Goal: Task Accomplishment & Management: Manage account settings

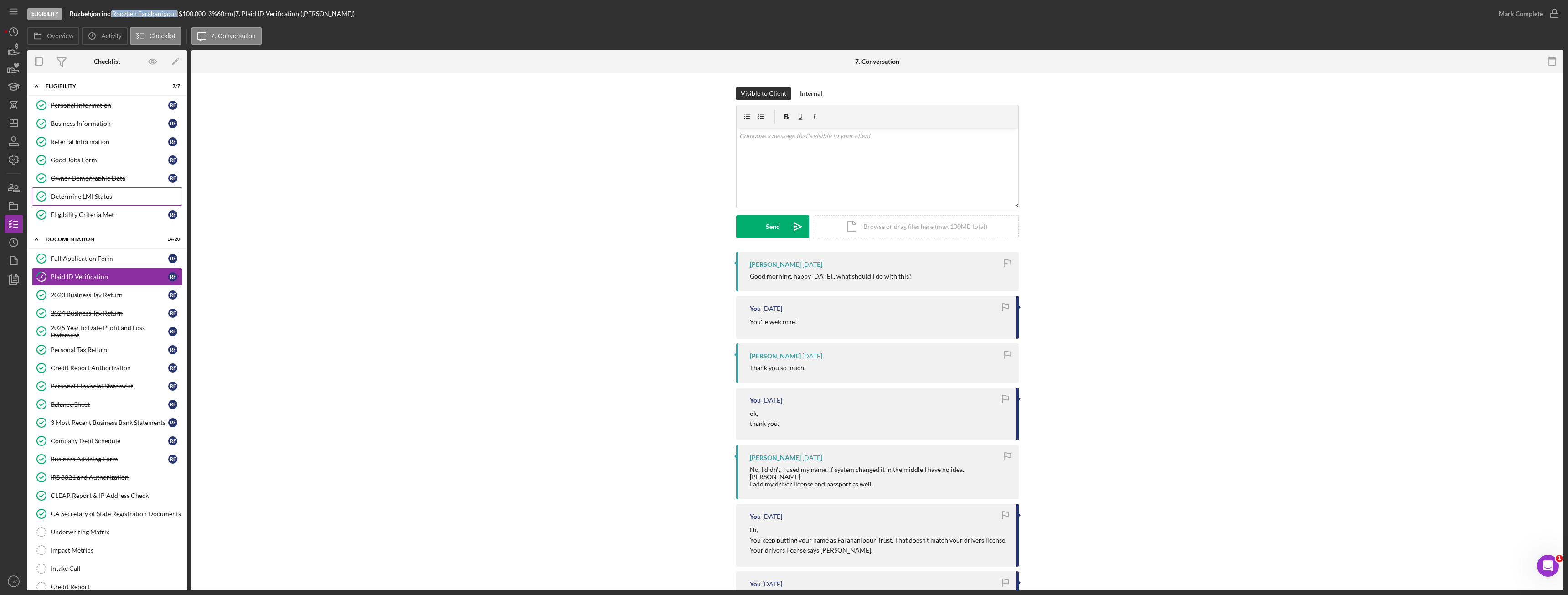
scroll to position [74, 0]
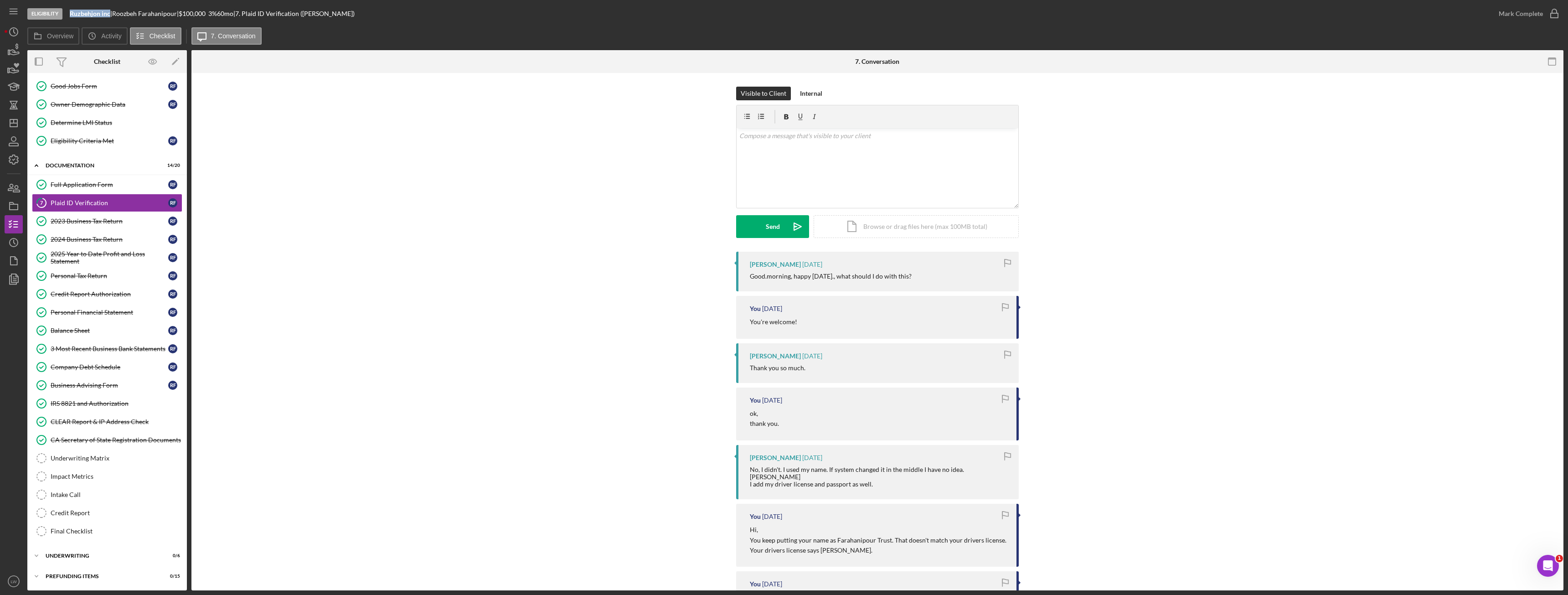
drag, startPoint x: 110, startPoint y: 13, endPoint x: 89, endPoint y: 12, distance: 21.0
click at [68, 11] on div "Eligibility Ruzbehjon inc | [PERSON_NAME] | $100,000 $20,000 3 % 60 mo | 7. Pla…" at bounding box center [758, 13] width 1462 height 27
copy b "Ruzbehjon inc"
drag, startPoint x: 181, startPoint y: 13, endPoint x: 117, endPoint y: 14, distance: 64.0
click at [117, 14] on div "[PERSON_NAME] |" at bounding box center [145, 13] width 66 height 7
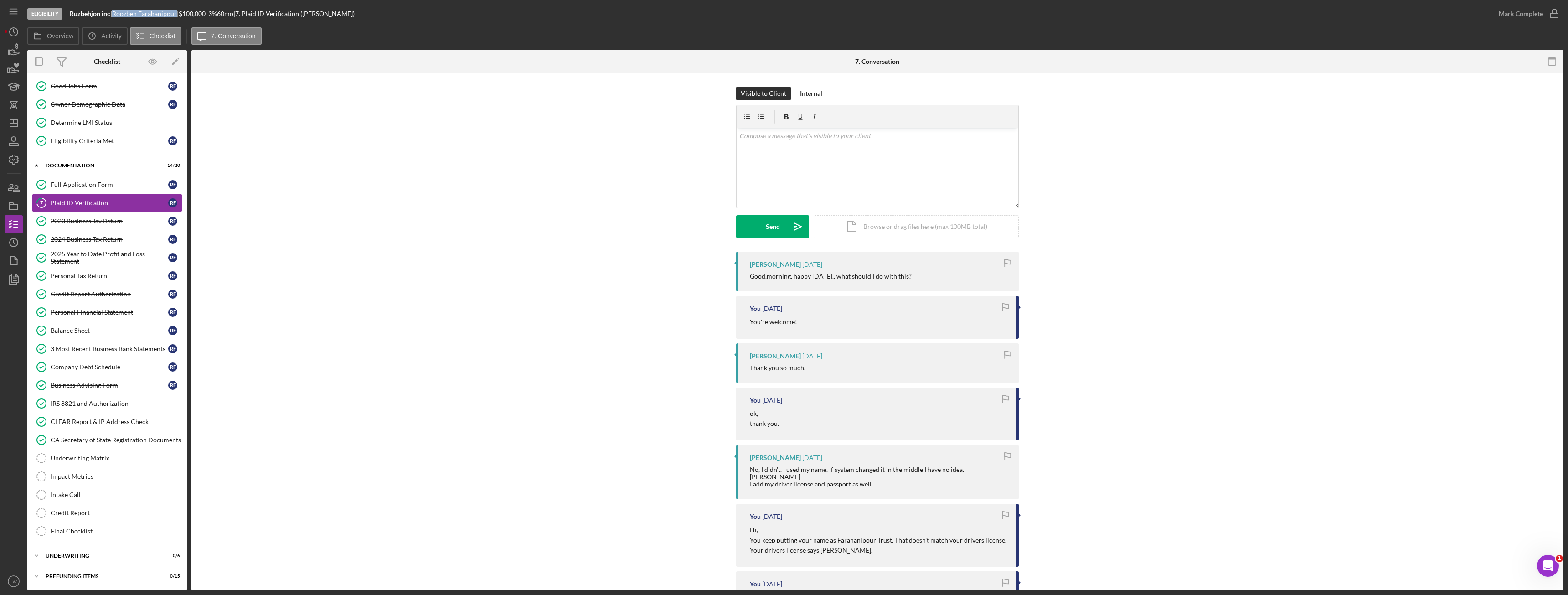
copy div "[PERSON_NAME]"
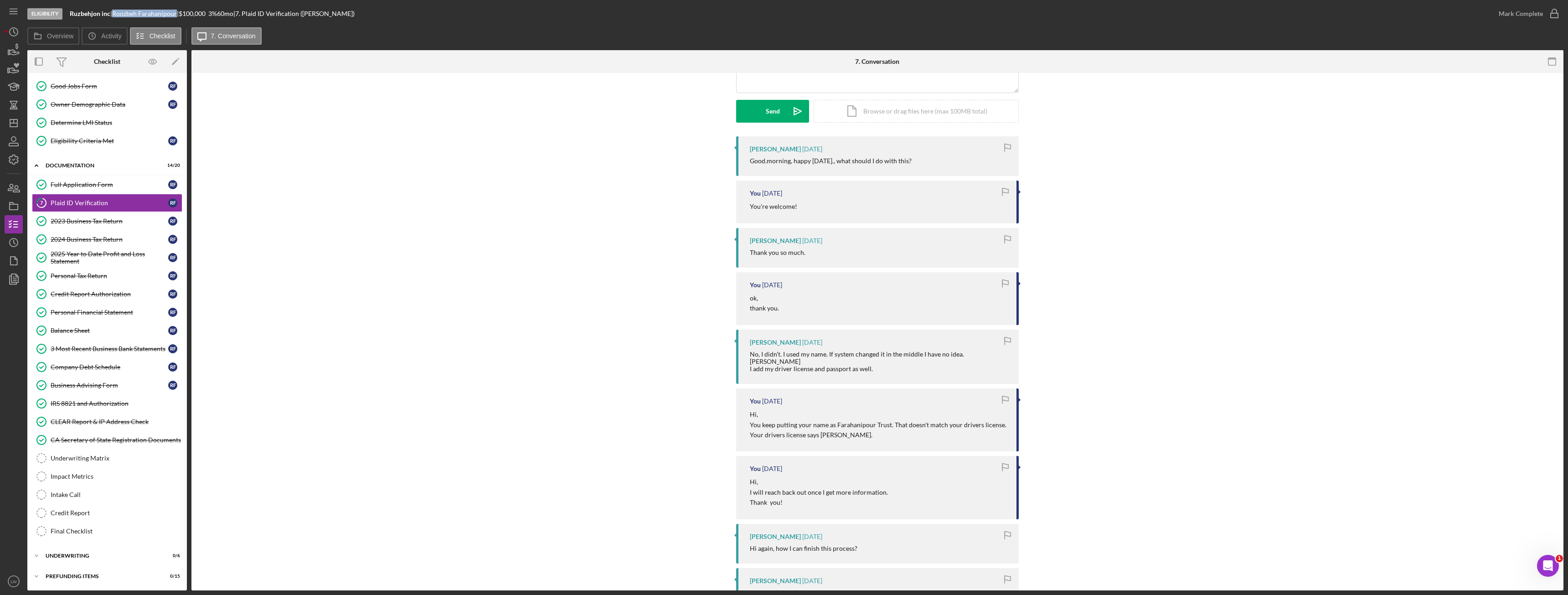
scroll to position [0, 0]
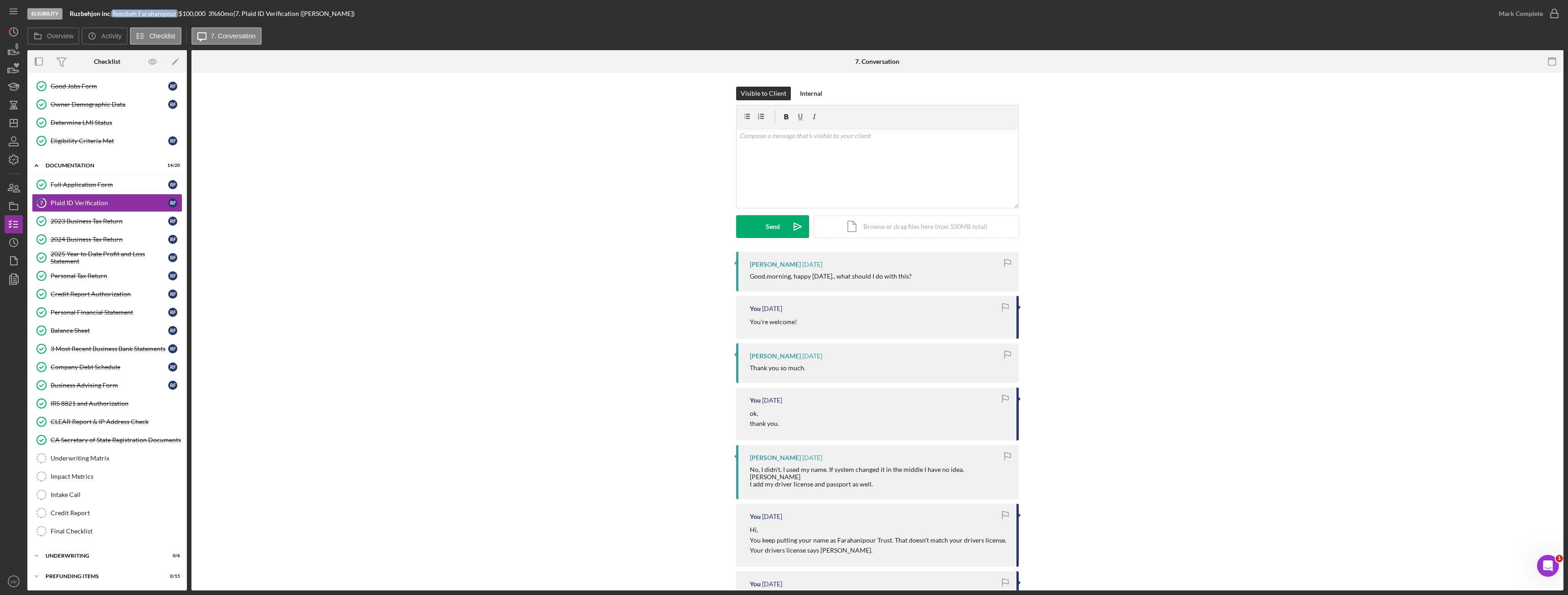
copy div "[PERSON_NAME]"
click at [73, 83] on div "Good Jobs Form" at bounding box center [109, 86] width 117 height 7
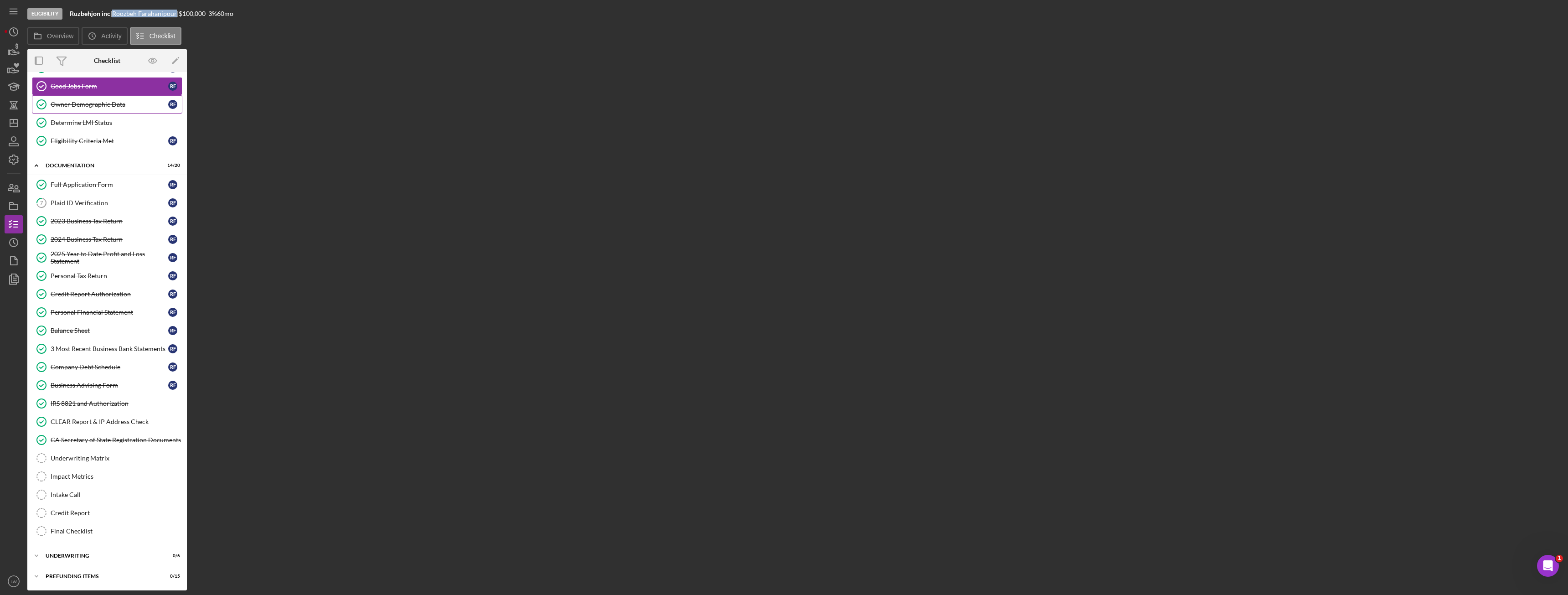
click at [78, 107] on div "Owner Demographic Data" at bounding box center [109, 104] width 117 height 7
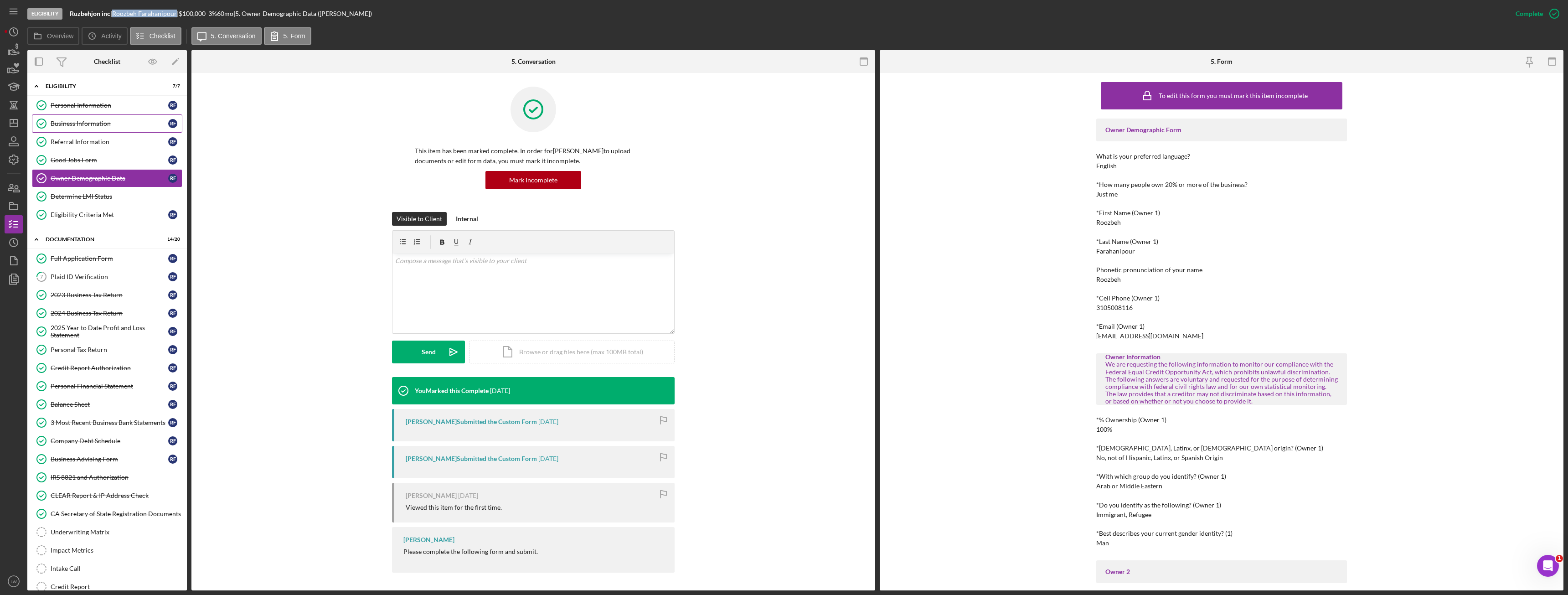
click at [104, 125] on div "Business Information" at bounding box center [109, 124] width 117 height 7
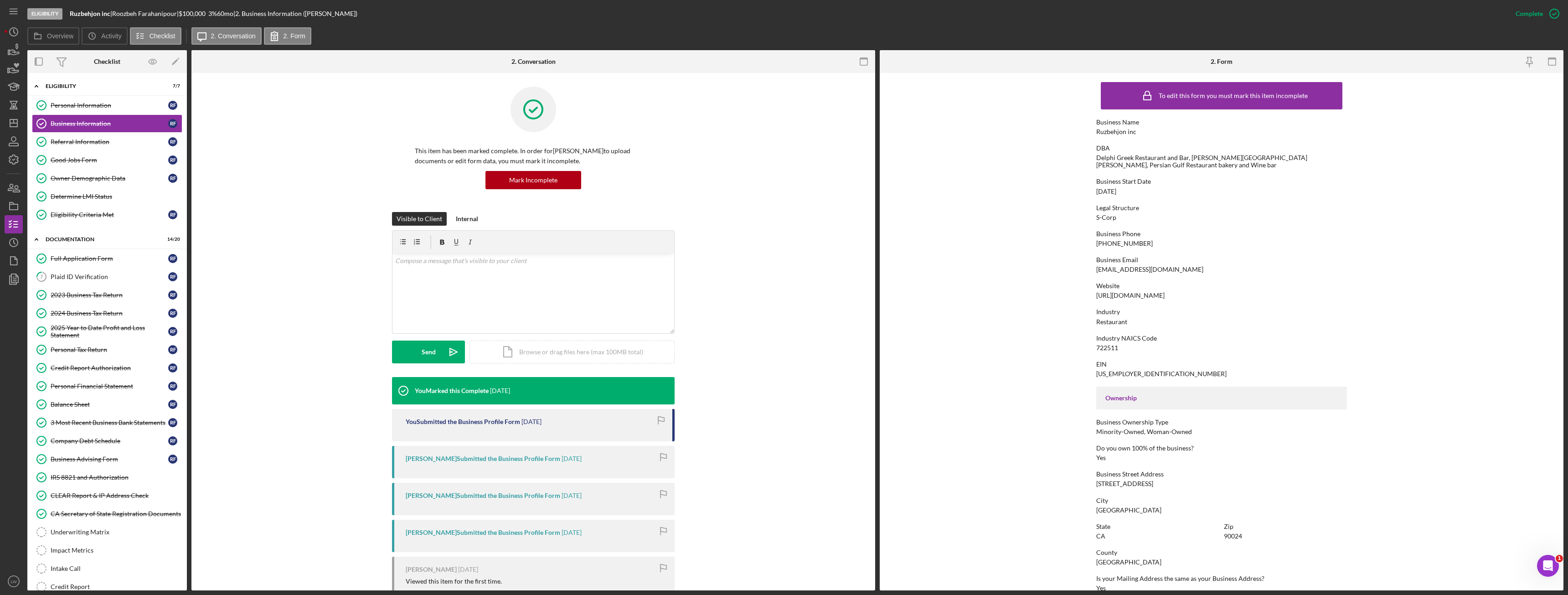
click at [1121, 269] on div "[EMAIL_ADDRESS][DOMAIN_NAME]" at bounding box center [1150, 270] width 107 height 7
copy div "[EMAIL_ADDRESS][DOMAIN_NAME]"
click at [102, 277] on div "Plaid ID Verification" at bounding box center [109, 277] width 117 height 7
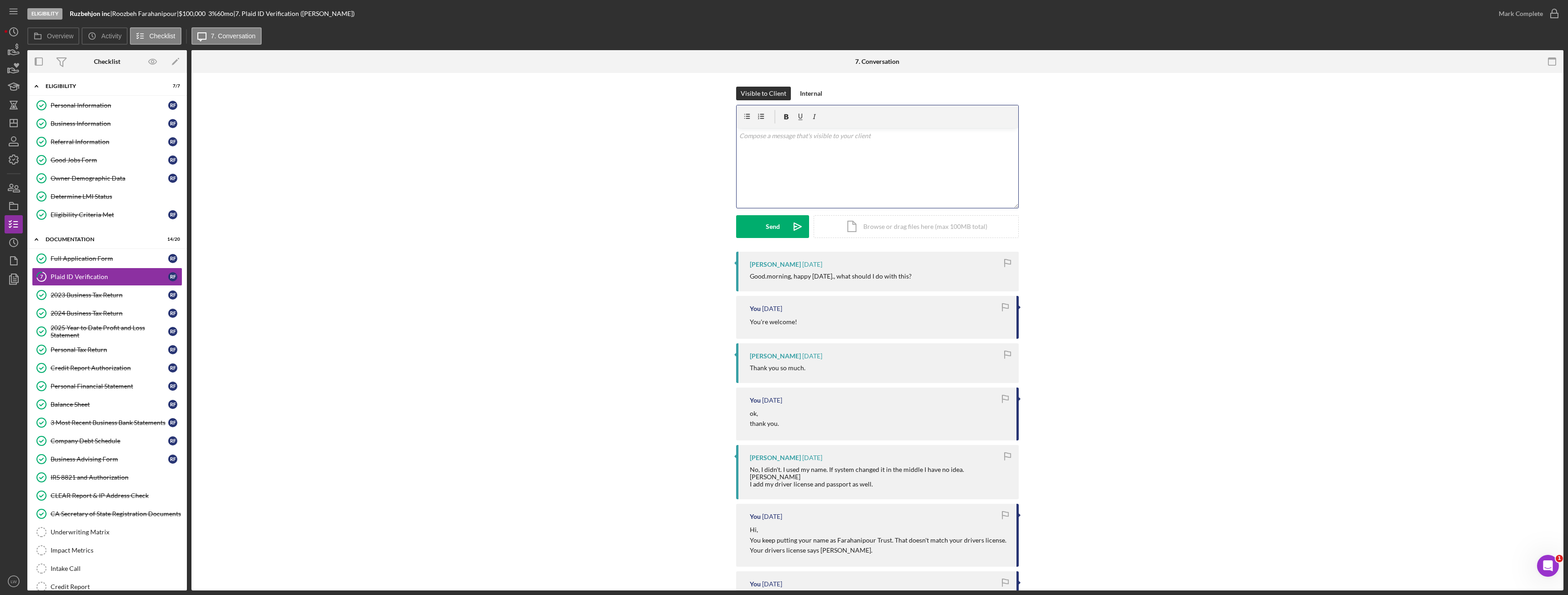
click at [975, 177] on div "v Color teal Color pink Remove color Add row above Add row below Add column bef…" at bounding box center [877, 167] width 282 height 80
click at [778, 224] on button "Send Icon/icon-invite-send" at bounding box center [772, 226] width 73 height 23
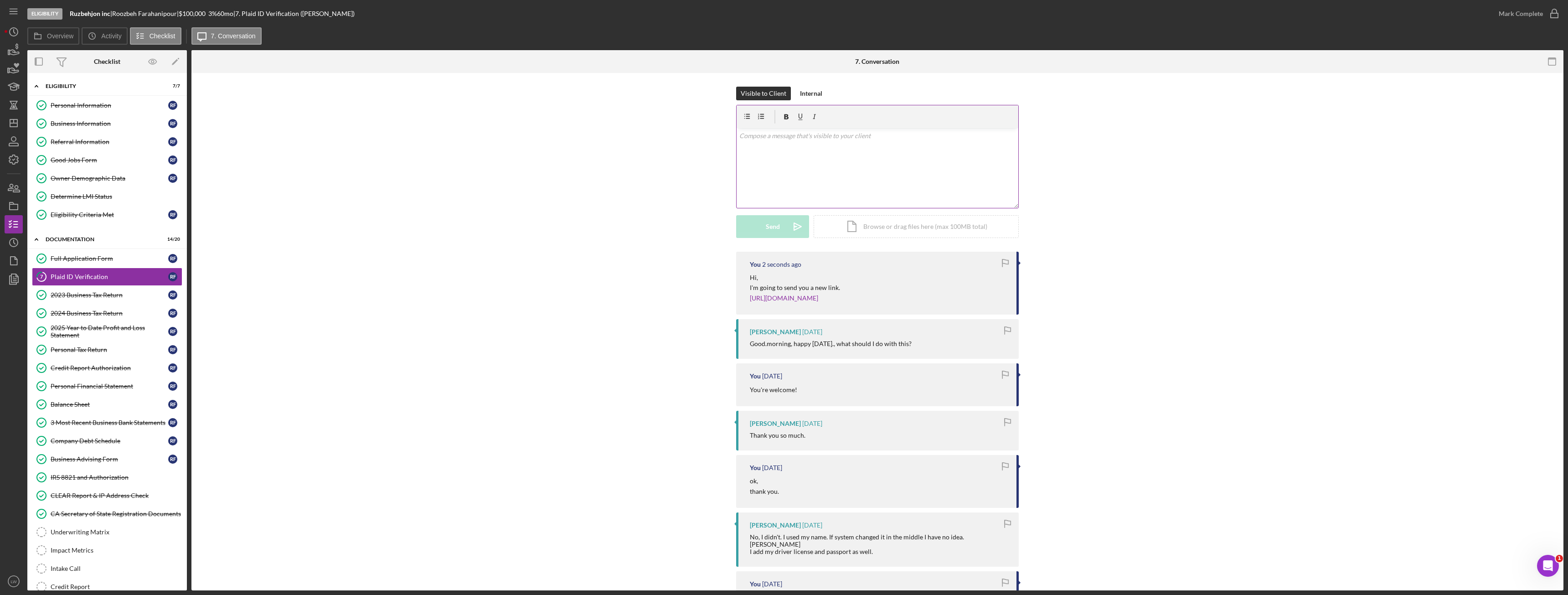
click at [792, 153] on div "v Color teal Color pink Remove color Add row above Add row below Add column bef…" at bounding box center [877, 167] width 282 height 80
click at [18, 32] on circle "button" at bounding box center [13, 32] width 8 height 8
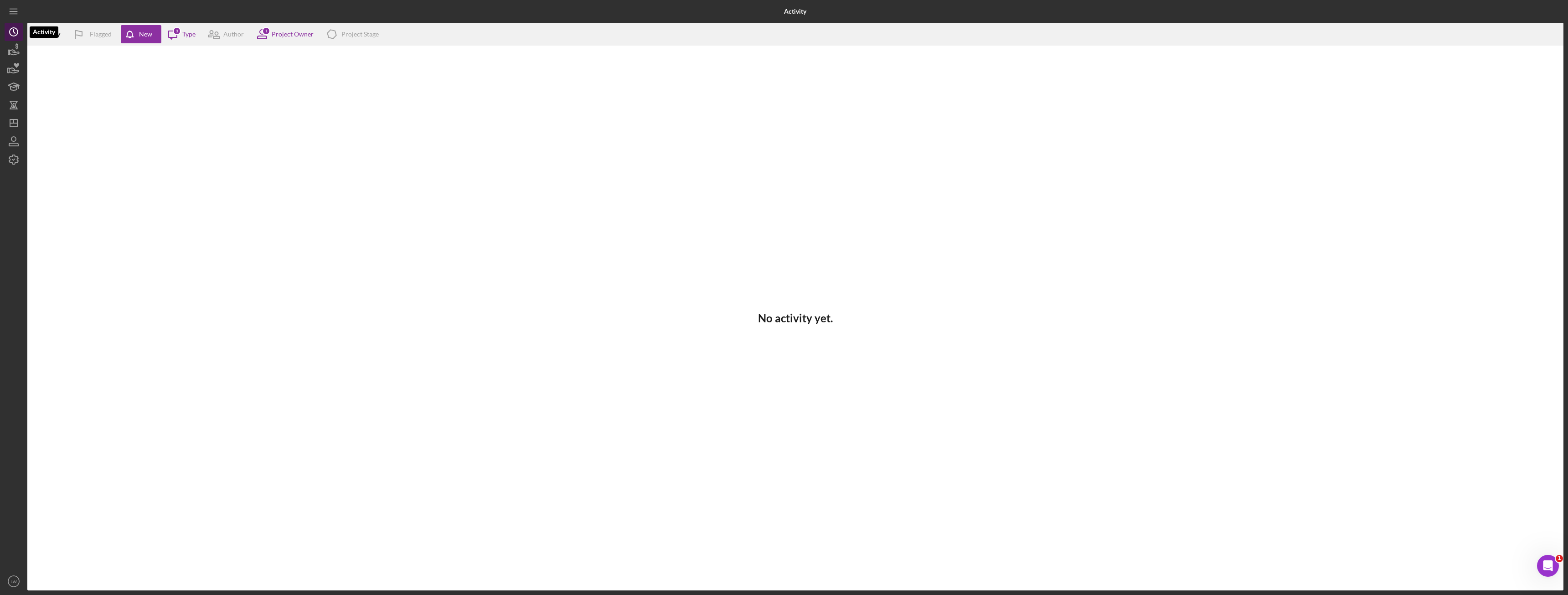
click at [16, 32] on icon "Icon/History" at bounding box center [13, 32] width 23 height 23
click at [15, 52] on icon "button" at bounding box center [15, 52] width 10 height 5
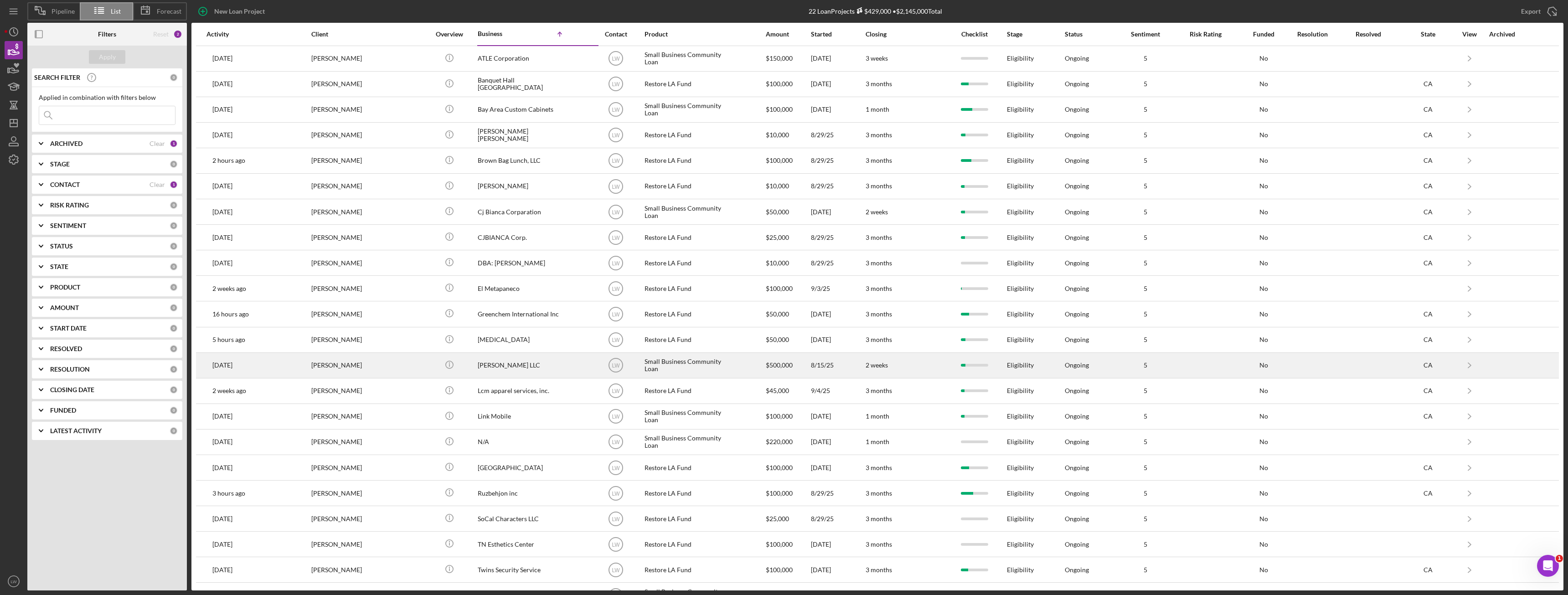
click at [335, 364] on div "[PERSON_NAME]" at bounding box center [357, 365] width 91 height 24
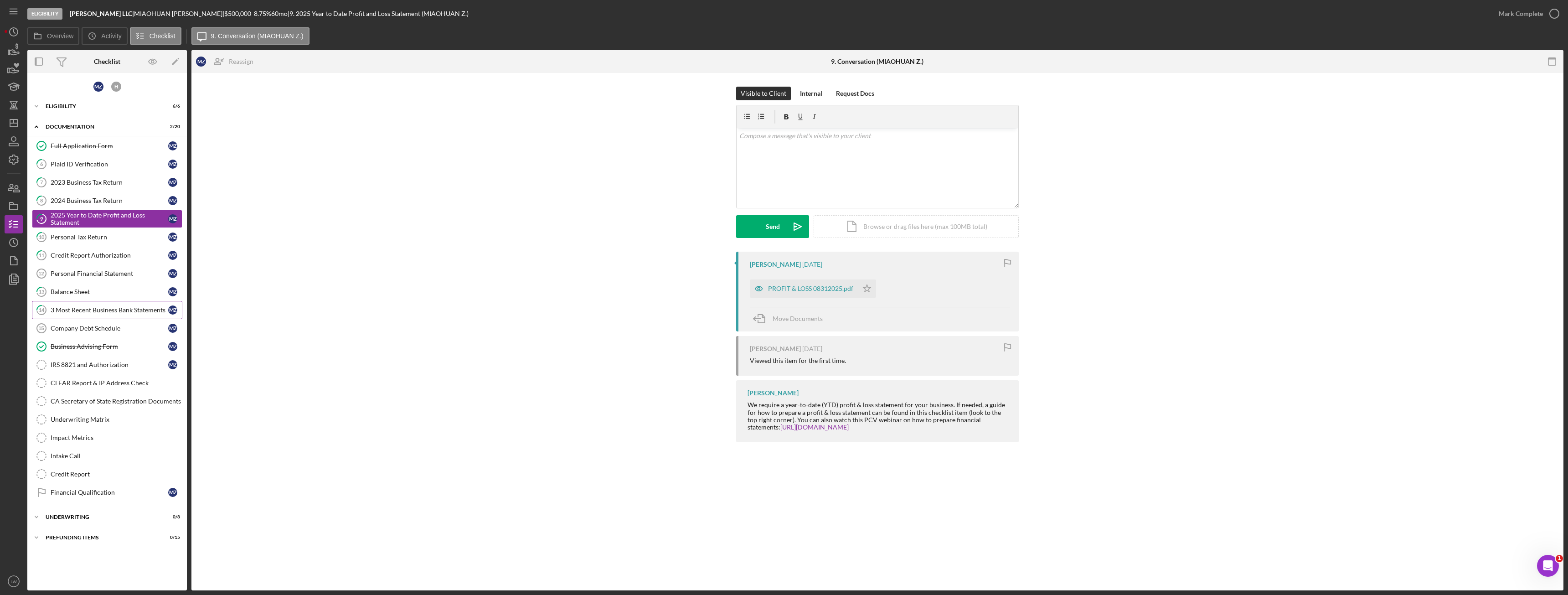
click at [113, 308] on div "3 Most Recent Business Bank Statements" at bounding box center [109, 310] width 117 height 7
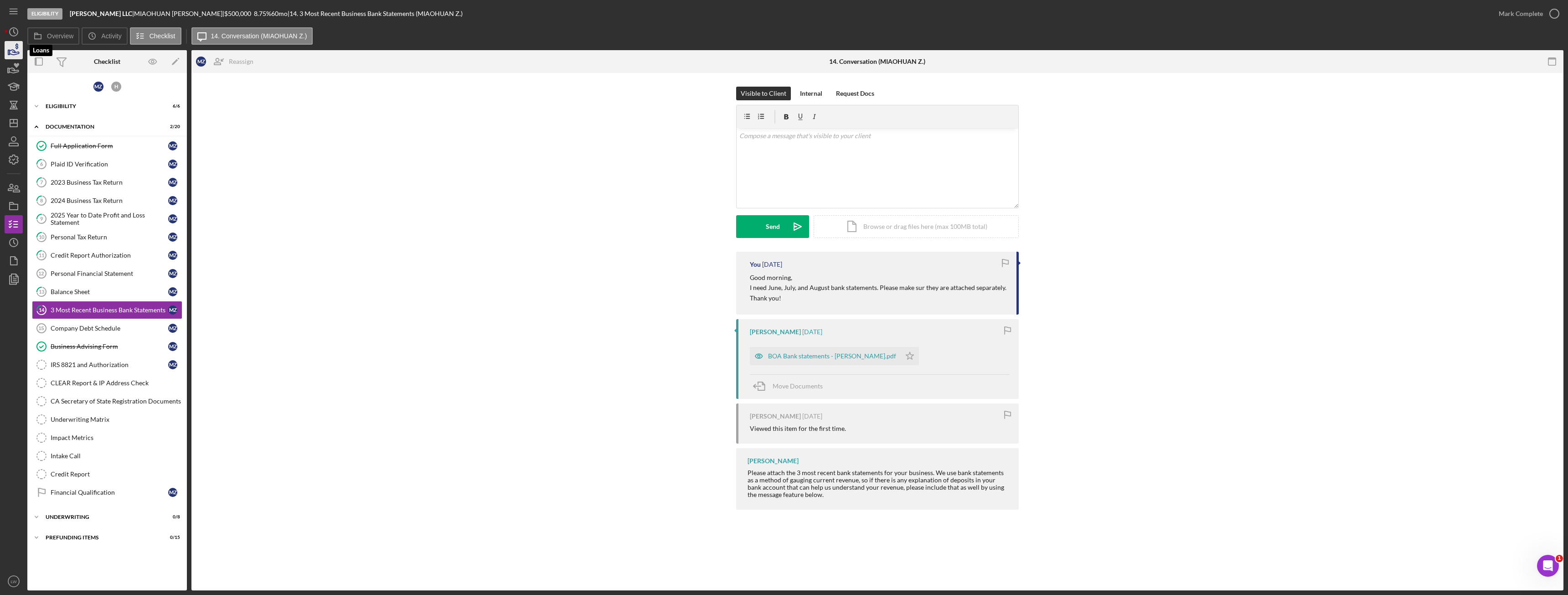
click at [8, 49] on icon "button" at bounding box center [13, 50] width 23 height 23
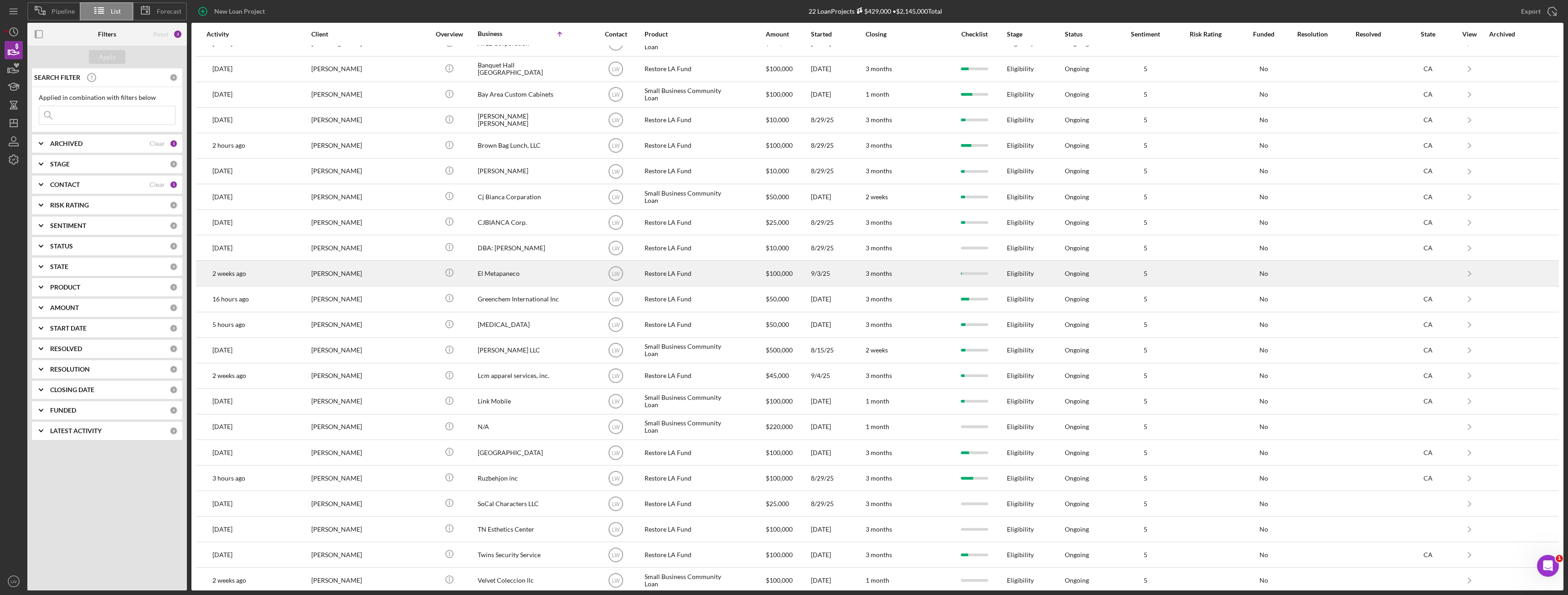
scroll to position [23, 0]
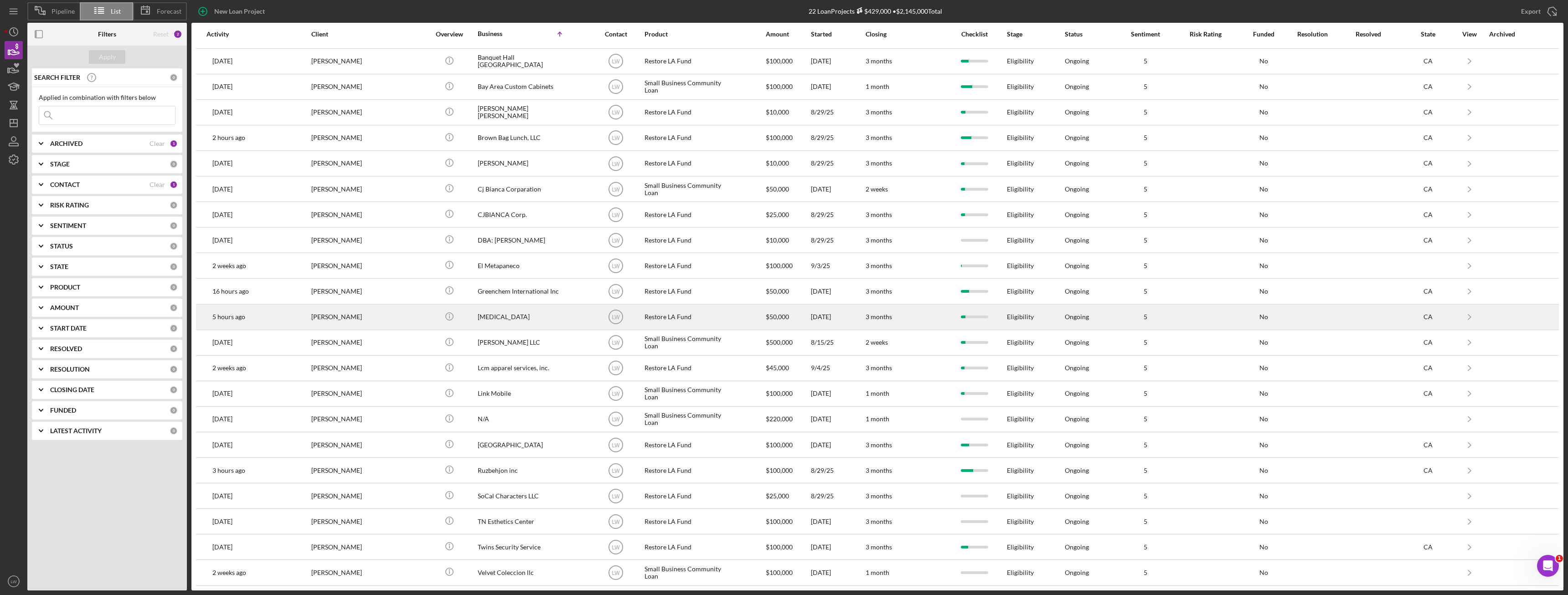
click at [338, 319] on div "[PERSON_NAME]" at bounding box center [357, 317] width 91 height 24
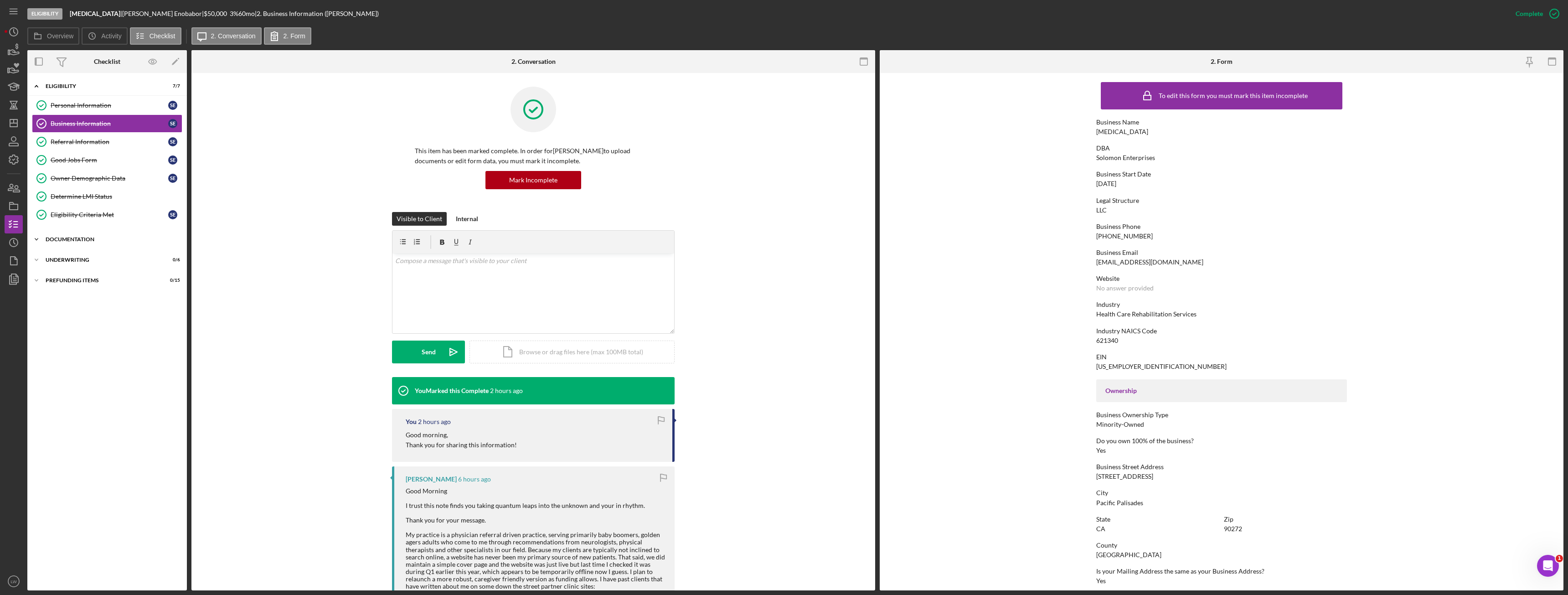
click at [65, 243] on div "Icon/Expander Documentation 1 / 20" at bounding box center [107, 239] width 159 height 18
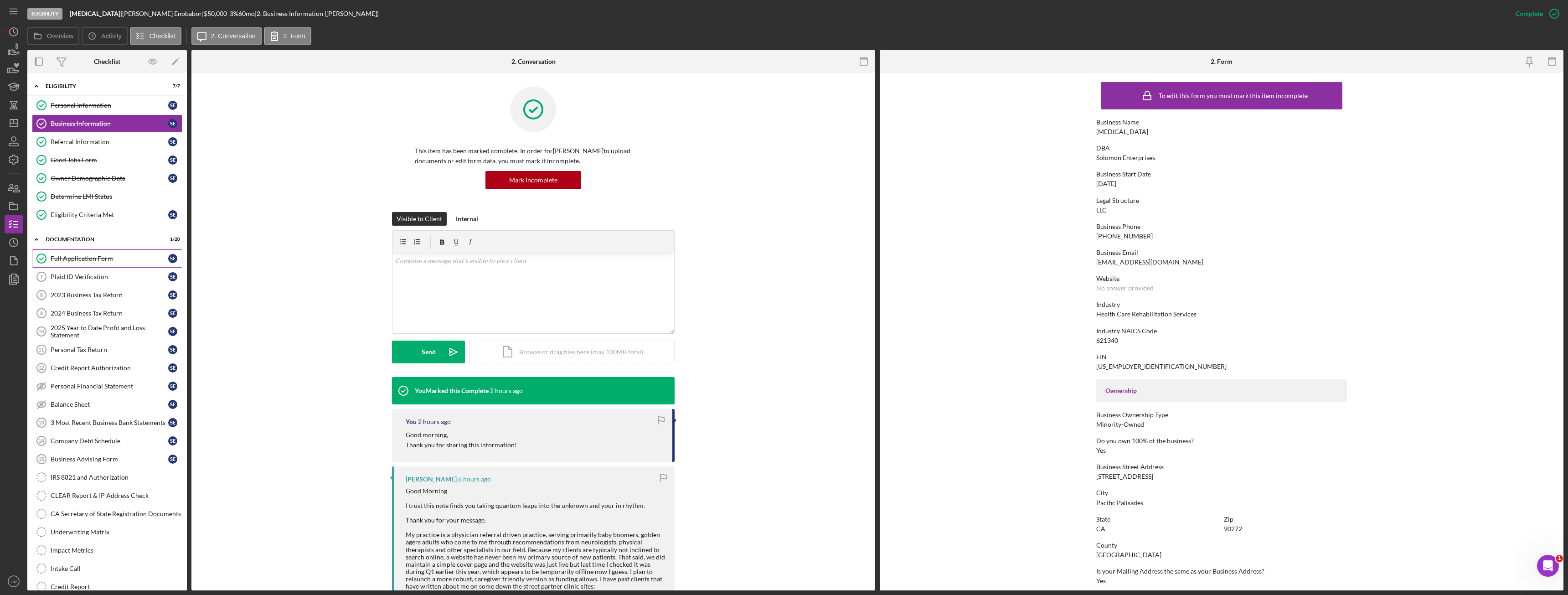
click at [82, 259] on div "Full Application Form" at bounding box center [109, 259] width 117 height 7
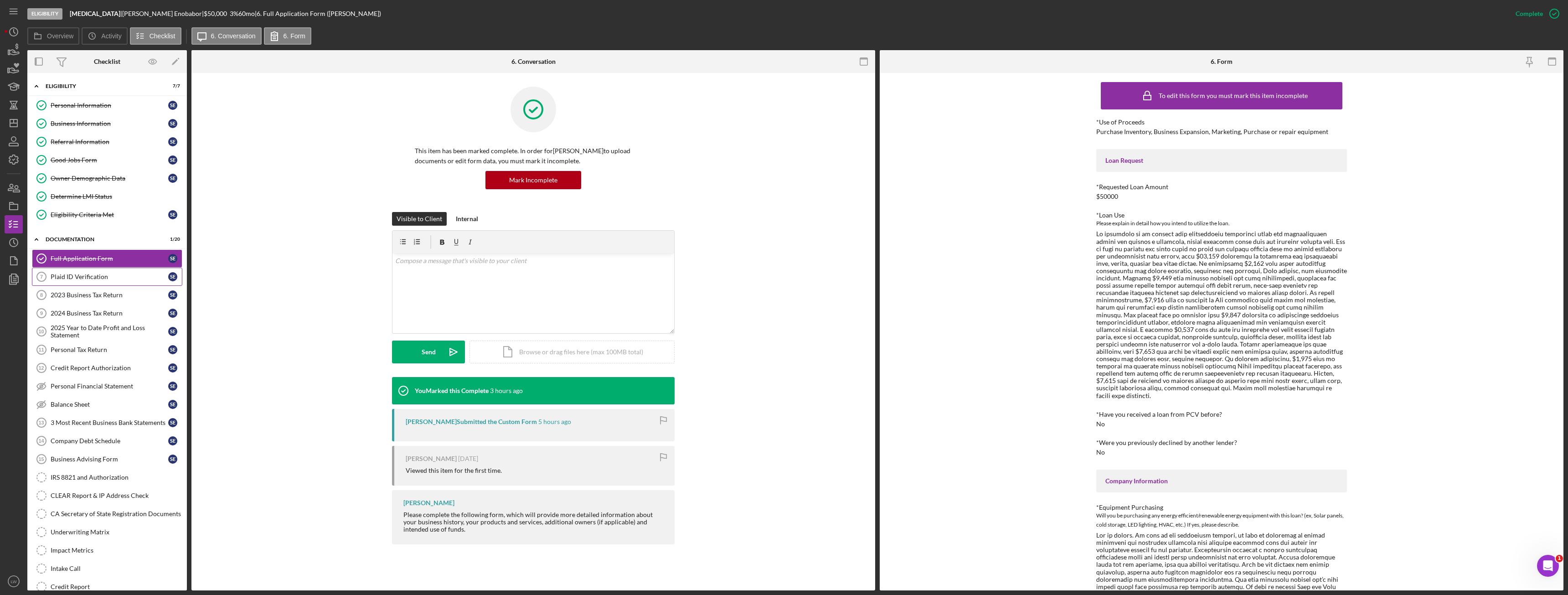
click at [82, 273] on div "Plaid ID Verification" at bounding box center [109, 277] width 117 height 7
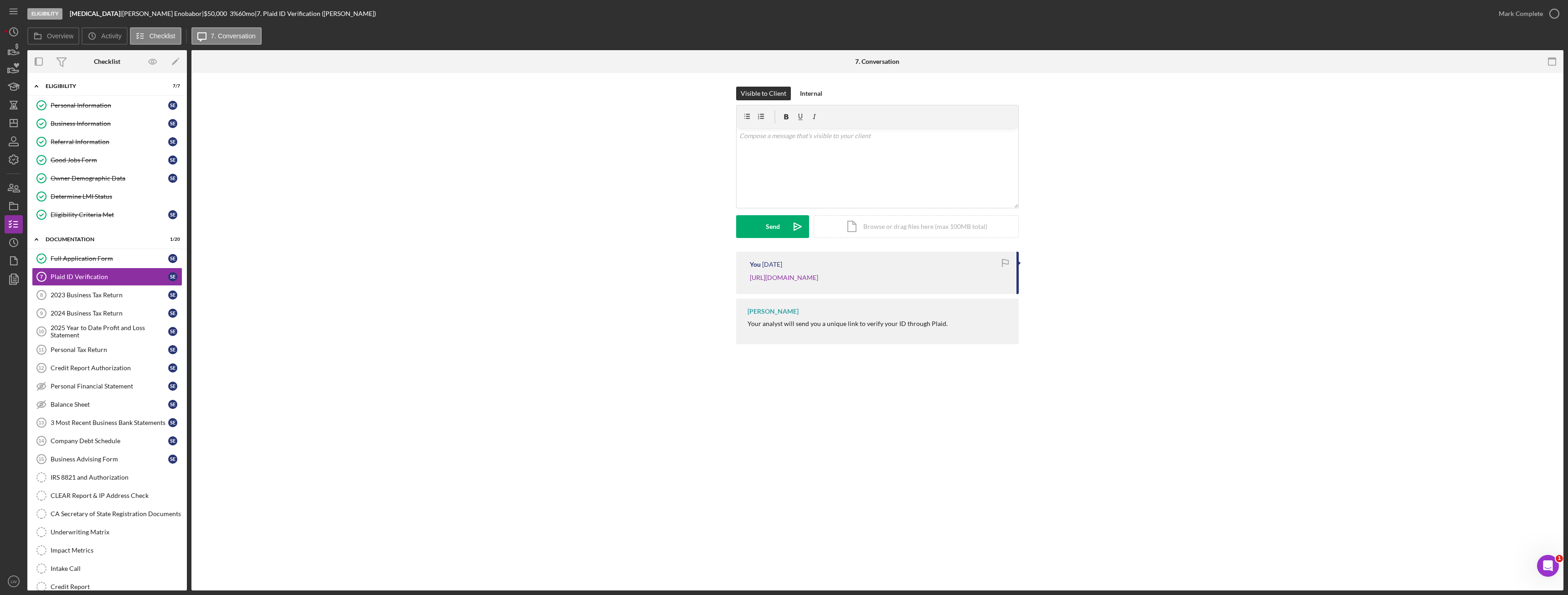
drag, startPoint x: 175, startPoint y: 14, endPoint x: 163, endPoint y: 13, distance: 12.0
click at [163, 13] on div "[PERSON_NAME] |" at bounding box center [163, 13] width 82 height 7
click at [166, 13] on div "[PERSON_NAME] |" at bounding box center [163, 13] width 82 height 7
drag, startPoint x: 170, startPoint y: 13, endPoint x: 117, endPoint y: 13, distance: 53.0
click at [122, 13] on div "[PERSON_NAME] |" at bounding box center [163, 13] width 82 height 7
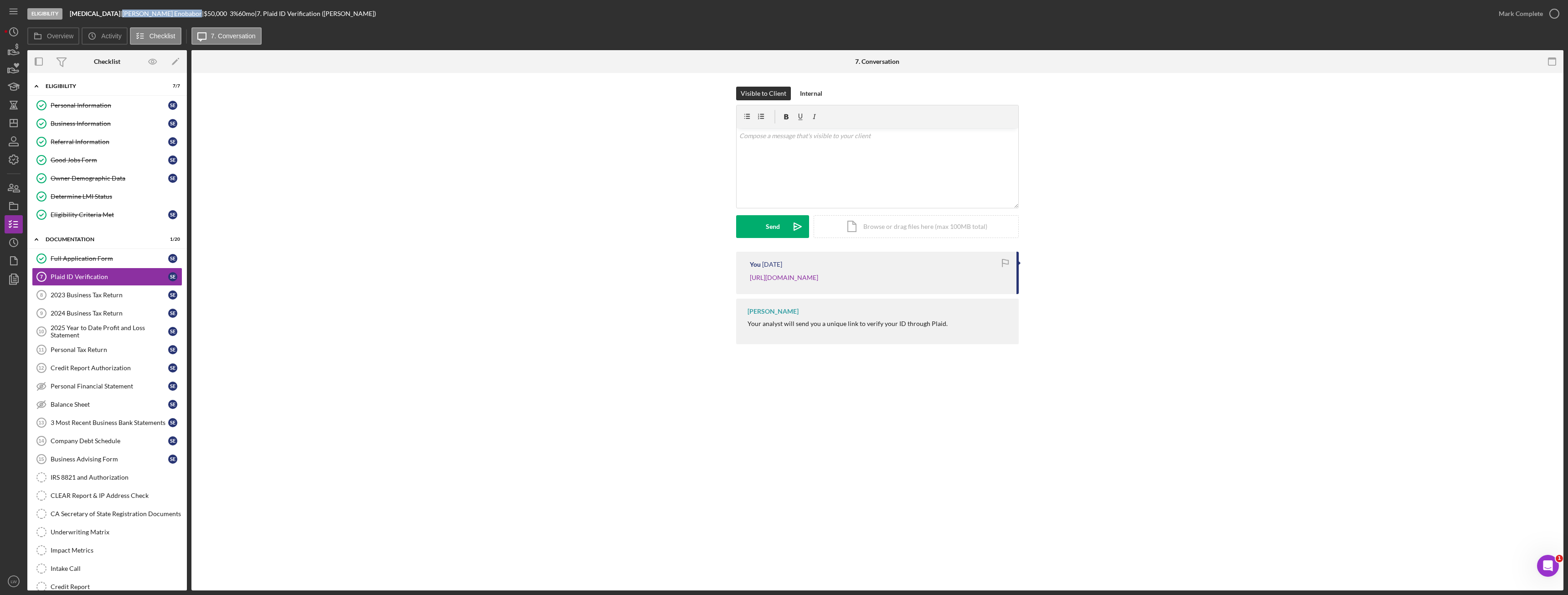
copy div "[PERSON_NAME]"
click at [100, 293] on div "2023 Business Tax Return" at bounding box center [109, 295] width 117 height 7
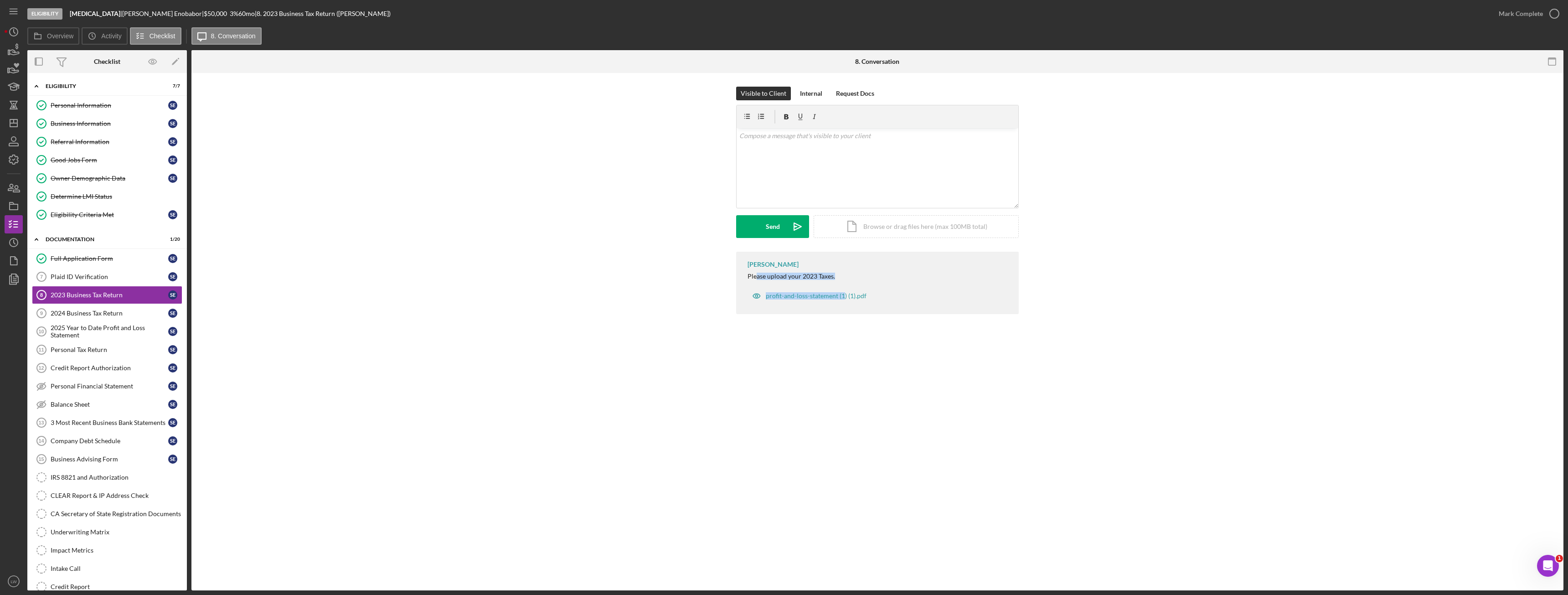
drag, startPoint x: 845, startPoint y: 276, endPoint x: 758, endPoint y: 275, distance: 87.0
click at [758, 275] on div "[PERSON_NAME] Please upload your 2023 Taxes. profit-and-loss-statement (1) (1).…" at bounding box center [877, 283] width 282 height 63
click at [721, 289] on div "[PERSON_NAME] Please upload your 2023 Taxes. profit-and-loss-statement (1) (1).…" at bounding box center [877, 285] width 1345 height 67
click at [783, 275] on div "Please upload your 2023 Taxes." at bounding box center [791, 276] width 88 height 7
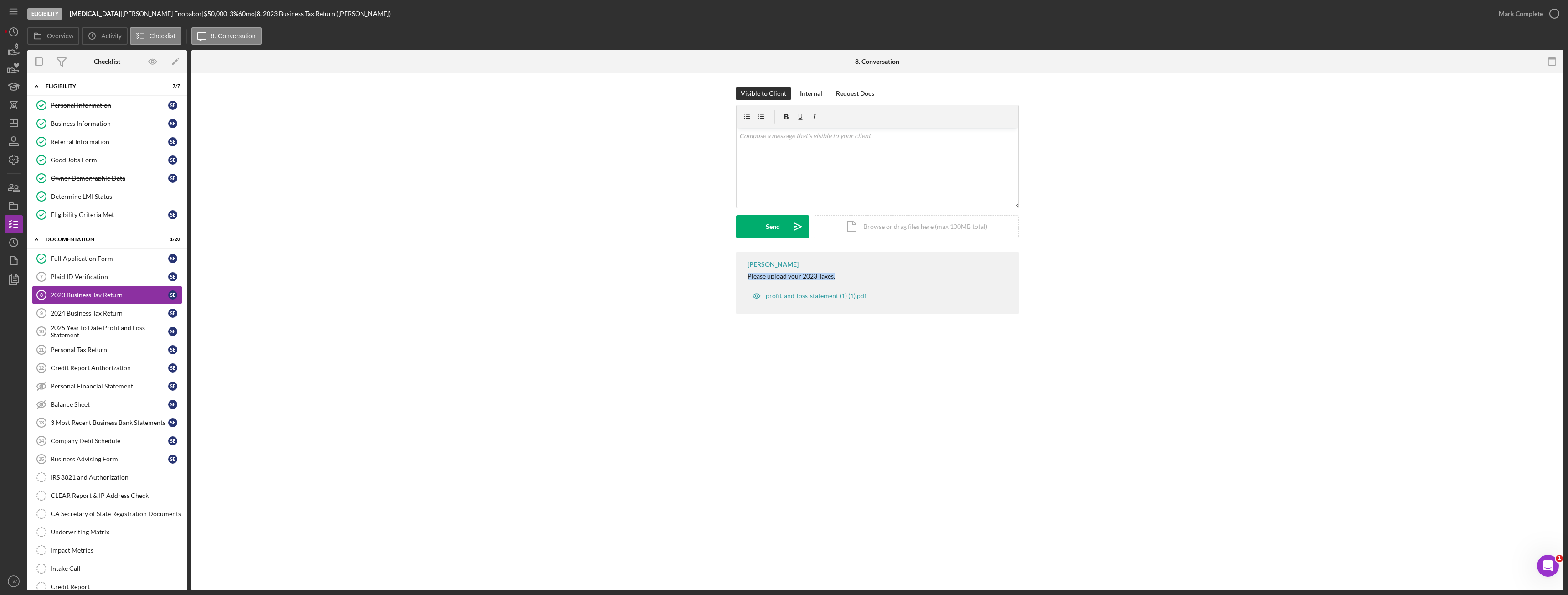
click at [783, 275] on div "Please upload your 2023 Taxes." at bounding box center [791, 276] width 88 height 7
copy div "Please upload your 2023 Taxes."
click at [812, 174] on div "v Color teal Color pink Remove color Add row above Add row below Add column bef…" at bounding box center [877, 167] width 282 height 80
click at [772, 228] on div "Send" at bounding box center [772, 226] width 14 height 23
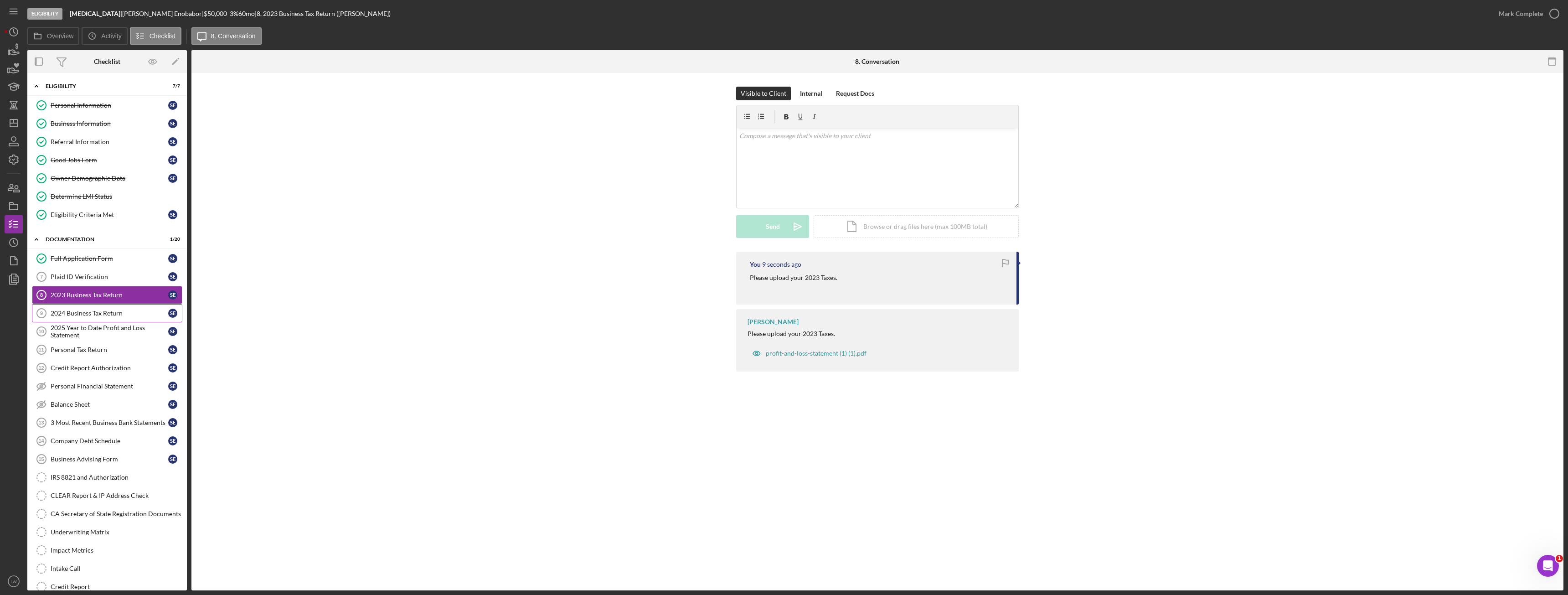
click at [94, 317] on div "2024 Business Tax Return" at bounding box center [109, 313] width 117 height 7
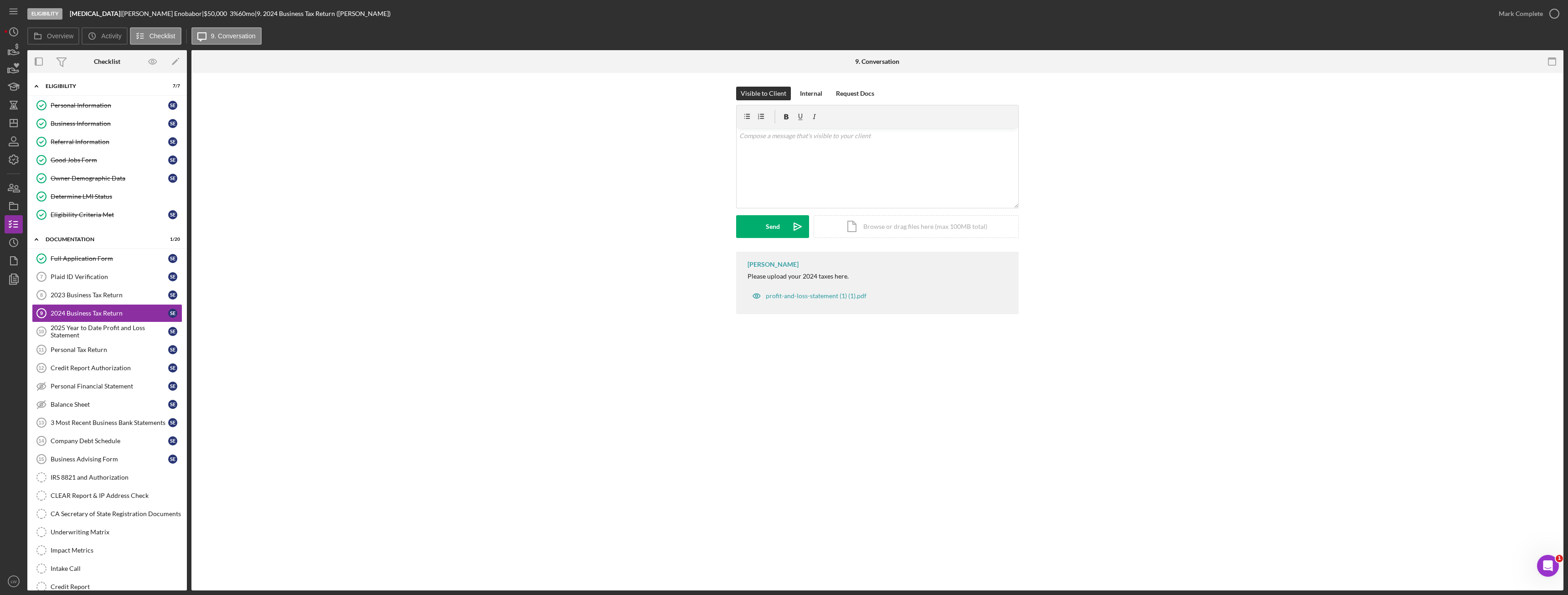
click at [785, 275] on div "Please upload your 2024 taxes here." at bounding box center [798, 276] width 101 height 7
copy div "Please upload your 2024 taxes here."
click at [803, 167] on div "v Color teal Color pink Remove color Add row above Add row below Add column bef…" at bounding box center [877, 167] width 282 height 80
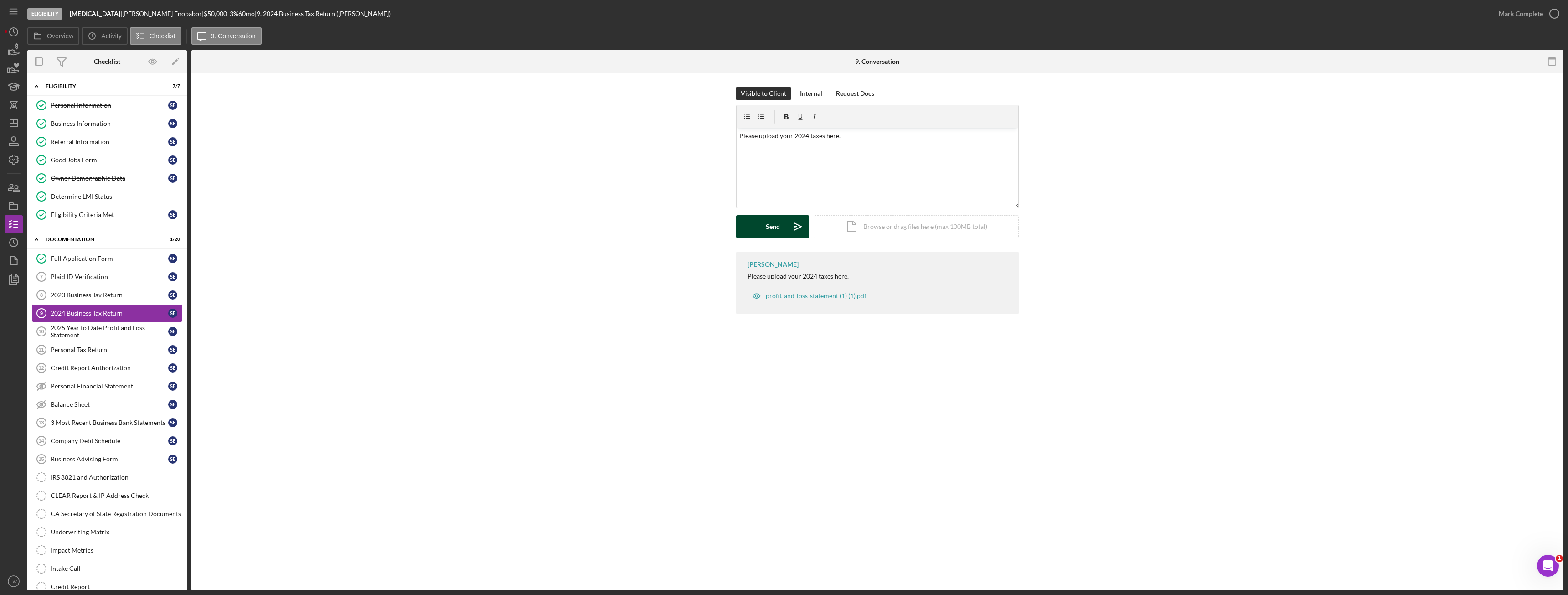
click at [763, 227] on button "Send Icon/icon-invite-send" at bounding box center [772, 226] width 73 height 23
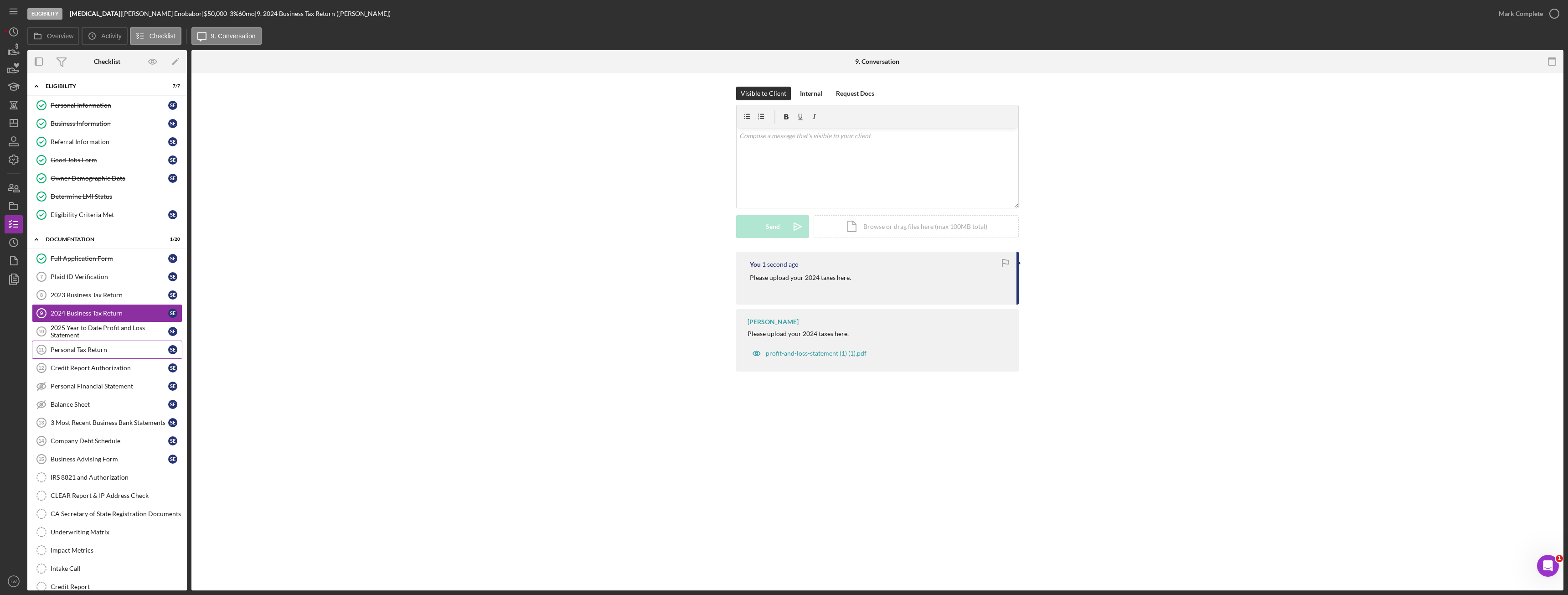
click at [113, 352] on div "Personal Tax Return" at bounding box center [109, 350] width 117 height 7
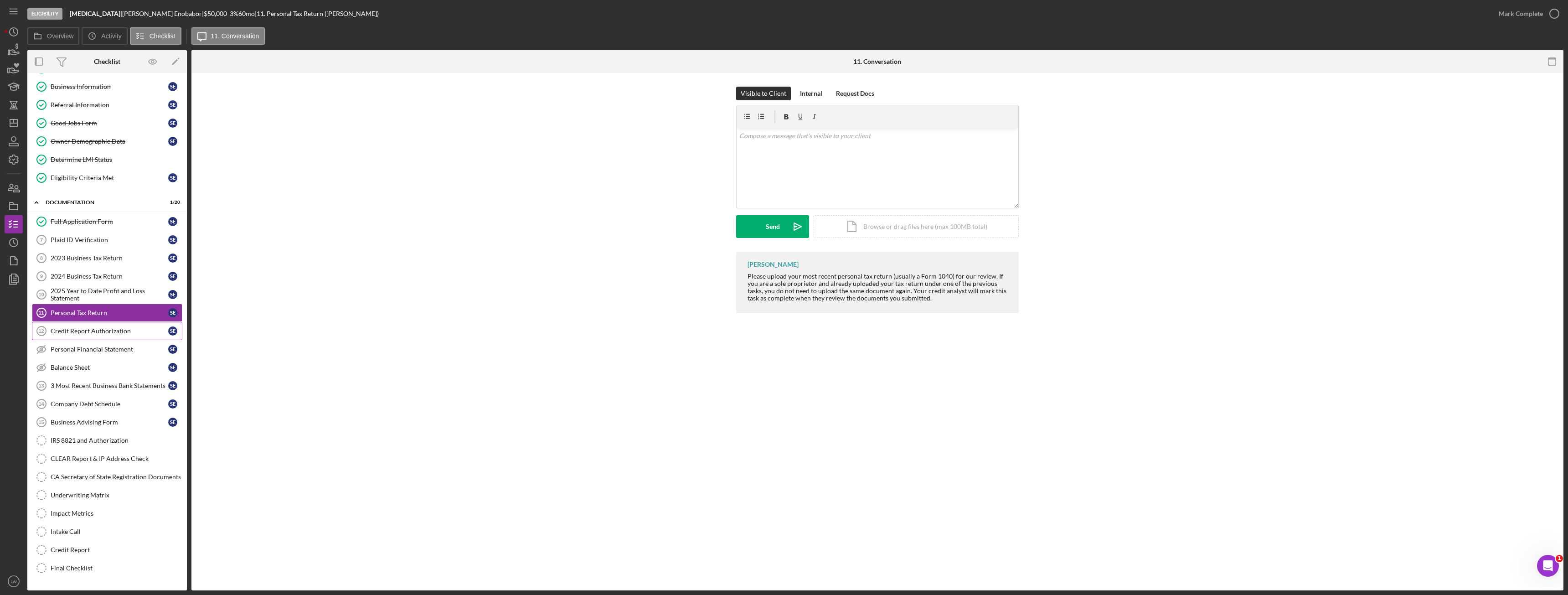
scroll to position [74, 0]
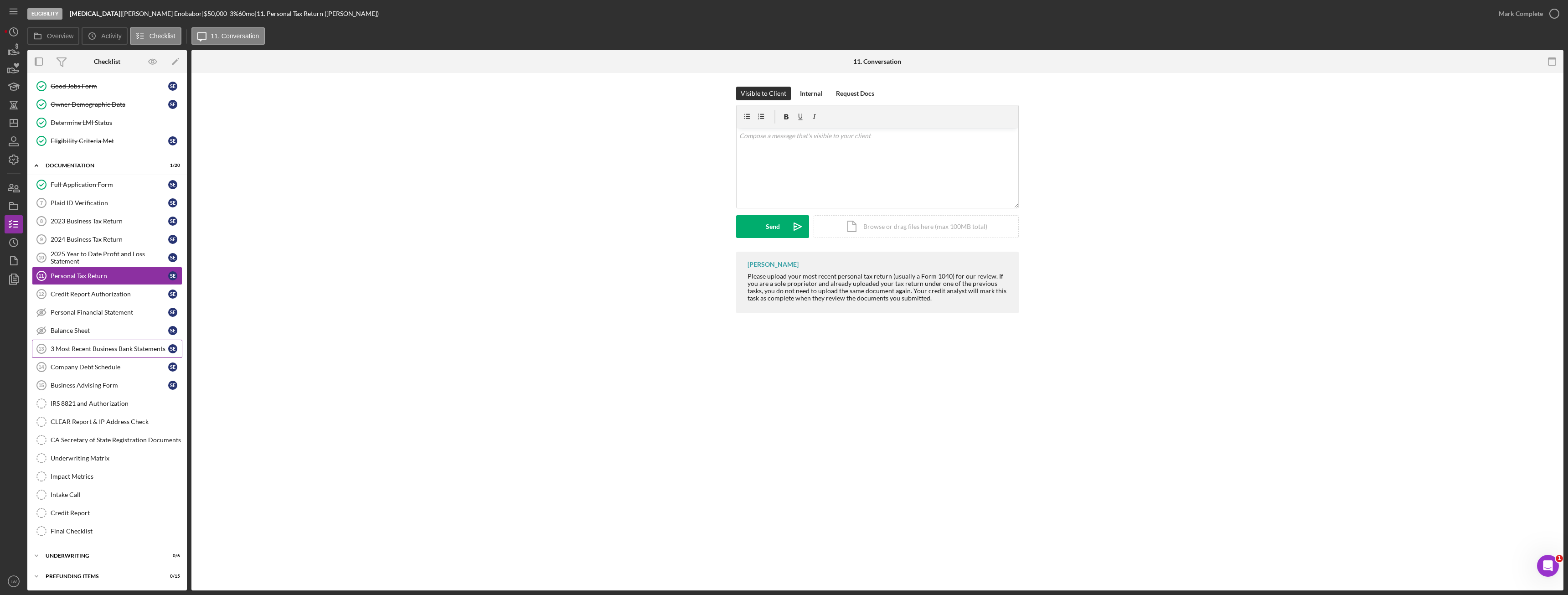
click at [108, 346] on div "3 Most Recent Business Bank Statements" at bounding box center [109, 349] width 117 height 7
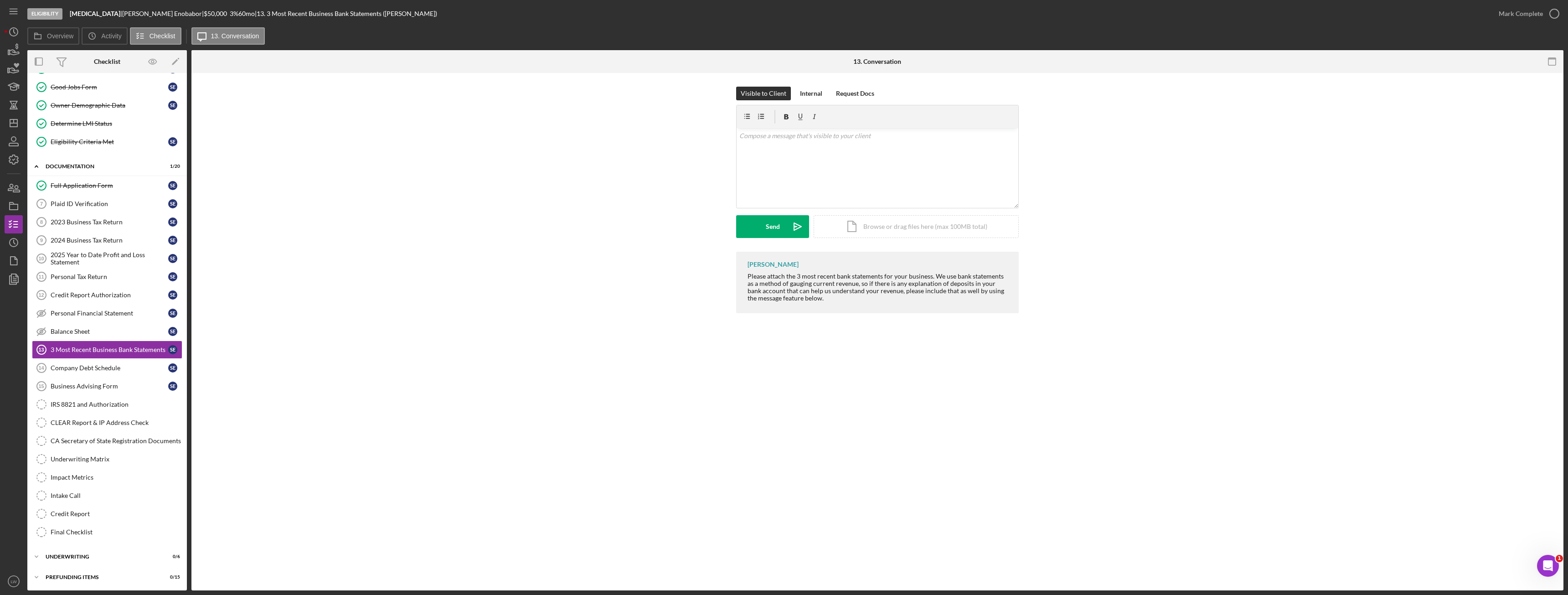
scroll to position [74, 0]
drag, startPoint x: 763, startPoint y: 274, endPoint x: 932, endPoint y: 273, distance: 169.0
click at [932, 273] on div "[PERSON_NAME] Please attach the 3 most recent bank statements for your business…" at bounding box center [877, 282] width 282 height 62
copy div "Please attach the 3 most recent bank statements for your business"
click at [866, 188] on div "v Color teal Color pink Remove color Add row above Add row below Add column bef…" at bounding box center [877, 167] width 282 height 80
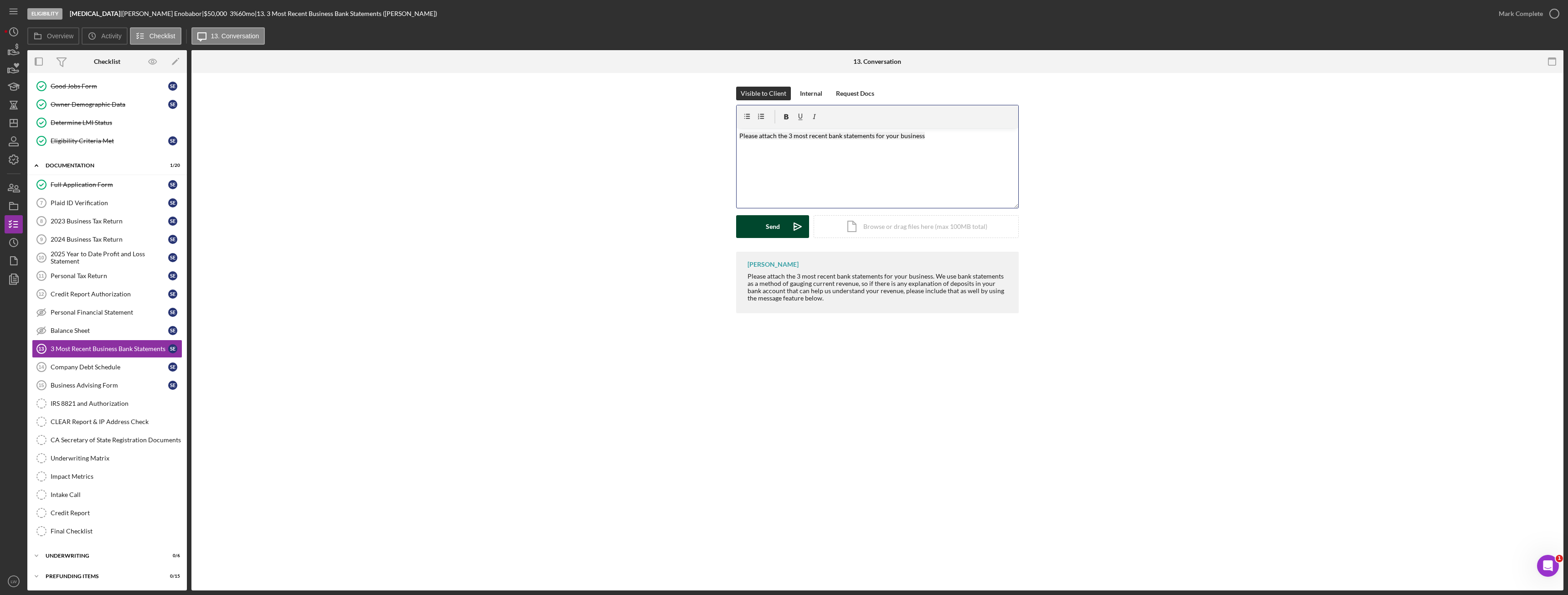
click at [772, 221] on div "Send" at bounding box center [772, 226] width 14 height 23
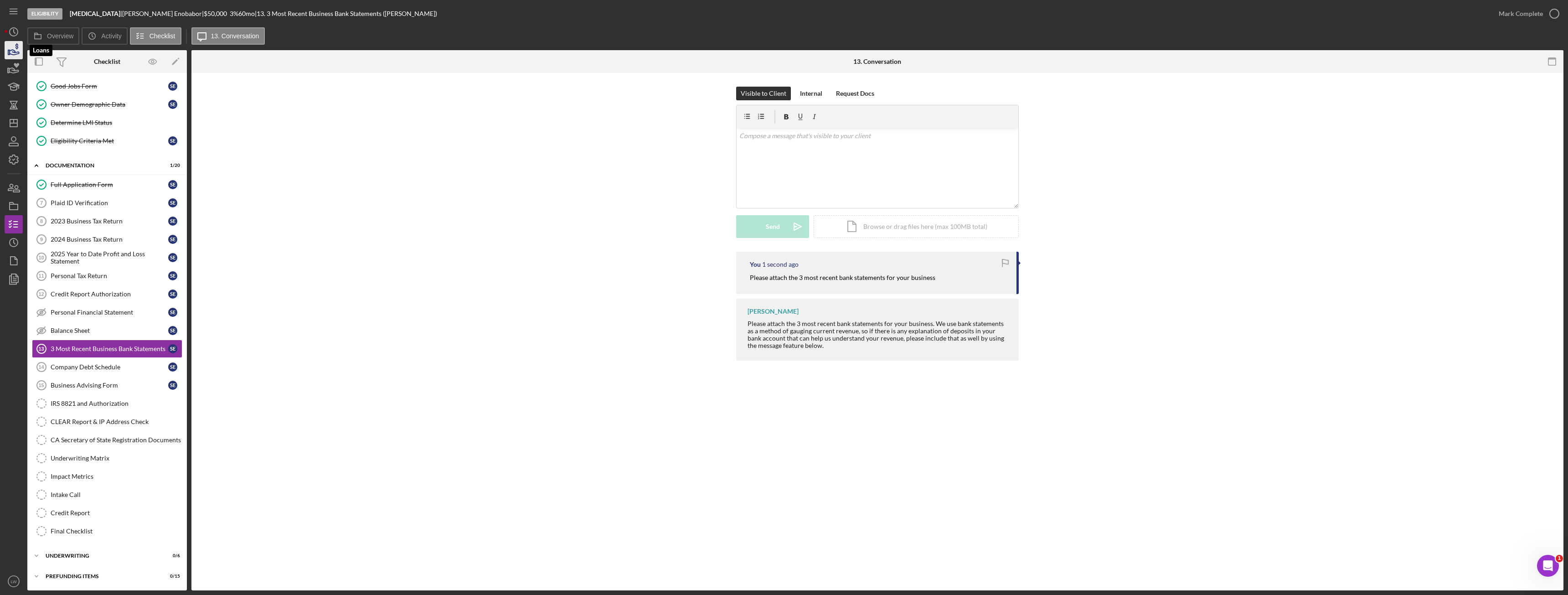
click at [12, 51] on icon "button" at bounding box center [13, 50] width 23 height 23
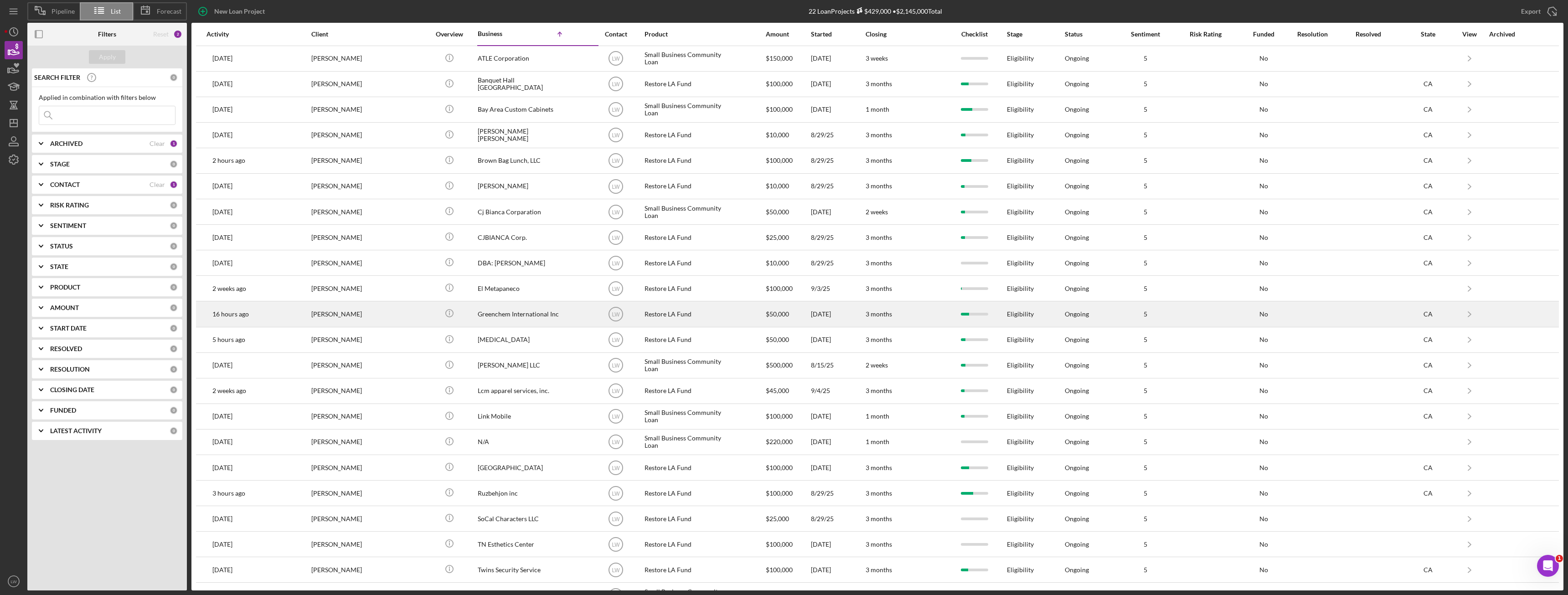
scroll to position [23, 0]
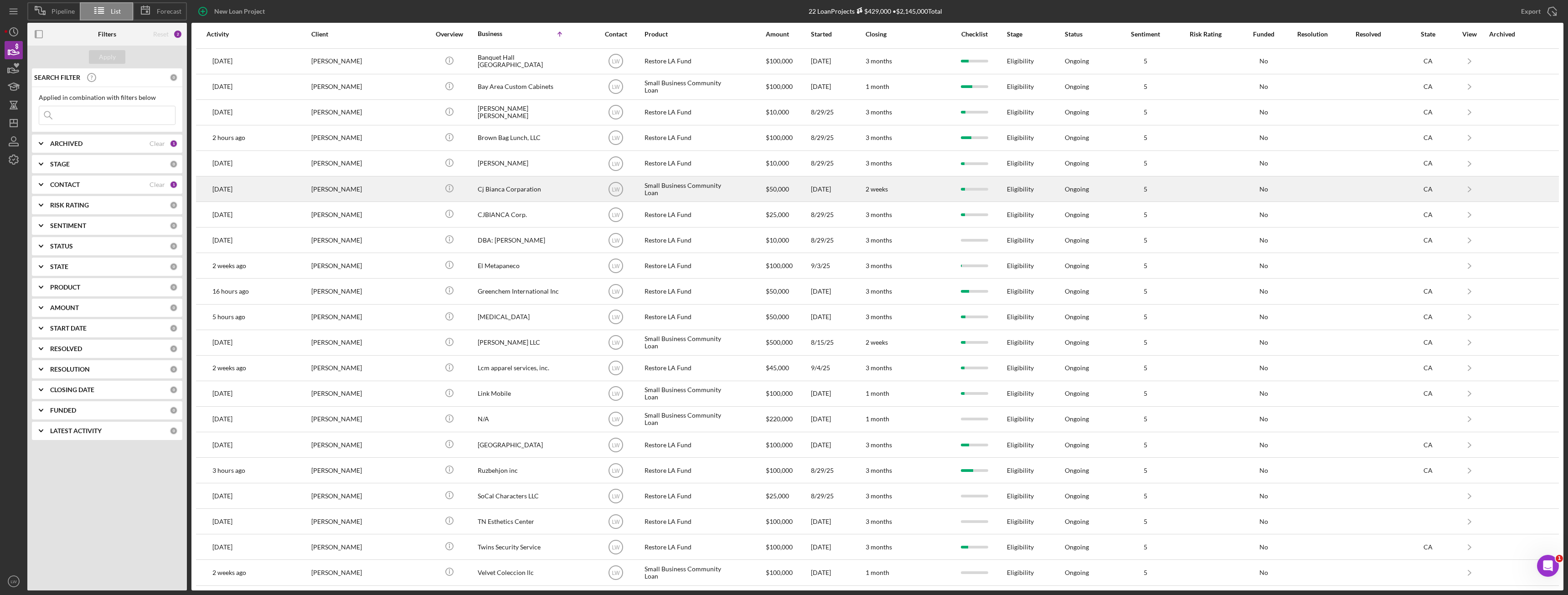
click at [335, 183] on div "[PERSON_NAME]" at bounding box center [357, 189] width 91 height 24
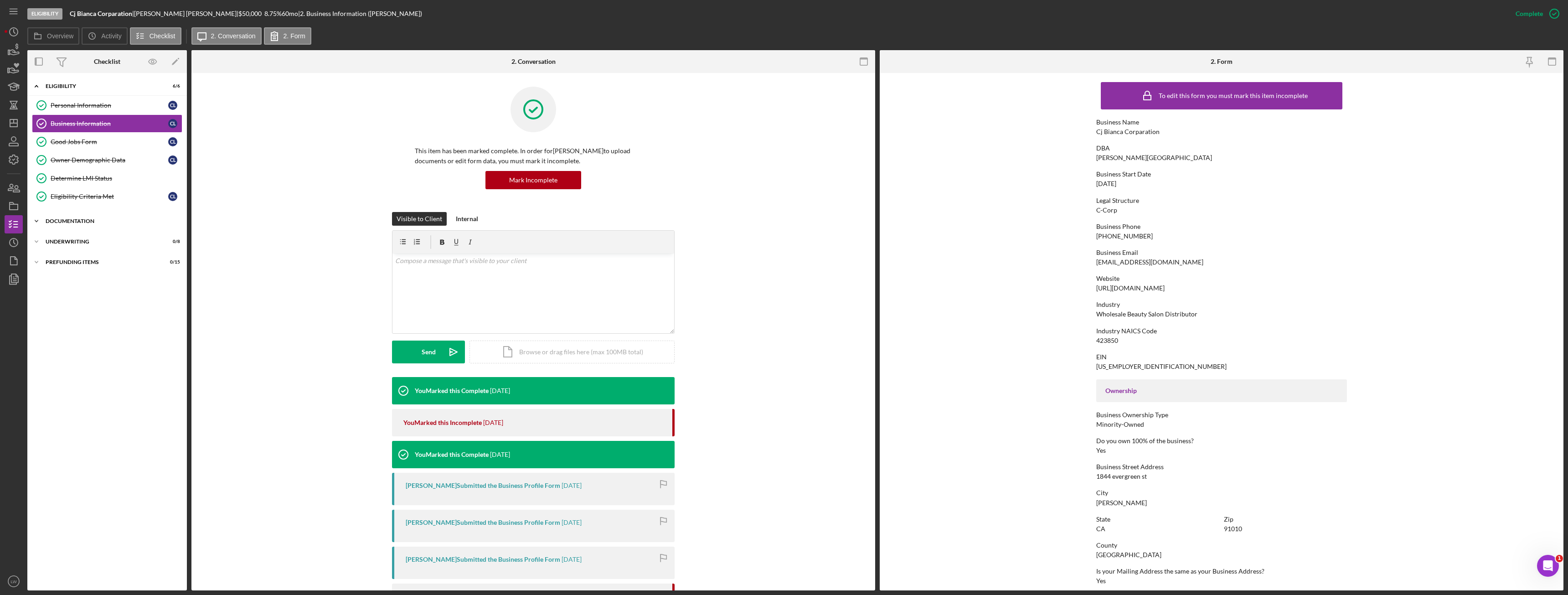
click at [94, 222] on div "Documentation" at bounding box center [110, 221] width 130 height 5
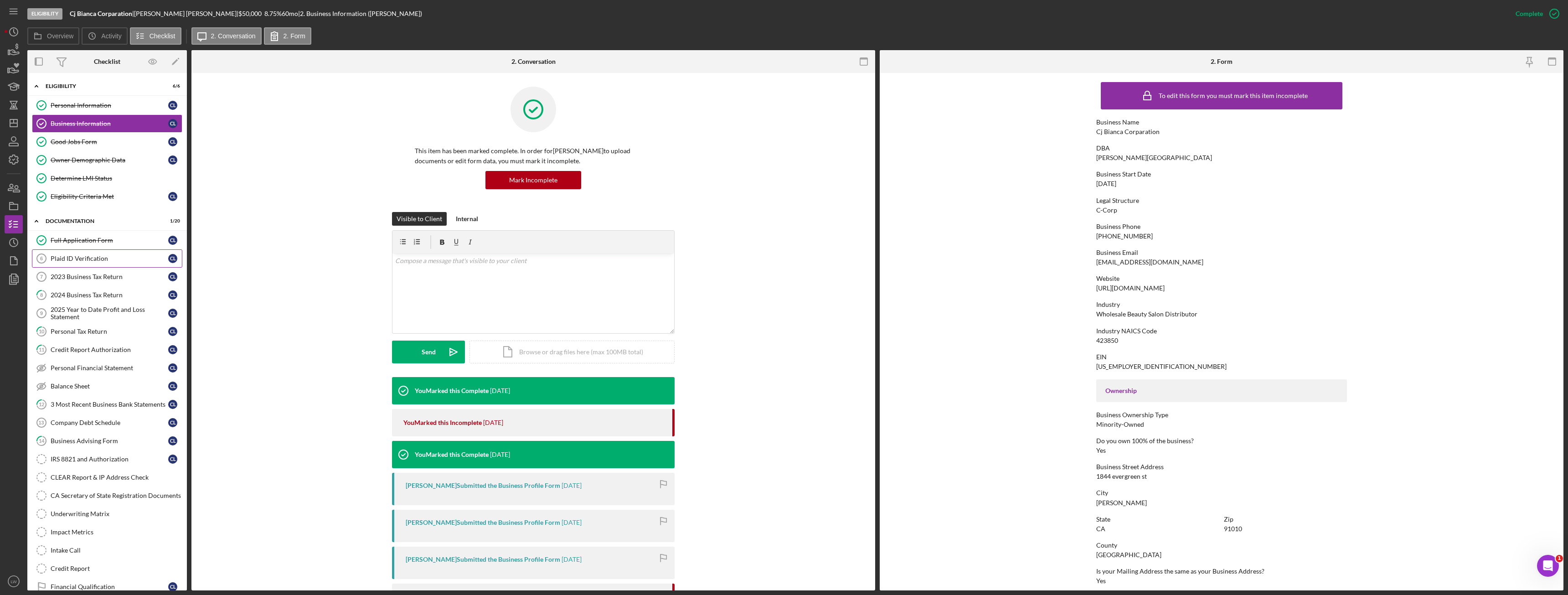
click at [97, 257] on div "Plaid ID Verification" at bounding box center [109, 259] width 117 height 7
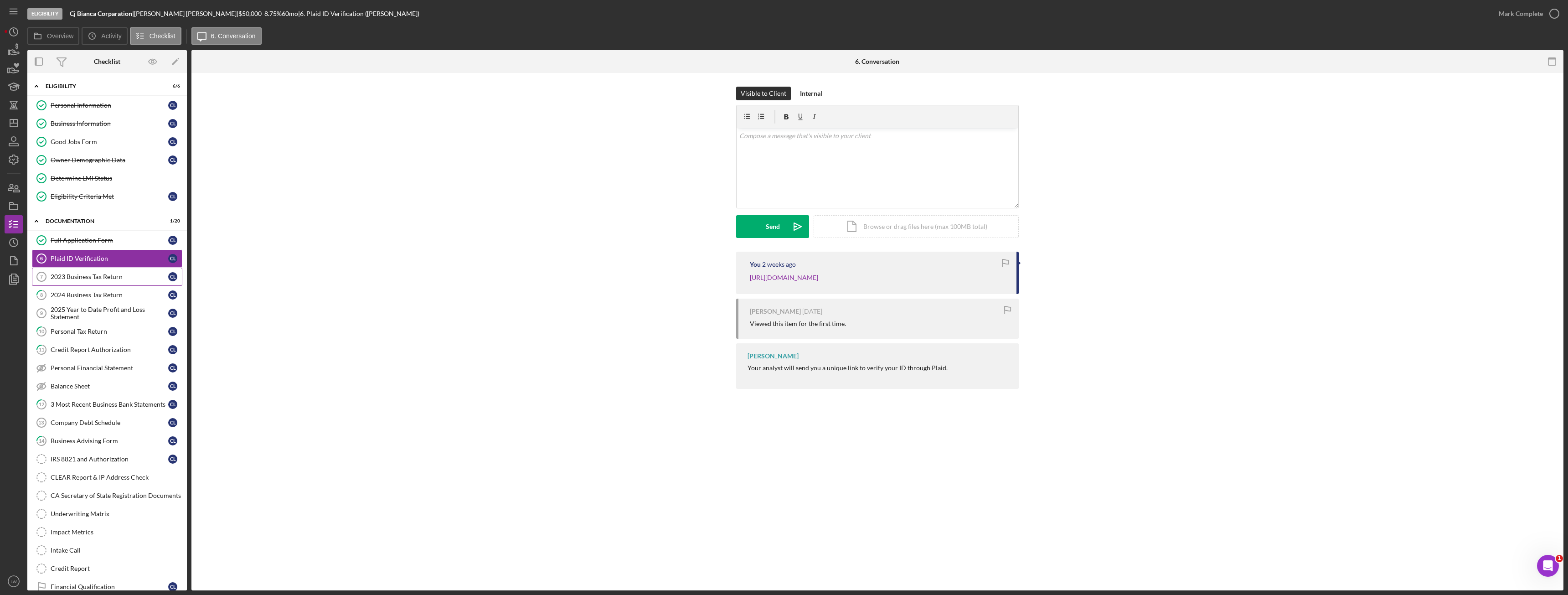
click at [105, 276] on div "2023 Business Tax Return" at bounding box center [109, 277] width 117 height 7
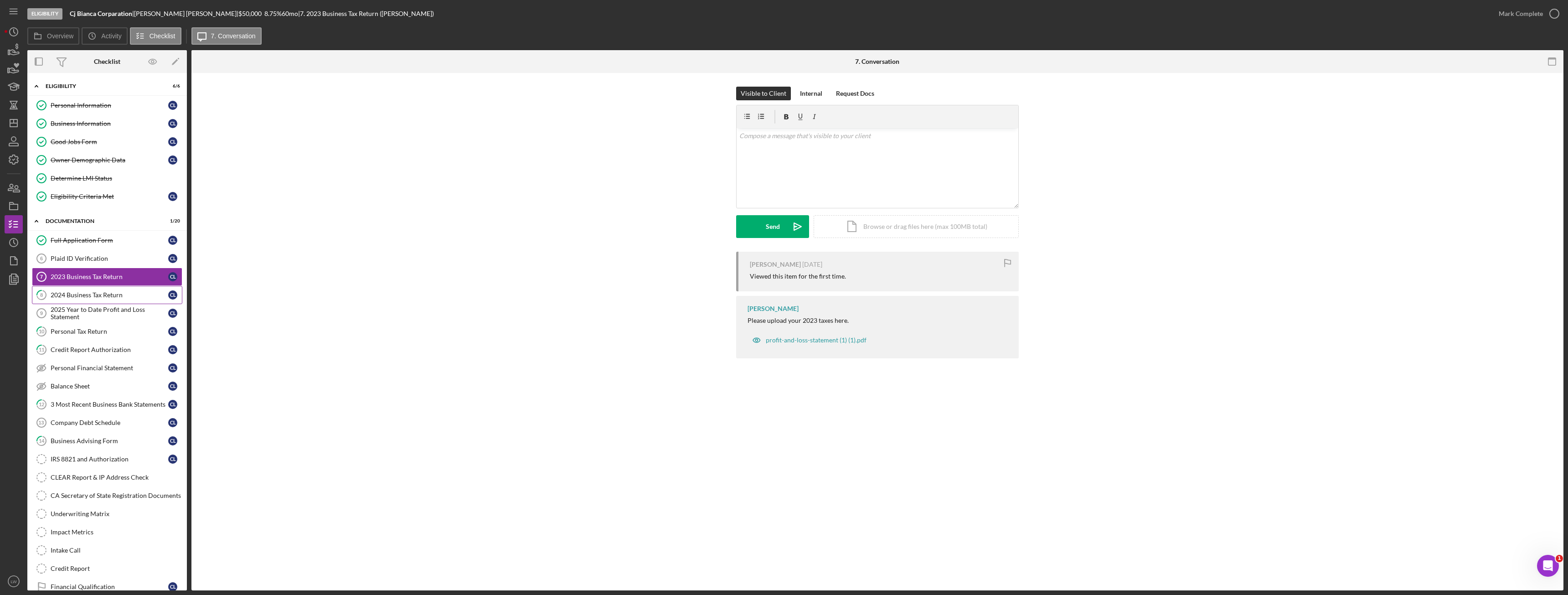
click at [106, 297] on div "2024 Business Tax Return" at bounding box center [109, 295] width 117 height 7
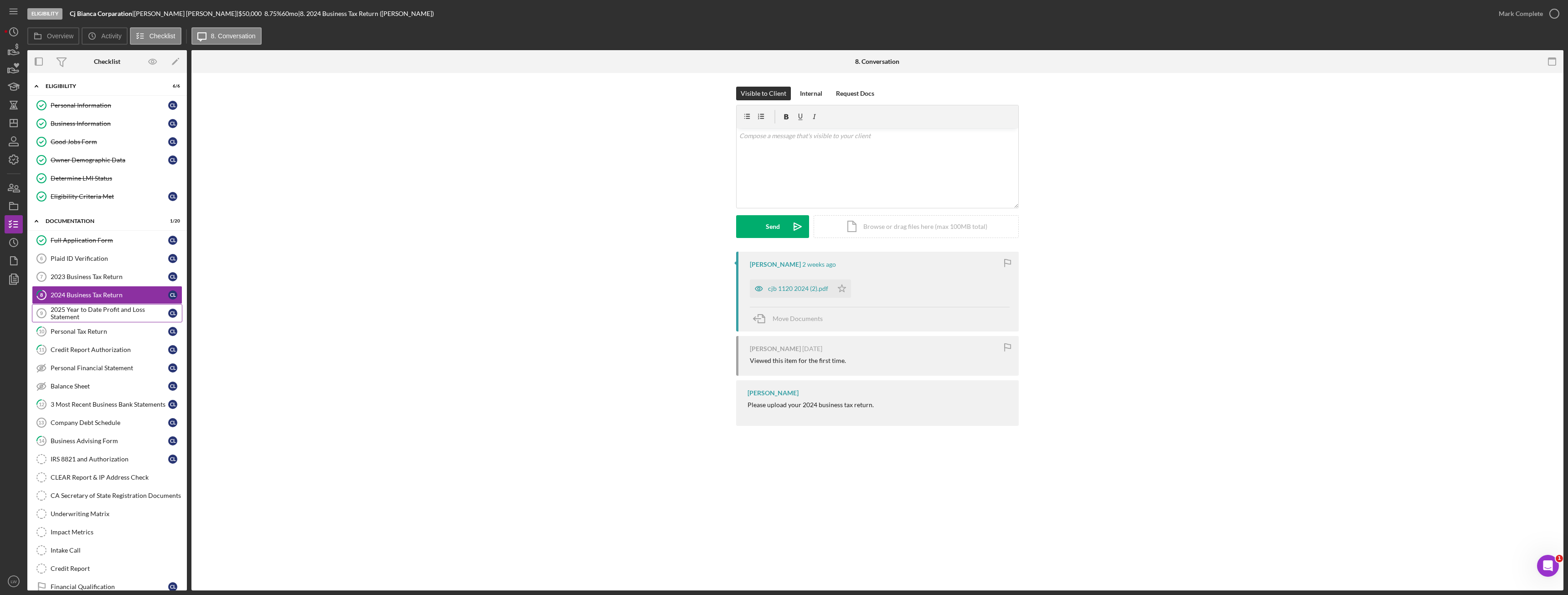
click at [106, 309] on div "2025 Year to Date Profit and Loss Statement" at bounding box center [109, 313] width 117 height 15
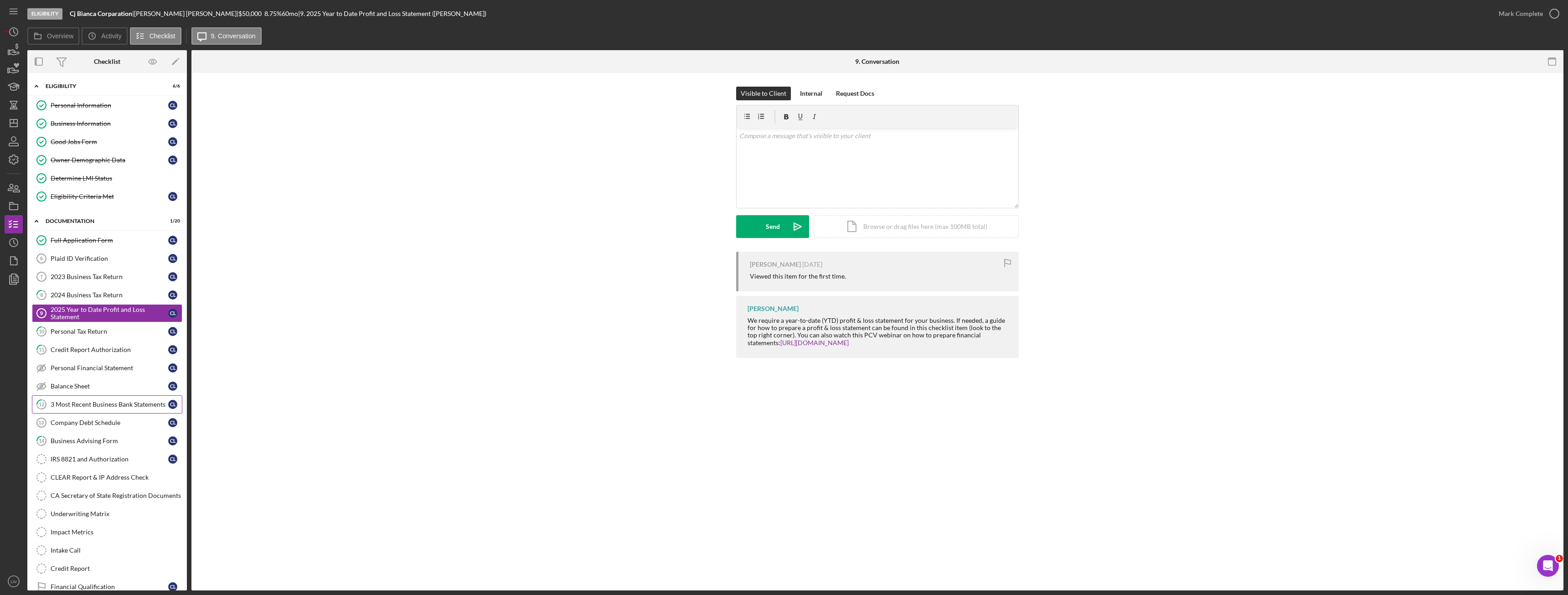
click at [98, 408] on div "3 Most Recent Business Bank Statements" at bounding box center [109, 404] width 117 height 7
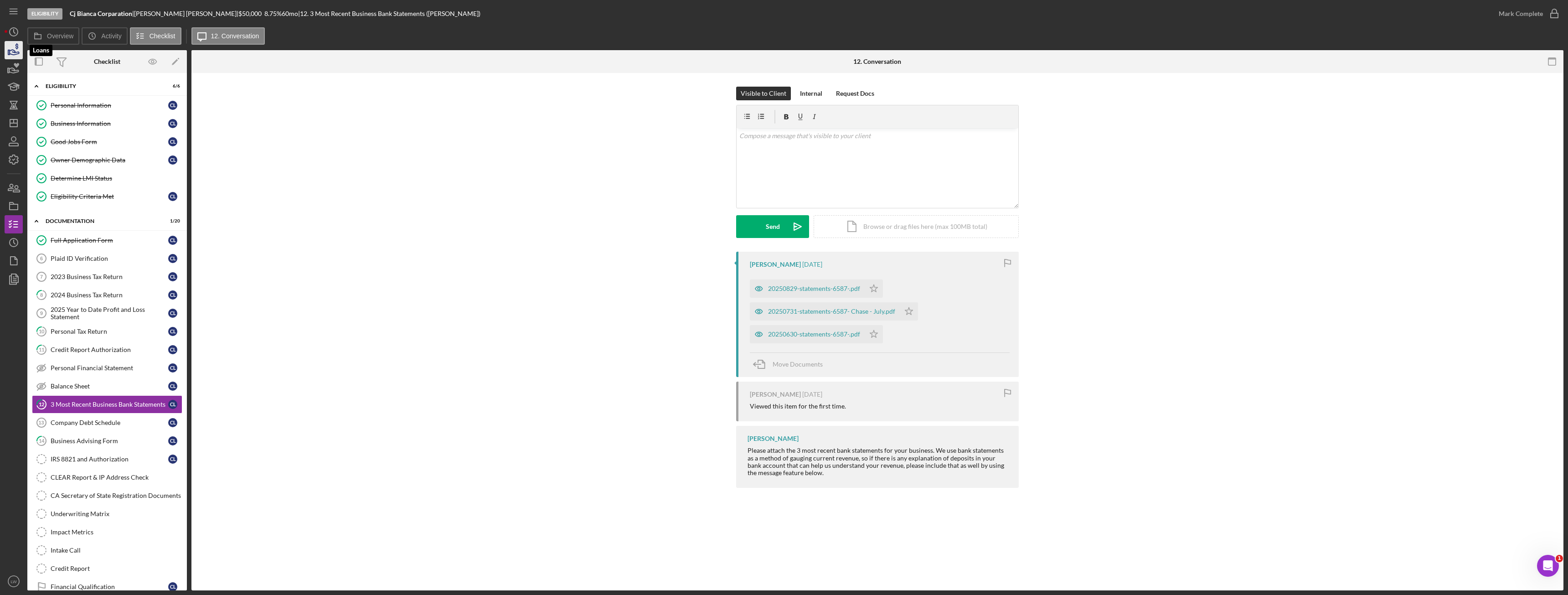
click at [19, 53] on icon "button" at bounding box center [15, 52] width 10 height 5
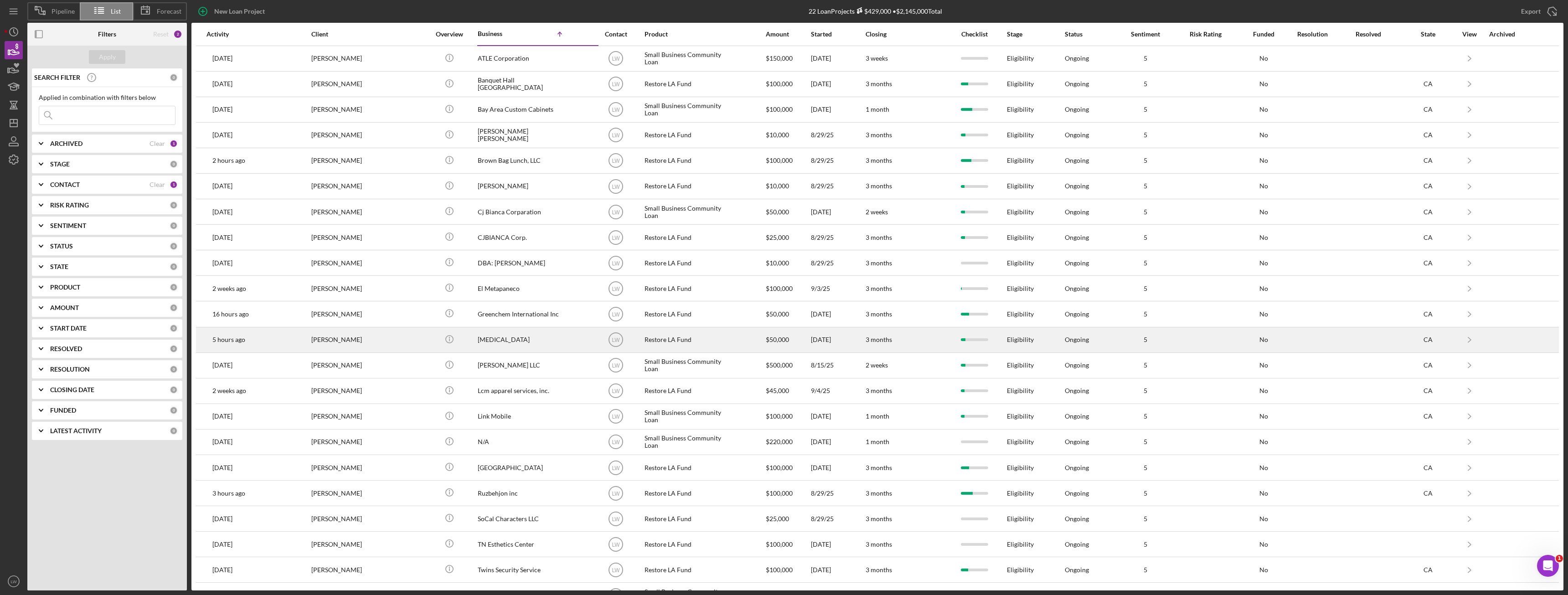
scroll to position [23, 0]
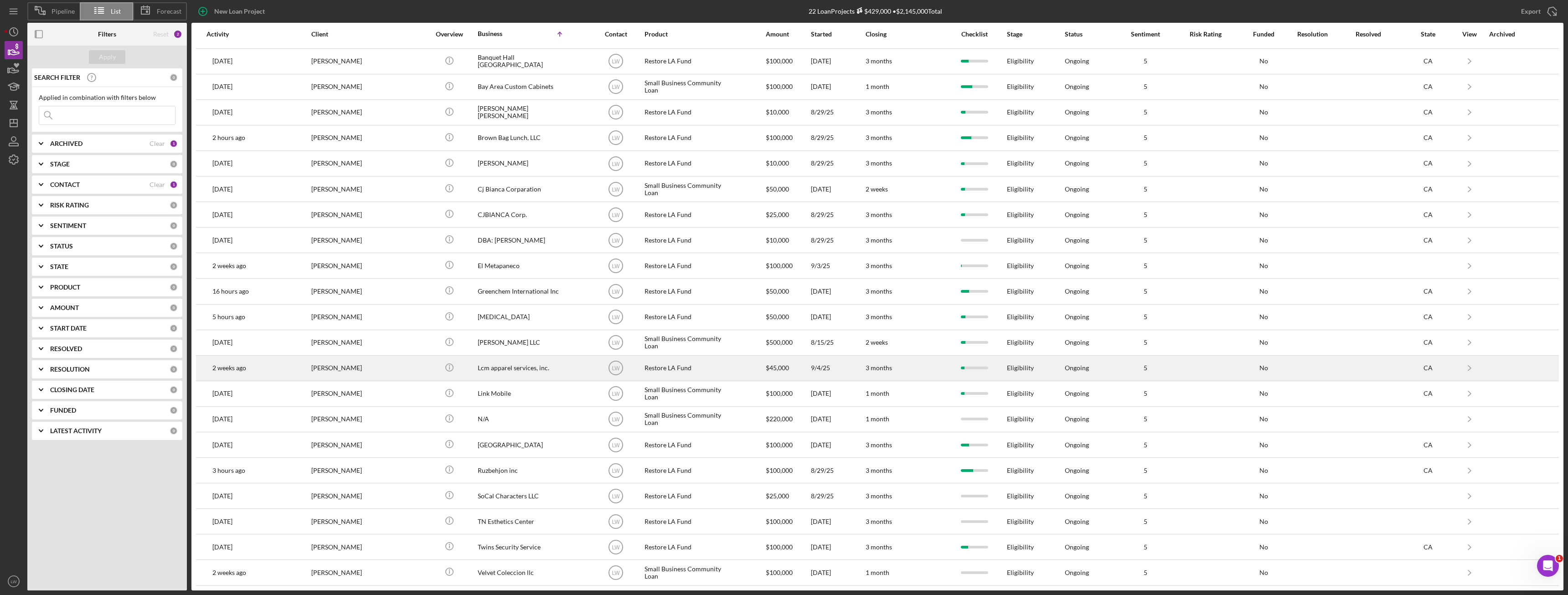
click at [353, 367] on div "[PERSON_NAME]" at bounding box center [357, 368] width 91 height 24
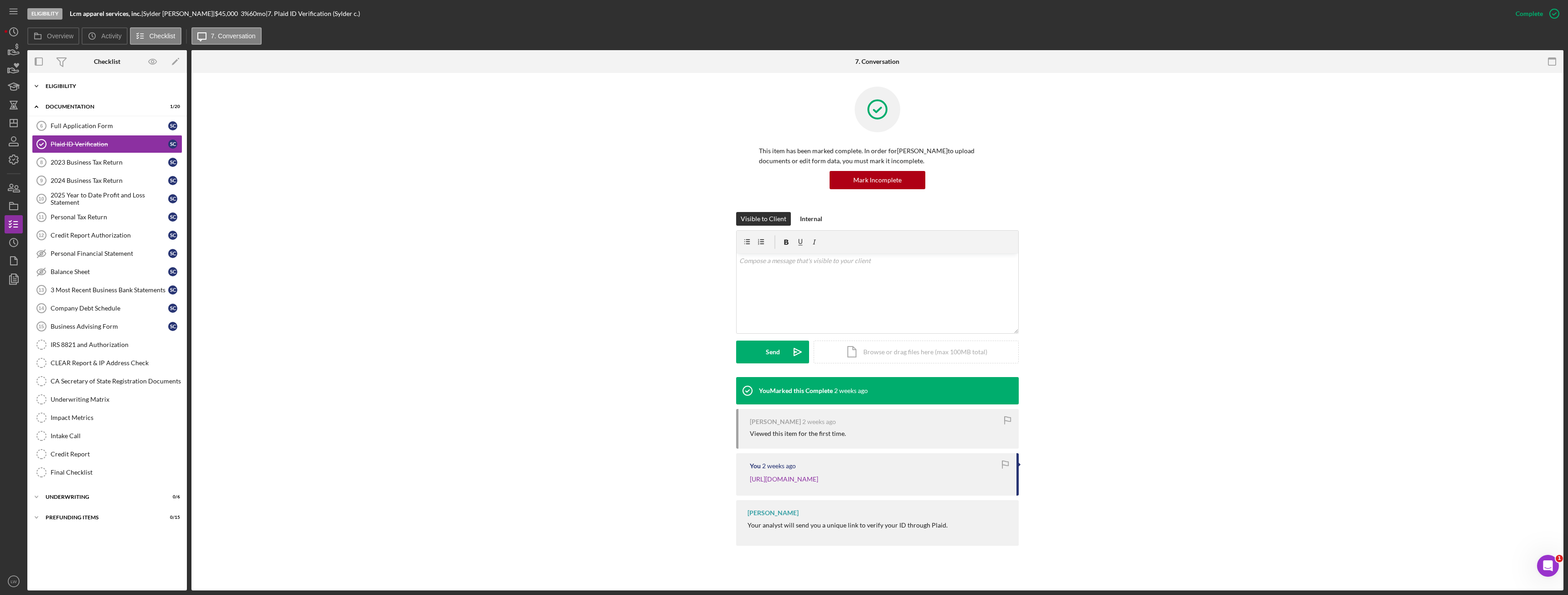
click at [57, 91] on div "Icon/Expander Eligibility 5 / 7" at bounding box center [107, 86] width 159 height 18
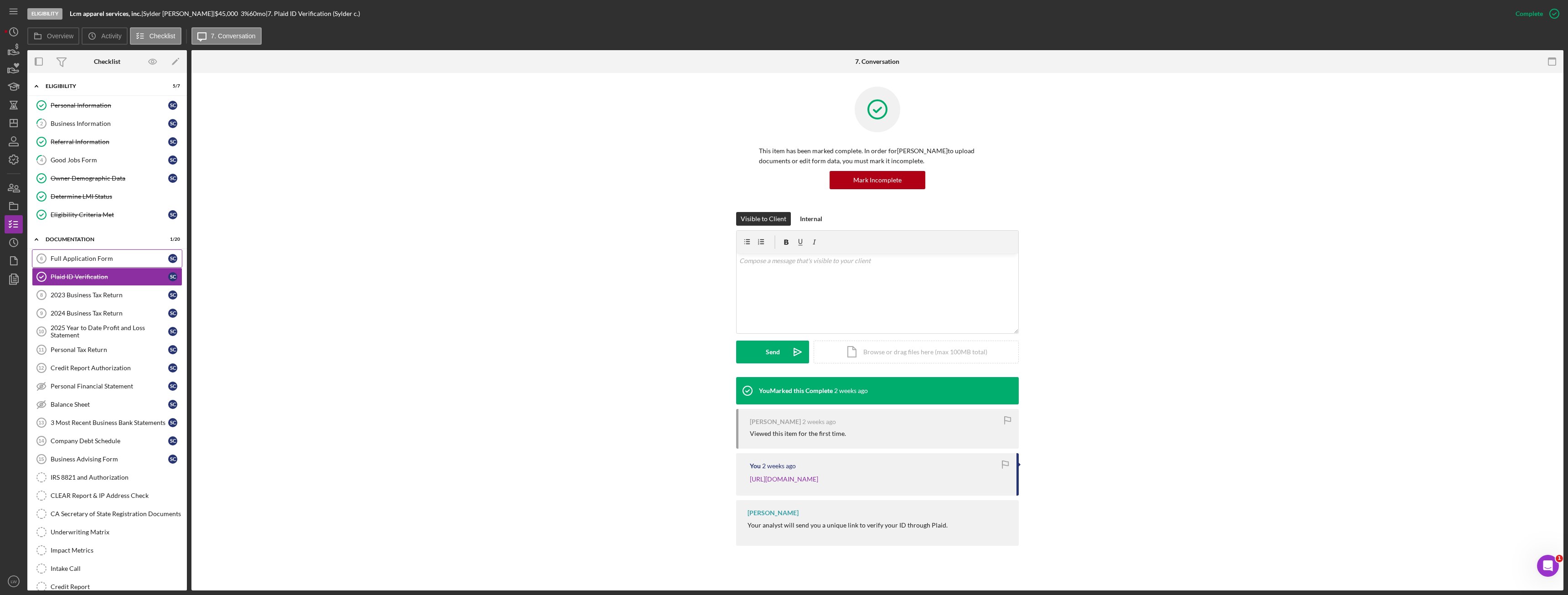
click at [106, 258] on div "Full Application Form" at bounding box center [109, 259] width 117 height 7
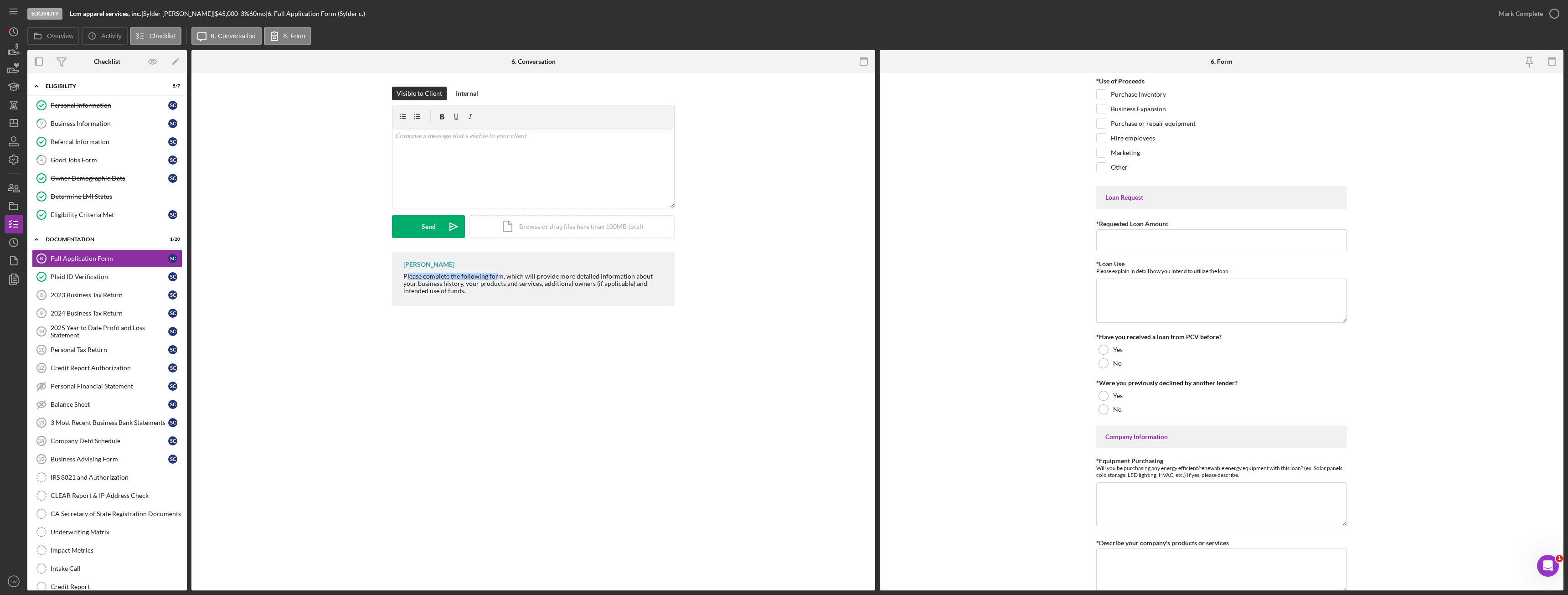
drag, startPoint x: 406, startPoint y: 276, endPoint x: 479, endPoint y: 276, distance: 73.0
click at [482, 275] on div "Please complete the following form, which will provide more detailed informatio…" at bounding box center [534, 284] width 262 height 22
click at [414, 283] on div "Please complete the following form, which will provide more detailed informatio…" at bounding box center [534, 284] width 262 height 22
drag, startPoint x: 403, startPoint y: 275, endPoint x: 502, endPoint y: 277, distance: 99.0
click at [502, 277] on div "[PERSON_NAME] Please complete the following form, which will provide more detai…" at bounding box center [533, 278] width 282 height 54
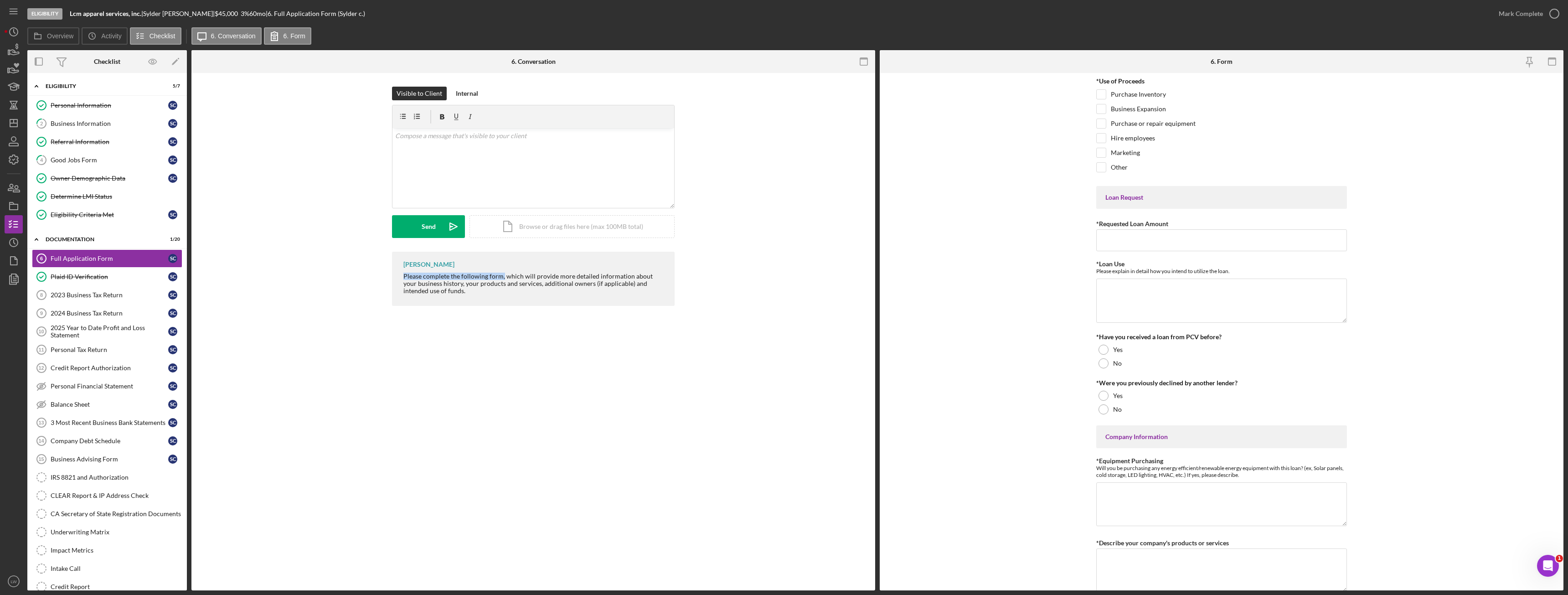
copy div "Please complete the following form,"
click at [535, 201] on div "v Color teal Color pink Remove color Add row above Add row below Add column bef…" at bounding box center [533, 167] width 282 height 80
click at [433, 218] on div "Send" at bounding box center [429, 226] width 14 height 23
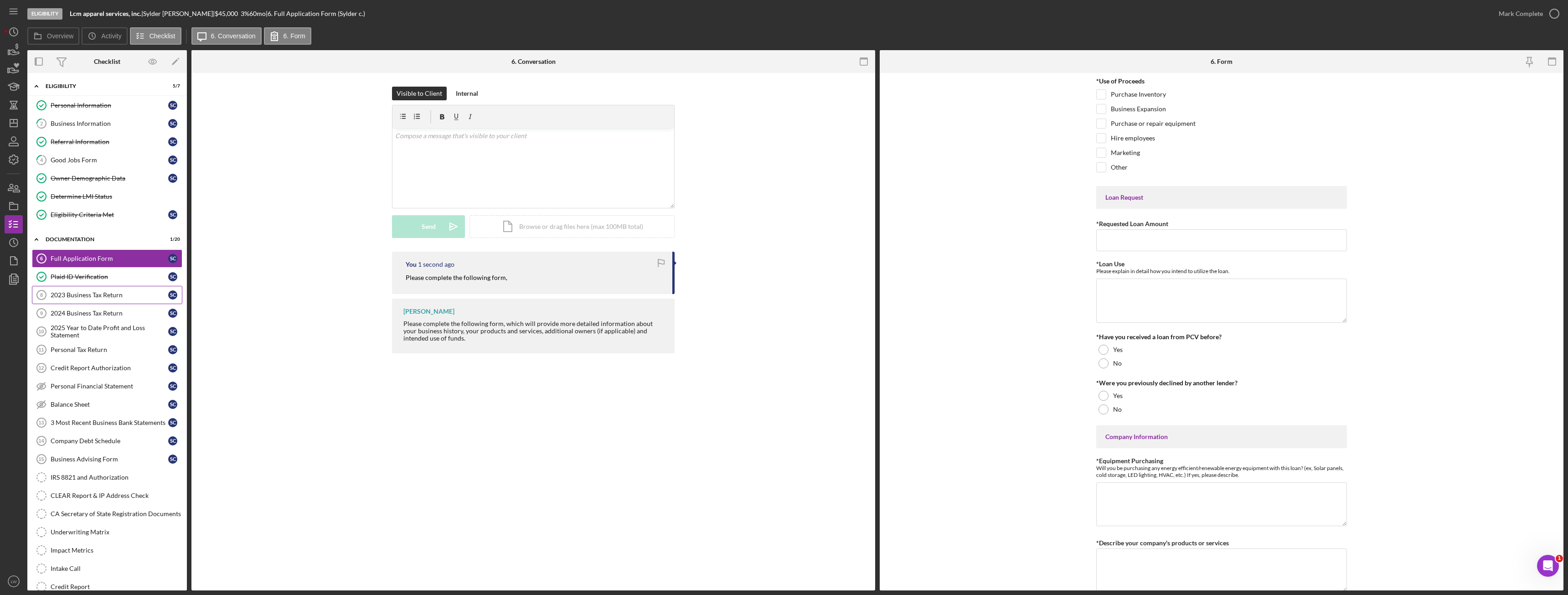
click at [101, 296] on div "2023 Business Tax Return" at bounding box center [109, 295] width 117 height 7
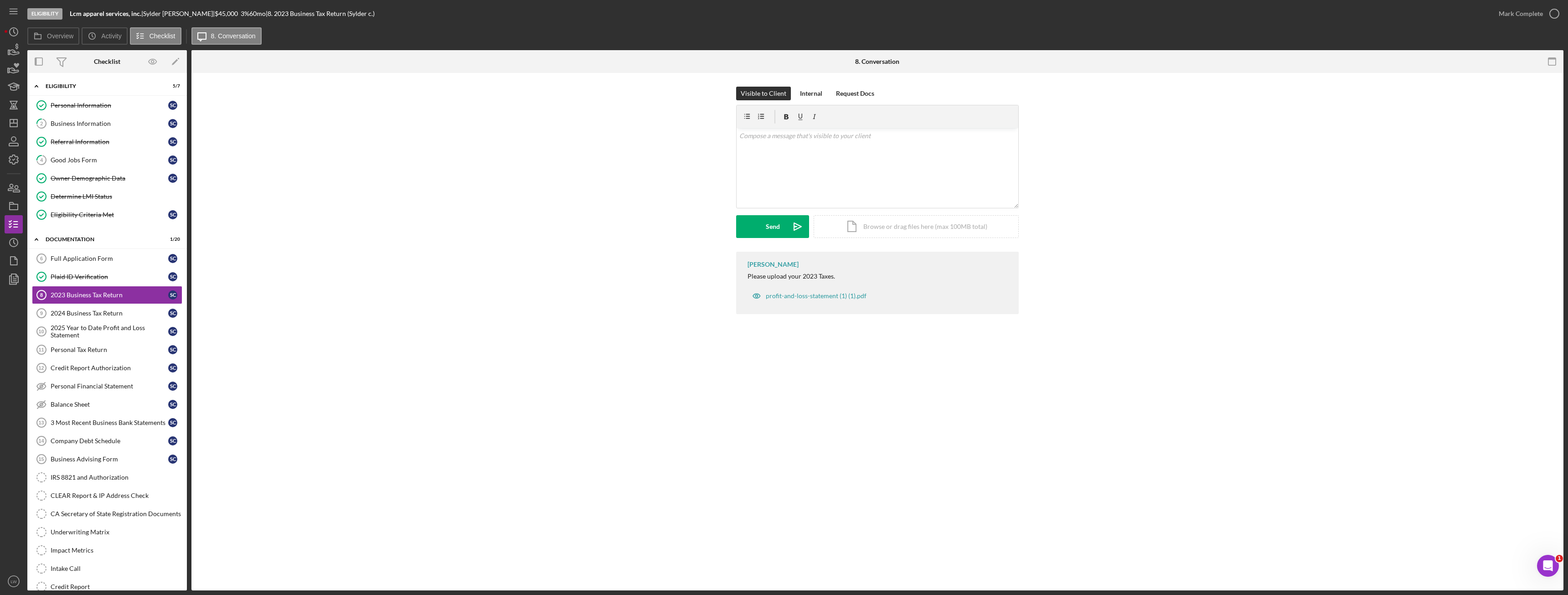
click at [783, 278] on div "Please upload your 2023 Taxes." at bounding box center [791, 276] width 88 height 7
click at [825, 190] on div "v Color teal Color pink Remove color Add row above Add row below Add column bef…" at bounding box center [877, 167] width 282 height 80
click at [780, 222] on button "Send Icon/icon-invite-send" at bounding box center [772, 226] width 73 height 23
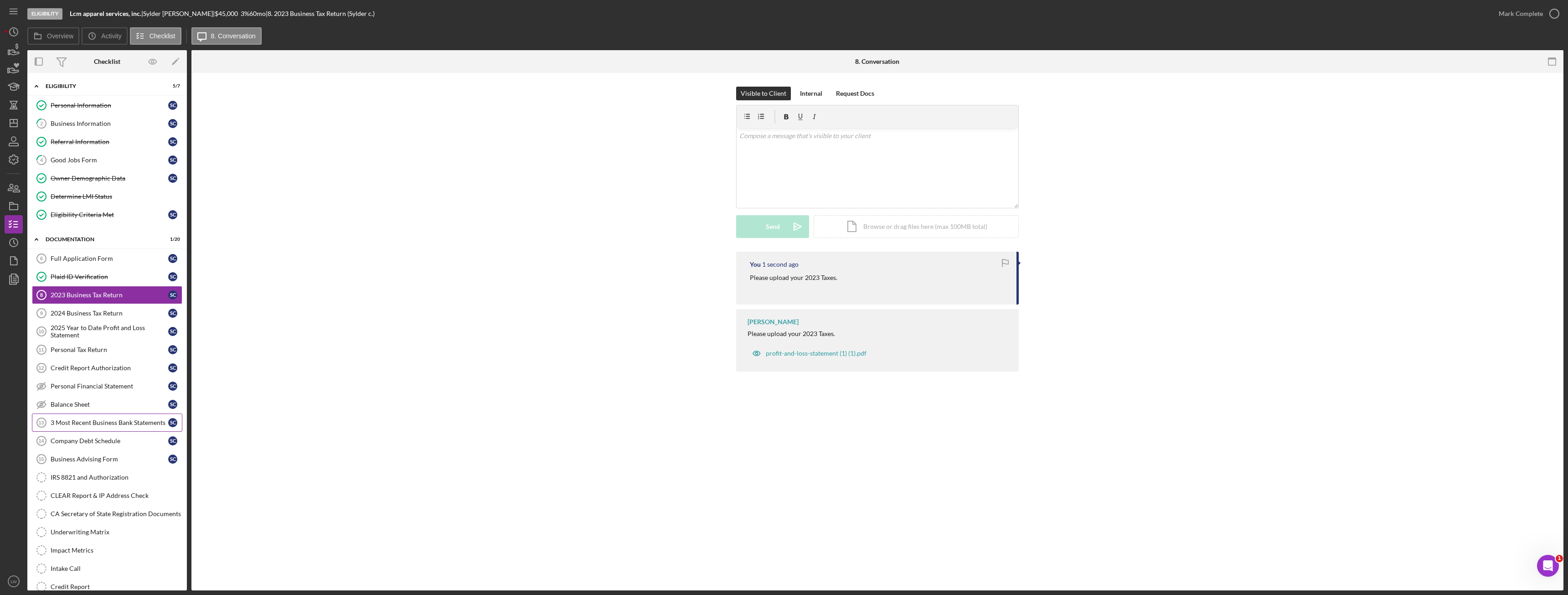
click at [88, 421] on div "3 Most Recent Business Bank Statements" at bounding box center [109, 423] width 117 height 7
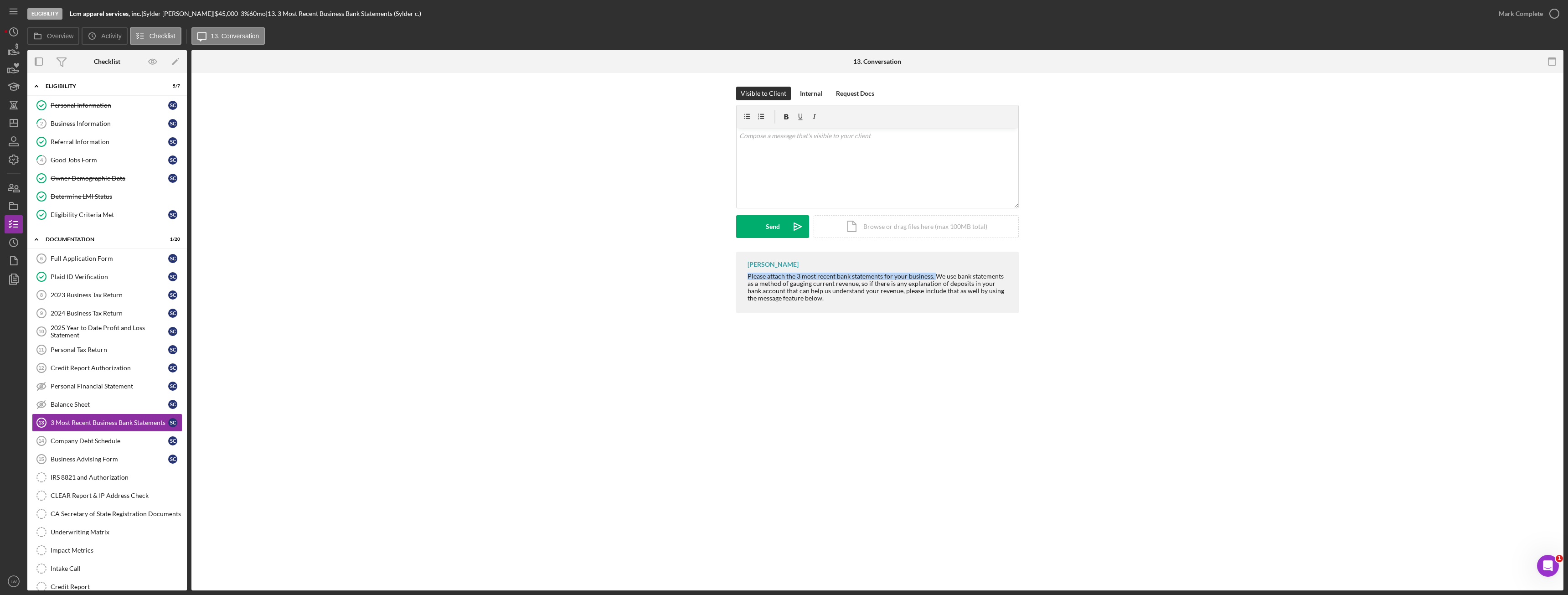
drag, startPoint x: 749, startPoint y: 276, endPoint x: 928, endPoint y: 275, distance: 179.0
click at [932, 275] on div "Please attach the 3 most recent bank statements for your business. We use bank …" at bounding box center [878, 287] width 262 height 29
click at [882, 174] on div "v Color teal Color pink Remove color Add row above Add row below Add column bef…" at bounding box center [877, 167] width 282 height 80
click at [781, 228] on button "Send Icon/icon-invite-send" at bounding box center [772, 226] width 73 height 23
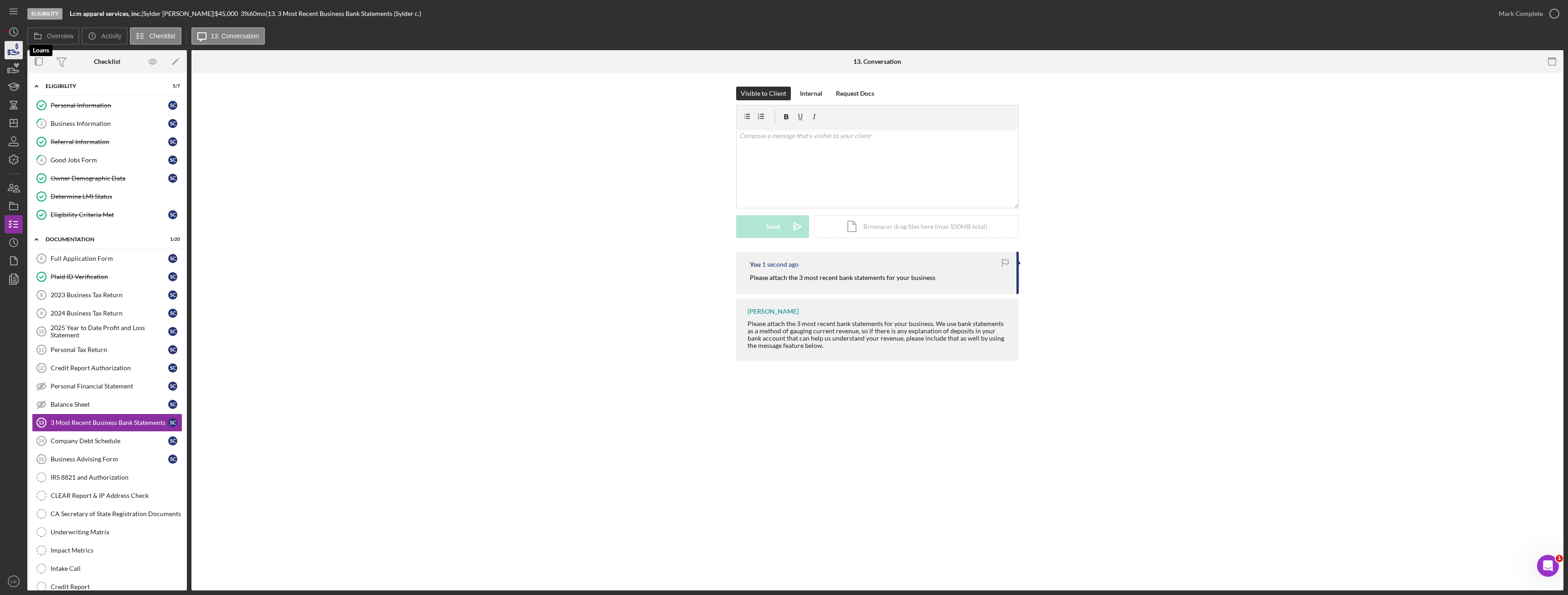
click at [13, 52] on icon "button" at bounding box center [15, 52] width 10 height 5
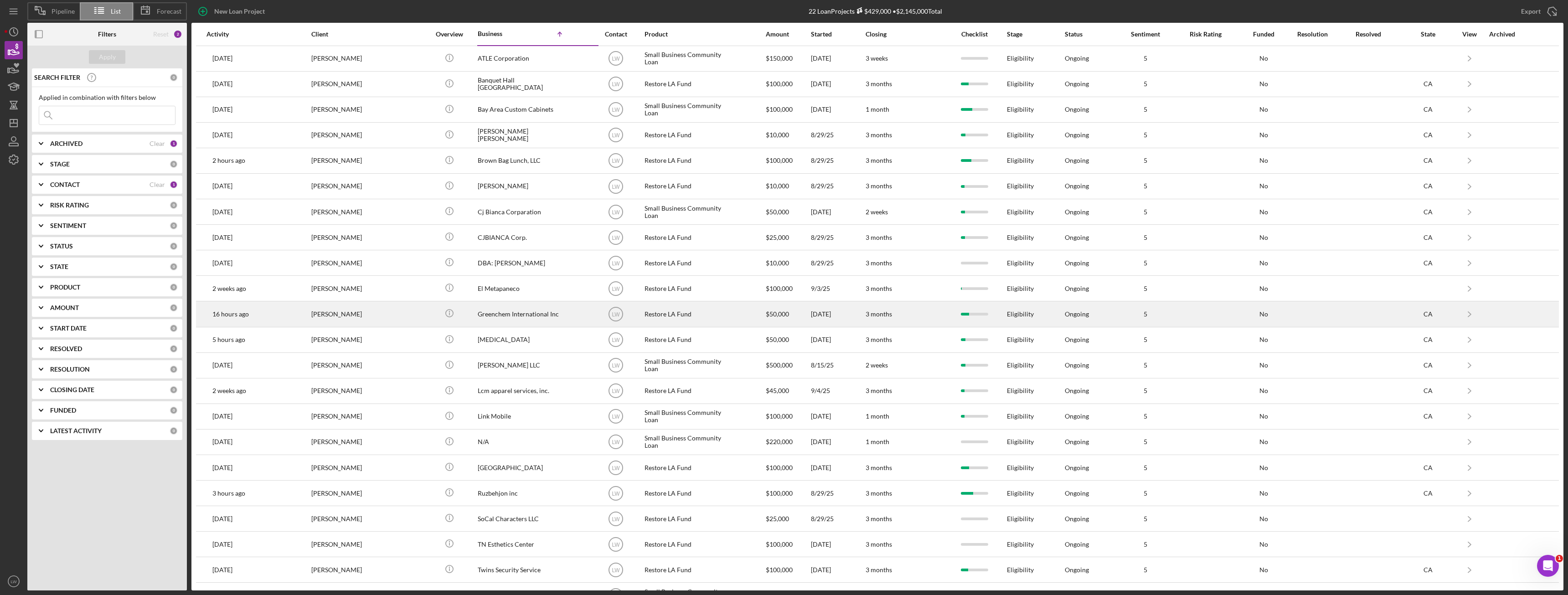
click at [306, 315] on td "16 hours ago [PERSON_NAME]" at bounding box center [258, 314] width 105 height 26
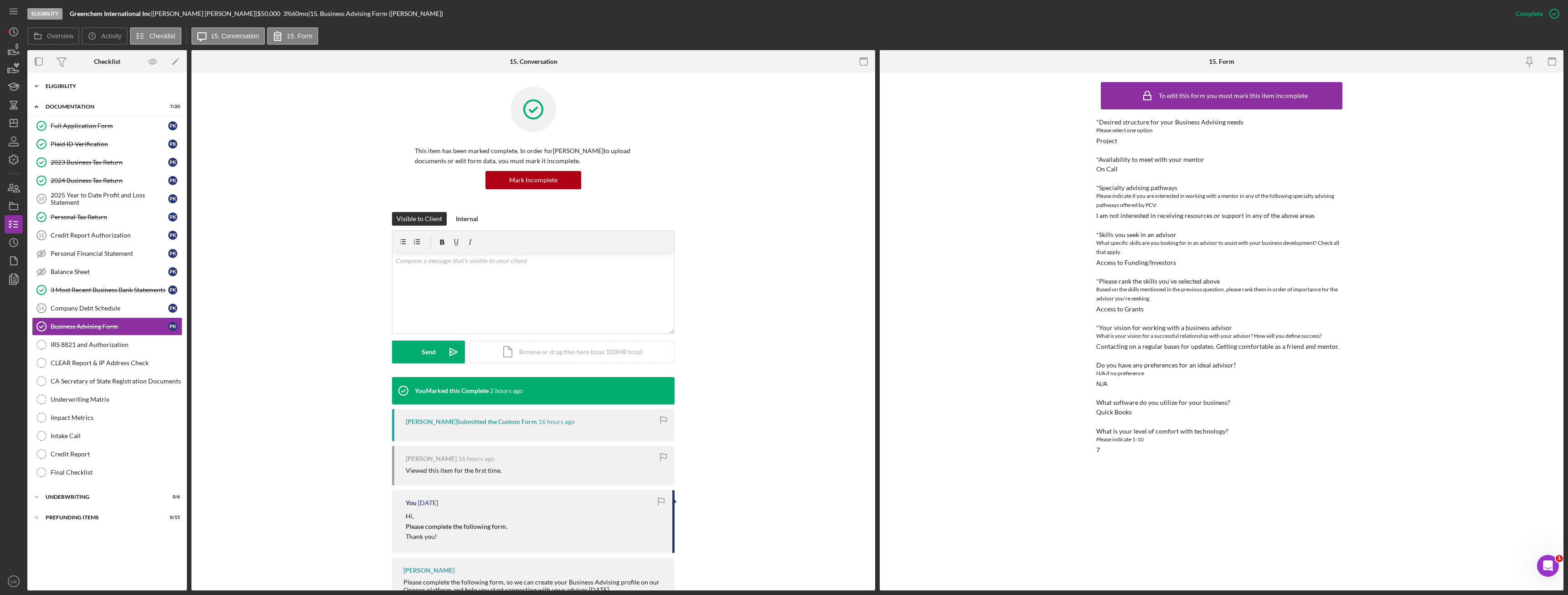
click at [70, 83] on div "Eligibility" at bounding box center [110, 86] width 130 height 5
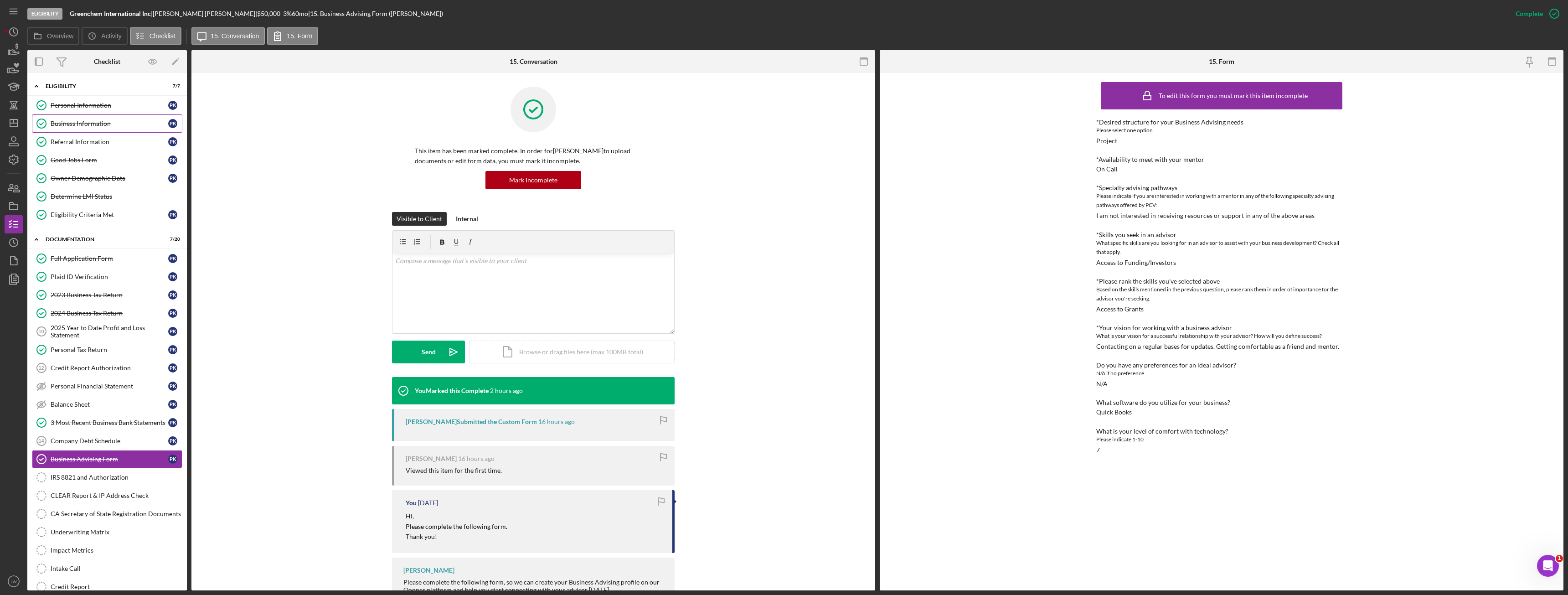
click at [99, 118] on link "Business Information Business Information P K" at bounding box center [107, 124] width 150 height 18
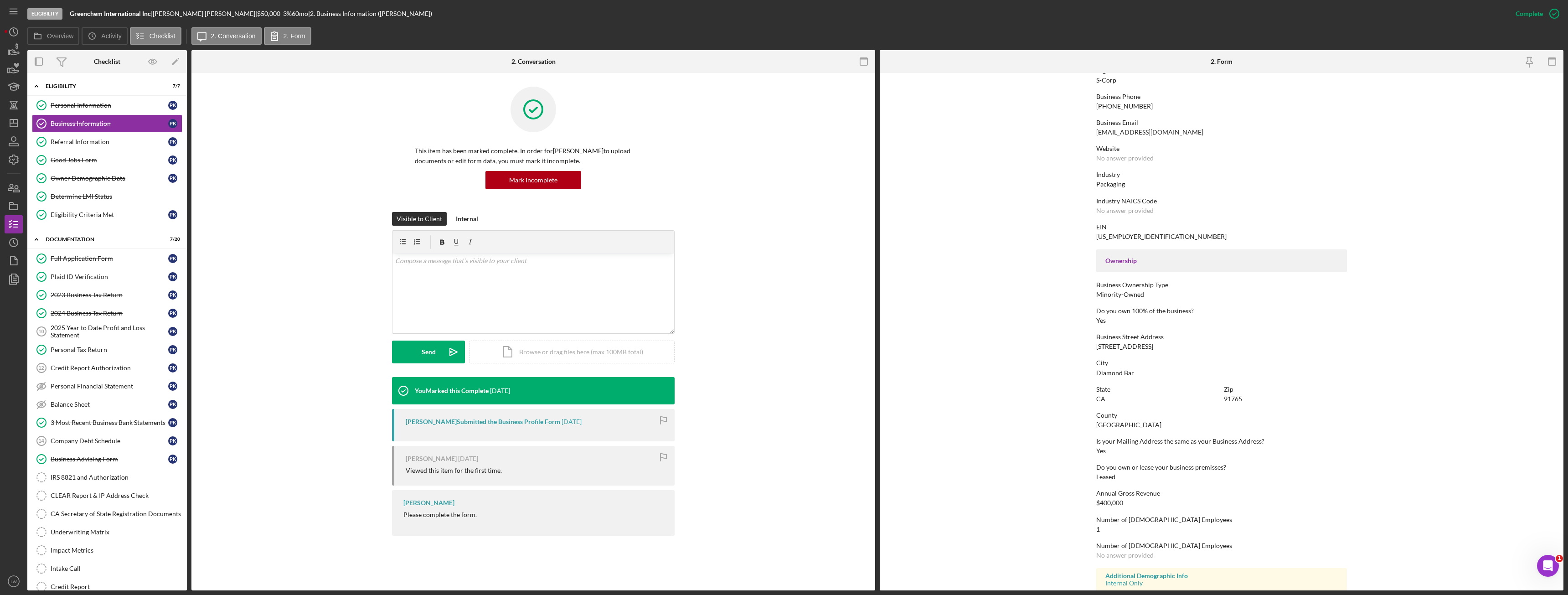
scroll to position [170, 0]
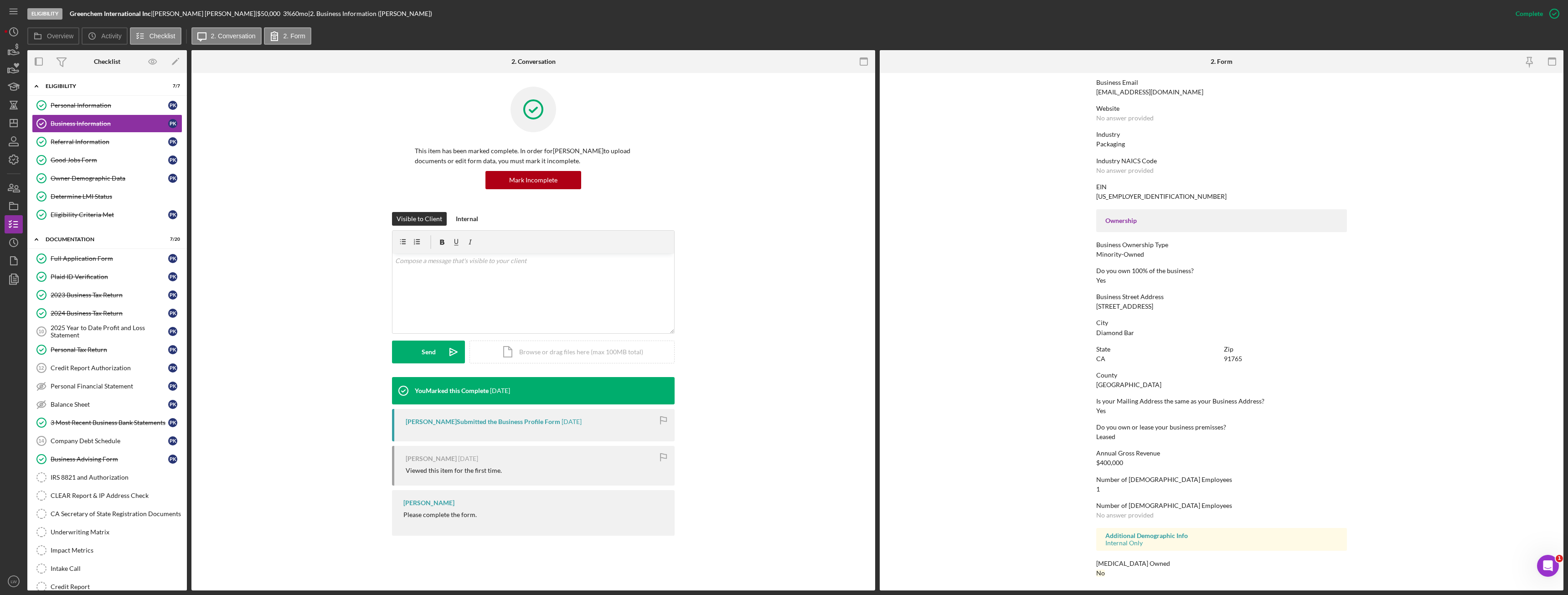
click at [1118, 308] on div "[STREET_ADDRESS]" at bounding box center [1125, 306] width 57 height 7
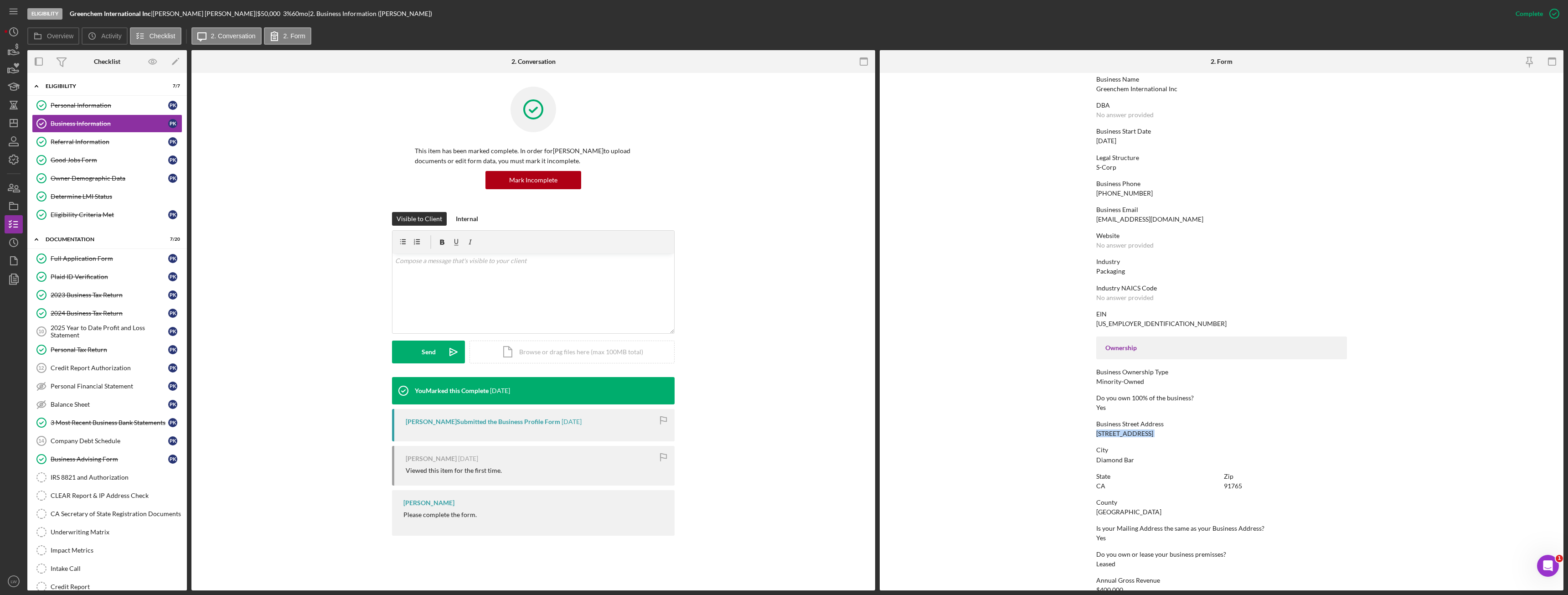
scroll to position [0, 0]
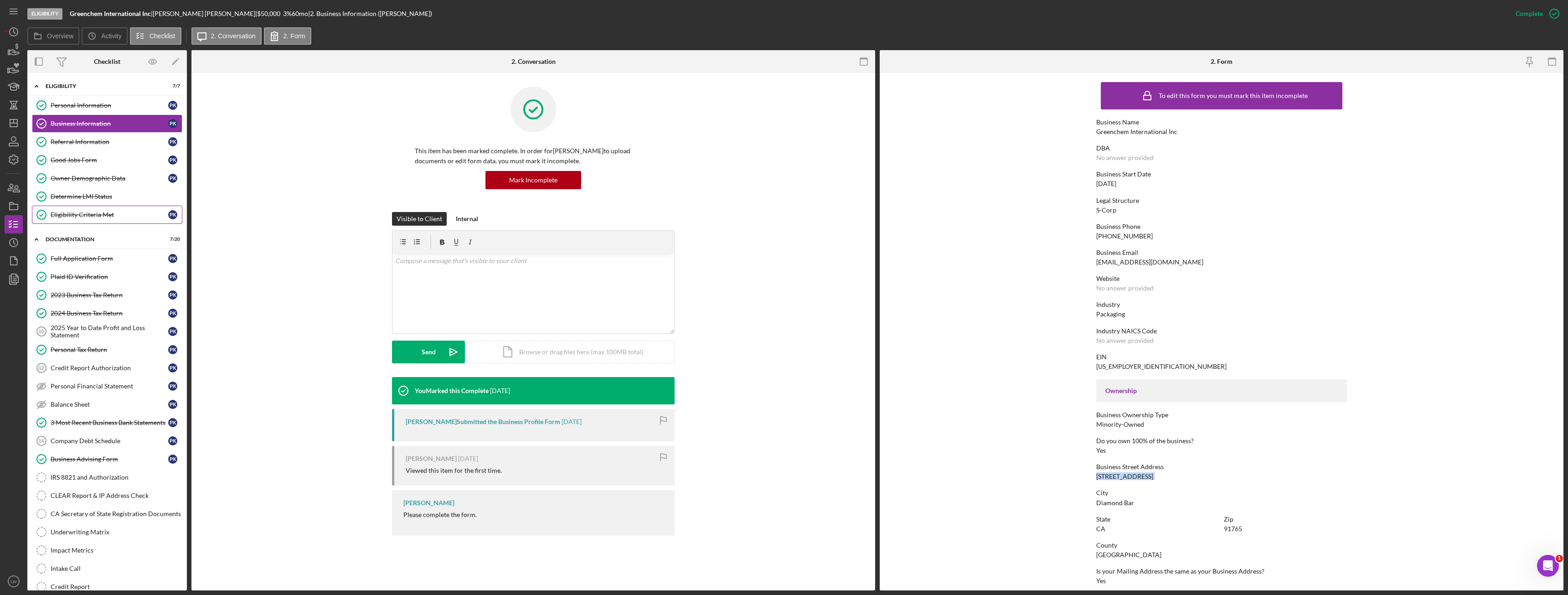
click at [108, 216] on div "Eligibility Criteria Met" at bounding box center [109, 215] width 117 height 7
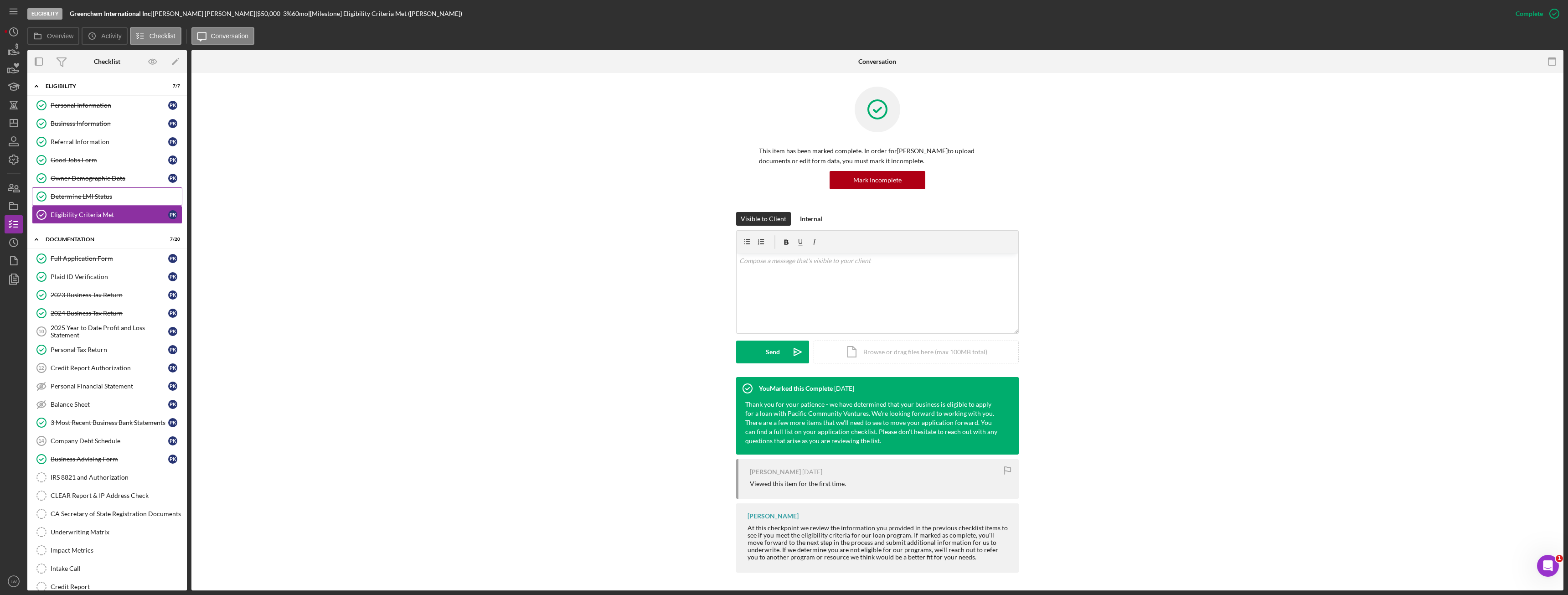
click at [113, 200] on div "Determine LMI Status" at bounding box center [116, 197] width 131 height 7
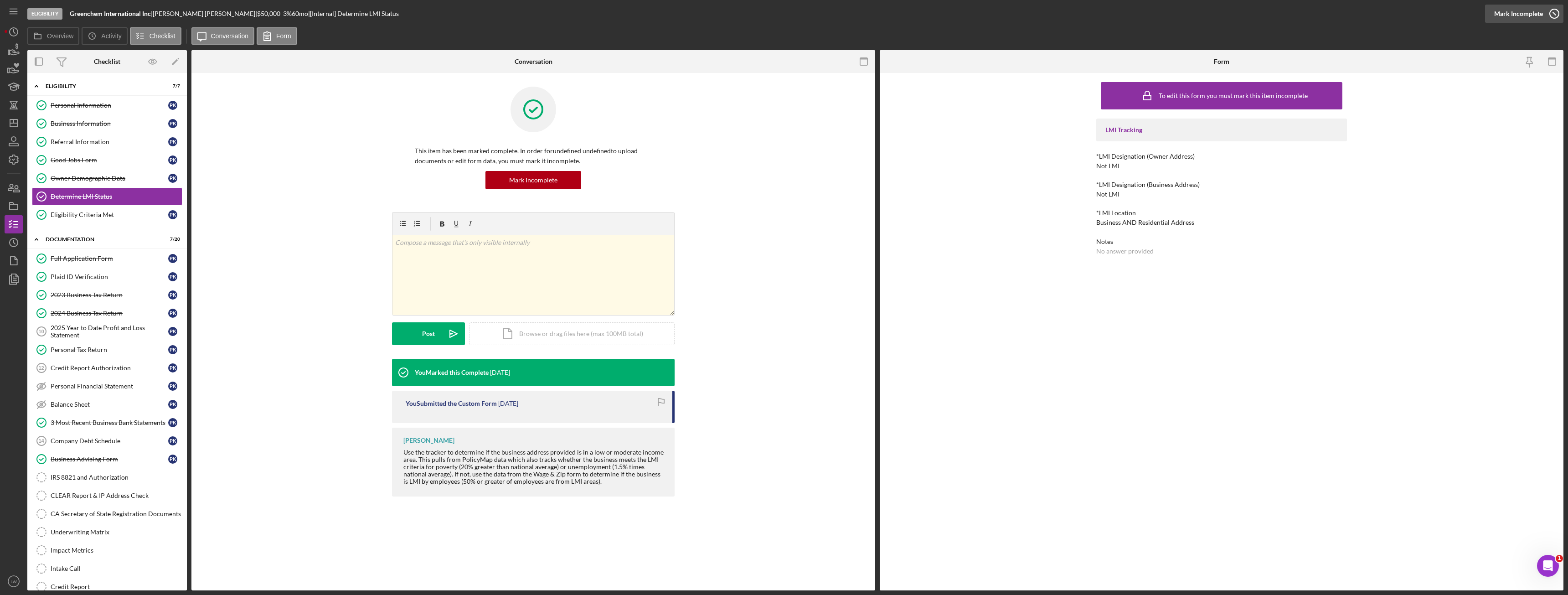
click at [1538, 10] on div "Mark Incomplete" at bounding box center [1519, 13] width 49 height 18
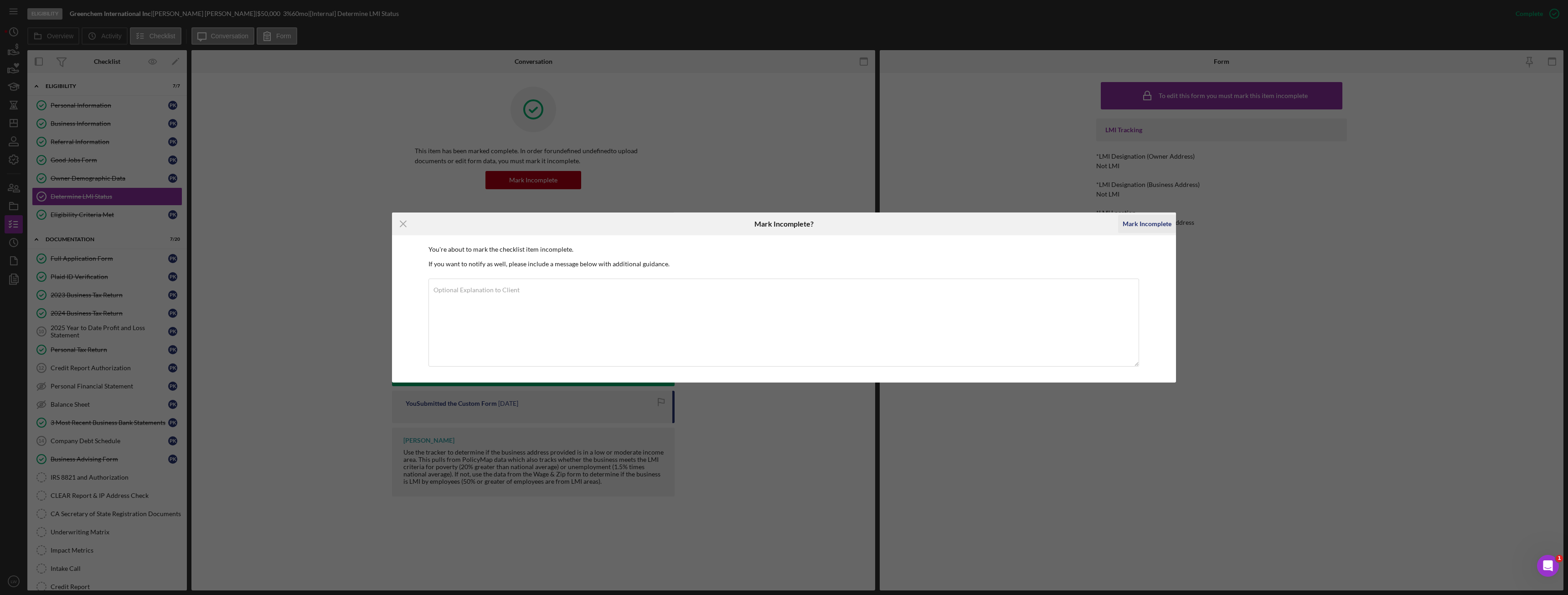
click at [1141, 223] on div "Mark Incomplete" at bounding box center [1147, 224] width 49 height 18
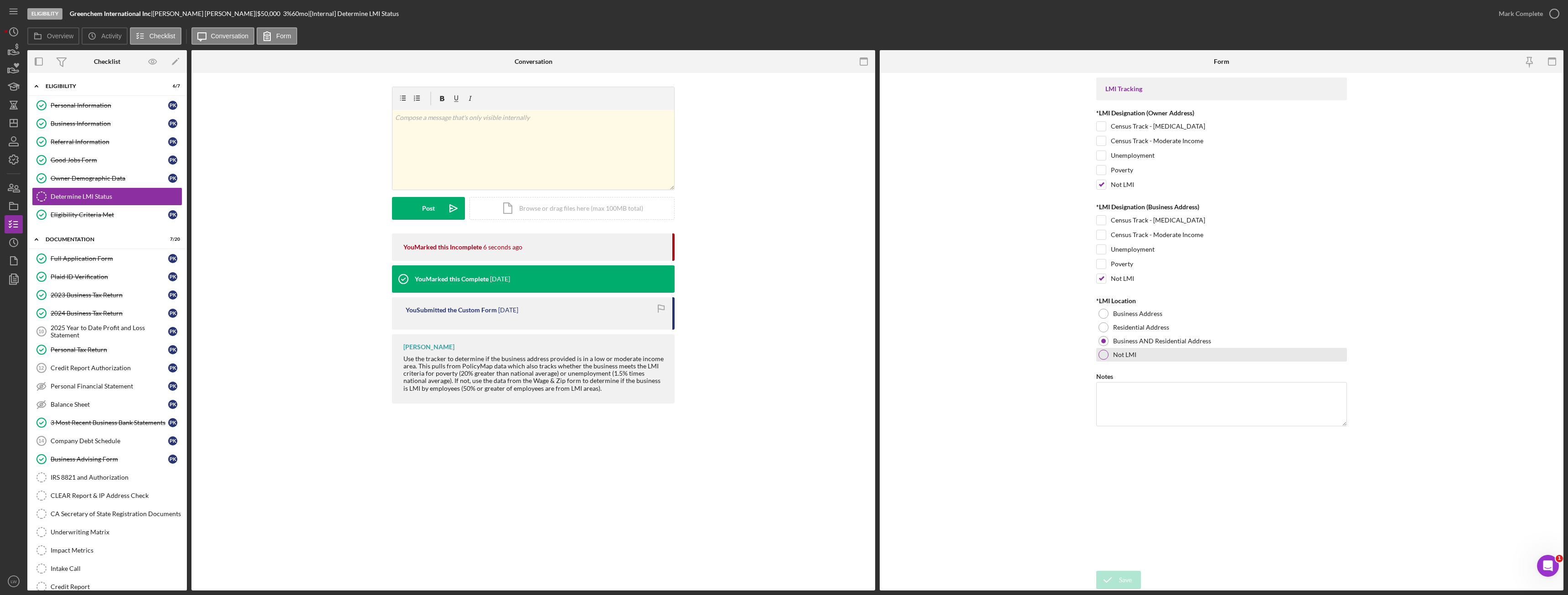
click at [1102, 357] on div at bounding box center [1104, 354] width 10 height 10
click at [1124, 584] on div "Save" at bounding box center [1125, 580] width 13 height 18
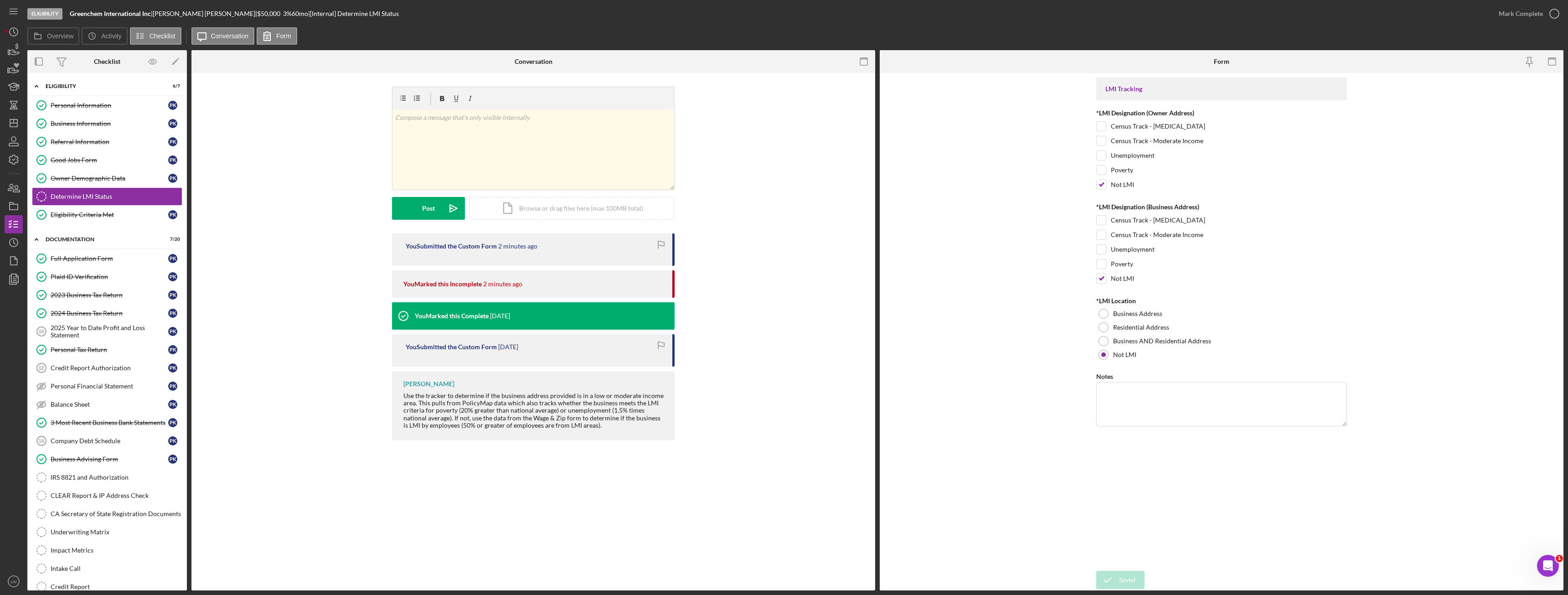
click at [904, 195] on form "LMI Tracking *LMI Designation (Owner Address) Census Track - [MEDICAL_DATA] Cen…" at bounding box center [1221, 332] width 684 height 518
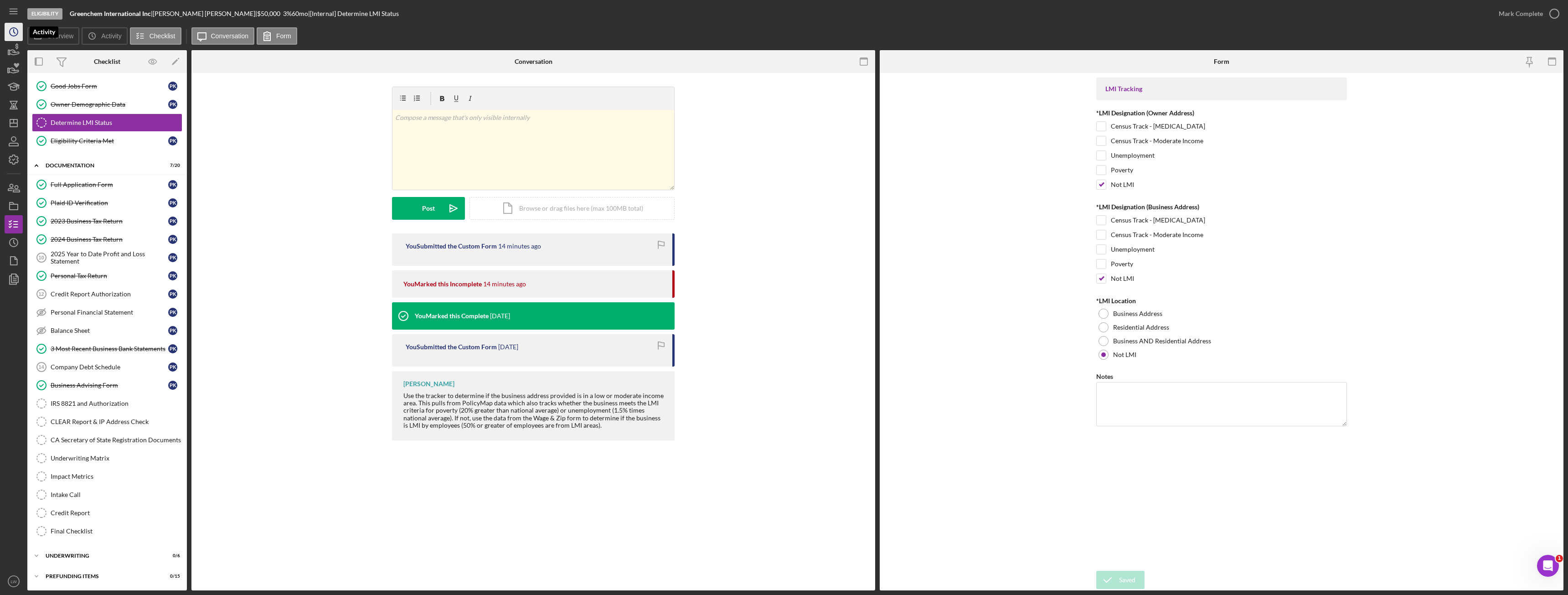
click at [7, 32] on icon "Icon/History" at bounding box center [13, 32] width 23 height 23
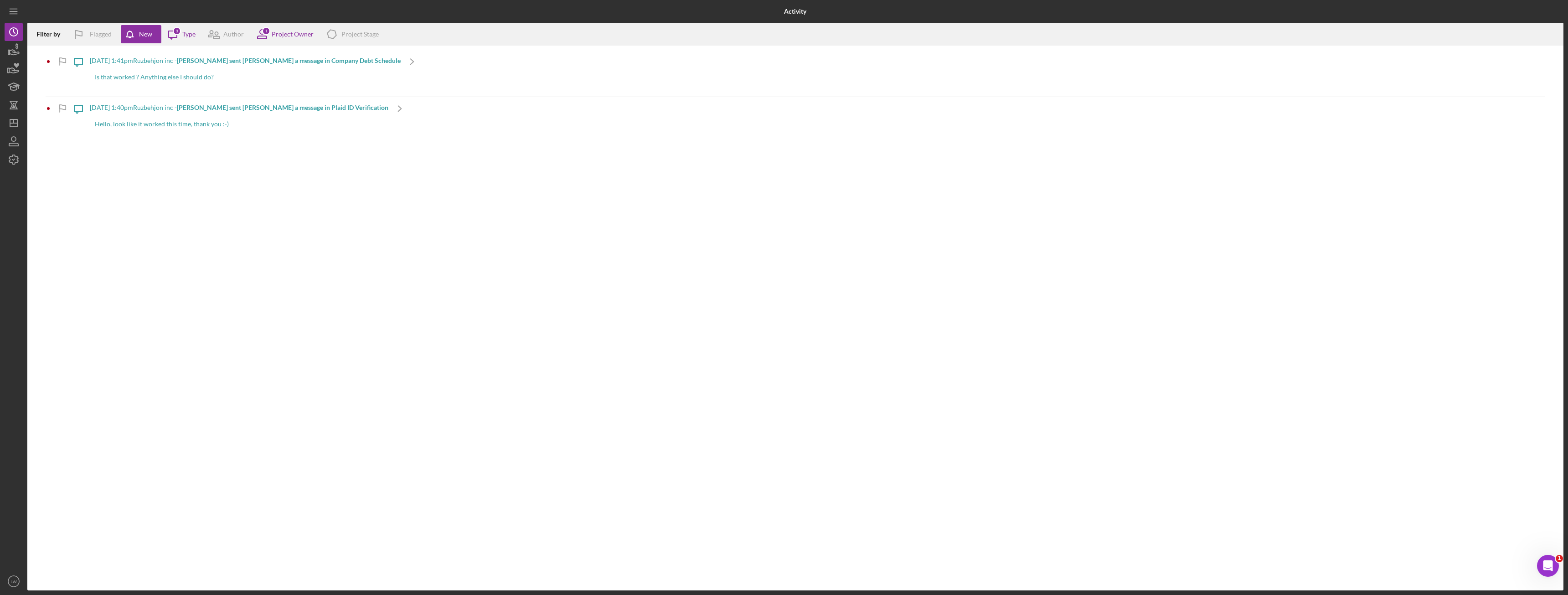
click at [170, 123] on div "Hello, look like it worked this time, thank you :-)" at bounding box center [239, 124] width 298 height 16
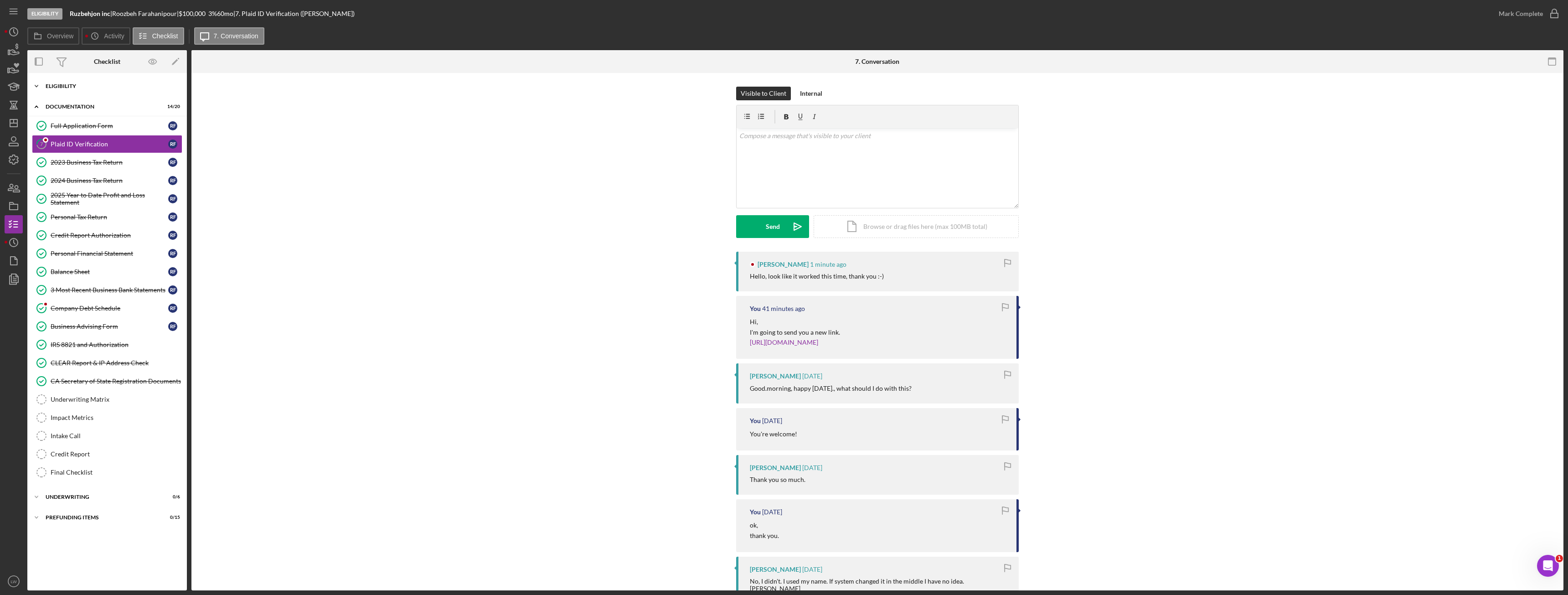
click at [56, 84] on div "Eligibility" at bounding box center [110, 86] width 130 height 5
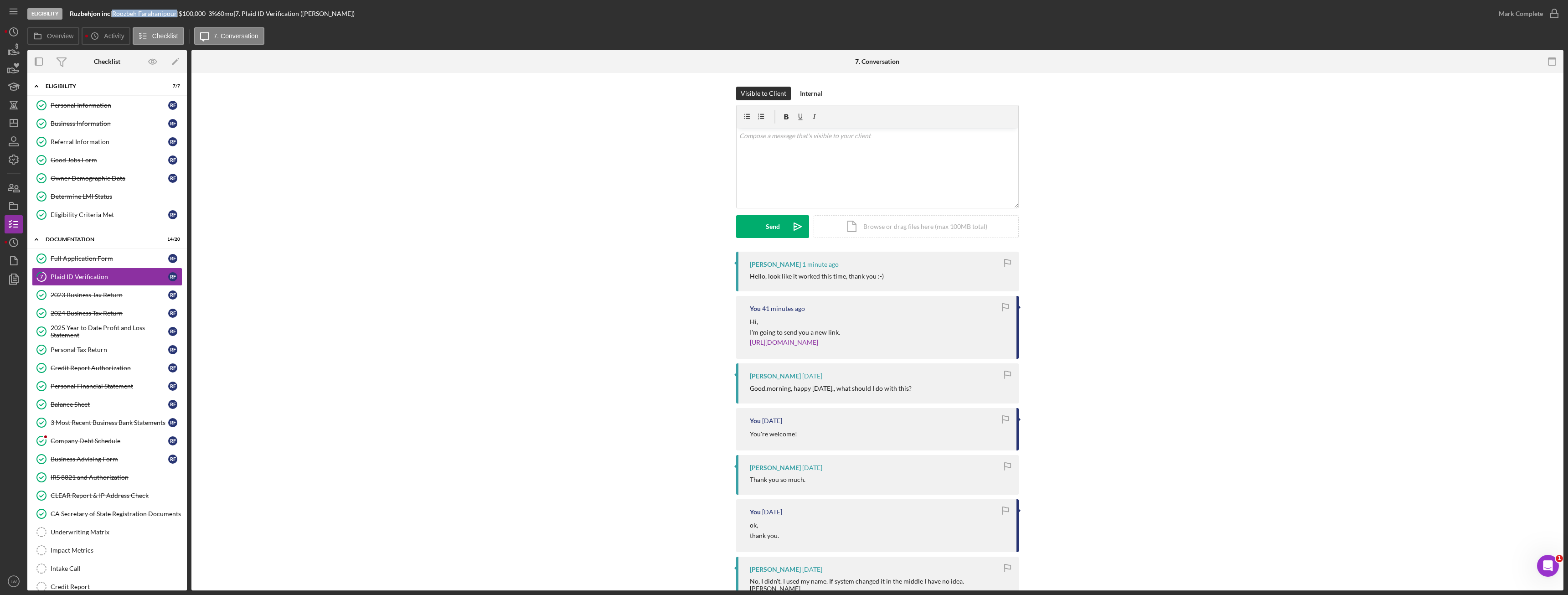
drag, startPoint x: 180, startPoint y: 12, endPoint x: 118, endPoint y: 13, distance: 62.0
click at [118, 13] on div "[PERSON_NAME] |" at bounding box center [145, 13] width 66 height 7
click at [14, 30] on polyline "button" at bounding box center [14, 32] width 1 height 4
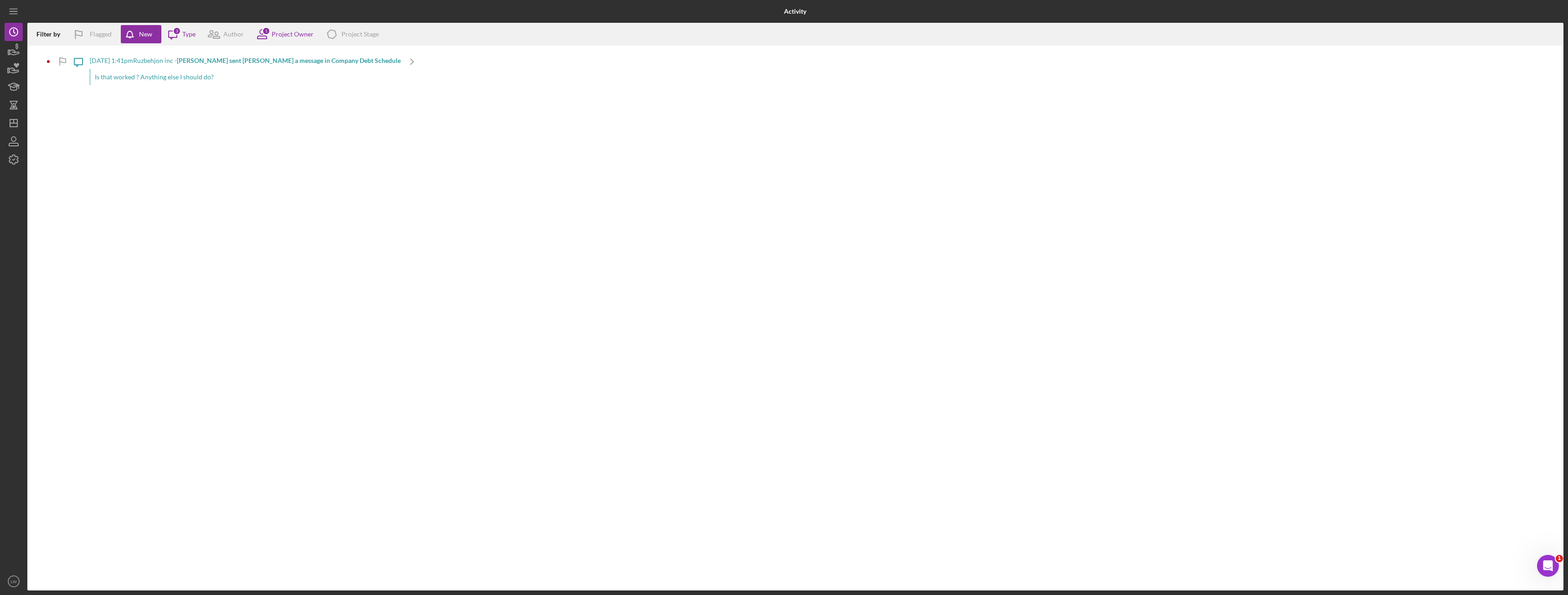
click at [121, 77] on div "Is that worked ? Anything else I should do?" at bounding box center [245, 77] width 311 height 16
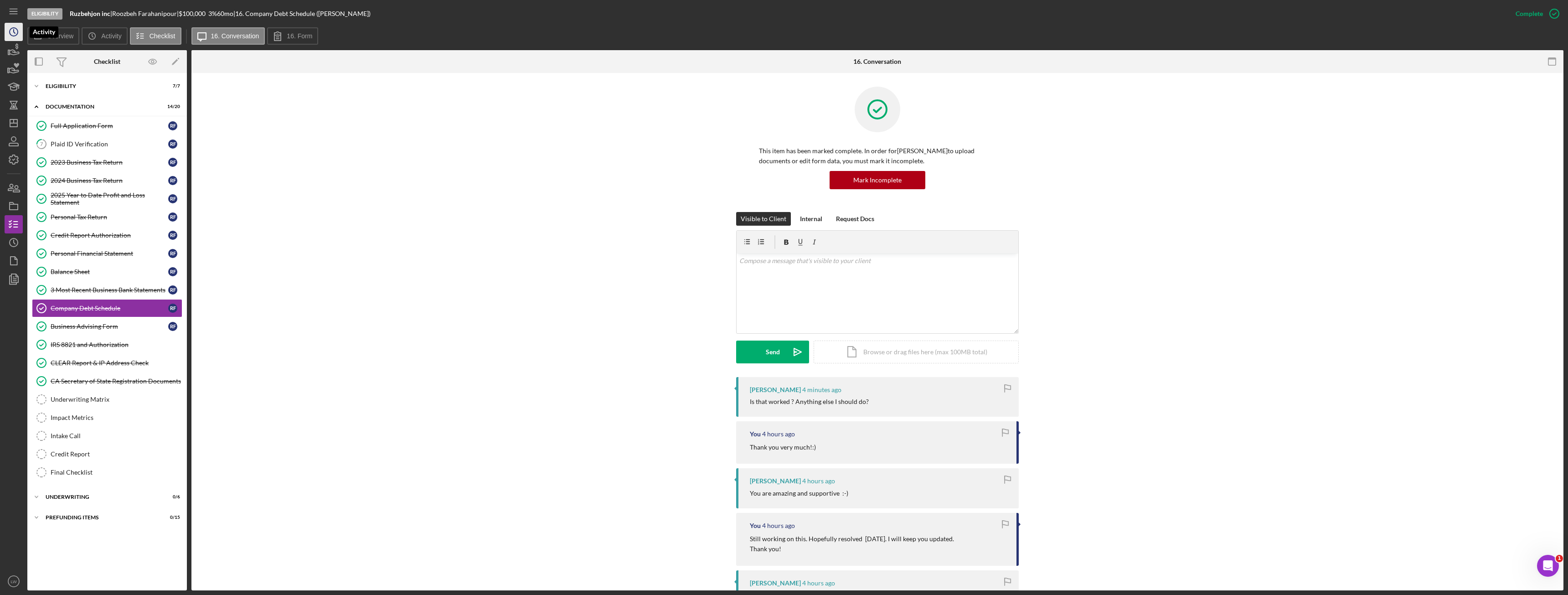
click at [13, 33] on icon "Icon/History" at bounding box center [13, 32] width 23 height 23
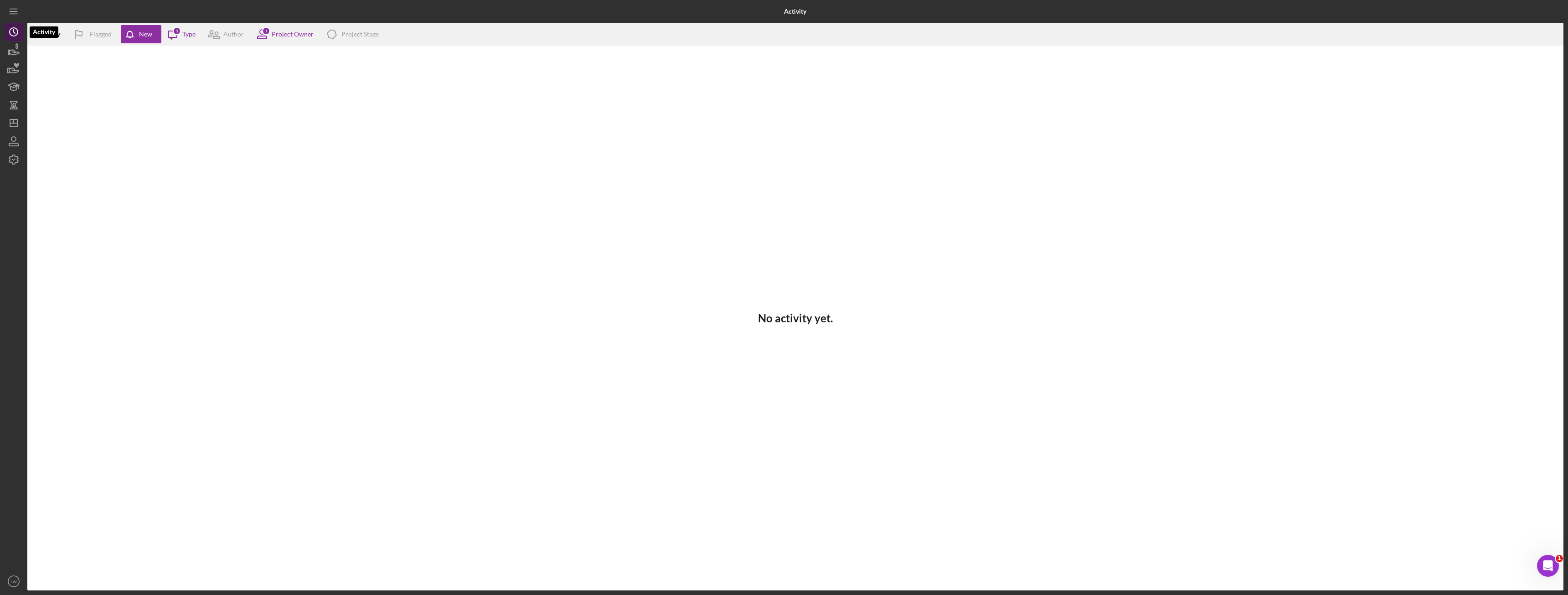
click at [17, 27] on icon "Icon/History" at bounding box center [13, 32] width 23 height 23
click at [10, 47] on icon "button" at bounding box center [13, 50] width 23 height 23
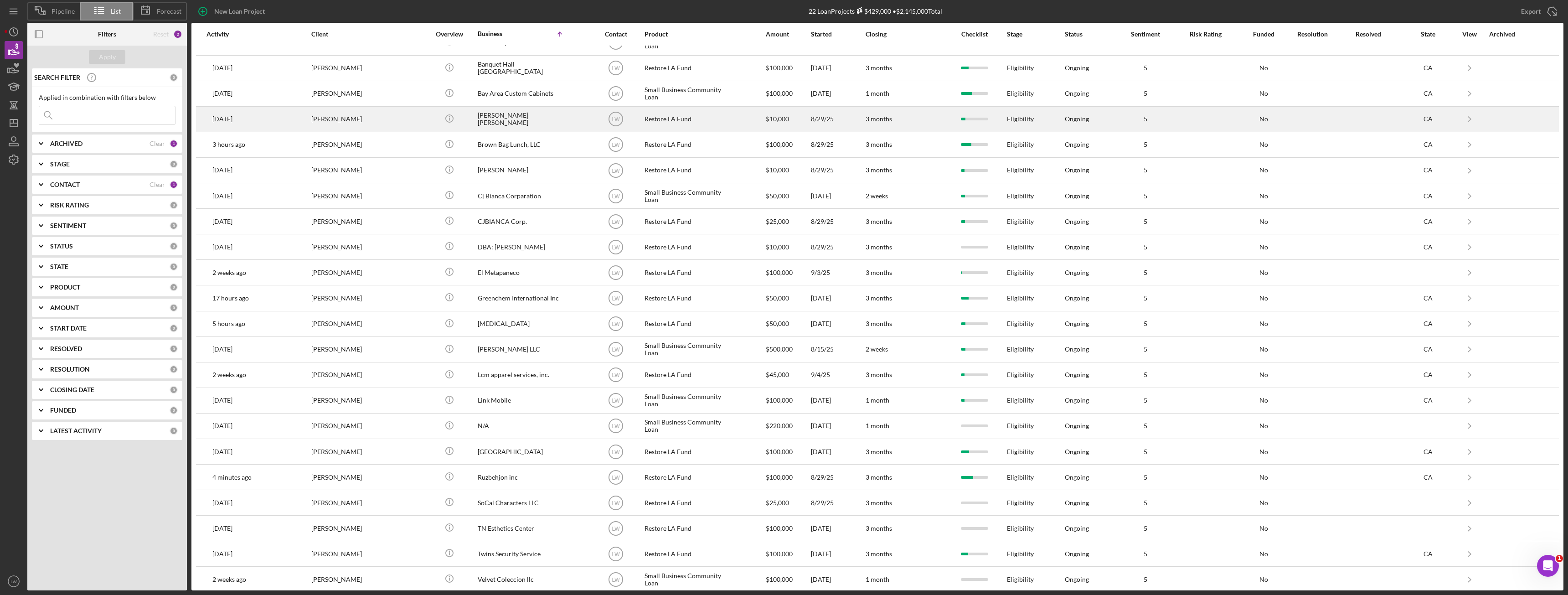
scroll to position [23, 0]
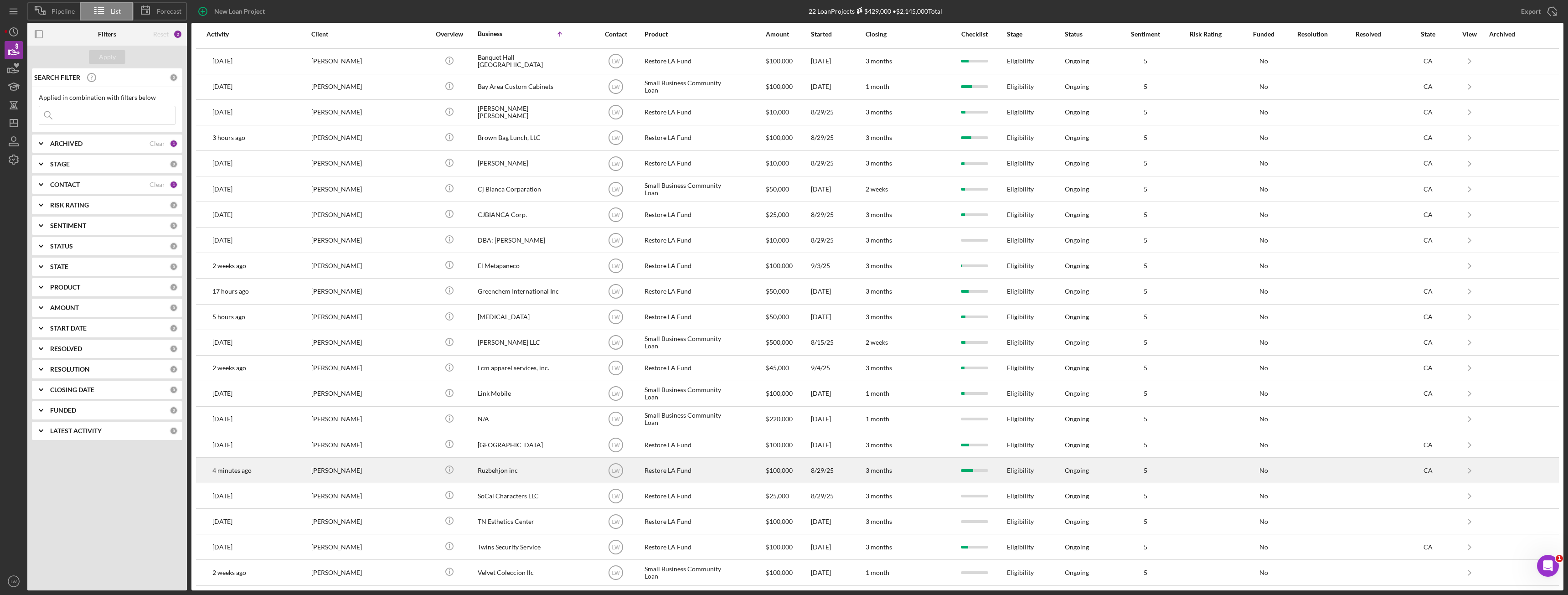
click at [352, 473] on div "[PERSON_NAME]" at bounding box center [357, 471] width 91 height 24
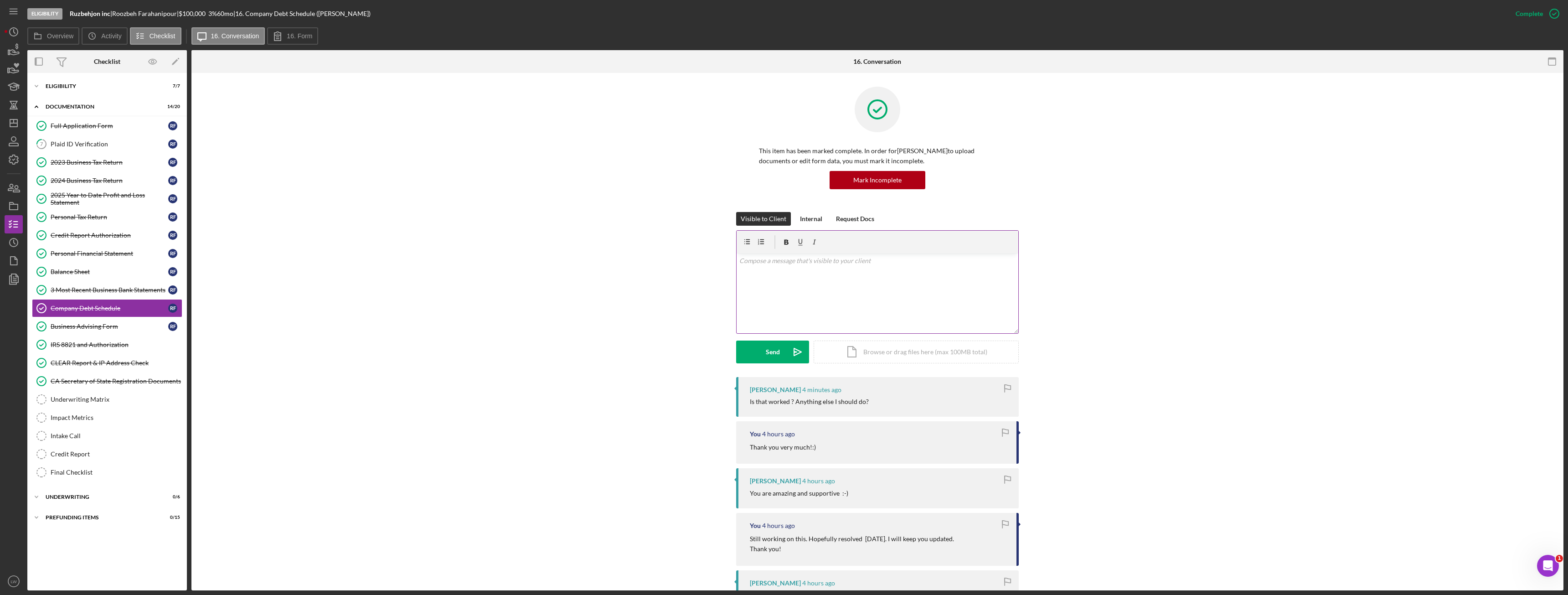
click at [870, 302] on div "v Color teal Color pink Remove color Add row above Add row below Add column bef…" at bounding box center [877, 293] width 282 height 80
click at [780, 354] on button "Send Icon/icon-invite-send" at bounding box center [772, 351] width 73 height 23
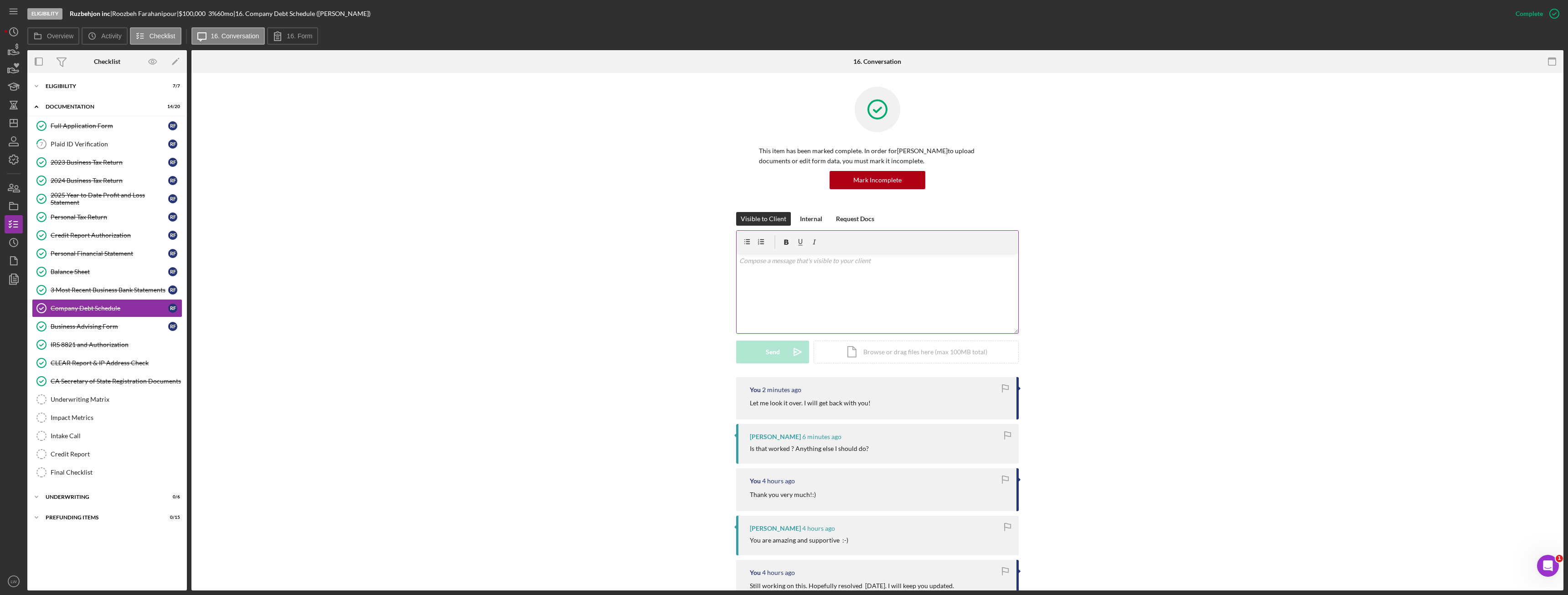
click at [842, 308] on div "v Color teal Color pink Remove color Add row above Add row below Add column bef…" at bounding box center [877, 293] width 282 height 80
click at [752, 354] on button "Send Icon/icon-invite-send" at bounding box center [772, 351] width 73 height 23
click at [126, 145] on div "Plaid ID Verification" at bounding box center [109, 144] width 117 height 7
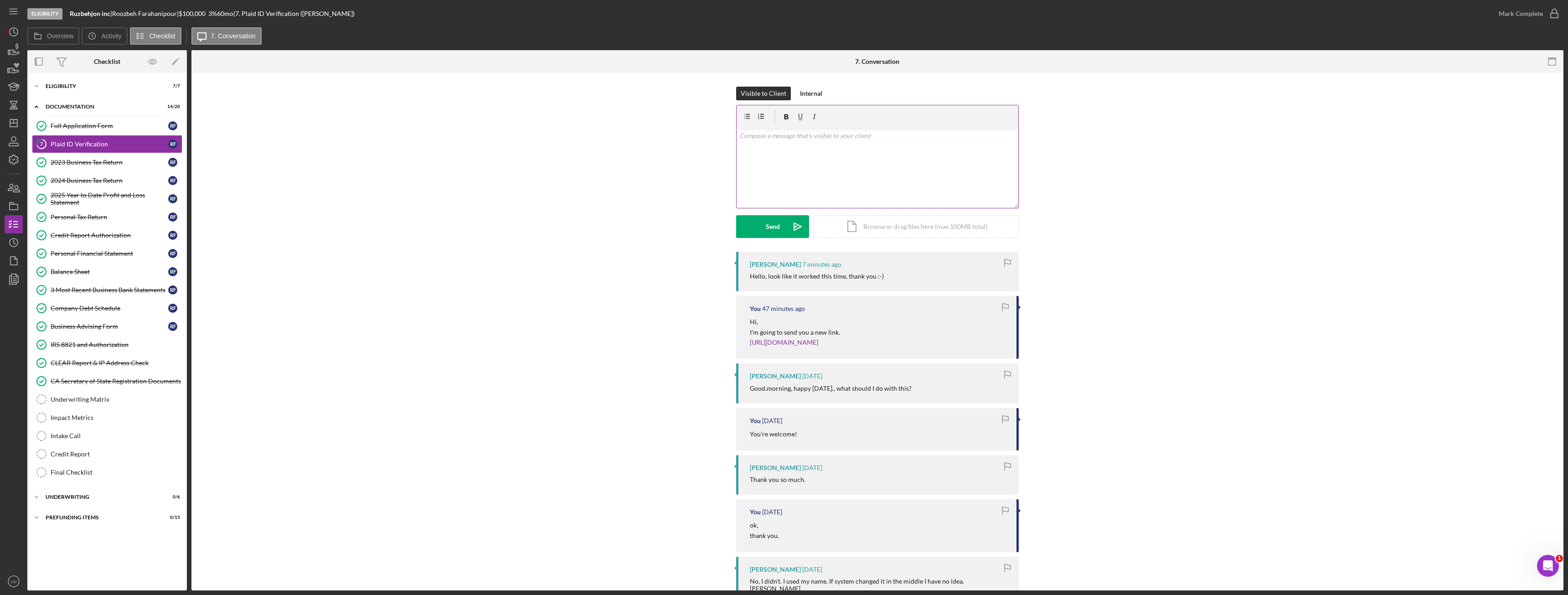
click at [881, 177] on div "v Color teal Color pink Remove color Add row above Add row below Add column bef…" at bounding box center [877, 167] width 282 height 80
click at [1528, 15] on div "Mark Complete" at bounding box center [1521, 13] width 44 height 18
click at [1077, 233] on div "Visible to Client Internal v Color teal Color pink Remove color Add row above A…" at bounding box center [877, 168] width 1345 height 164
click at [100, 163] on div "2023 Business Tax Return" at bounding box center [109, 163] width 117 height 7
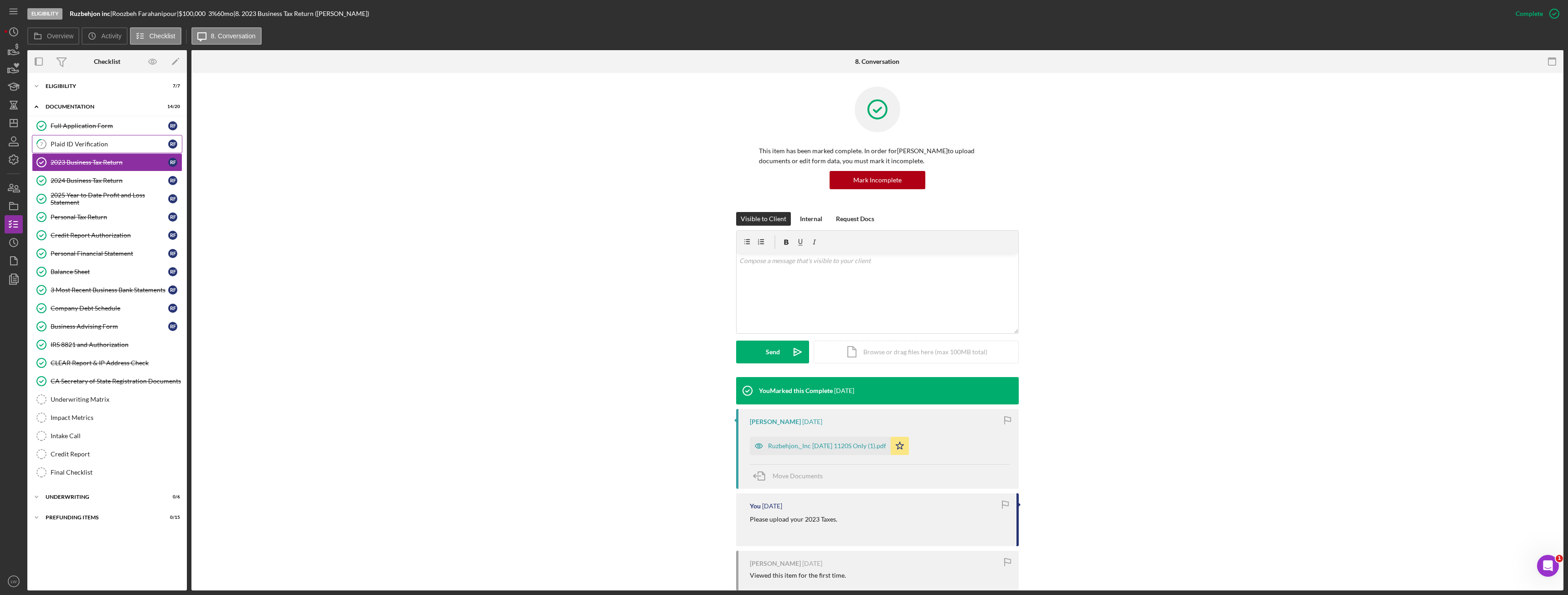
click at [103, 144] on div "Plaid ID Verification" at bounding box center [109, 144] width 117 height 7
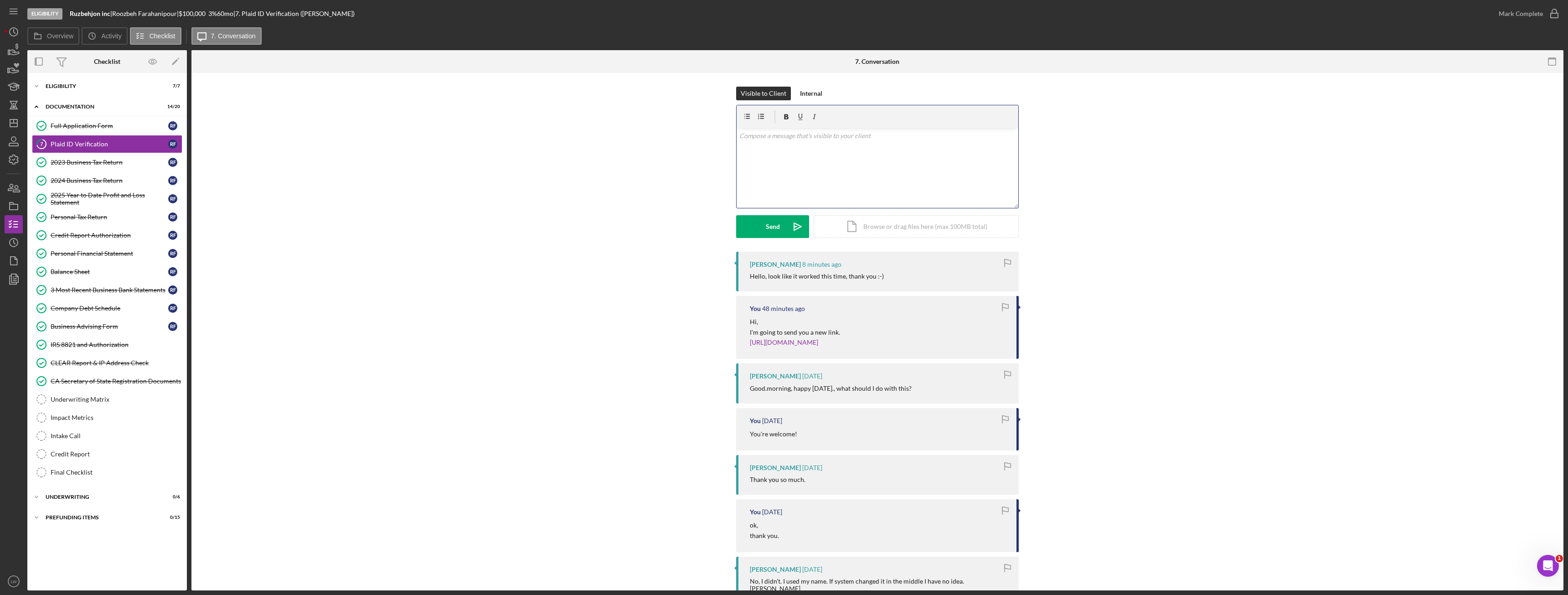
click at [839, 155] on div "v Color teal Color pink Remove color Add row above Add row below Add column bef…" at bounding box center [877, 167] width 282 height 80
click at [1512, 18] on div "Mark Complete" at bounding box center [1521, 13] width 44 height 18
click at [10, 55] on icon "button" at bounding box center [13, 50] width 23 height 23
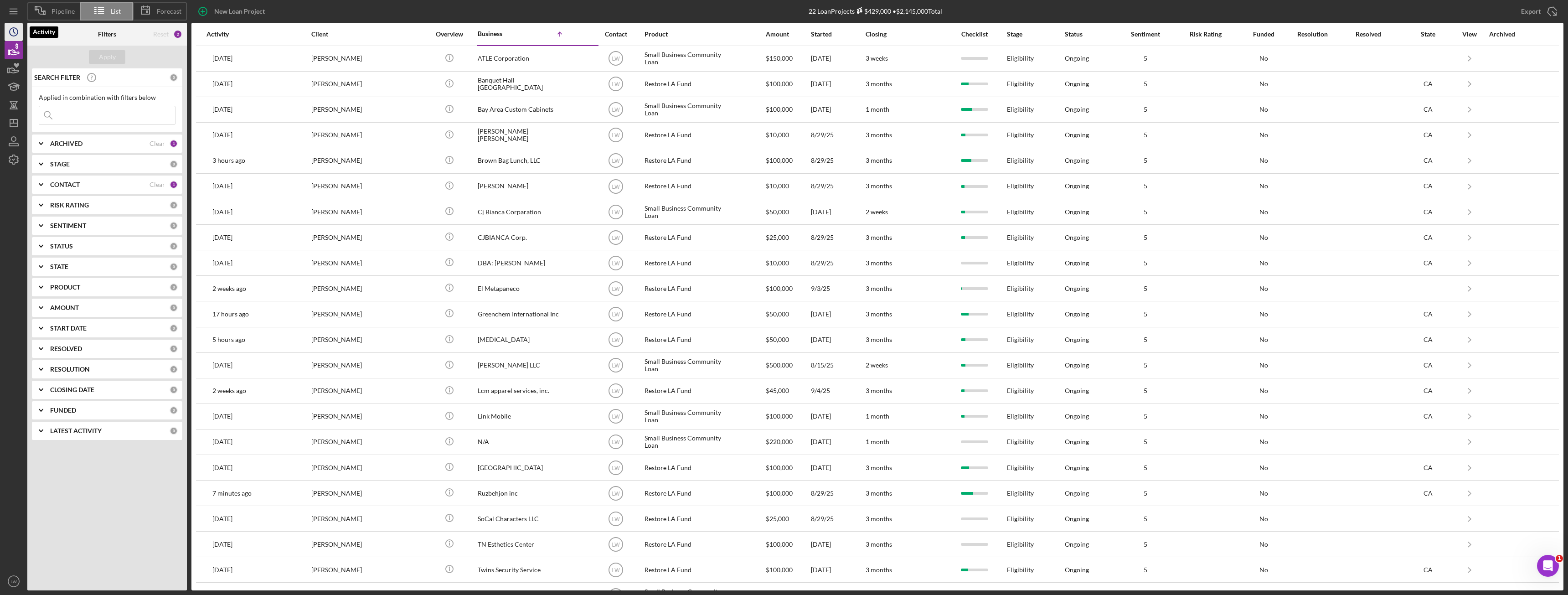
click at [7, 32] on icon "Icon/History" at bounding box center [13, 32] width 23 height 23
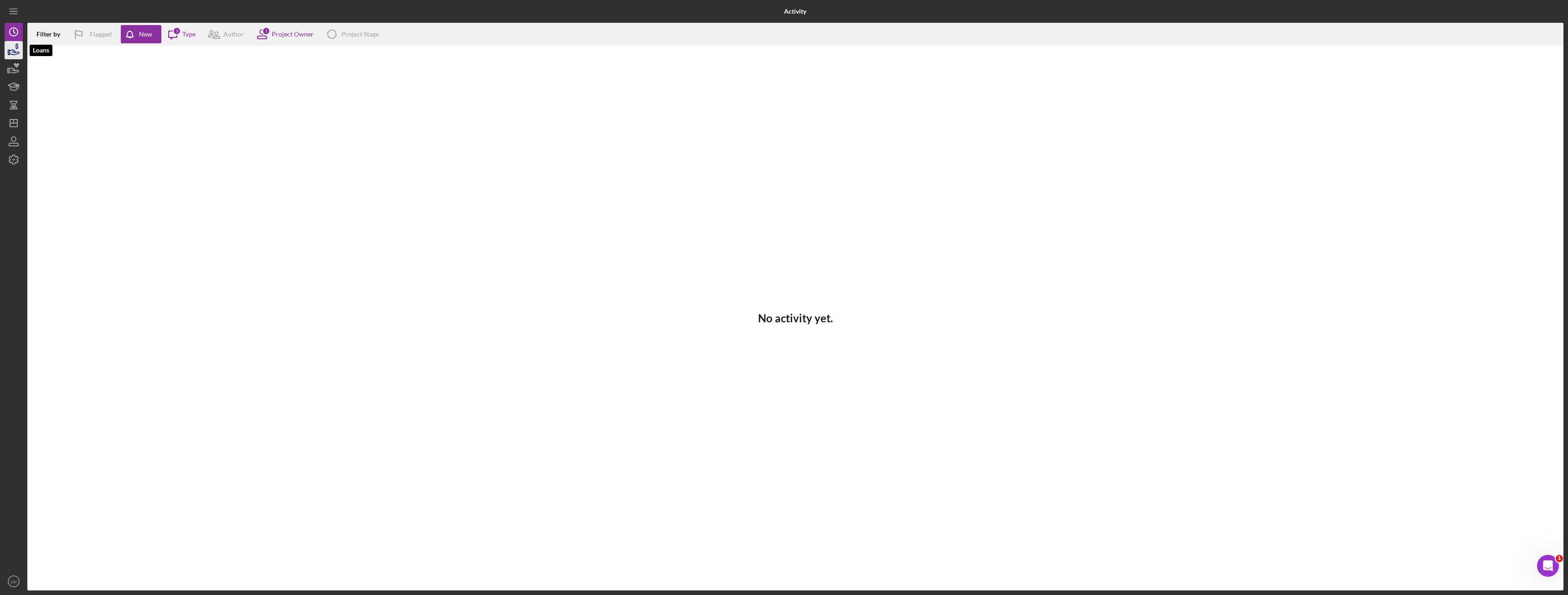
click at [6, 53] on icon "button" at bounding box center [13, 50] width 23 height 23
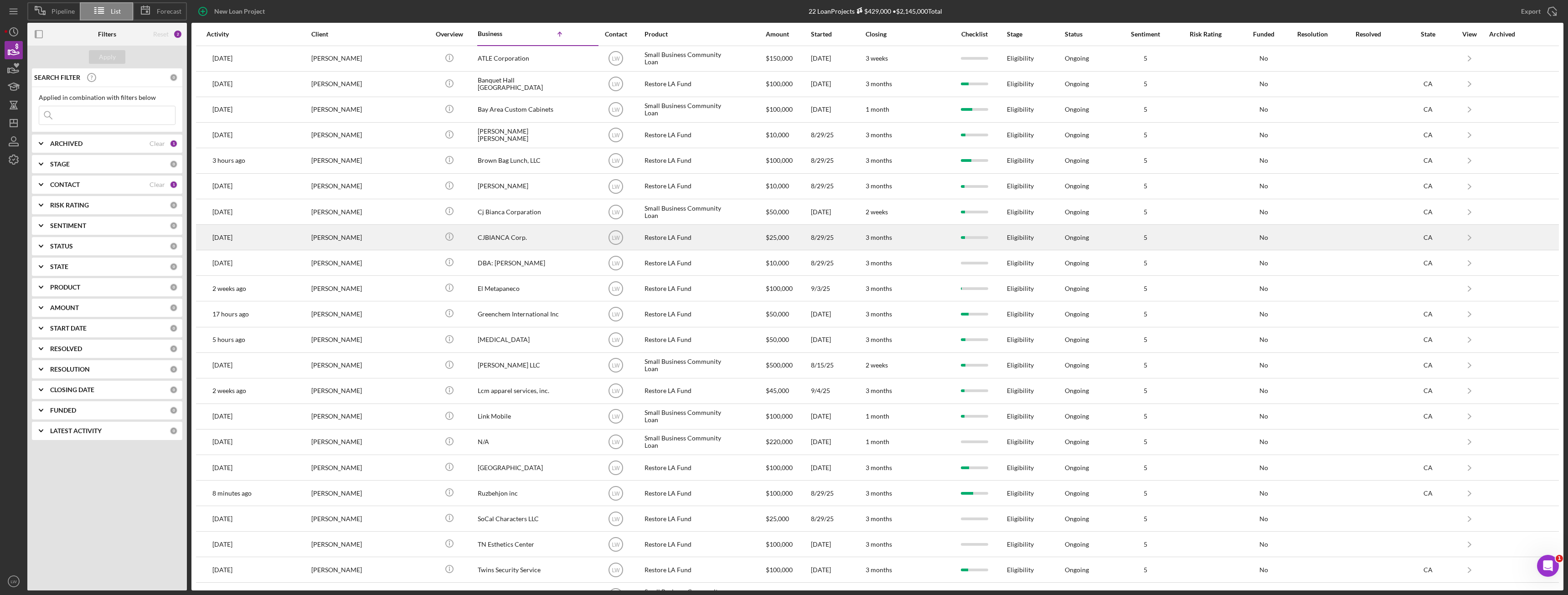
scroll to position [23, 0]
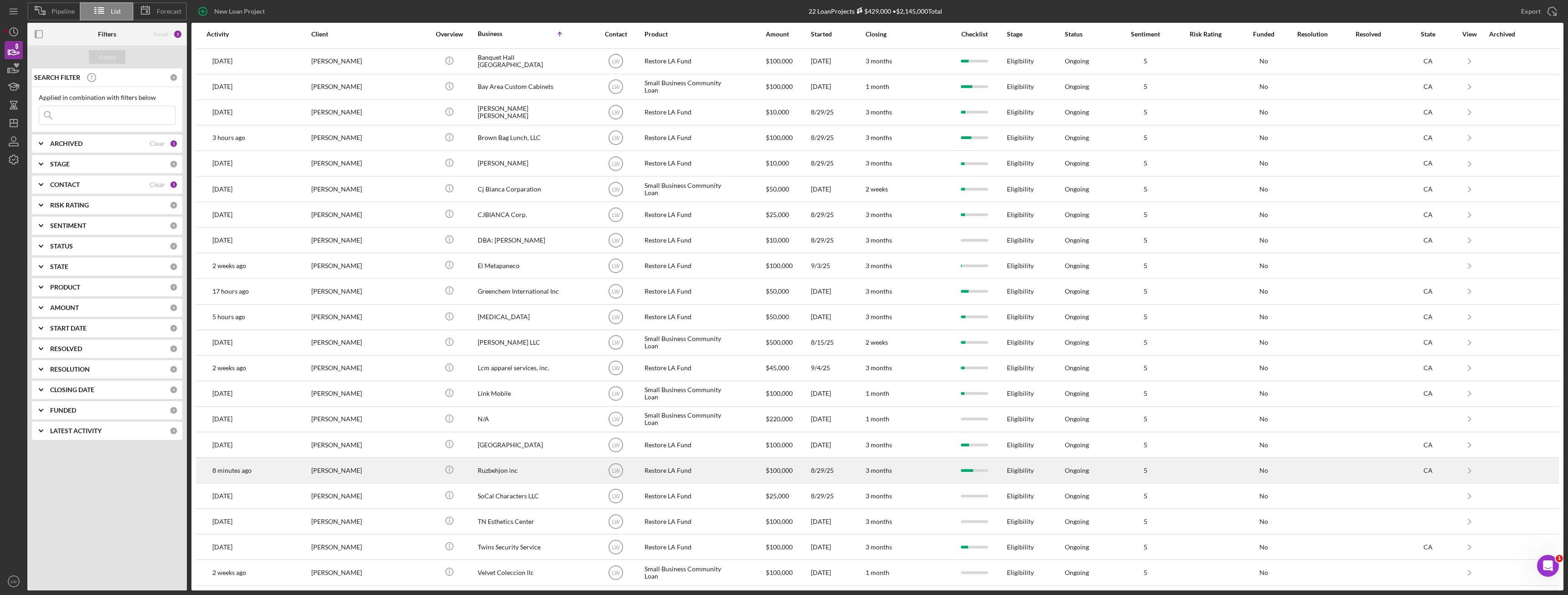
click at [352, 470] on div "[PERSON_NAME]" at bounding box center [357, 471] width 91 height 24
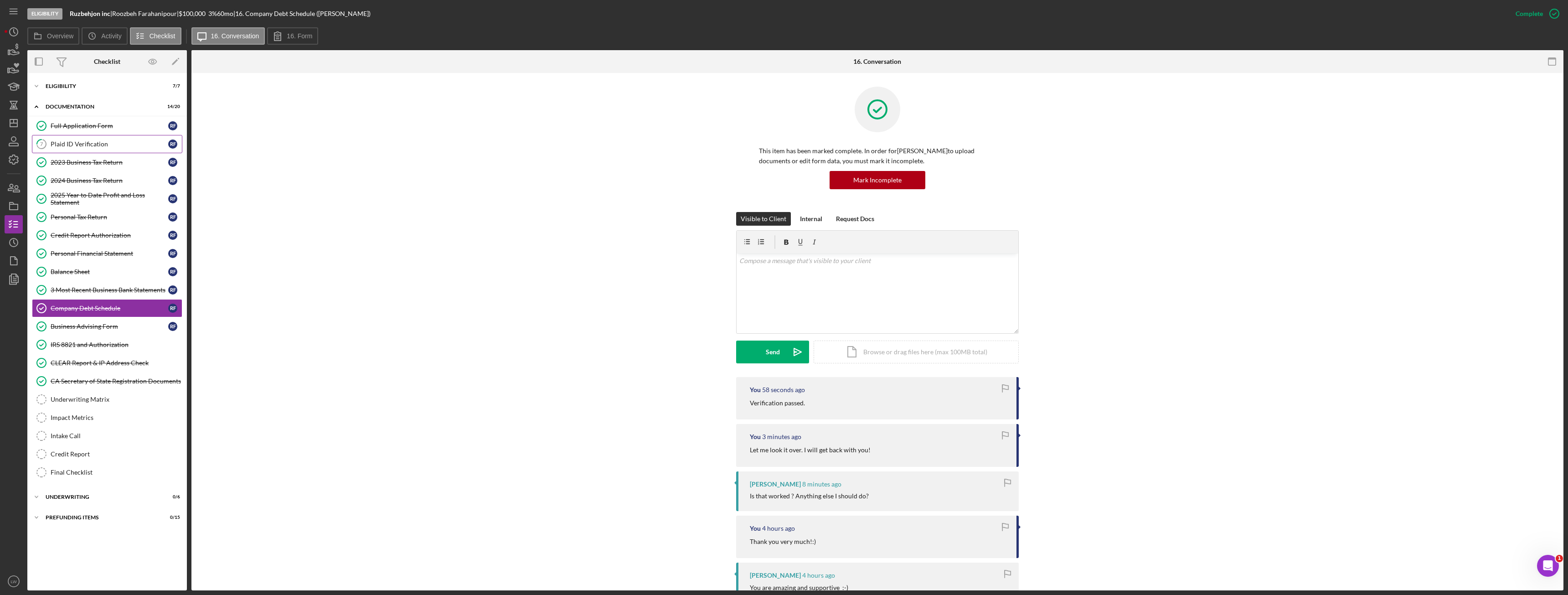
click at [99, 142] on div "Plaid ID Verification" at bounding box center [109, 144] width 117 height 7
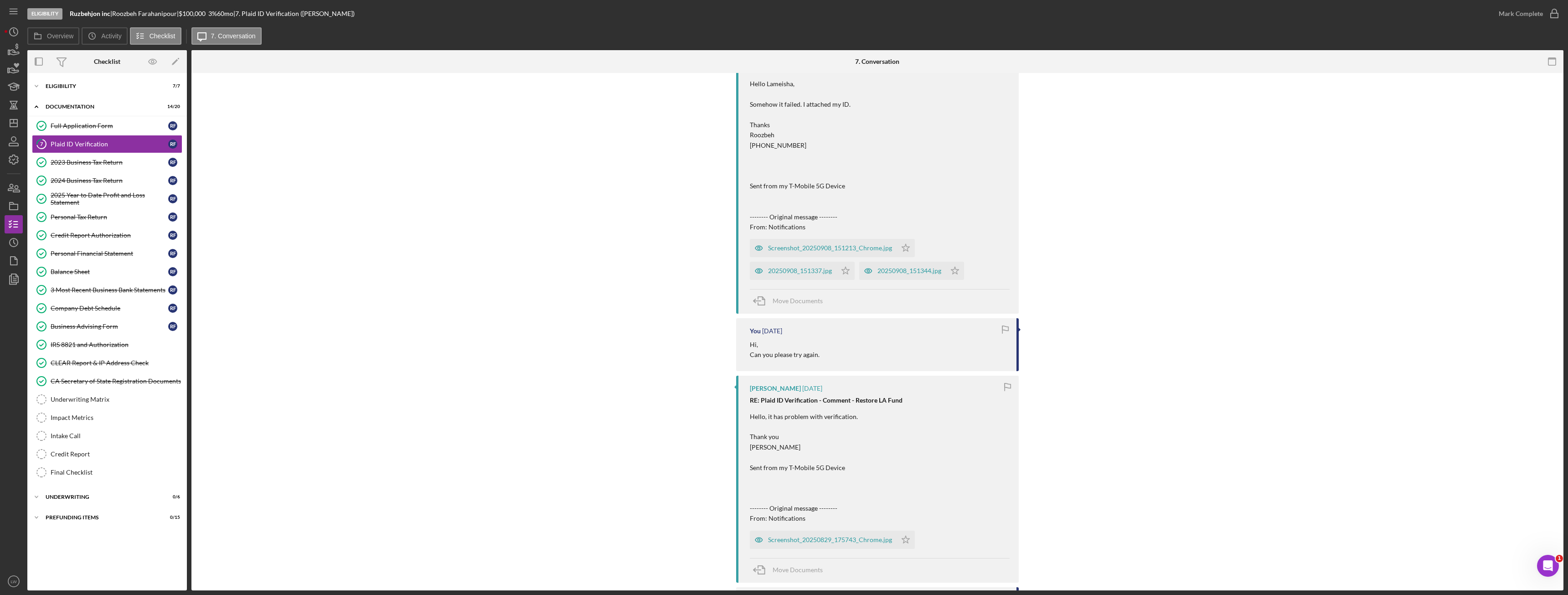
scroll to position [1128, 0]
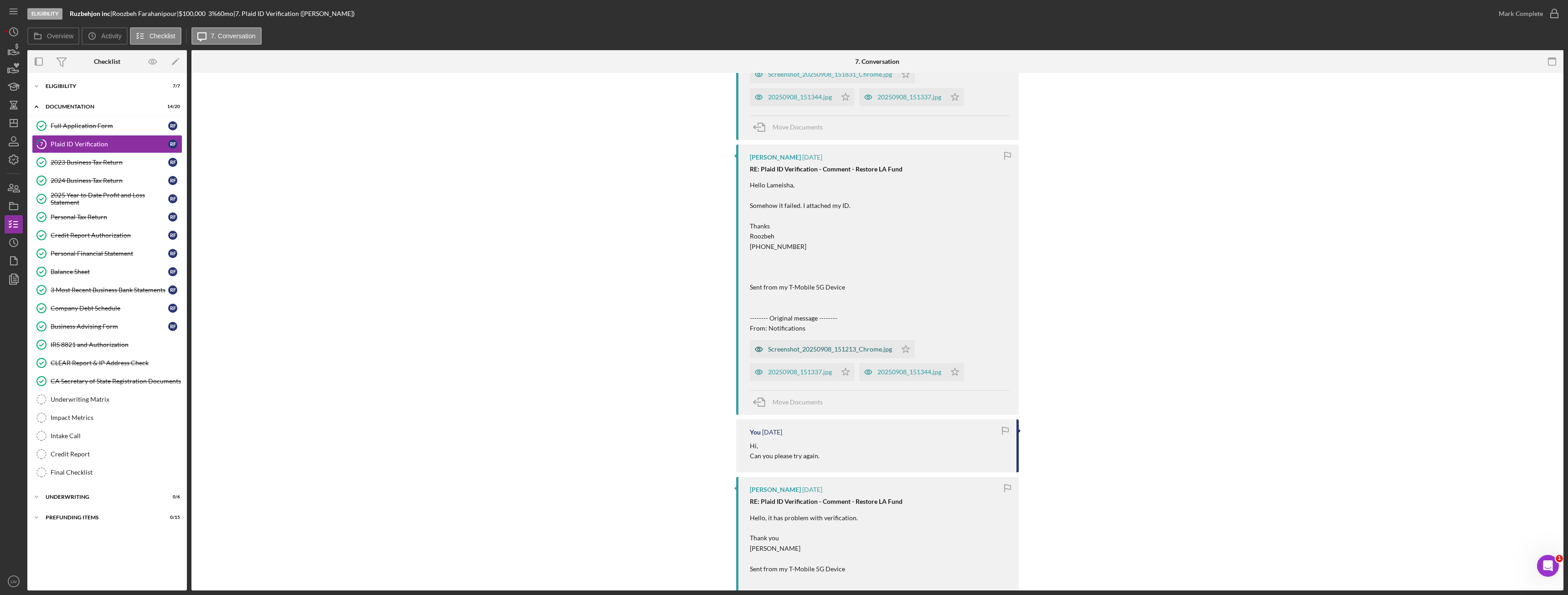
click at [850, 353] on div "Screenshot_20250908_151213_Chrome.jpg" at bounding box center [830, 350] width 124 height 7
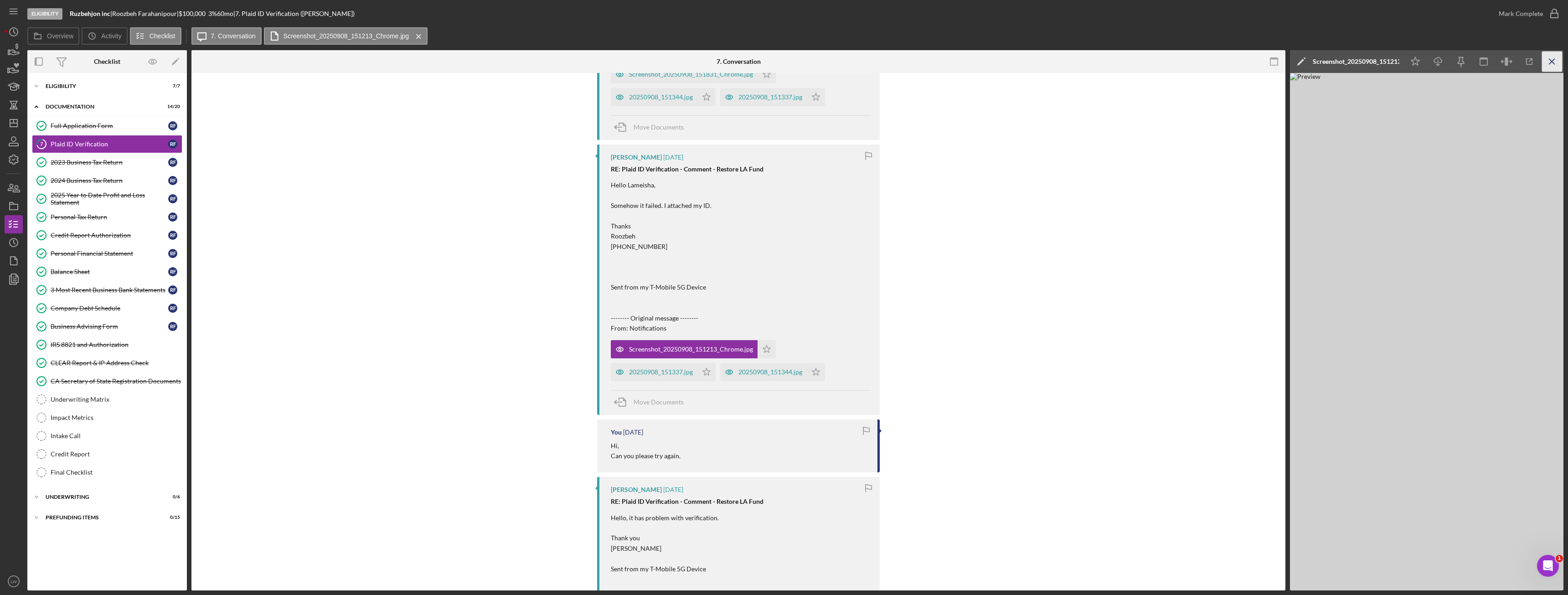
click at [1553, 63] on icon "Icon/Menu Close" at bounding box center [1552, 62] width 21 height 21
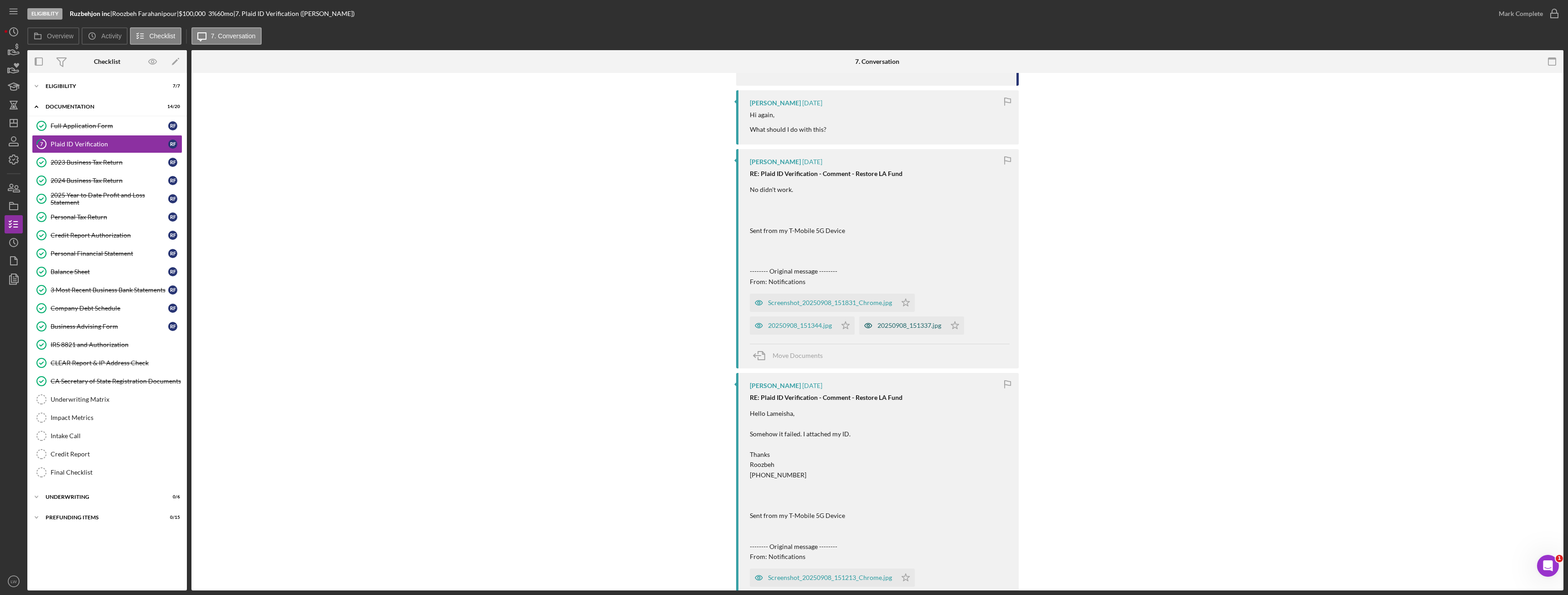
scroll to position [901, 0]
click at [903, 306] on polygon "button" at bounding box center [906, 302] width 8 height 7
click at [900, 311] on icon "Icon/Star" at bounding box center [906, 303] width 18 height 18
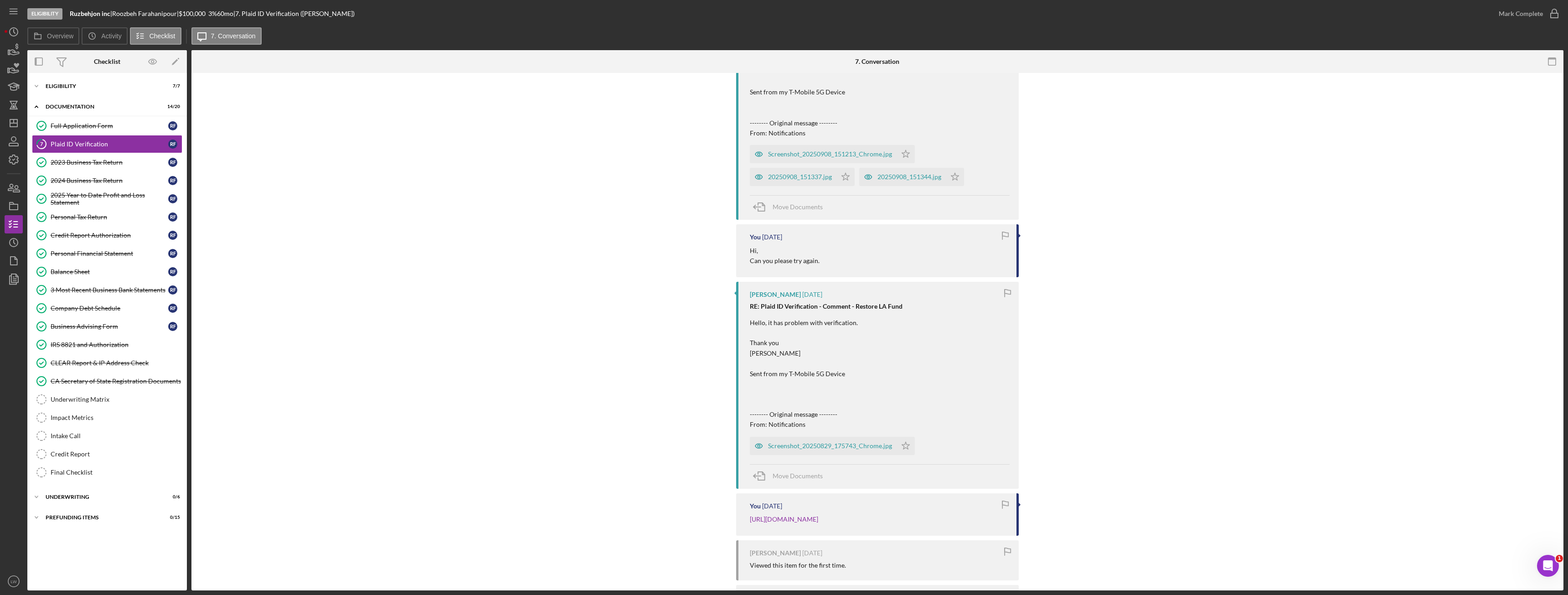
scroll to position [1403, 0]
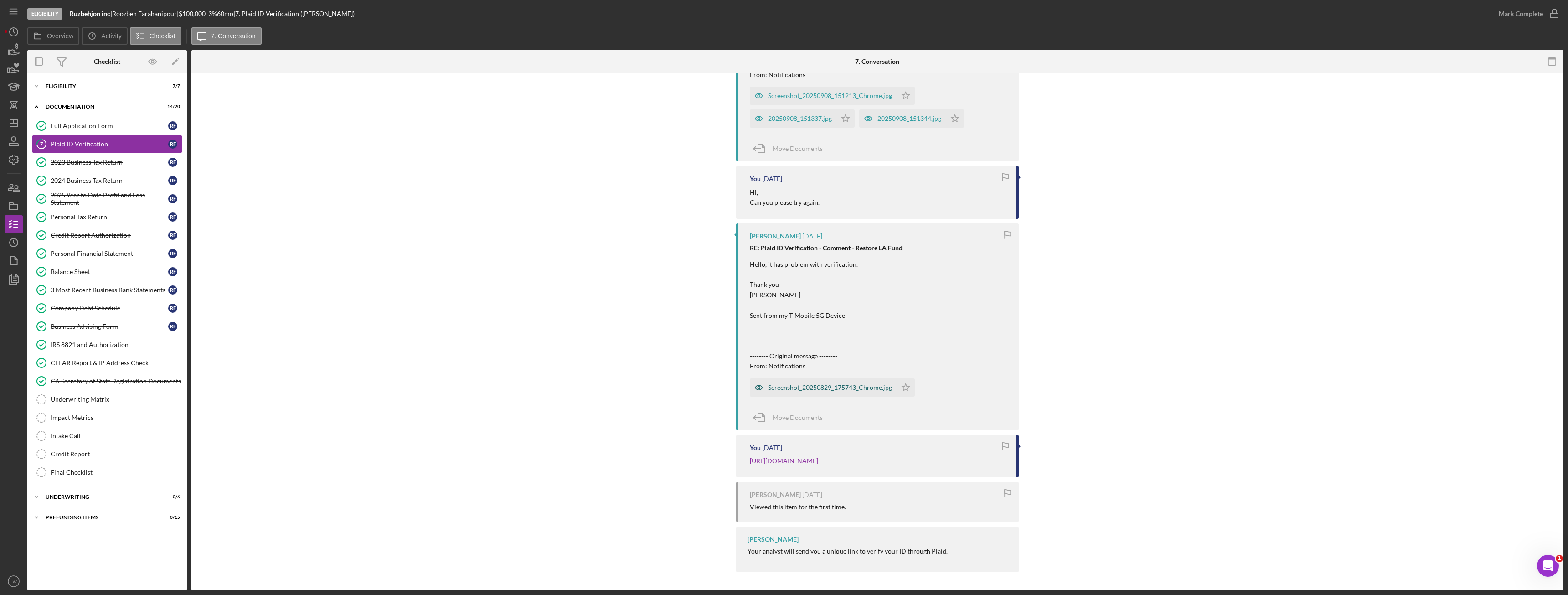
click at [805, 384] on div "Screenshot_20250829_175743_Chrome.jpg" at bounding box center [830, 388] width 124 height 7
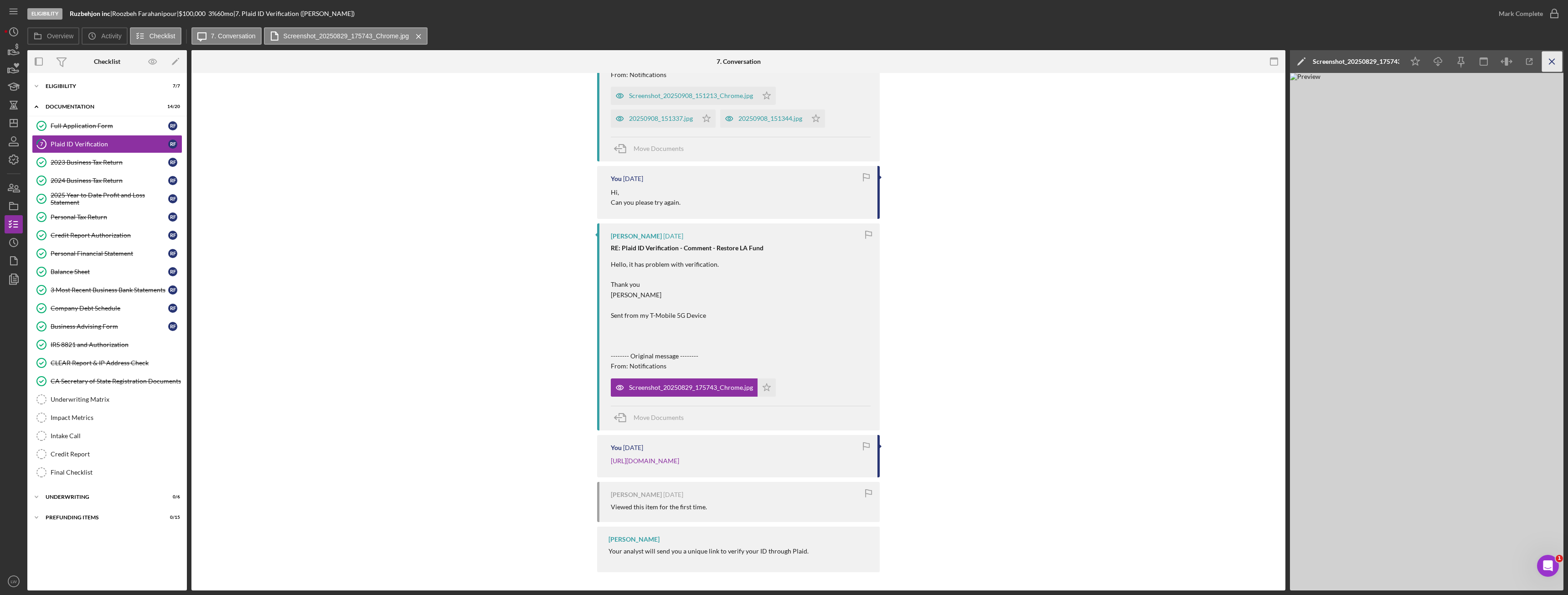
click at [1554, 62] on icon "Icon/Menu Close" at bounding box center [1552, 62] width 21 height 21
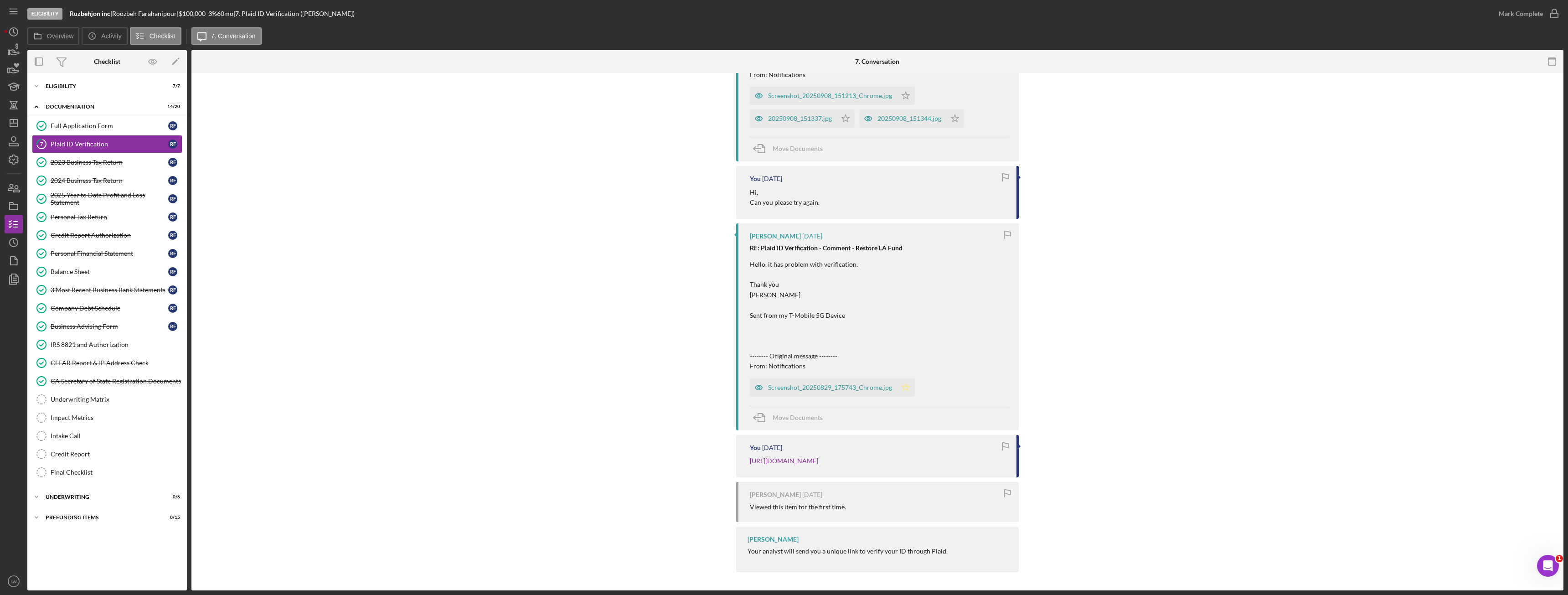
click at [905, 384] on polygon "button" at bounding box center [906, 387] width 8 height 7
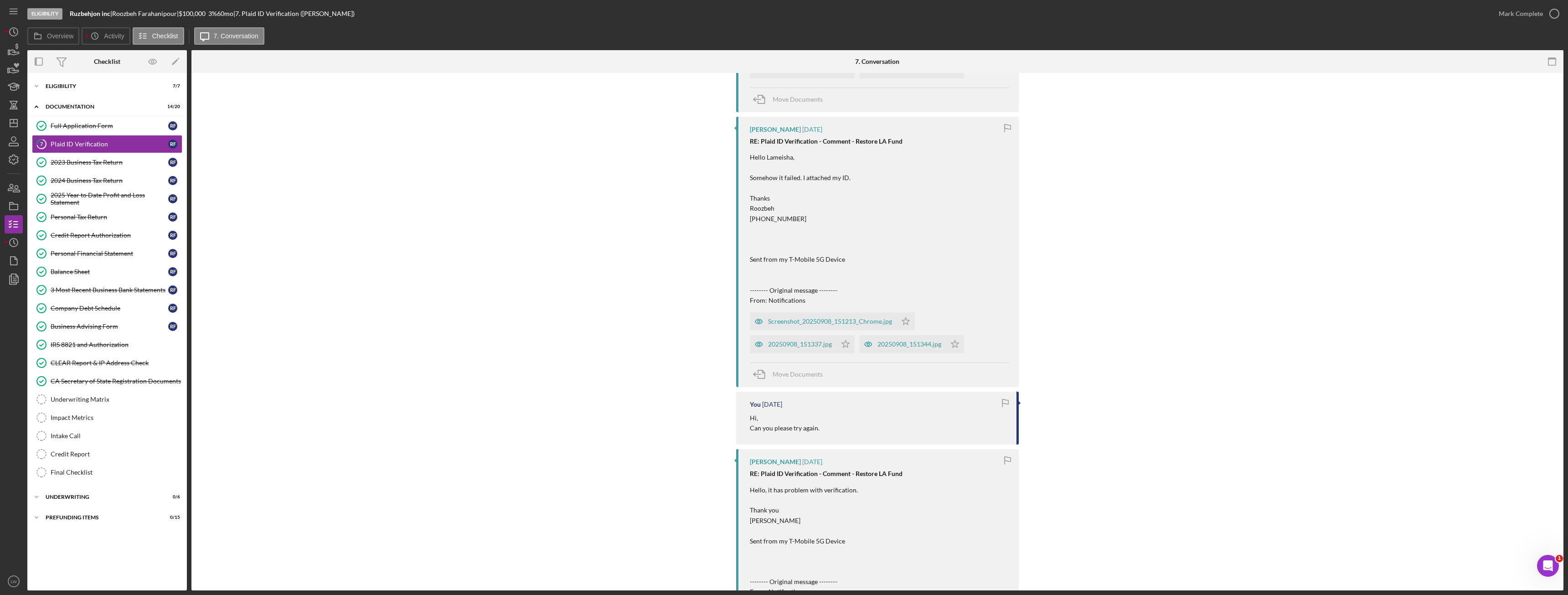
scroll to position [946, 0]
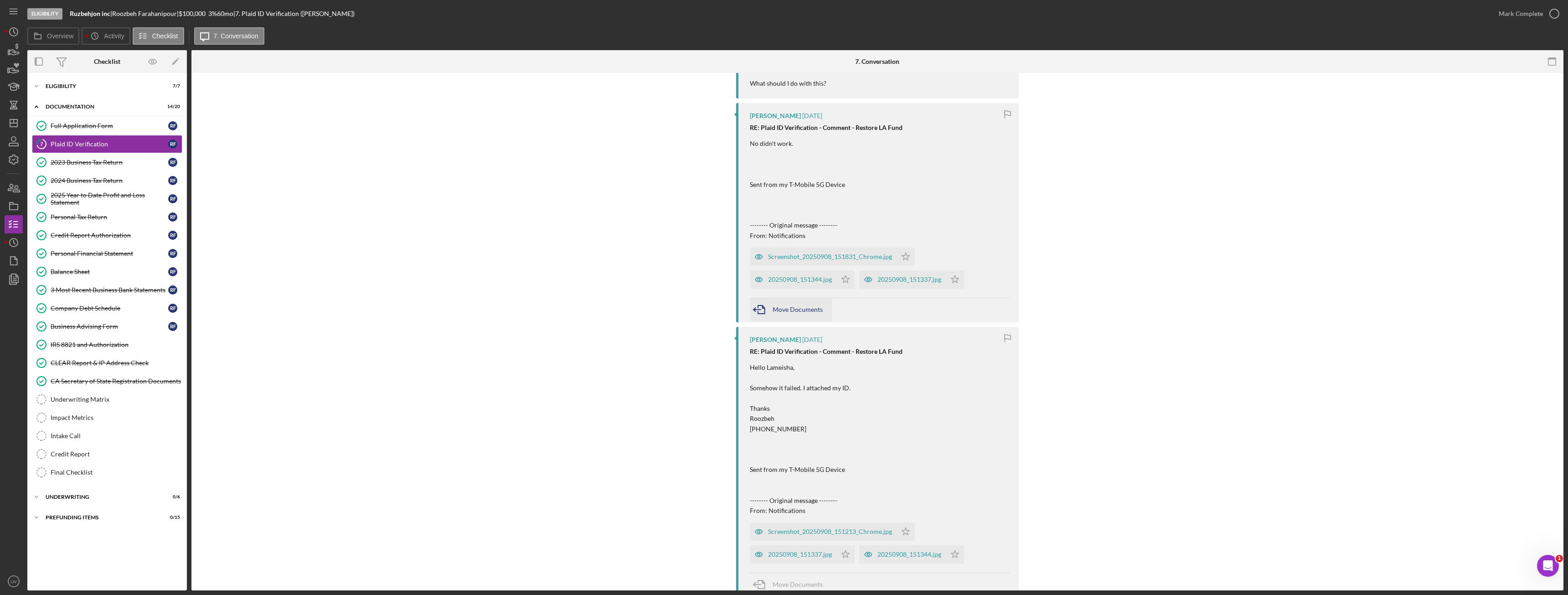
click at [807, 313] on span "Move Documents" at bounding box center [797, 309] width 50 height 8
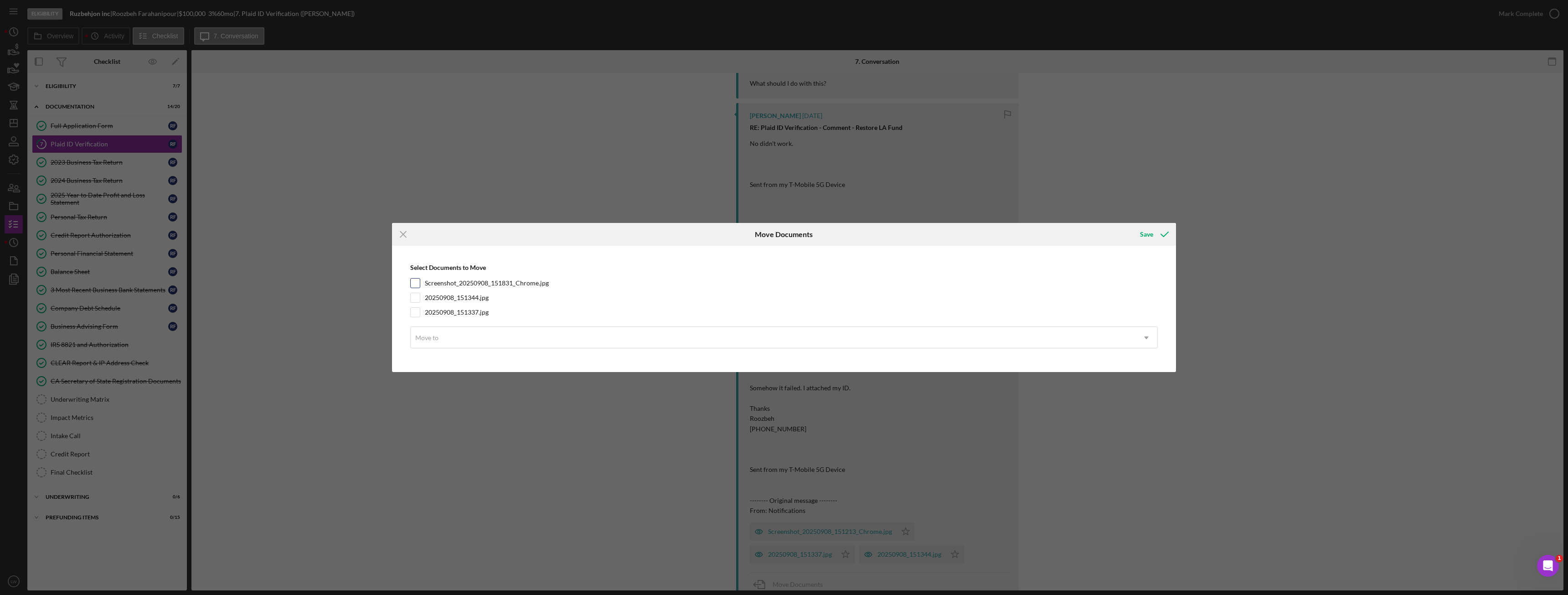
click at [416, 283] on input "Screenshot_20250908_151831_Chrome.jpg" at bounding box center [415, 283] width 9 height 9
checkbox input "true"
click at [420, 300] on div "20250908_151344.jpg" at bounding box center [784, 298] width 747 height 10
drag, startPoint x: 419, startPoint y: 312, endPoint x: 422, endPoint y: 308, distance: 5.0
click at [420, 312] on div at bounding box center [415, 312] width 10 height 10
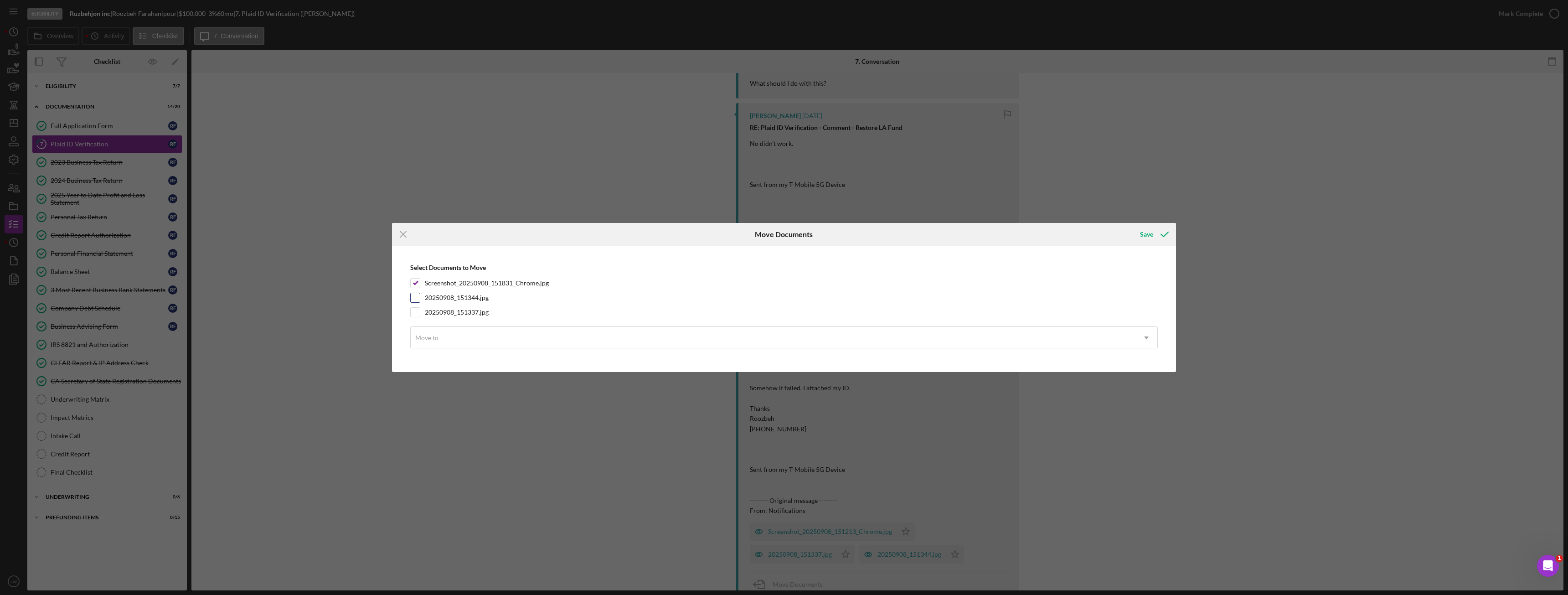
click at [419, 301] on input "20250908_151344.jpg" at bounding box center [415, 298] width 9 height 9
checkbox input "true"
click at [415, 313] on input "20250908_151337.jpg" at bounding box center [415, 312] width 9 height 9
checkbox input "true"
click at [446, 340] on div "Move to" at bounding box center [773, 338] width 725 height 21
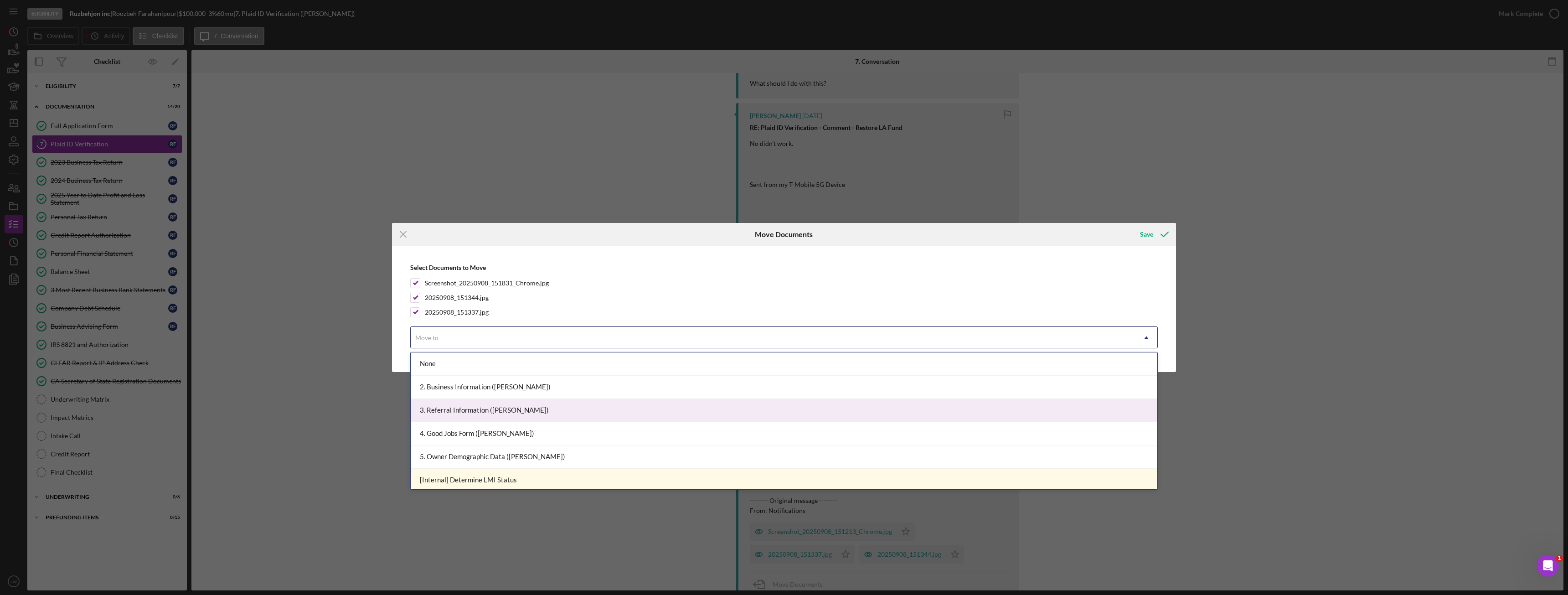
scroll to position [91, 0]
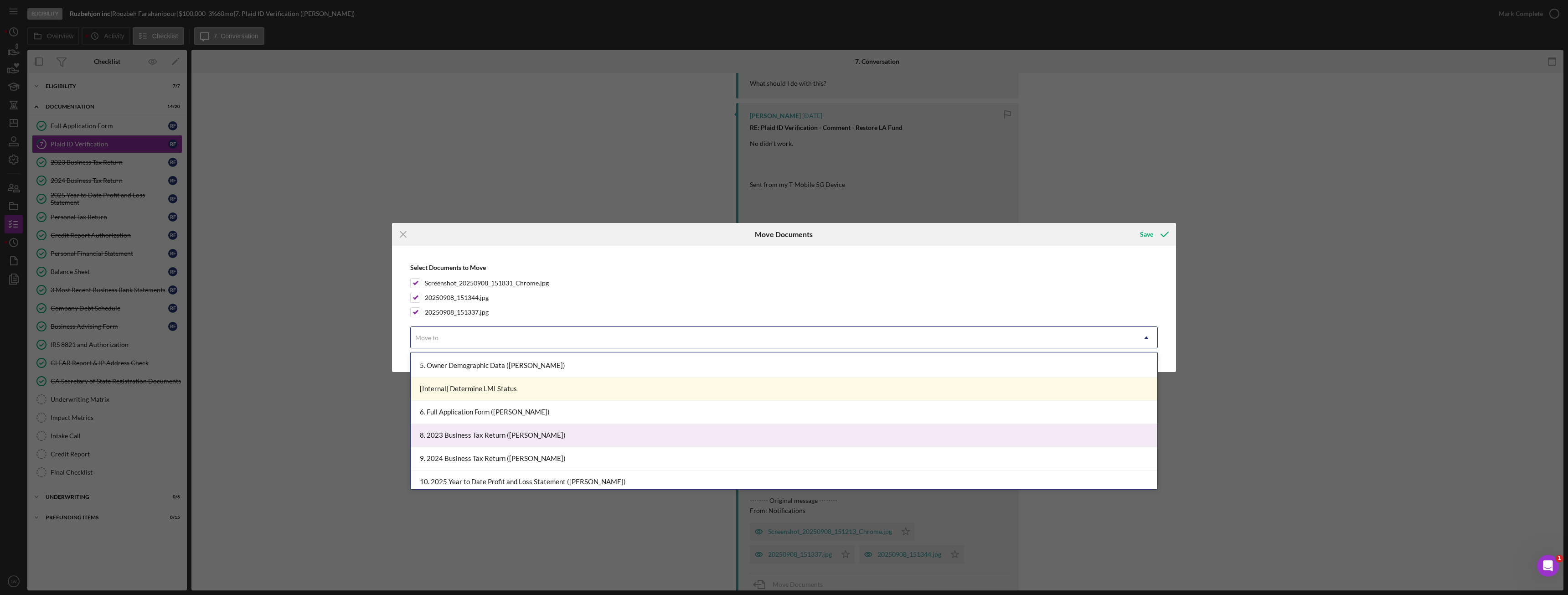
click at [546, 431] on div "8. 2023 Business Tax Return ([PERSON_NAME])" at bounding box center [784, 435] width 747 height 23
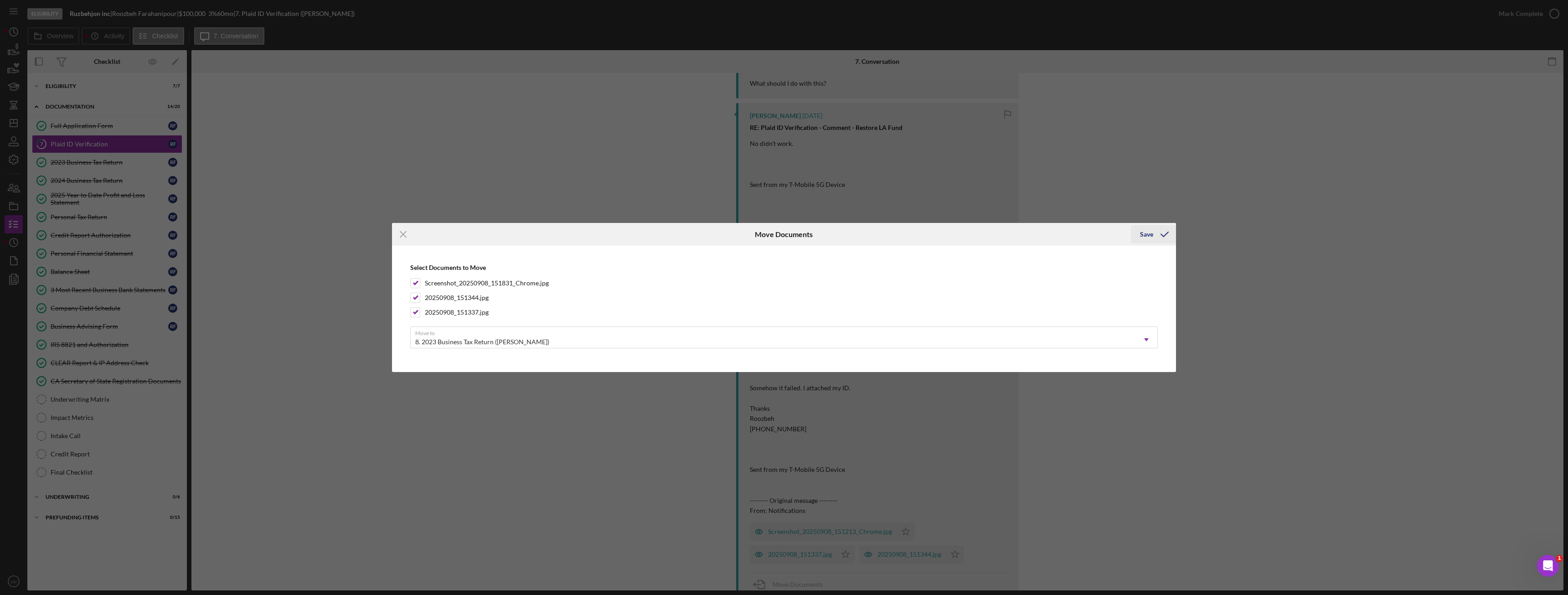
click at [1141, 237] on div "Save" at bounding box center [1147, 234] width 13 height 18
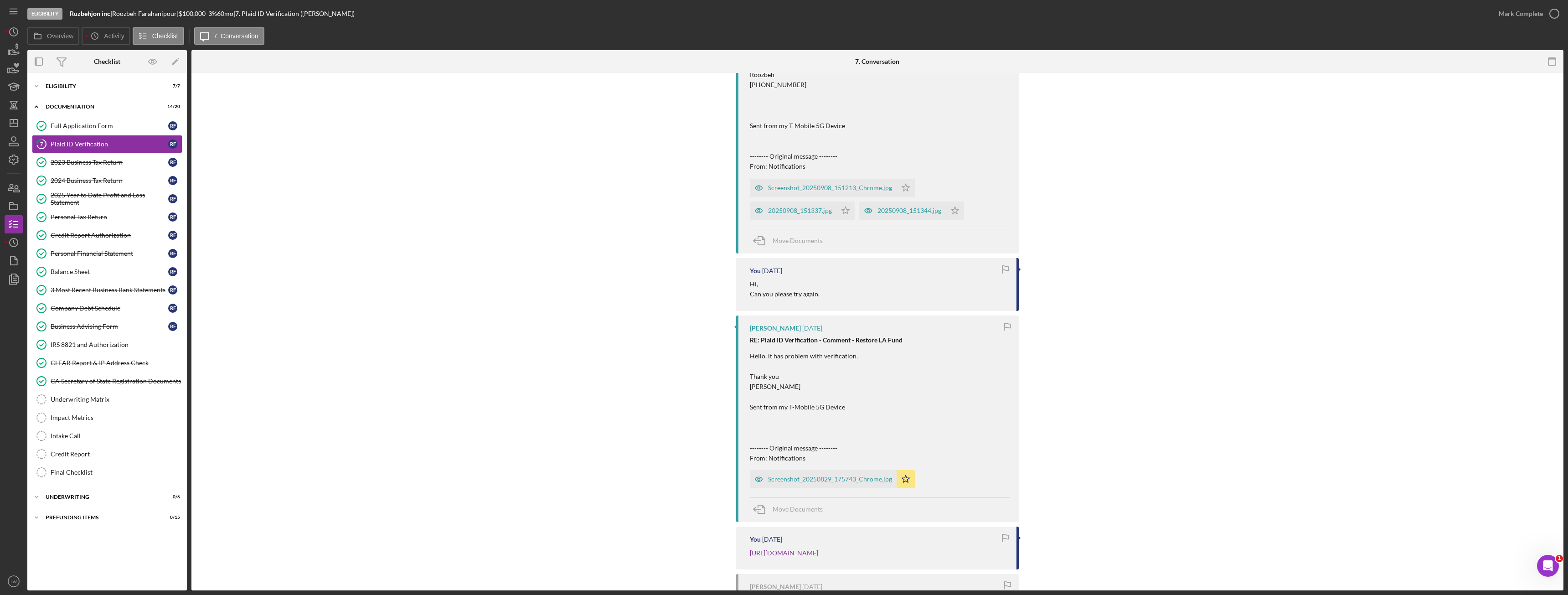
scroll to position [1253, 0]
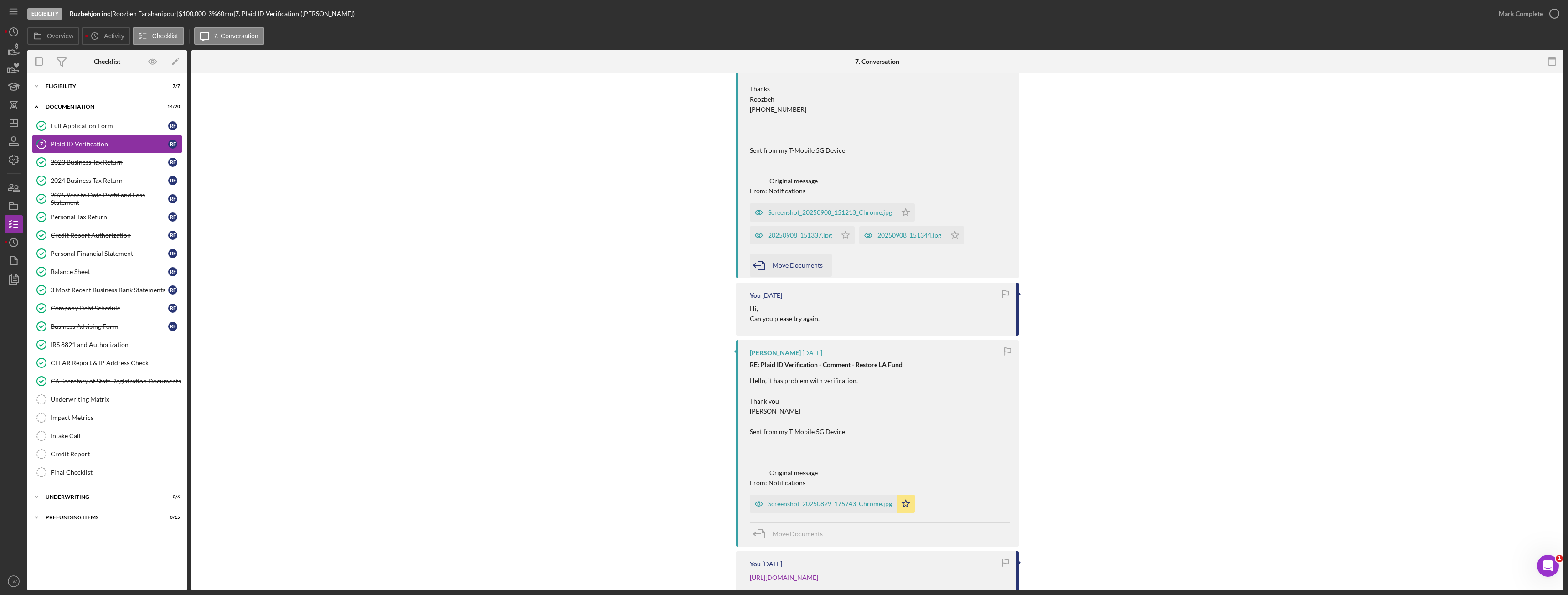
click at [765, 277] on icon "button" at bounding box center [761, 265] width 23 height 23
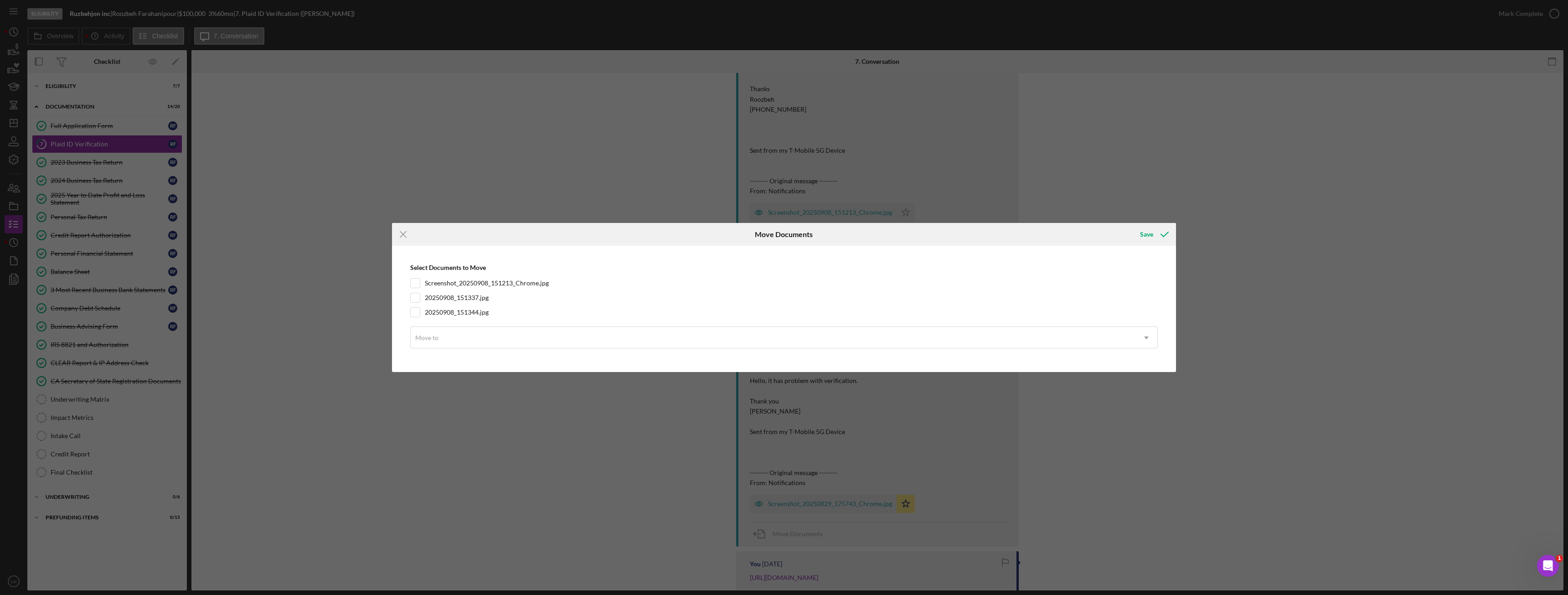
click at [409, 280] on div "Select Documents to Move Screenshot_20250908_151213_Chrome.jpg 20250908_151337.…" at bounding box center [783, 309] width 775 height 117
drag, startPoint x: 415, startPoint y: 285, endPoint x: 416, endPoint y: 291, distance: 6.1
click at [415, 284] on input "Screenshot_20250908_151213_Chrome.jpg" at bounding box center [415, 283] width 9 height 9
checkbox input "true"
click at [414, 297] on input "20250908_151337.jpg" at bounding box center [415, 298] width 9 height 9
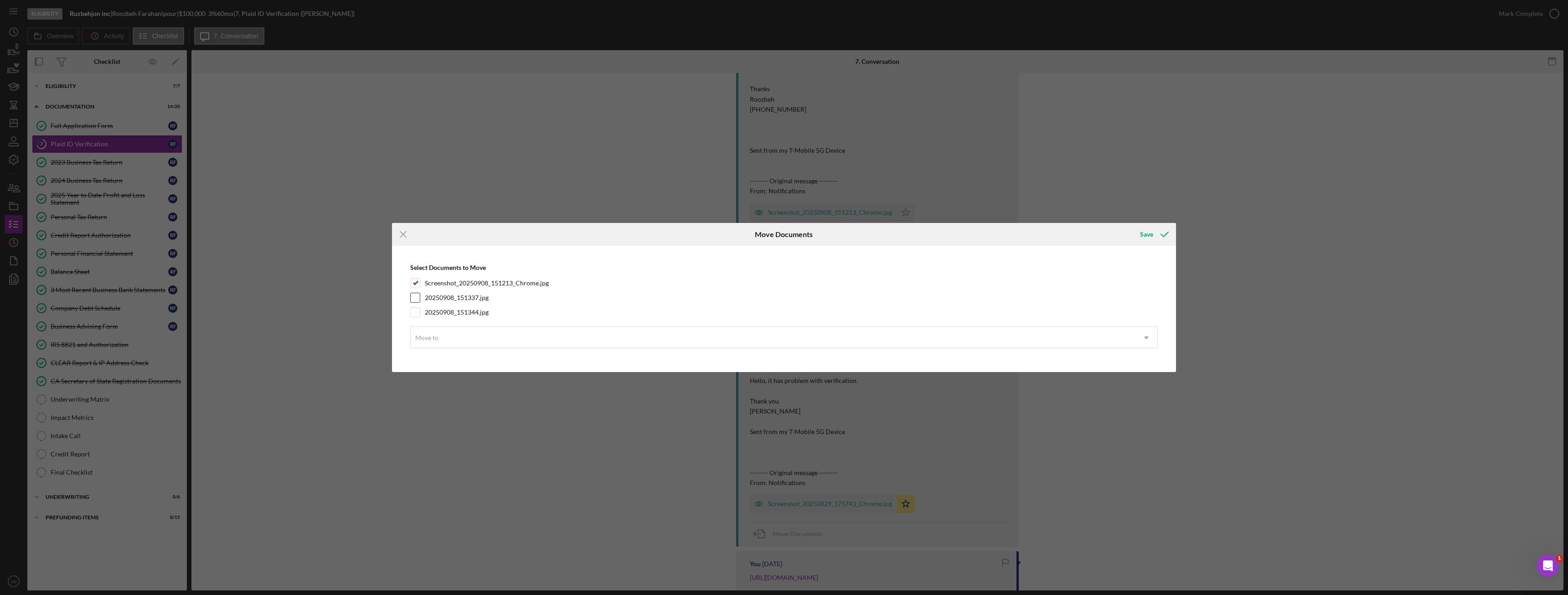
checkbox input "true"
click at [413, 317] on input "20250908_151344.jpg" at bounding box center [415, 312] width 9 height 9
checkbox input "true"
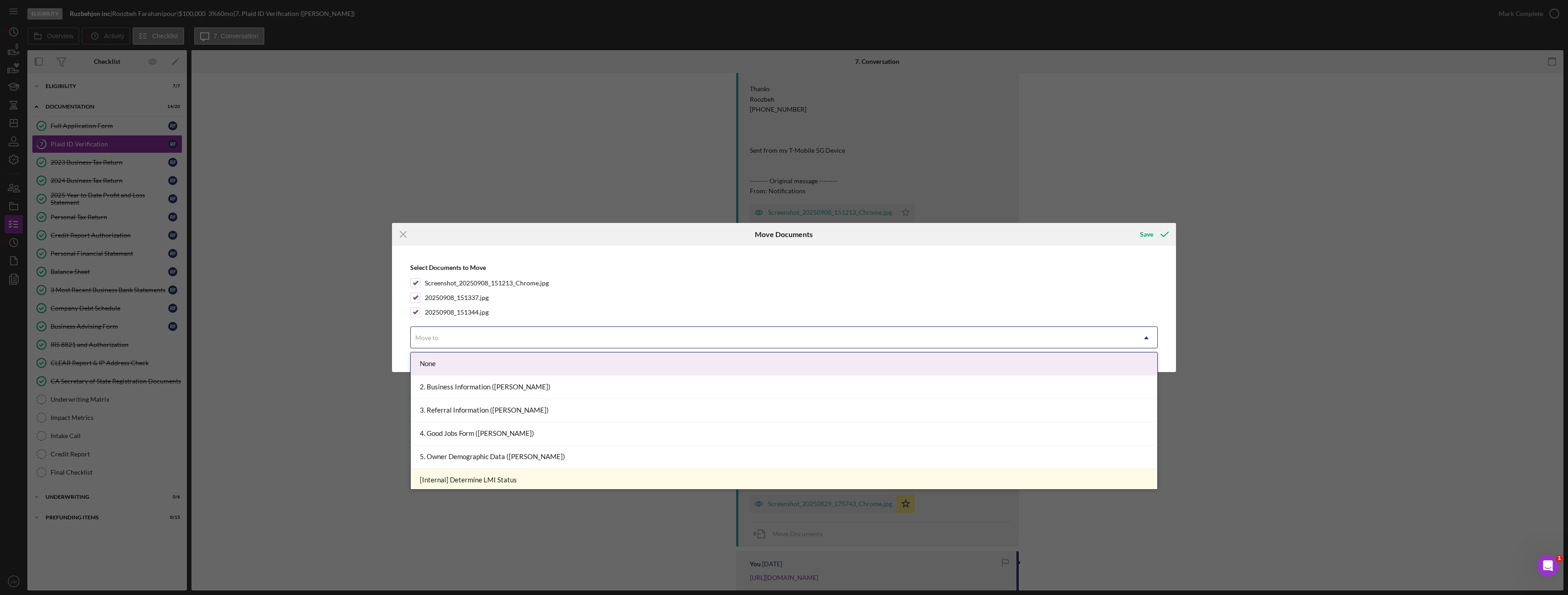
click at [433, 336] on div "Move to" at bounding box center [427, 338] width 23 height 7
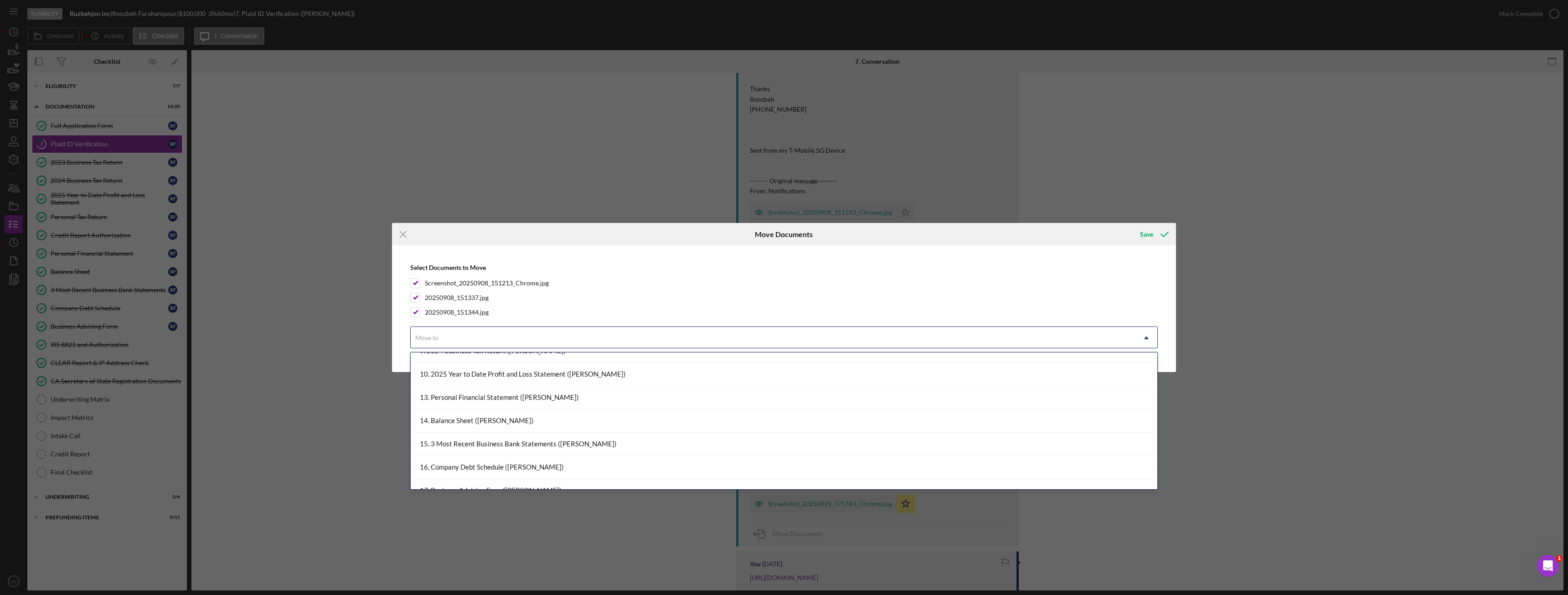
scroll to position [183, 0]
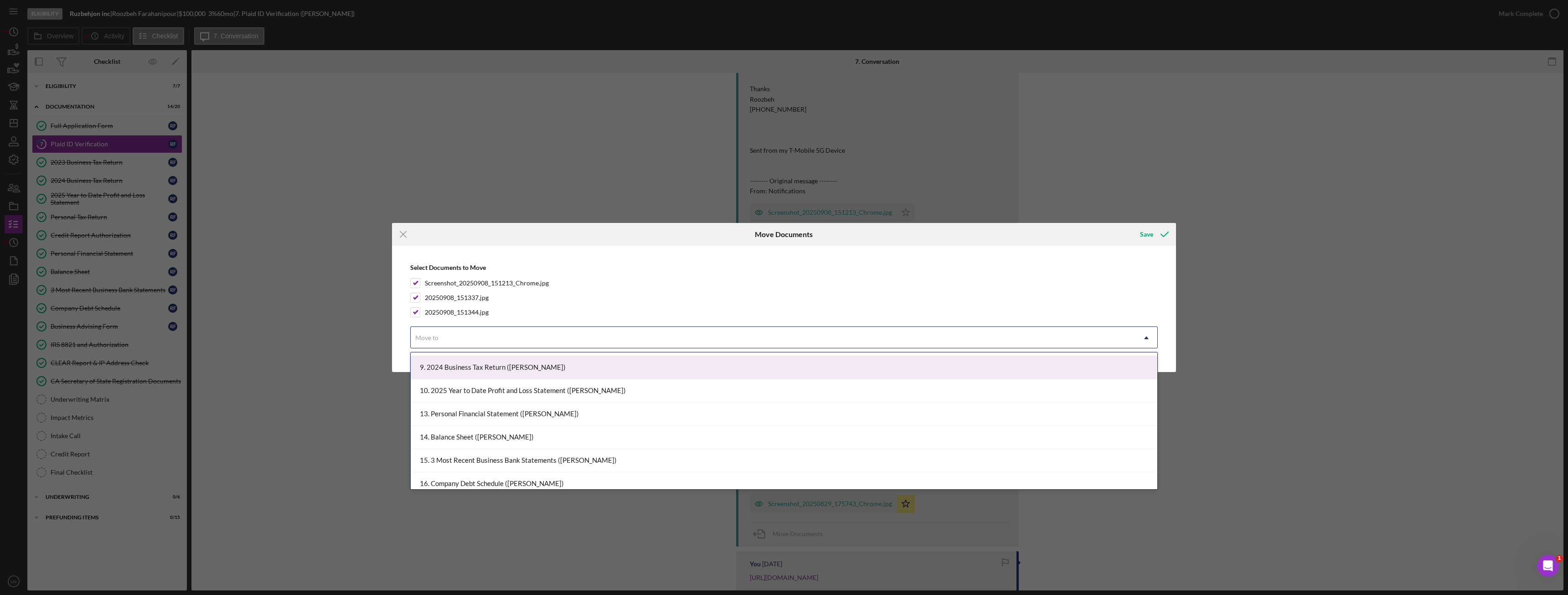
click at [491, 371] on div "9. 2024 Business Tax Return ([PERSON_NAME])" at bounding box center [784, 368] width 747 height 23
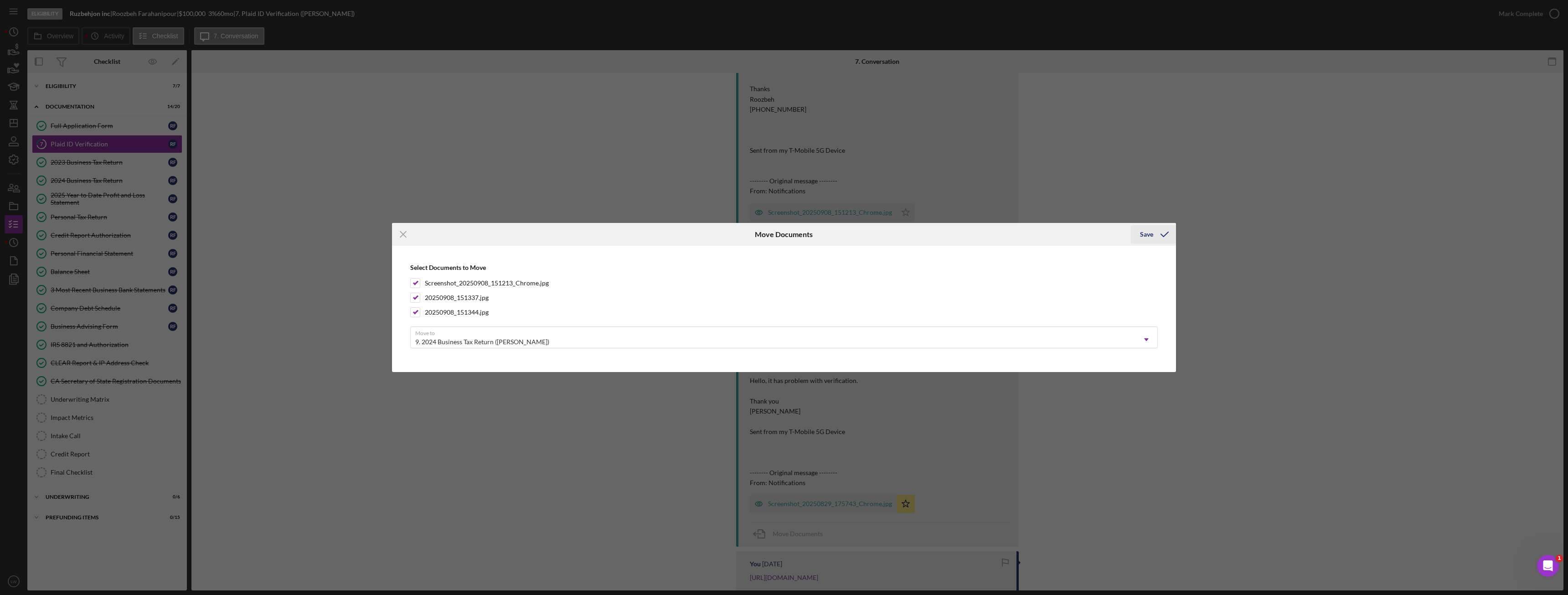
click at [1146, 234] on div "Save" at bounding box center [1147, 234] width 13 height 18
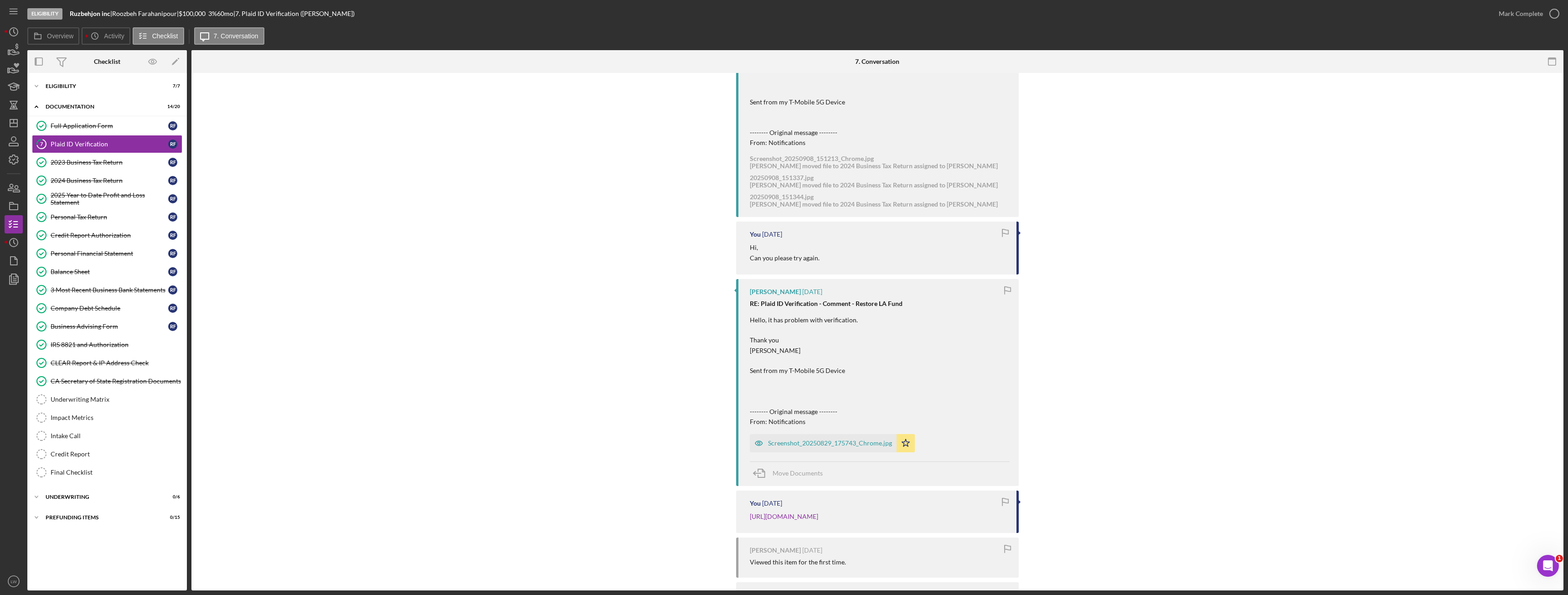
scroll to position [1377, 0]
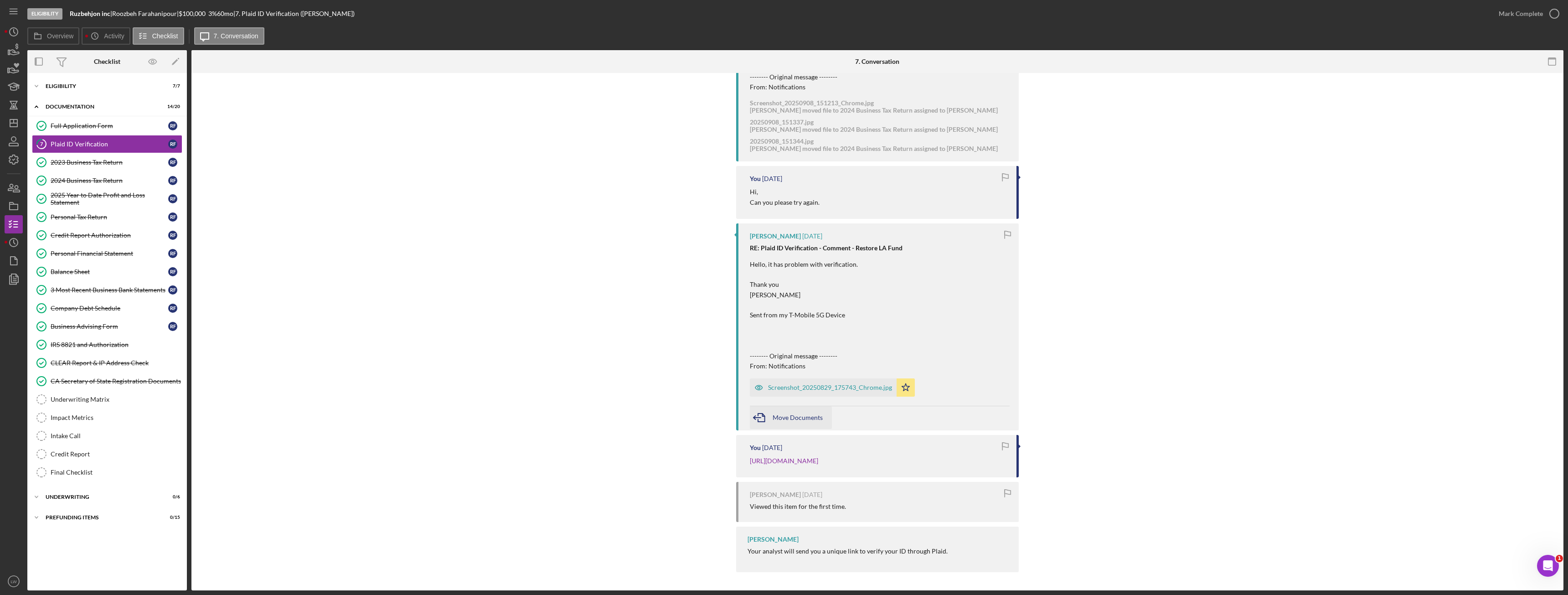
click at [773, 414] on span "Move Documents" at bounding box center [797, 417] width 50 height 8
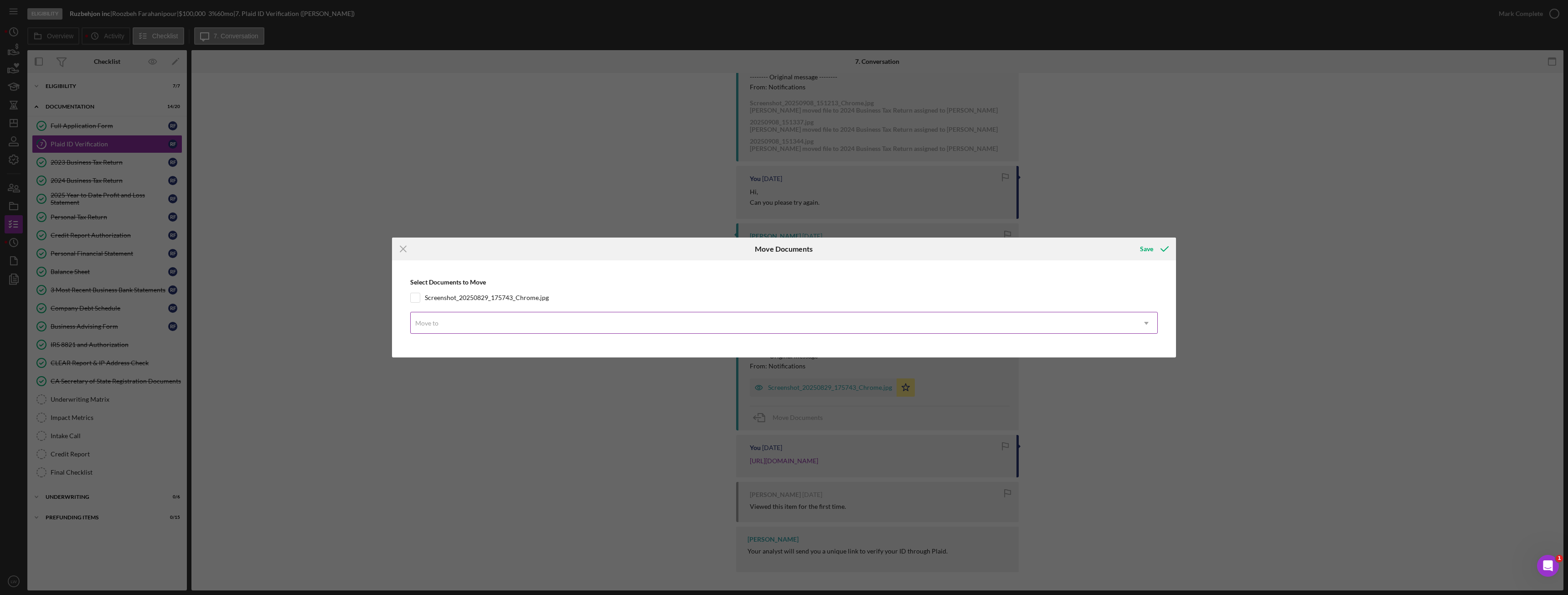
click at [524, 330] on div "Move to" at bounding box center [773, 323] width 725 height 21
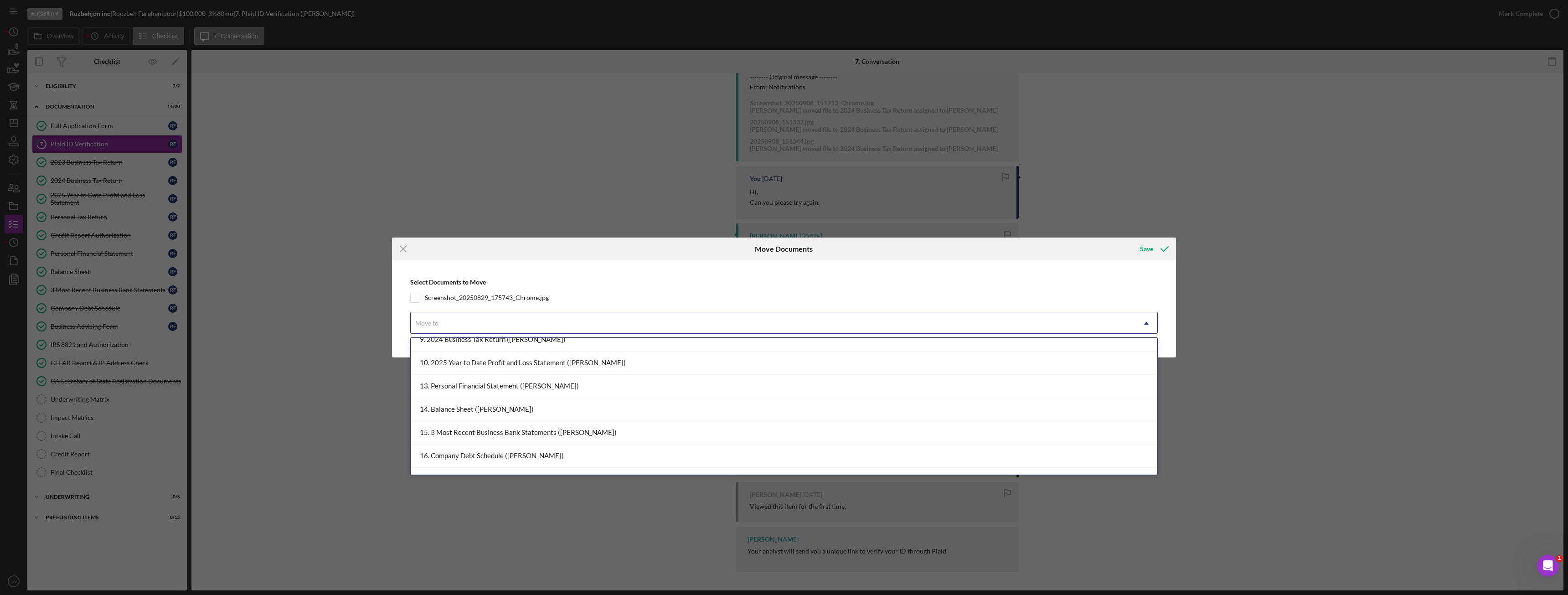
scroll to position [183, 0]
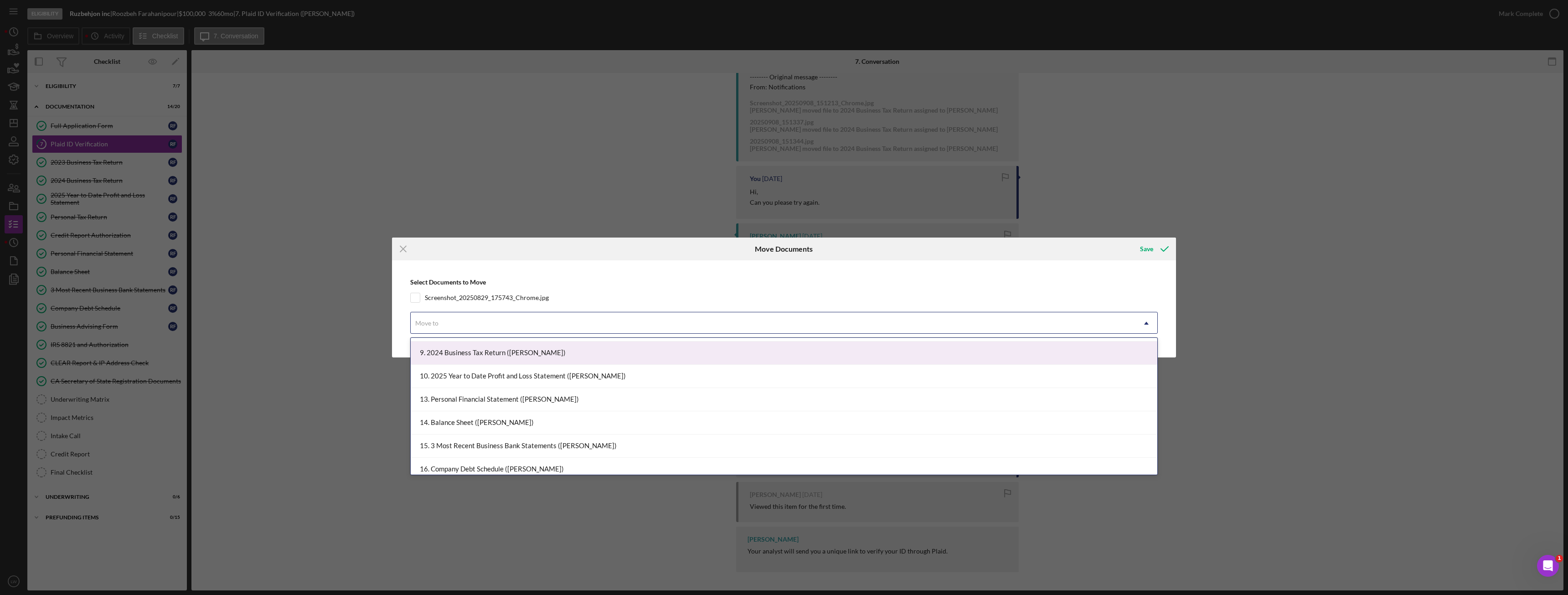
click at [506, 356] on div "9. 2024 Business Tax Return ([PERSON_NAME])" at bounding box center [784, 353] width 747 height 23
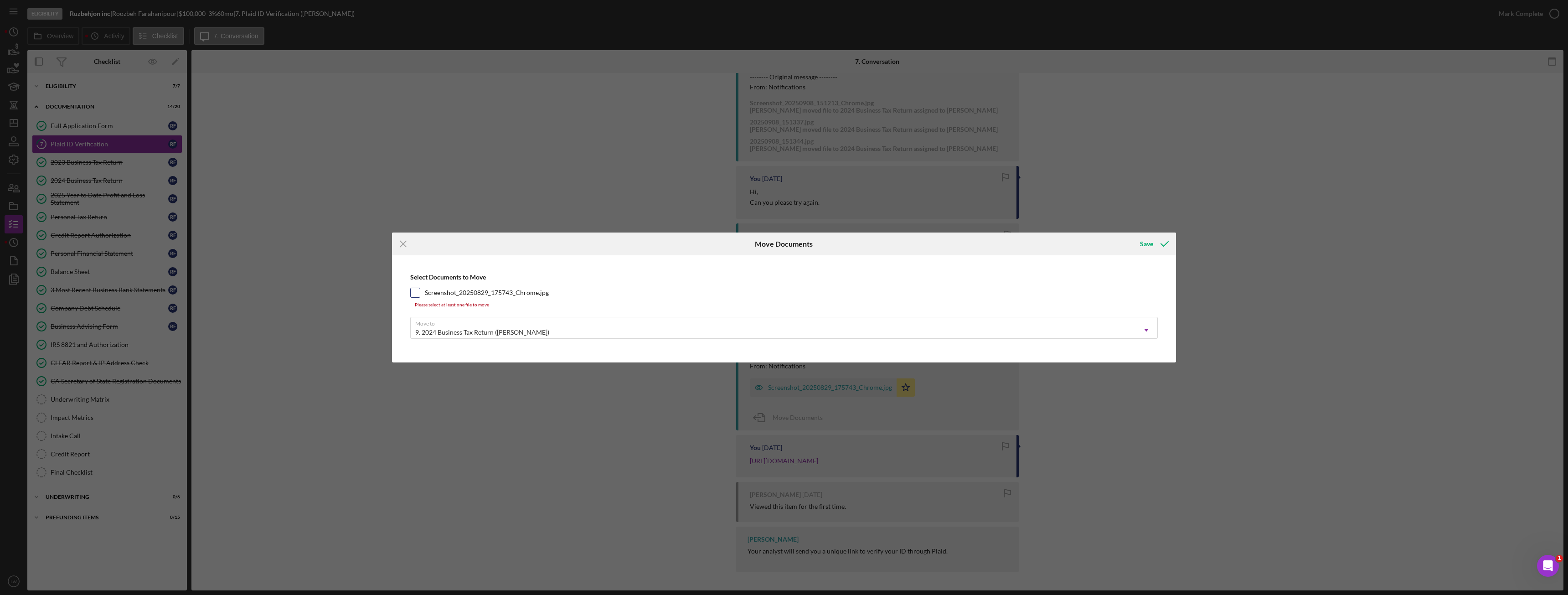
click at [418, 293] on input "Screenshot_20250829_175743_Chrome.jpg" at bounding box center [415, 292] width 9 height 9
checkbox input "true"
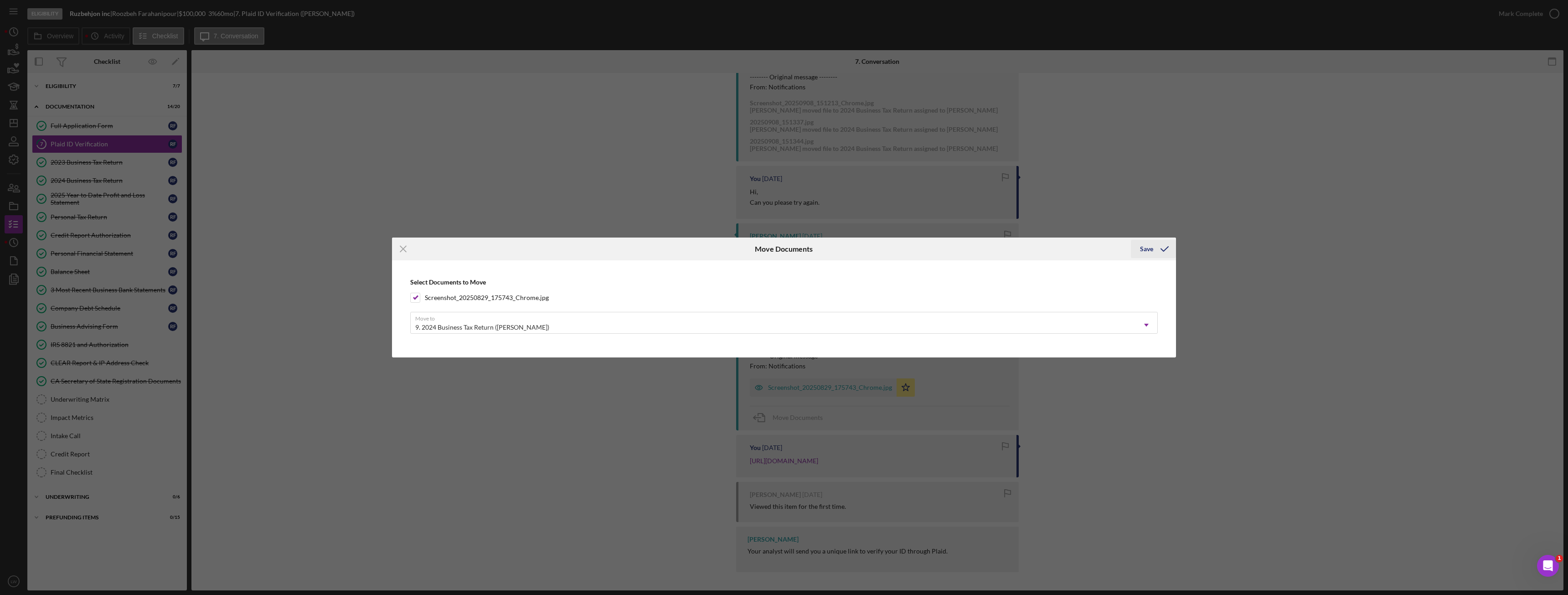
click at [1155, 252] on icon "submit" at bounding box center [1164, 248] width 23 height 23
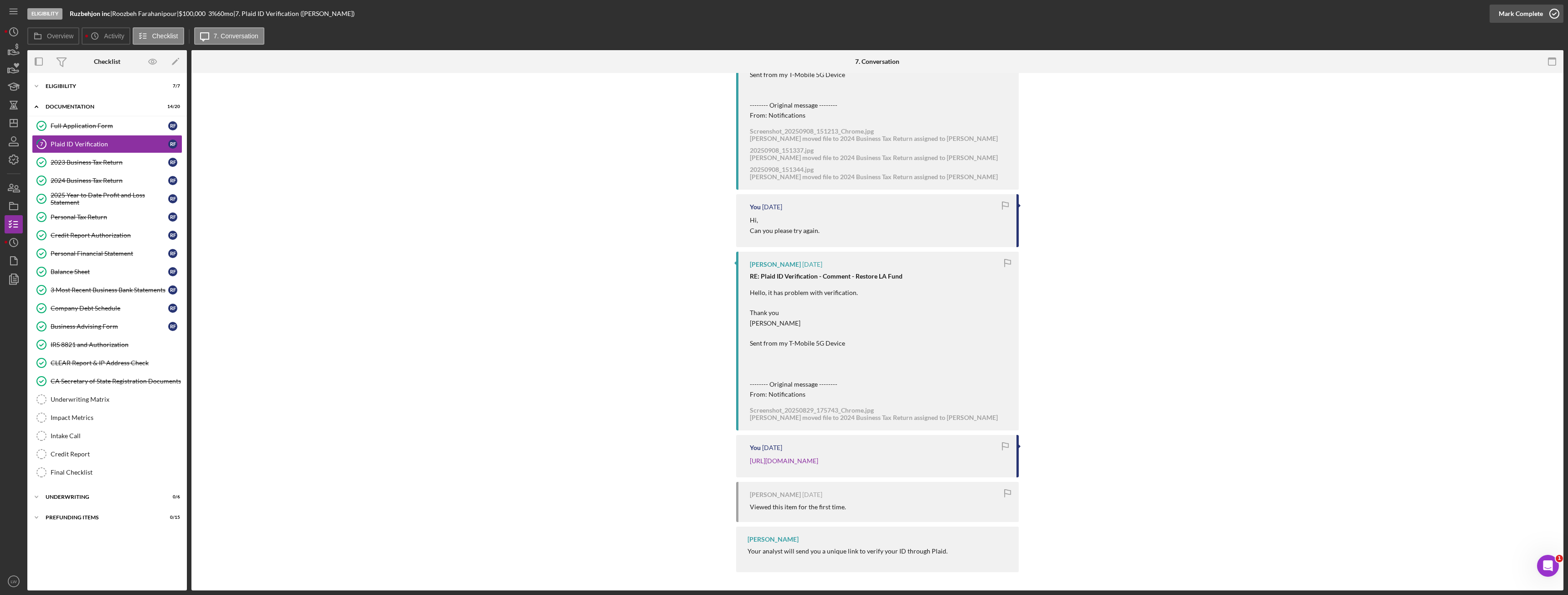
click at [1536, 13] on div "Mark Complete" at bounding box center [1521, 13] width 44 height 18
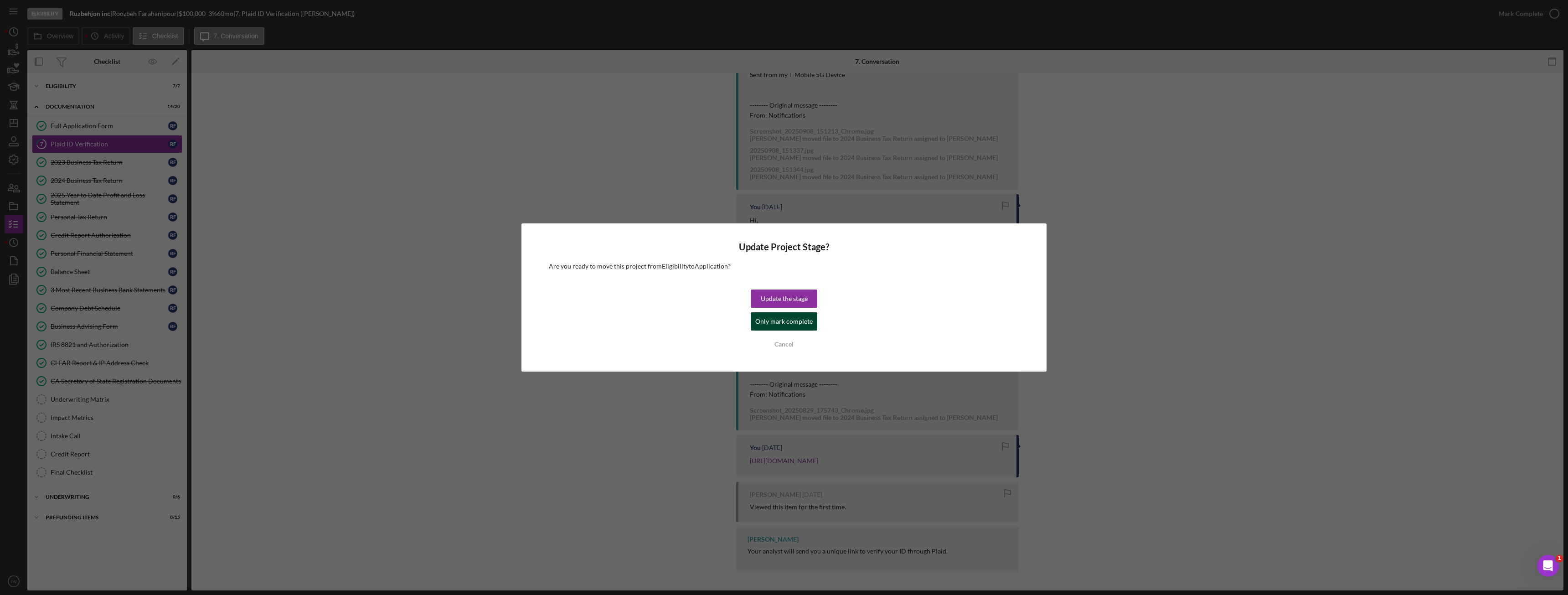
click at [769, 320] on div "Only mark complete" at bounding box center [784, 322] width 57 height 18
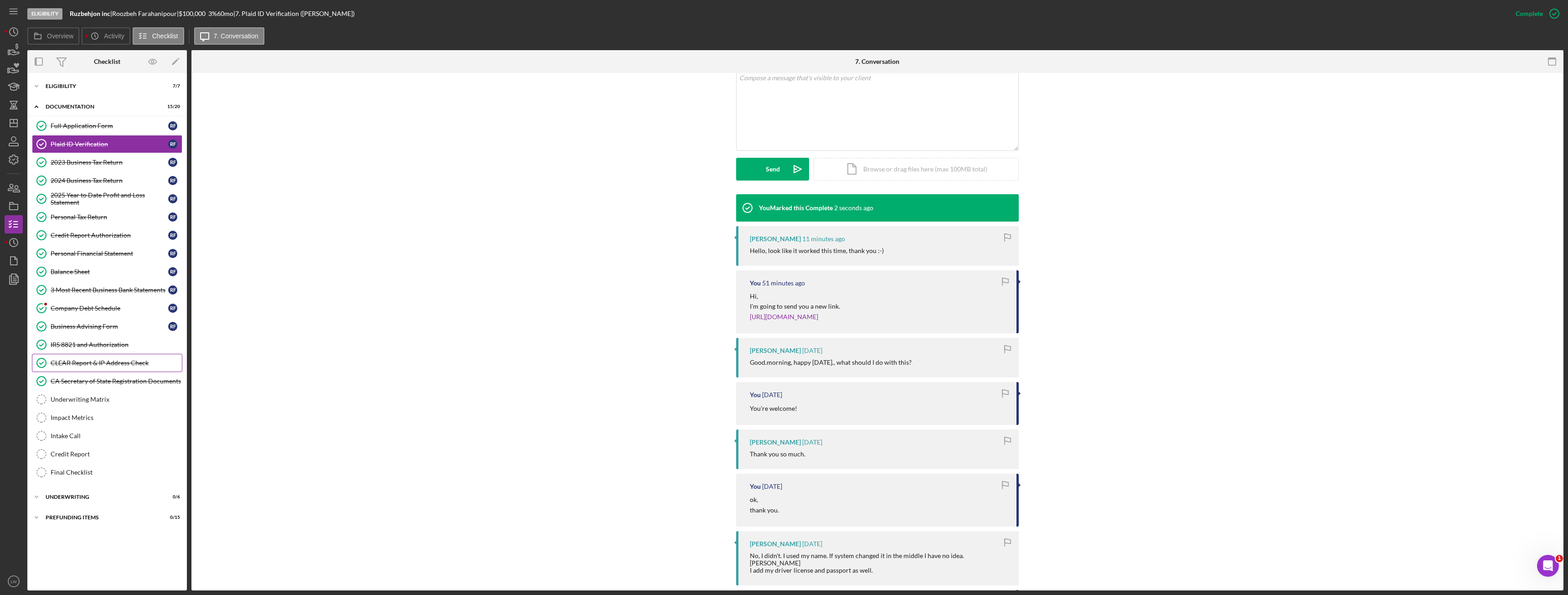
scroll to position [47, 0]
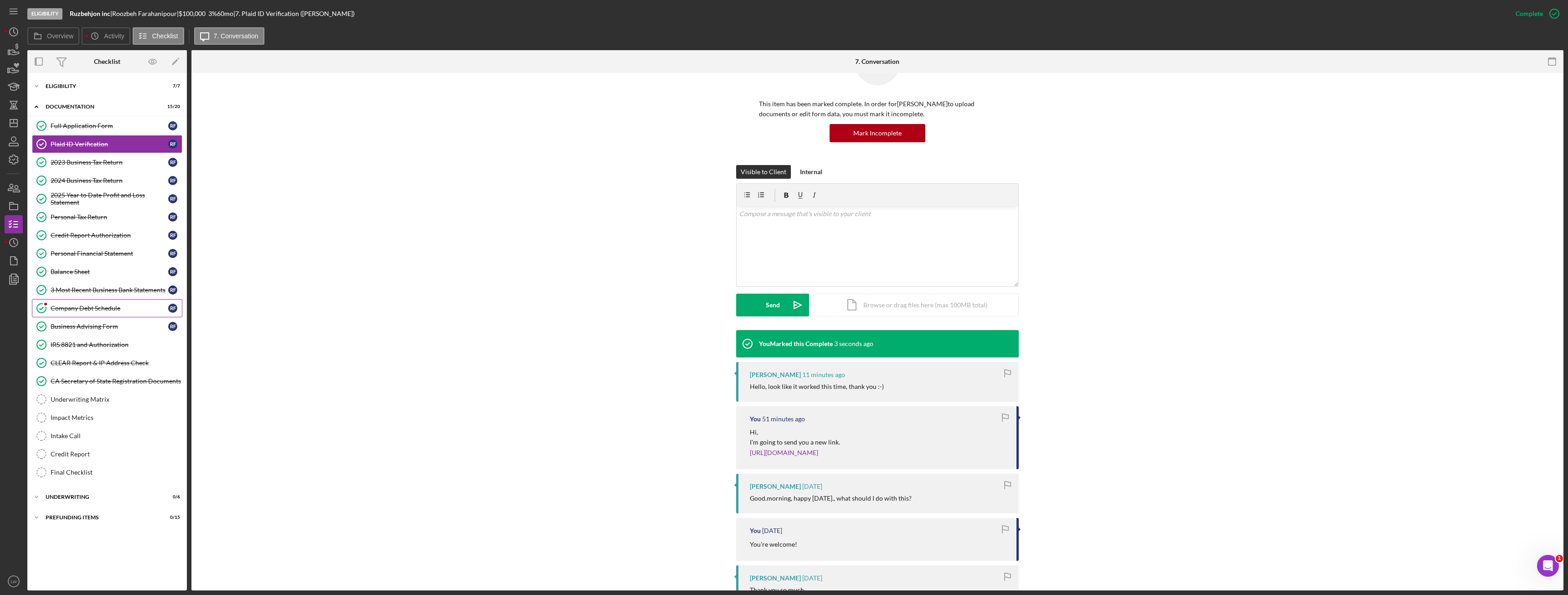
click at [99, 309] on div "Company Debt Schedule" at bounding box center [109, 308] width 117 height 7
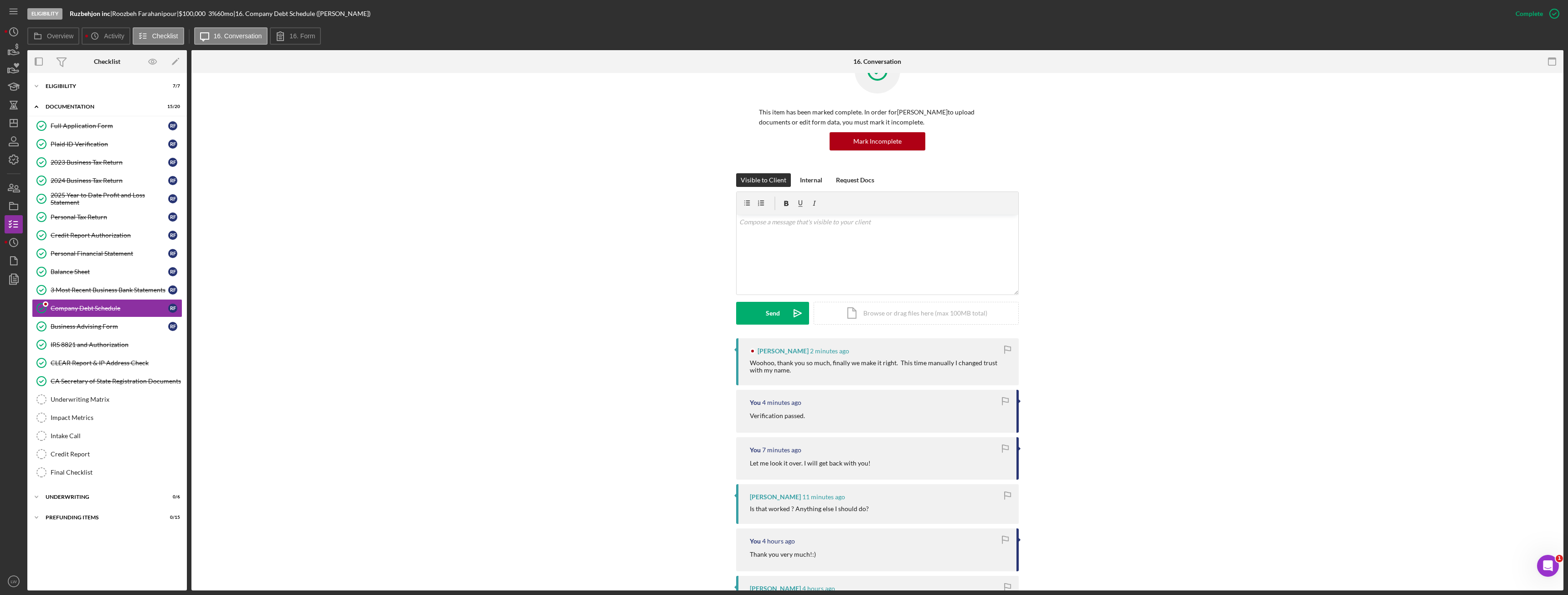
scroll to position [91, 0]
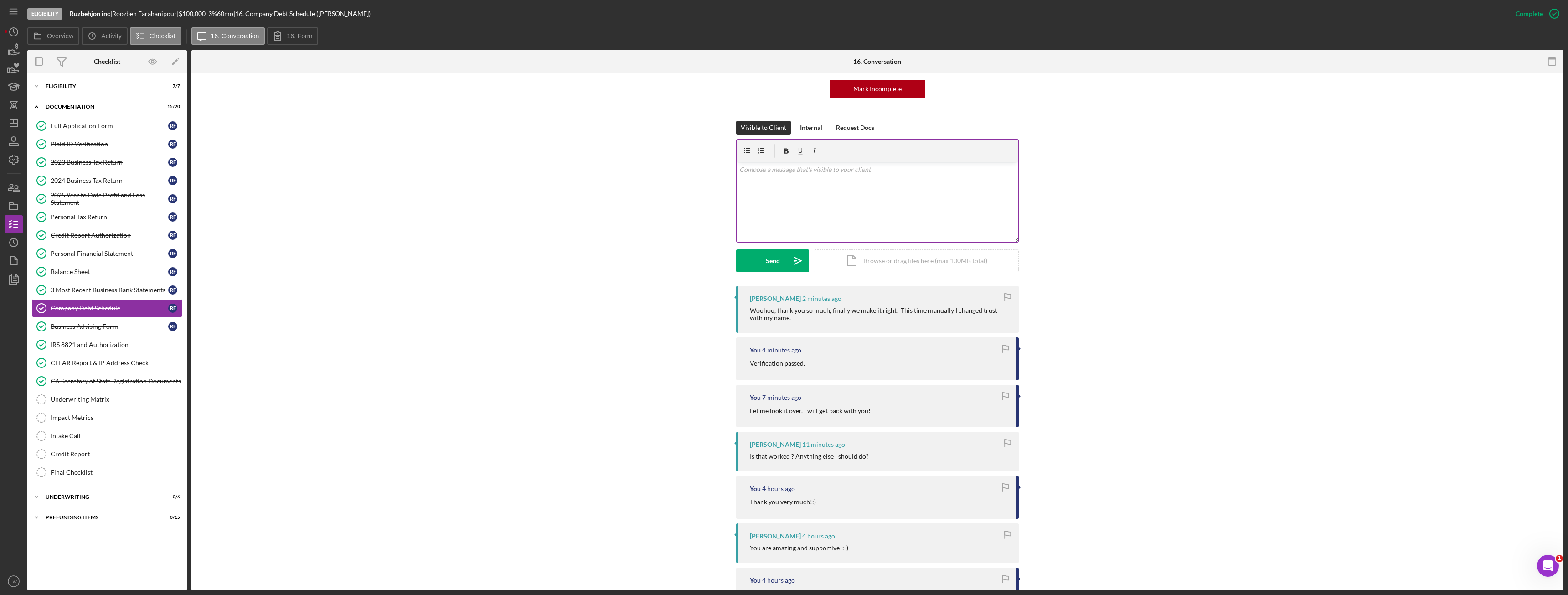
click at [895, 188] on div "v Color teal Color pink Remove color Add row above Add row below Add column bef…" at bounding box center [877, 202] width 282 height 80
drag, startPoint x: 898, startPoint y: 169, endPoint x: 872, endPoint y: 174, distance: 26.5
click at [858, 175] on div "v Color teal Color pink Remove color Add row above Add row below Add column bef…" at bounding box center [877, 202] width 282 height 80
click at [911, 170] on p "Yes!! we did it! I finishing up some touches. I will need to scdule an intake c…" at bounding box center [878, 169] width 277 height 10
click at [992, 177] on div "v Color teal Color pink Remove color Add row above Add row below Add column bef…" at bounding box center [877, 202] width 282 height 80
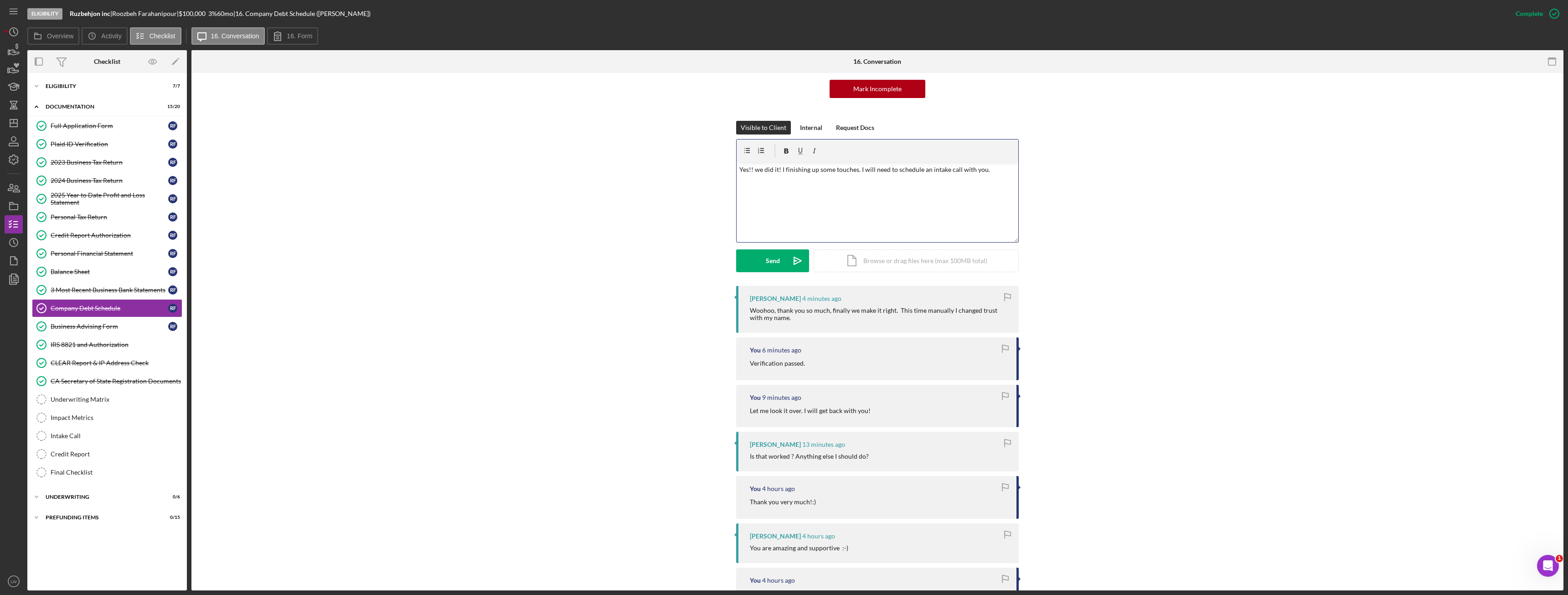
drag, startPoint x: 858, startPoint y: 169, endPoint x: 880, endPoint y: 174, distance: 22.6
click at [860, 170] on p "Yes!! we did it! I finishing up some touches. I will need to schedule an intake…" at bounding box center [878, 169] width 277 height 10
click at [959, 170] on p "Yes!! we did it! I'm finishing up. I will need to schedule an intake call with …" at bounding box center [878, 169] width 277 height 10
click at [788, 188] on div "v Color teal Color pink Remove color Add row above Add row below Add column bef…" at bounding box center [877, 202] width 282 height 80
drag, startPoint x: 949, startPoint y: 168, endPoint x: 966, endPoint y: 182, distance: 22.0
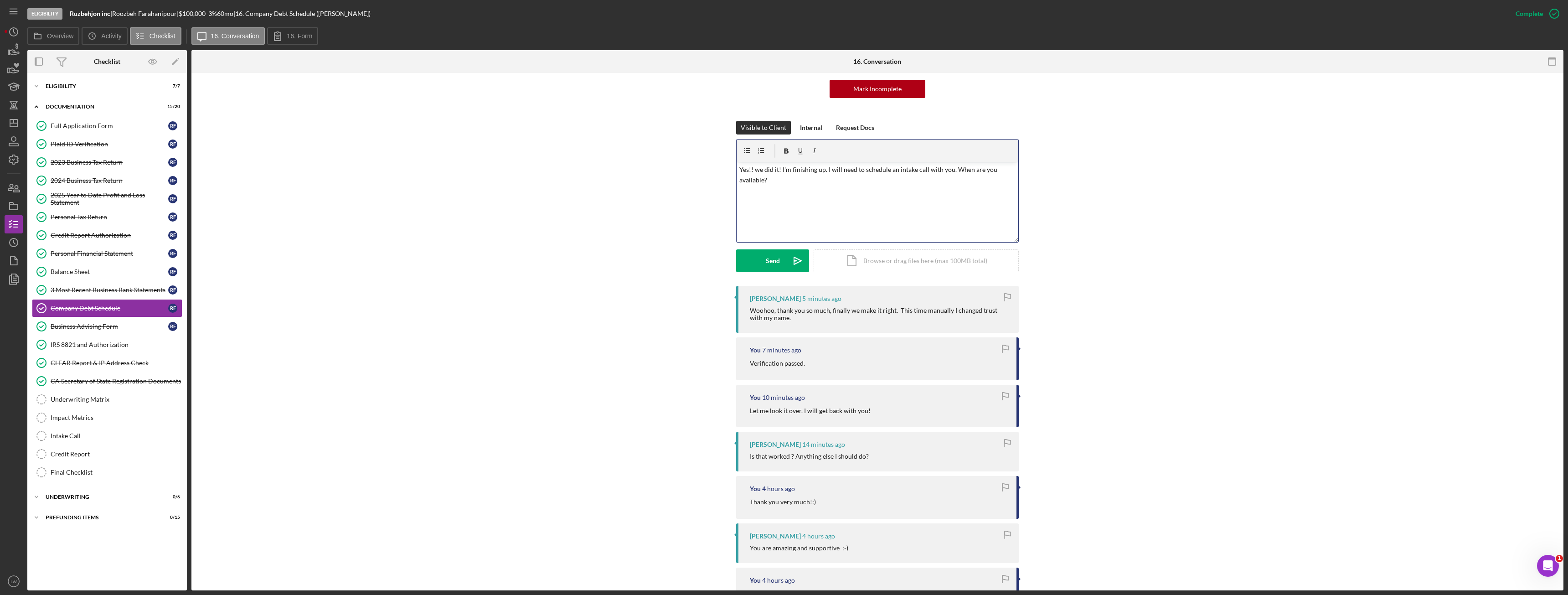
click at [966, 182] on p "Yes!! we did it! I'm finishing up. I will need to schedule an intake call with …" at bounding box center [878, 175] width 277 height 21
click at [855, 199] on div "v Color teal Color pink Remove color Add row above Add row below Add column bef…" at bounding box center [877, 202] width 282 height 80
click at [962, 172] on p "Yes!! we did it! I'm finishing up. I will need to schedule an intake call with …" at bounding box center [878, 175] width 277 height 21
drag, startPoint x: 824, startPoint y: 169, endPoint x: 847, endPoint y: 189, distance: 30.5
click at [847, 189] on div "v Color teal Color pink Remove color Add row above Add row below Add column bef…" at bounding box center [877, 202] width 282 height 80
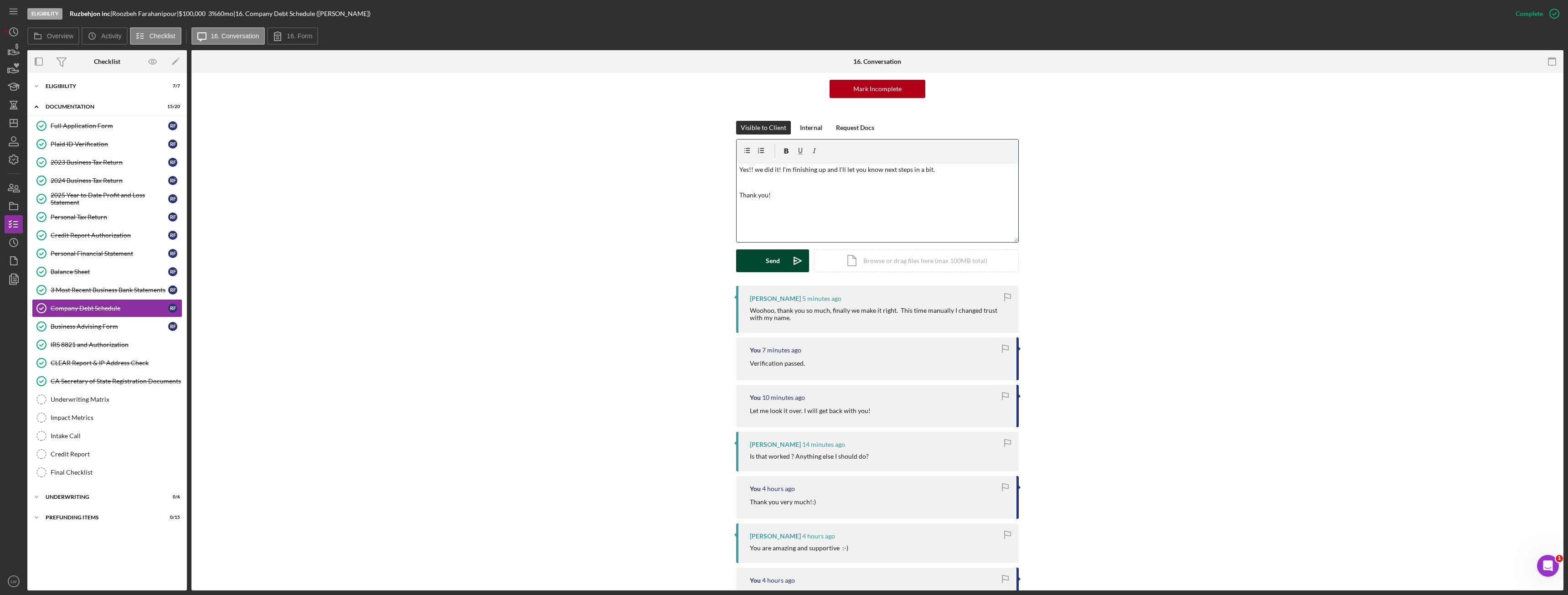
click at [772, 265] on div "Send" at bounding box center [772, 261] width 14 height 23
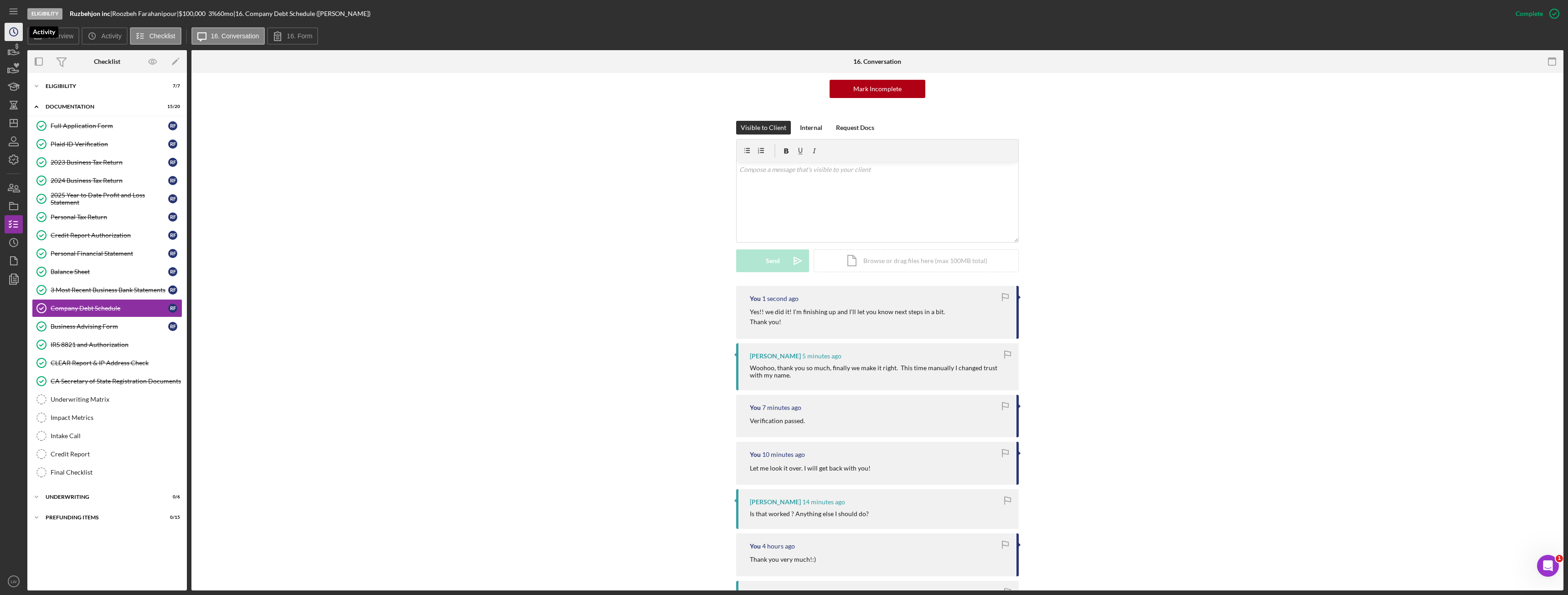
click at [10, 37] on icon "Icon/History" at bounding box center [13, 32] width 23 height 23
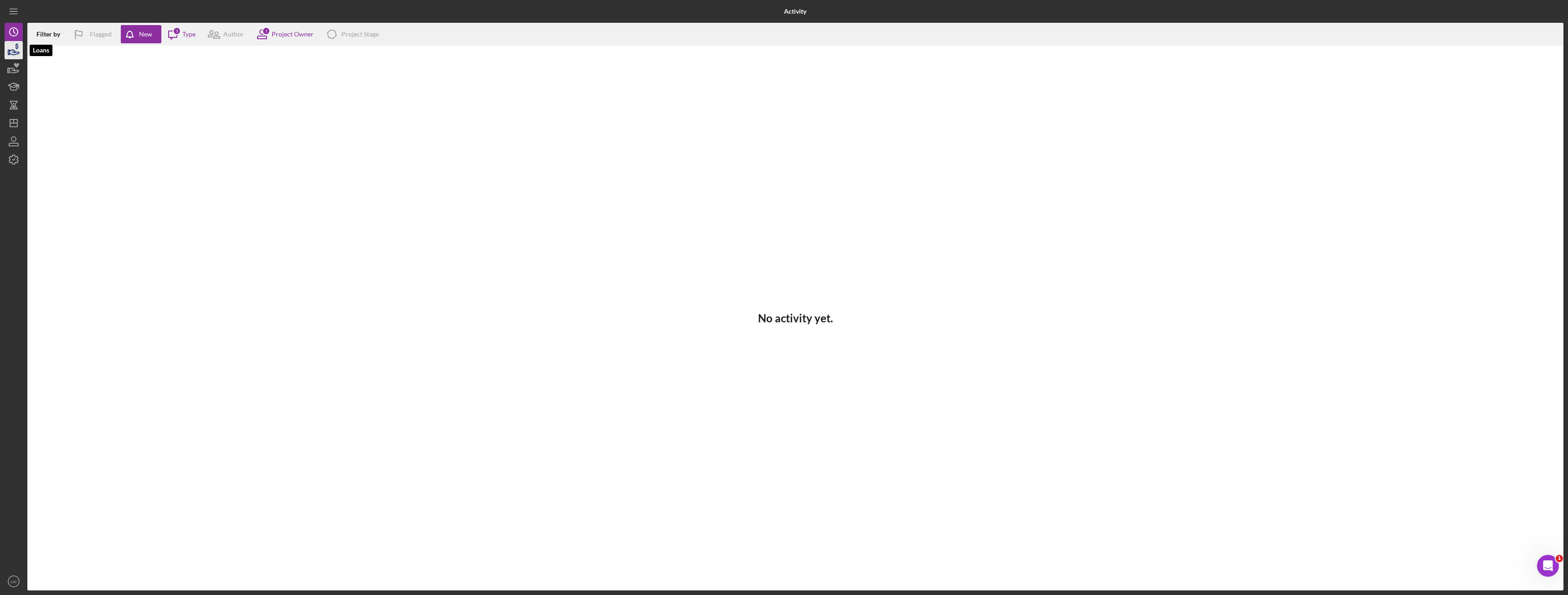
click at [15, 47] on icon "button" at bounding box center [13, 50] width 23 height 23
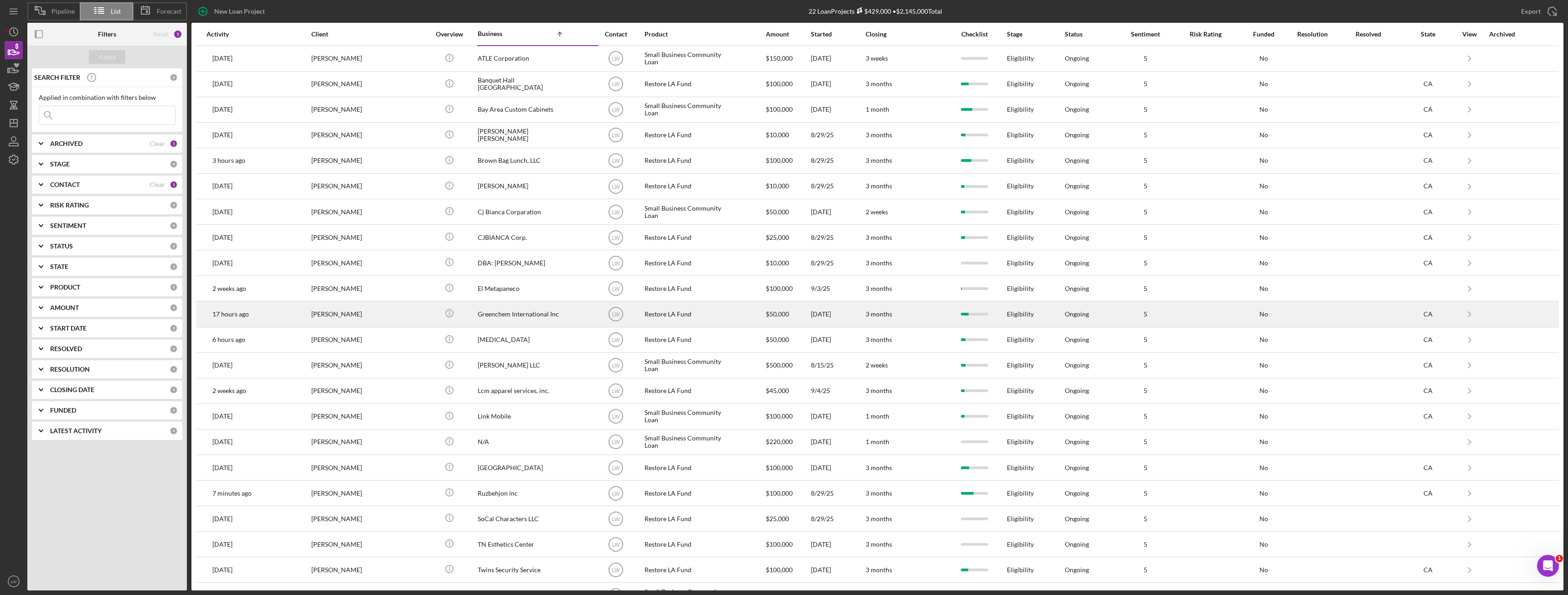
click at [365, 309] on div "[PERSON_NAME]" at bounding box center [357, 314] width 91 height 24
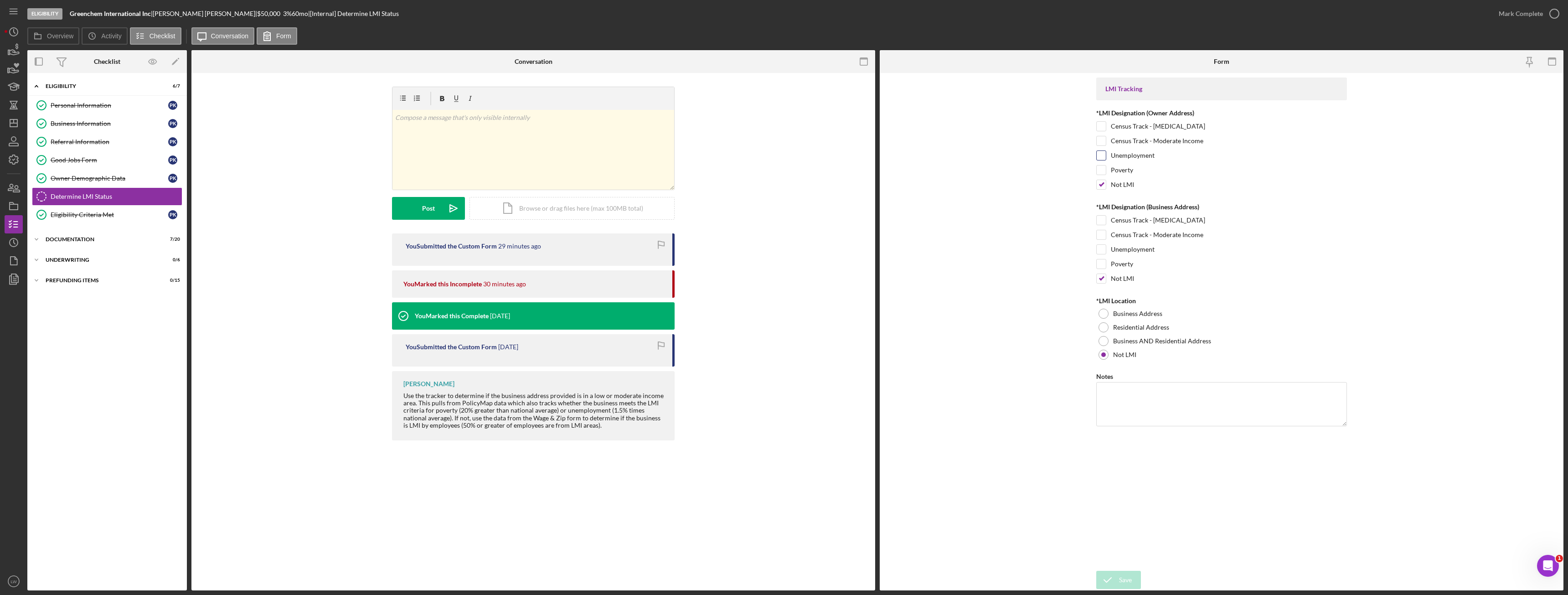
click at [1101, 157] on input "Unemployment" at bounding box center [1101, 155] width 9 height 9
checkbox input "true"
click at [1102, 250] on input "Unemployment" at bounding box center [1101, 249] width 9 height 9
checkbox input "true"
click at [1097, 276] on input "Not LMI" at bounding box center [1101, 278] width 9 height 9
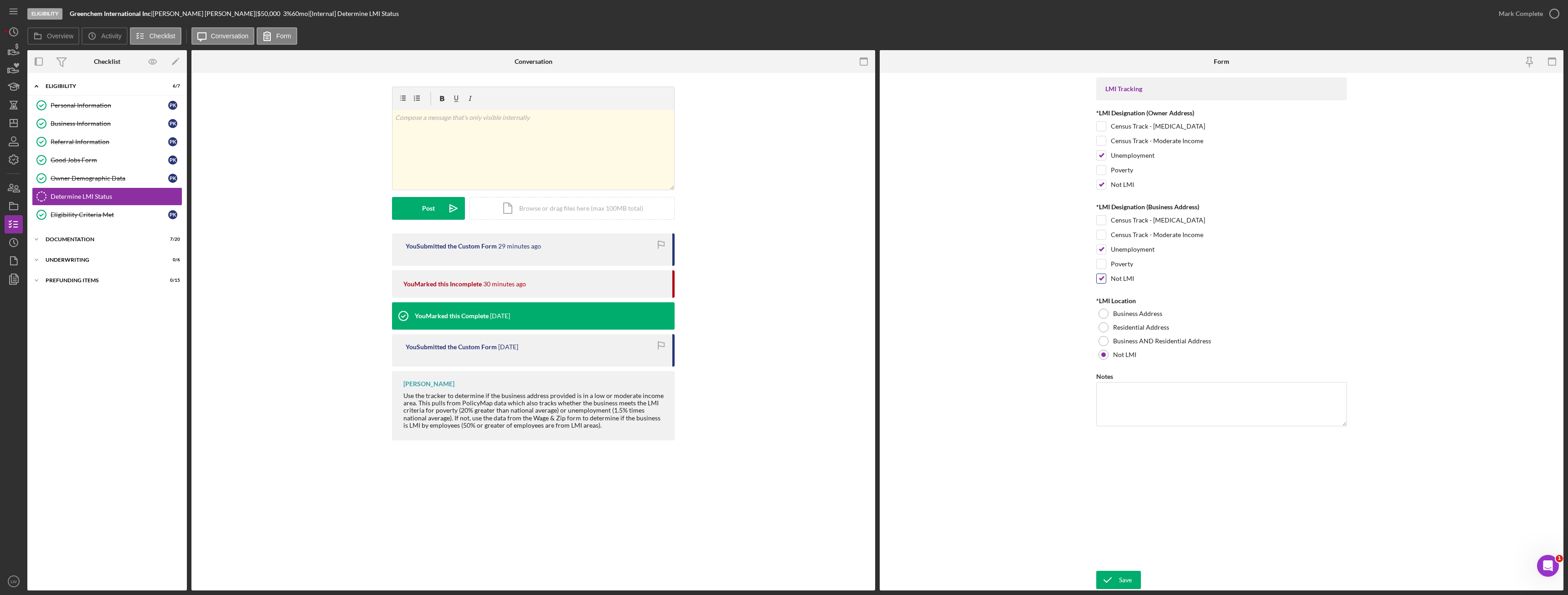
checkbox input "false"
click at [1102, 184] on input "Not LMI" at bounding box center [1101, 185] width 9 height 9
checkbox input "false"
click at [1117, 579] on icon "submit" at bounding box center [1107, 580] width 23 height 23
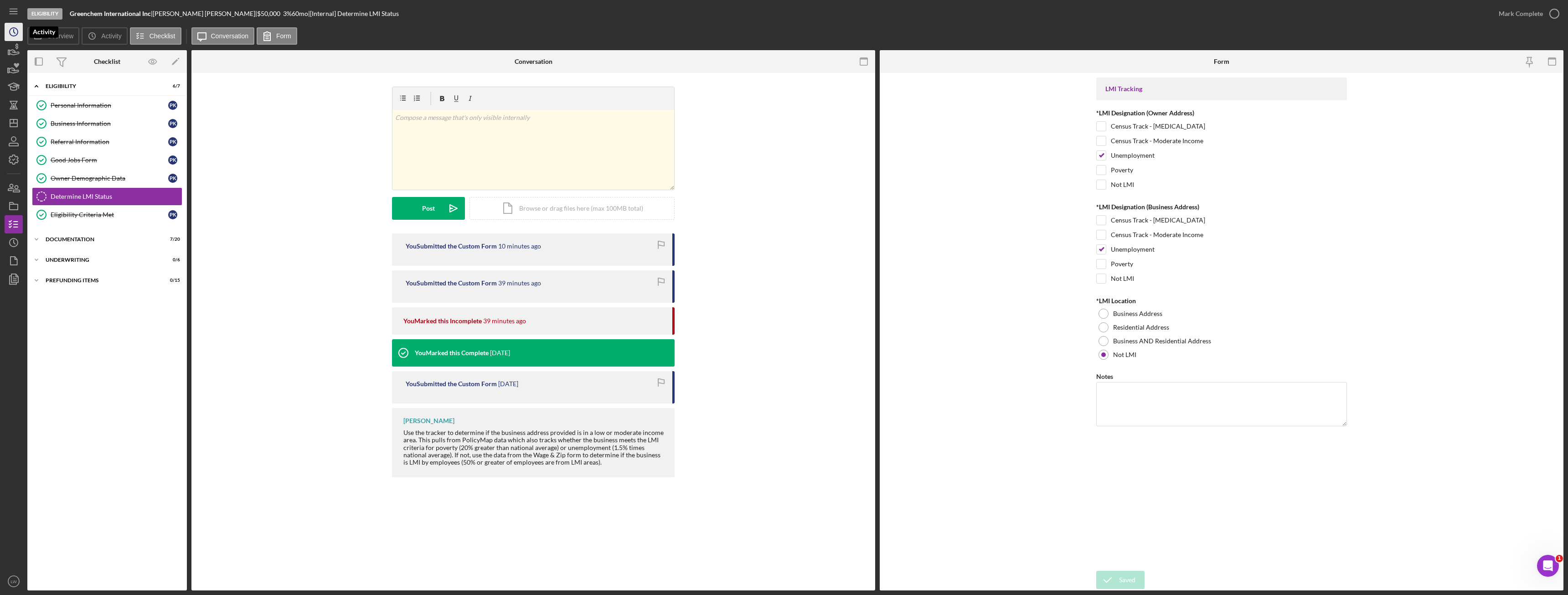
click at [15, 32] on icon "Icon/History" at bounding box center [13, 32] width 23 height 23
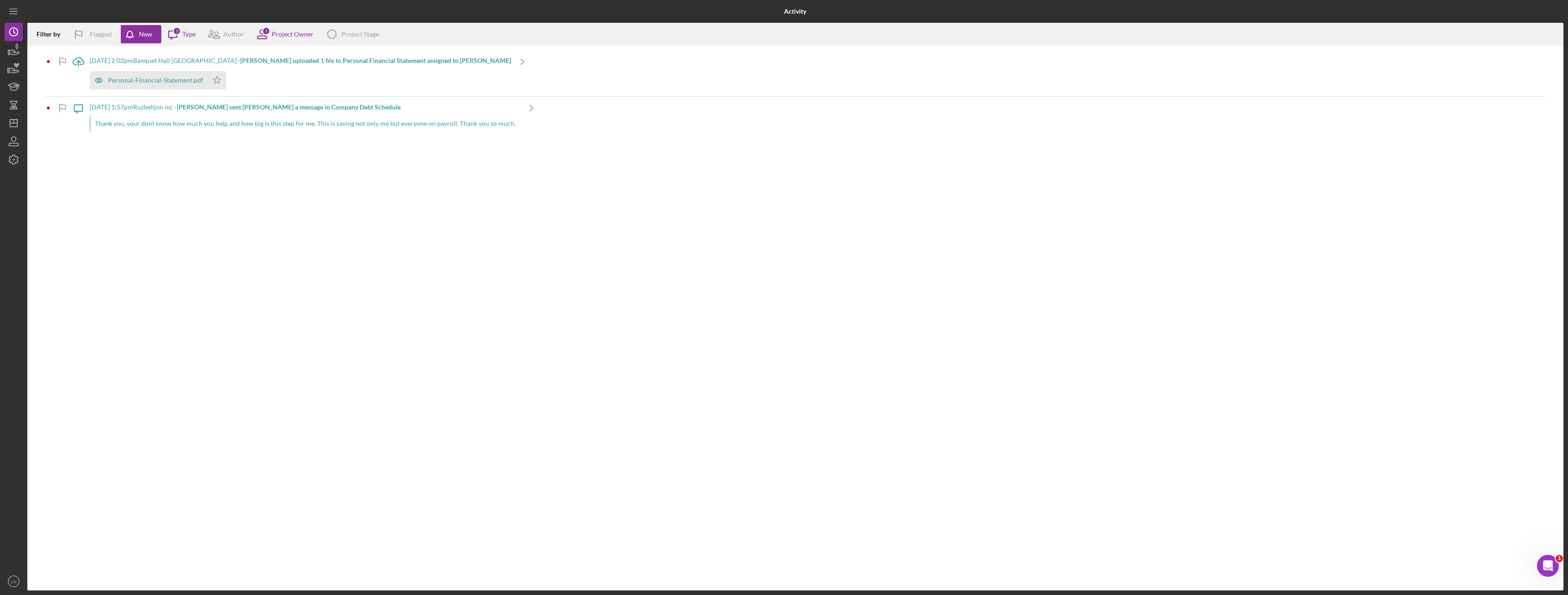
click at [232, 121] on div "Thank you, your dont know how much you help and how big is this step for me. Th…" at bounding box center [305, 123] width 430 height 16
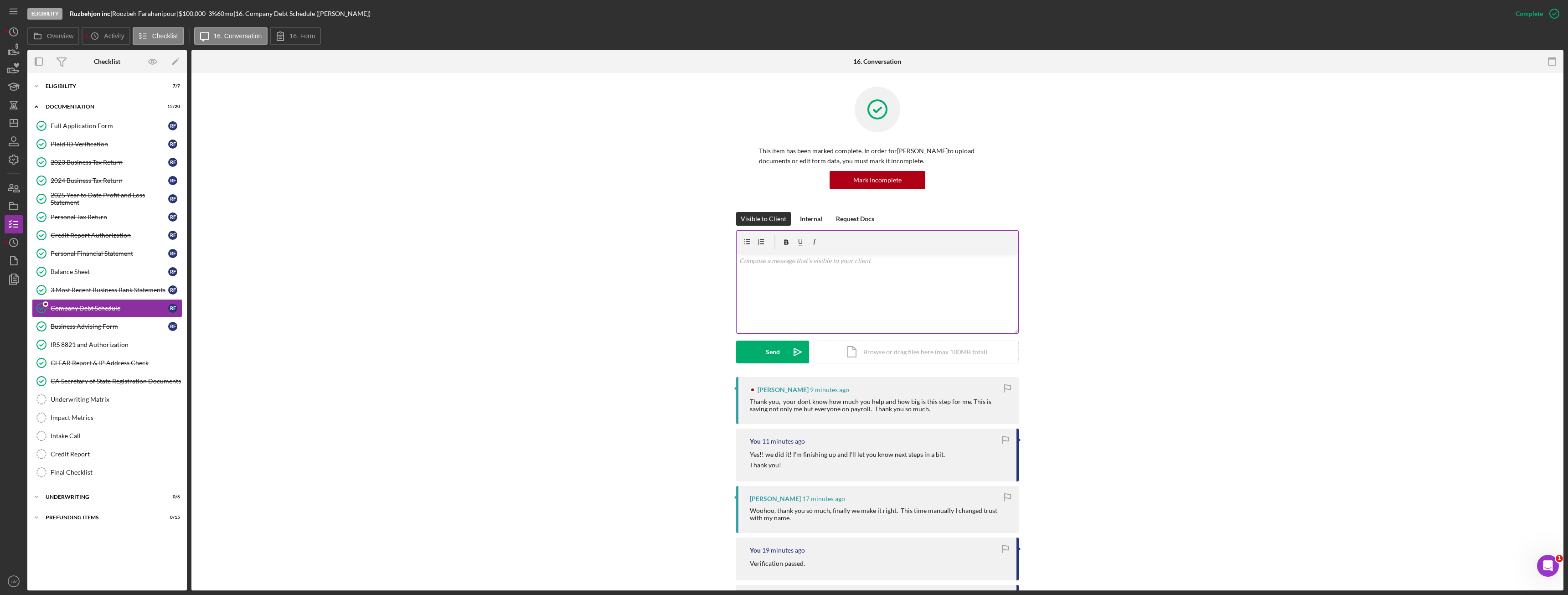
click at [828, 284] on div "v Color teal Color pink Remove color Add row above Add row below Add column bef…" at bounding box center [877, 293] width 282 height 80
click at [771, 361] on div "Send" at bounding box center [772, 351] width 14 height 23
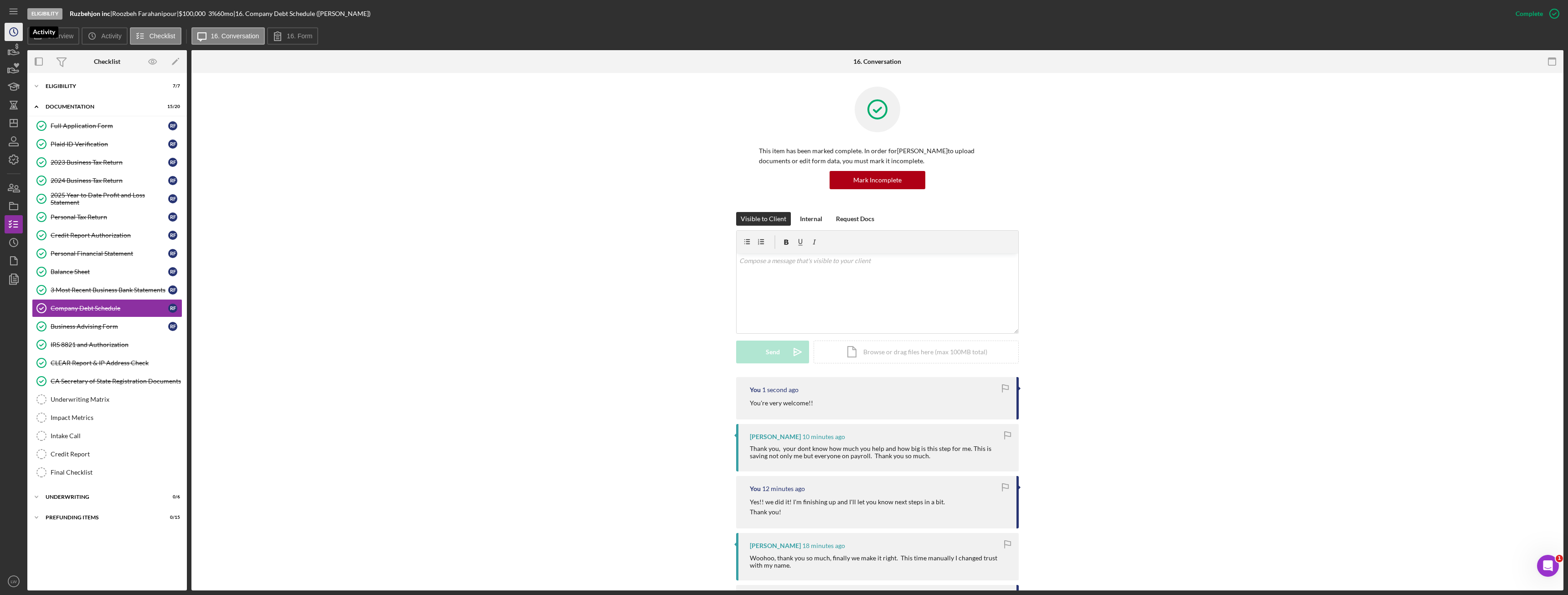
click at [10, 29] on circle "button" at bounding box center [13, 32] width 8 height 8
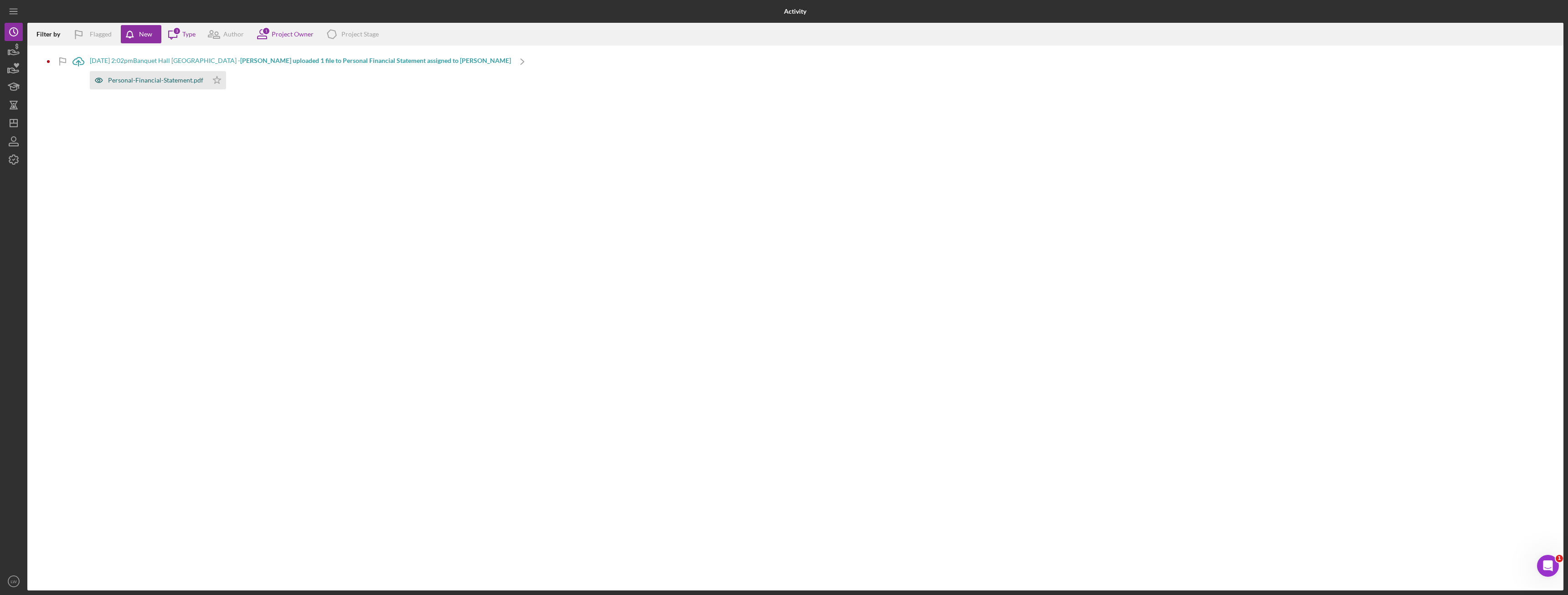
click at [182, 79] on div "Personal-Financial-Statement.pdf" at bounding box center [155, 80] width 96 height 7
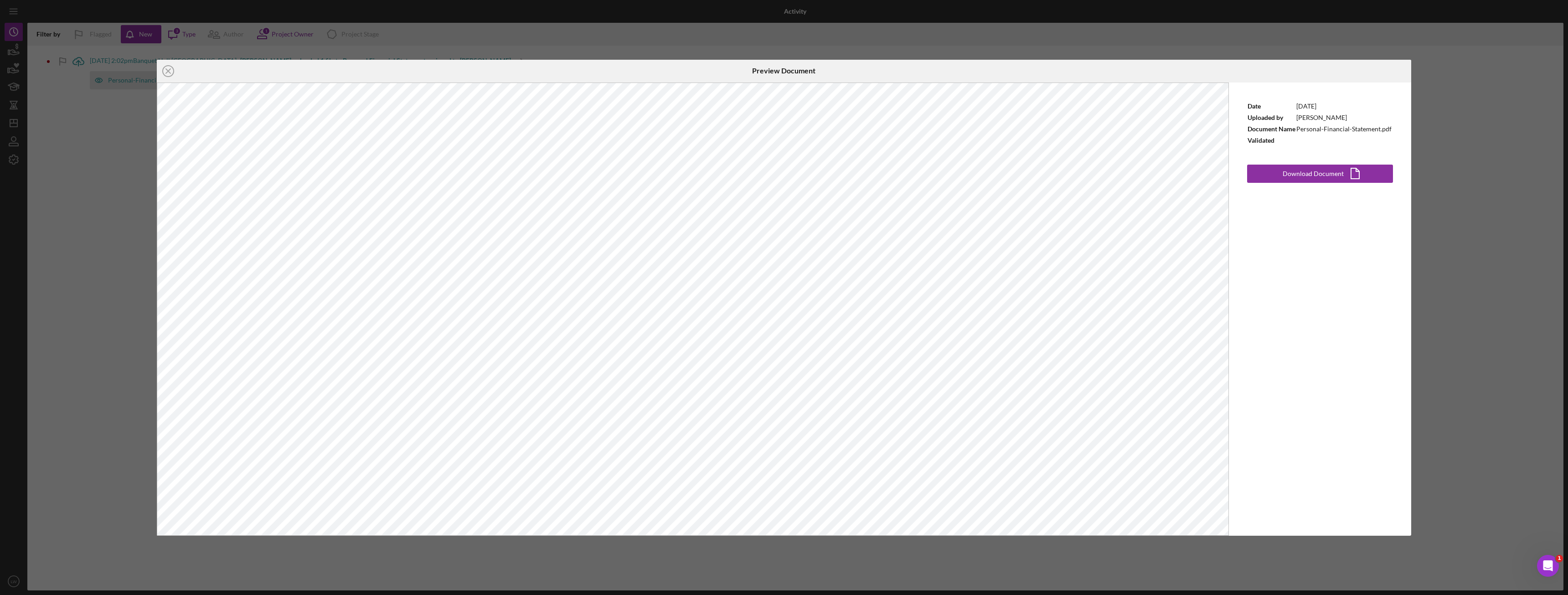
click at [1493, 139] on div "Icon/Close Preview Document Date [DATE] Uploaded by [PERSON_NAME] Document Name…" at bounding box center [784, 297] width 1568 height 595
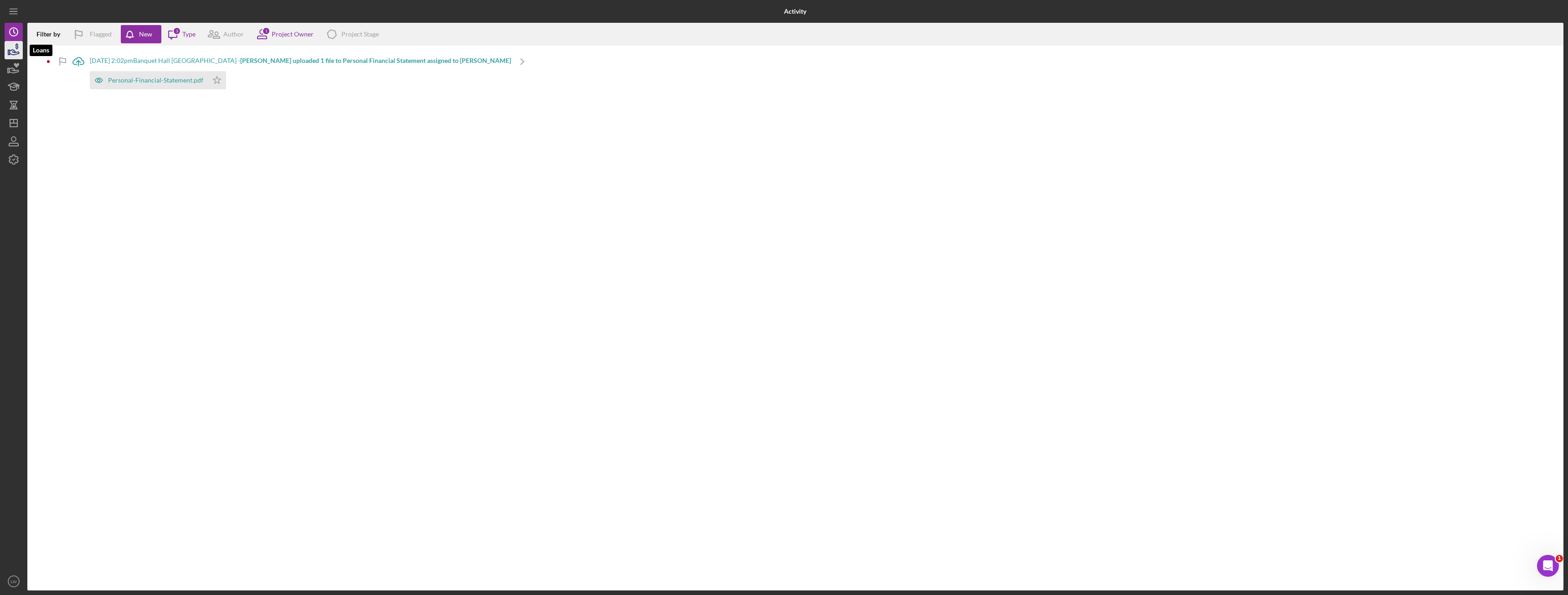
click at [17, 54] on icon "button" at bounding box center [15, 52] width 10 height 5
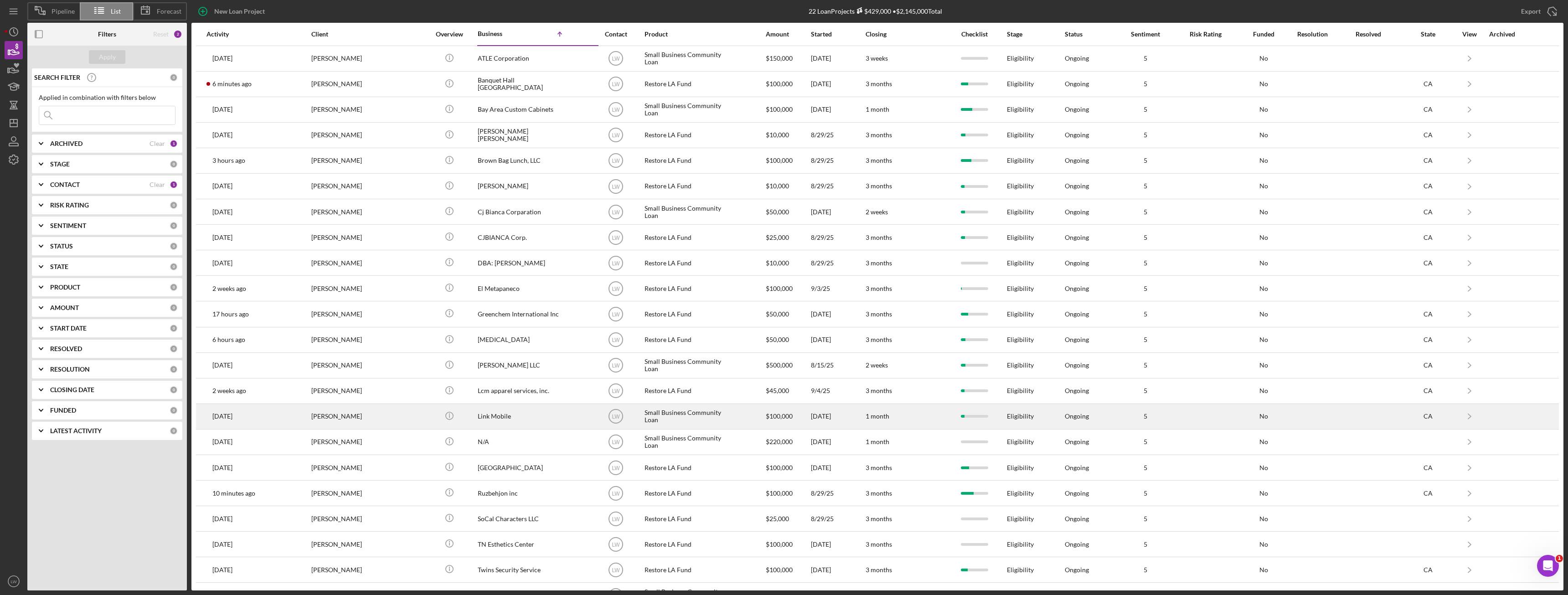
scroll to position [23, 0]
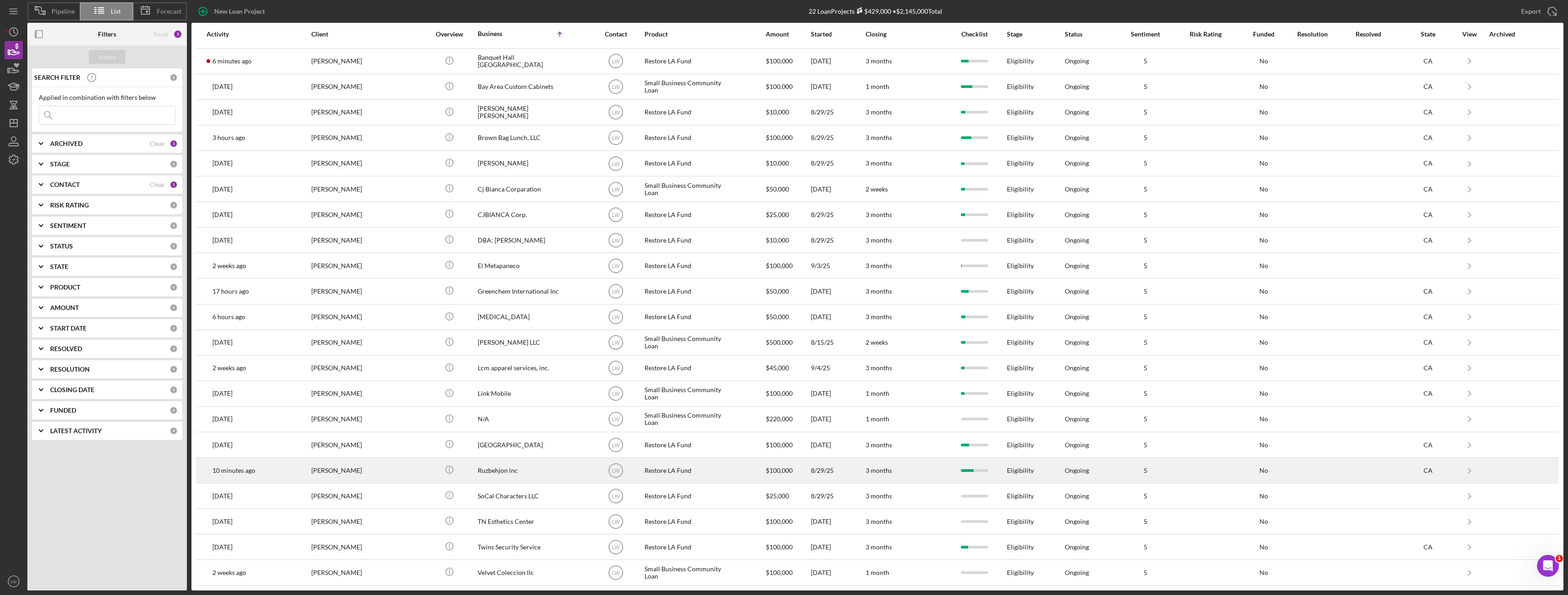
click at [335, 469] on div "[PERSON_NAME]" at bounding box center [357, 471] width 91 height 24
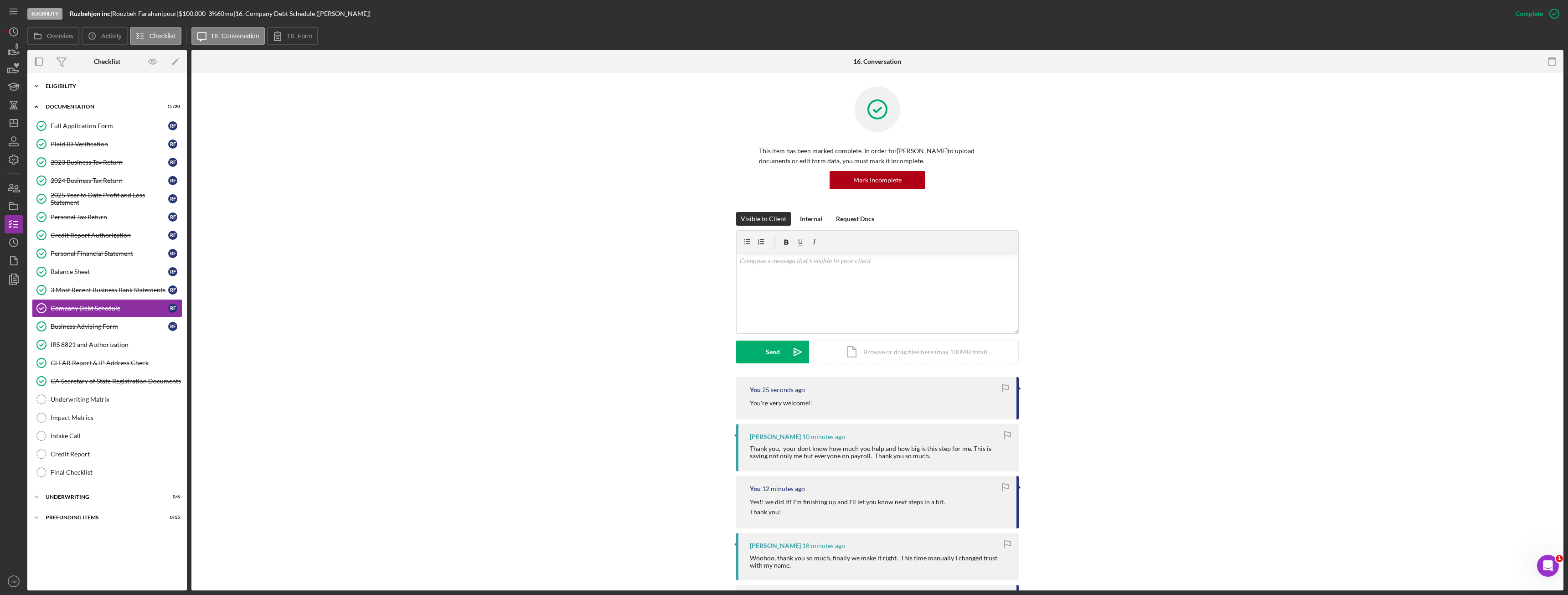
click at [90, 90] on div "Icon/Expander Eligibility 7 / 7" at bounding box center [107, 86] width 159 height 18
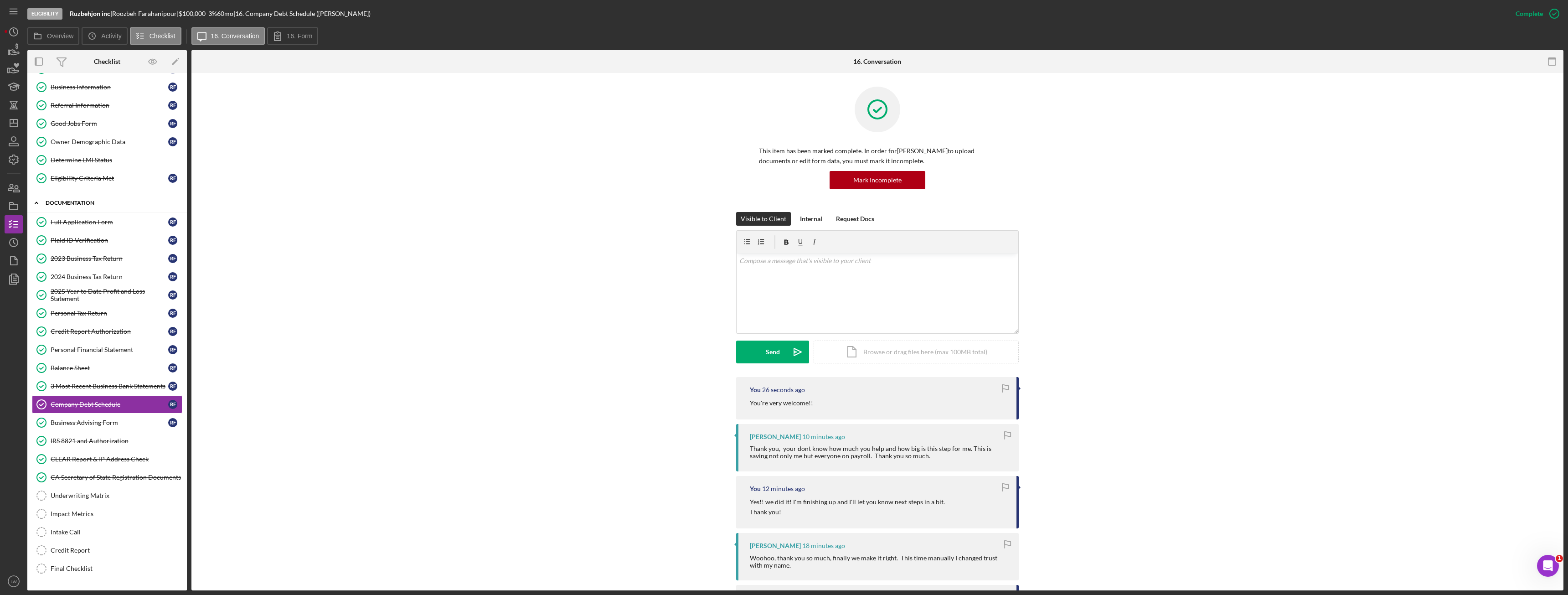
scroll to position [74, 0]
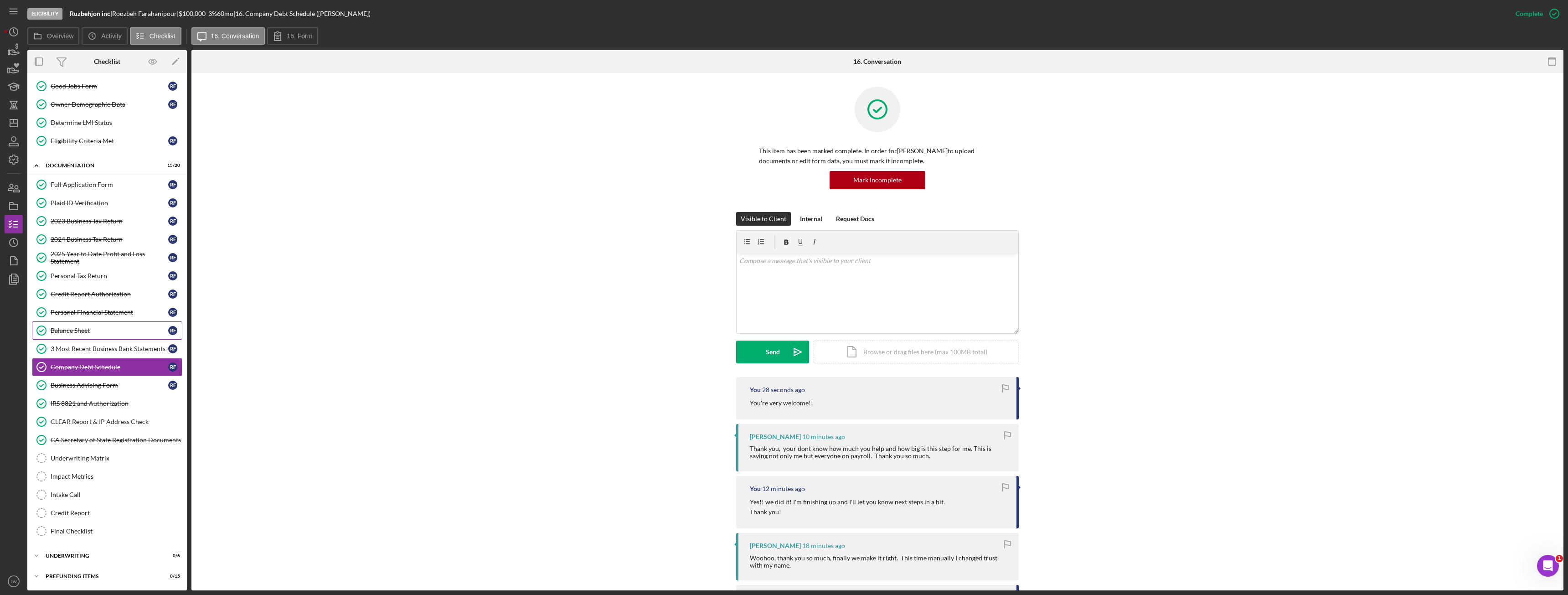
click at [108, 331] on div "Balance Sheet" at bounding box center [109, 331] width 117 height 7
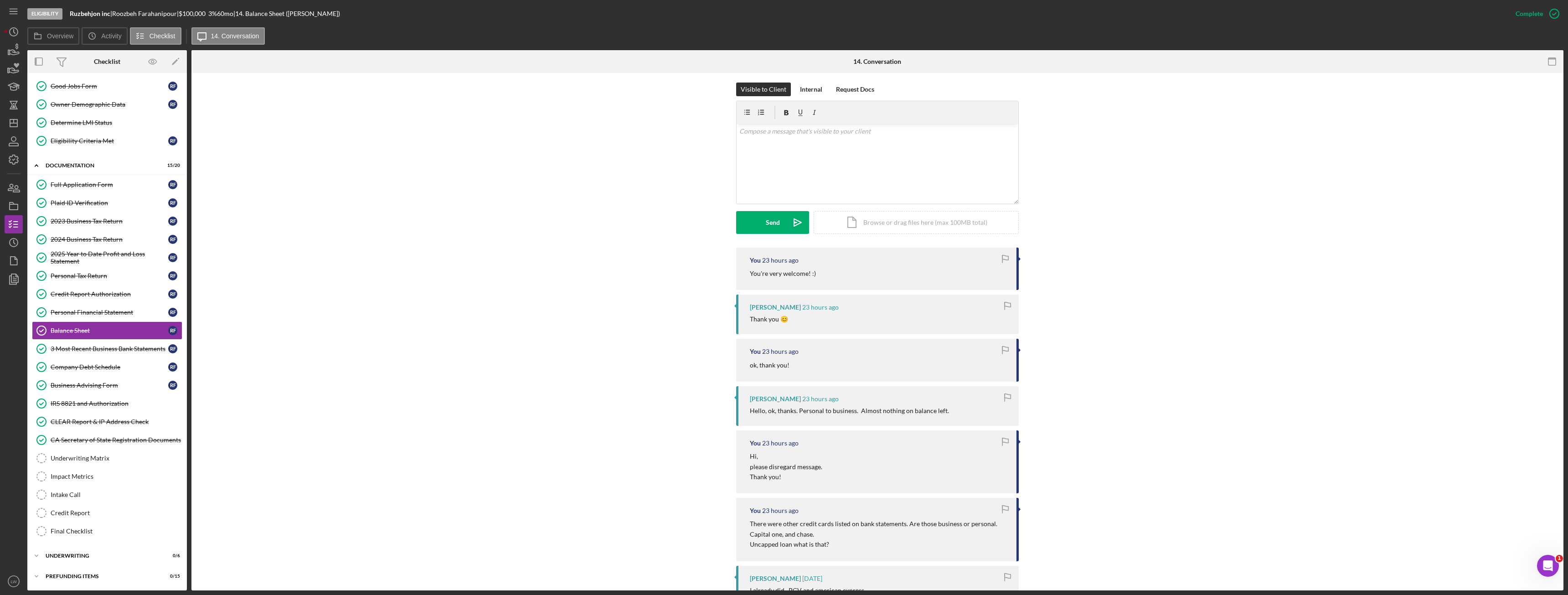
scroll to position [137, 0]
click at [89, 275] on div "Personal Tax Return" at bounding box center [109, 276] width 117 height 7
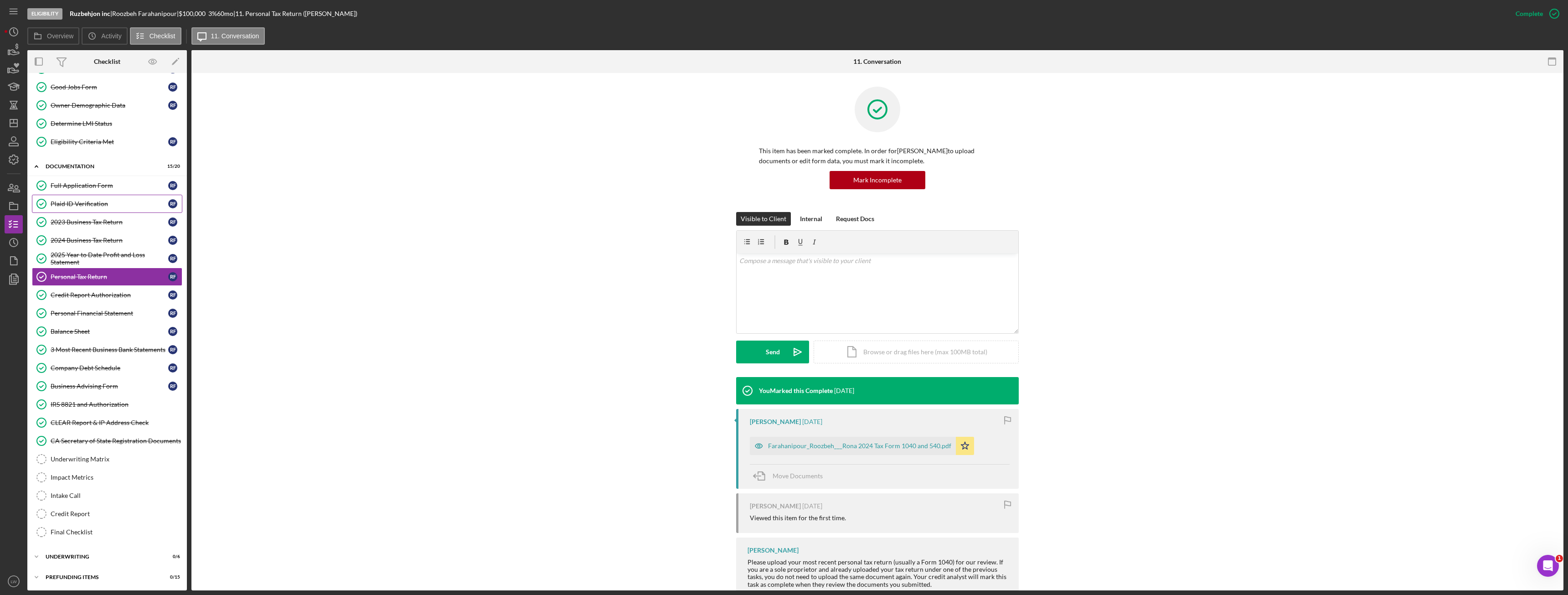
scroll to position [74, 0]
click at [78, 333] on div "Balance Sheet" at bounding box center [109, 331] width 117 height 7
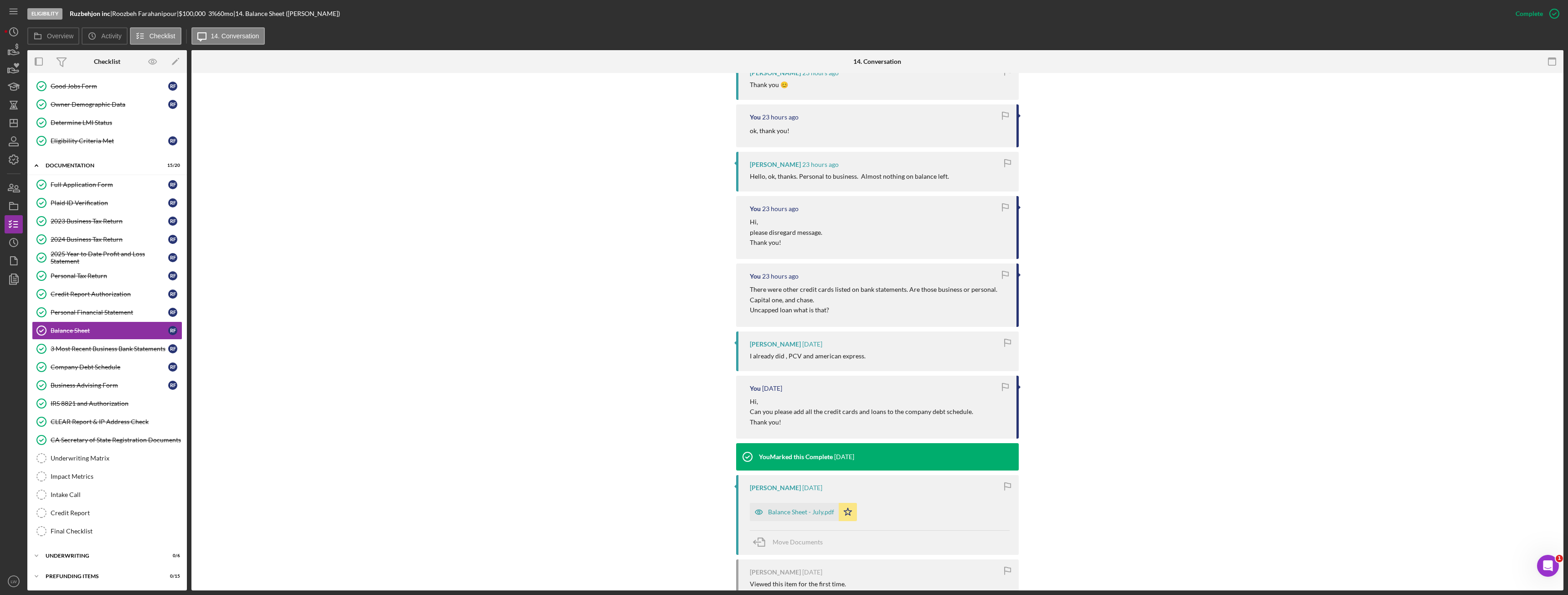
scroll to position [365, 0]
click at [789, 509] on div "Balance Sheet - July.pdf" at bounding box center [801, 511] width 66 height 7
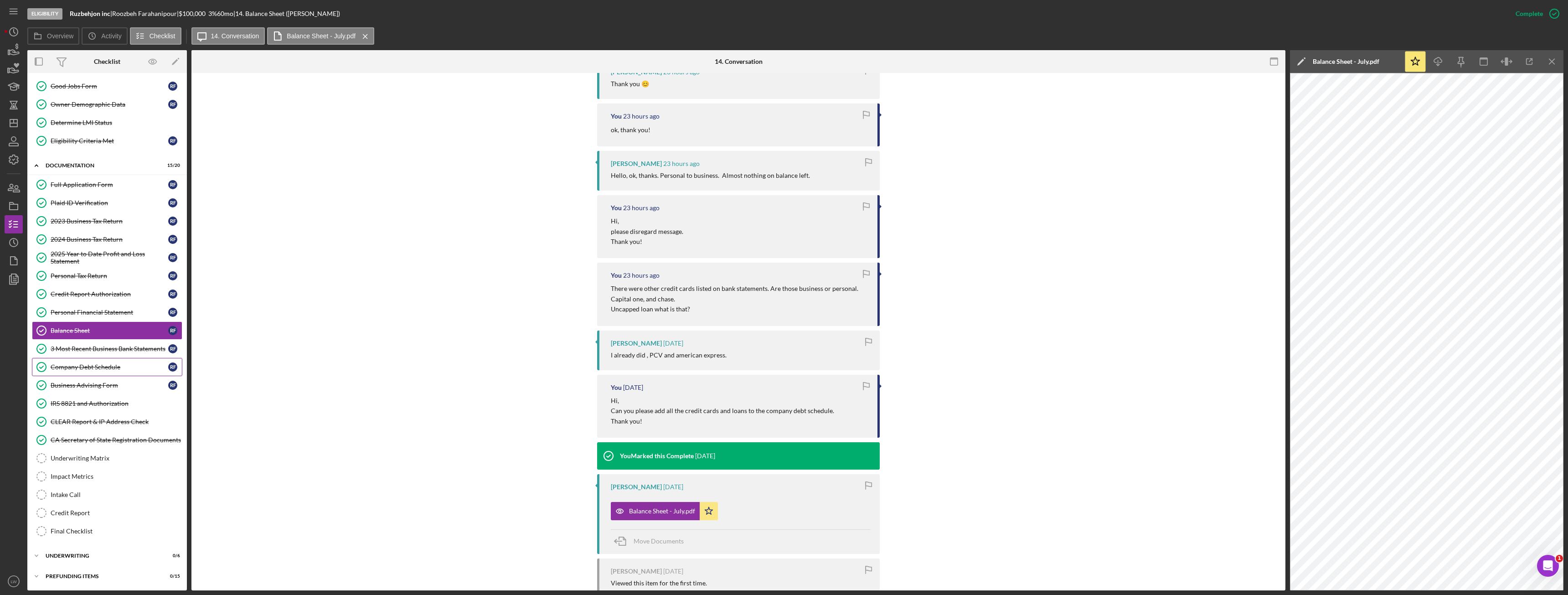
click at [97, 370] on div "Company Debt Schedule" at bounding box center [109, 367] width 117 height 7
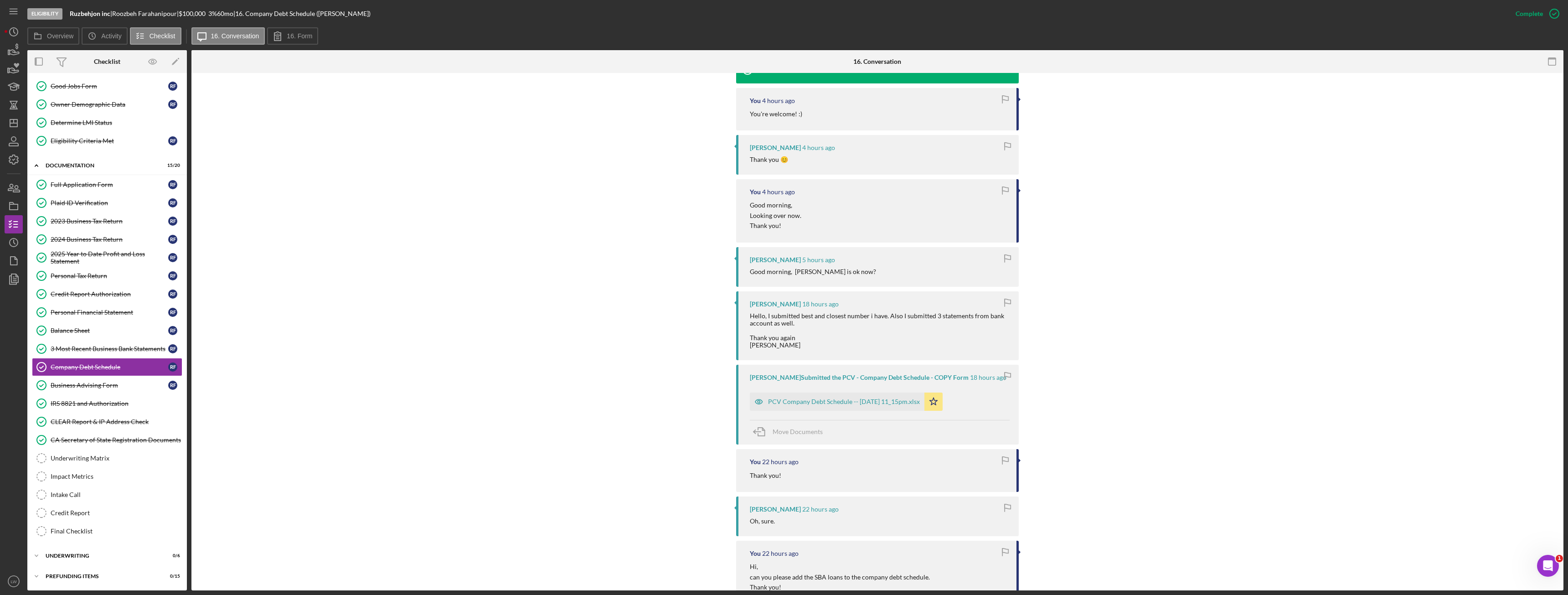
scroll to position [867, 0]
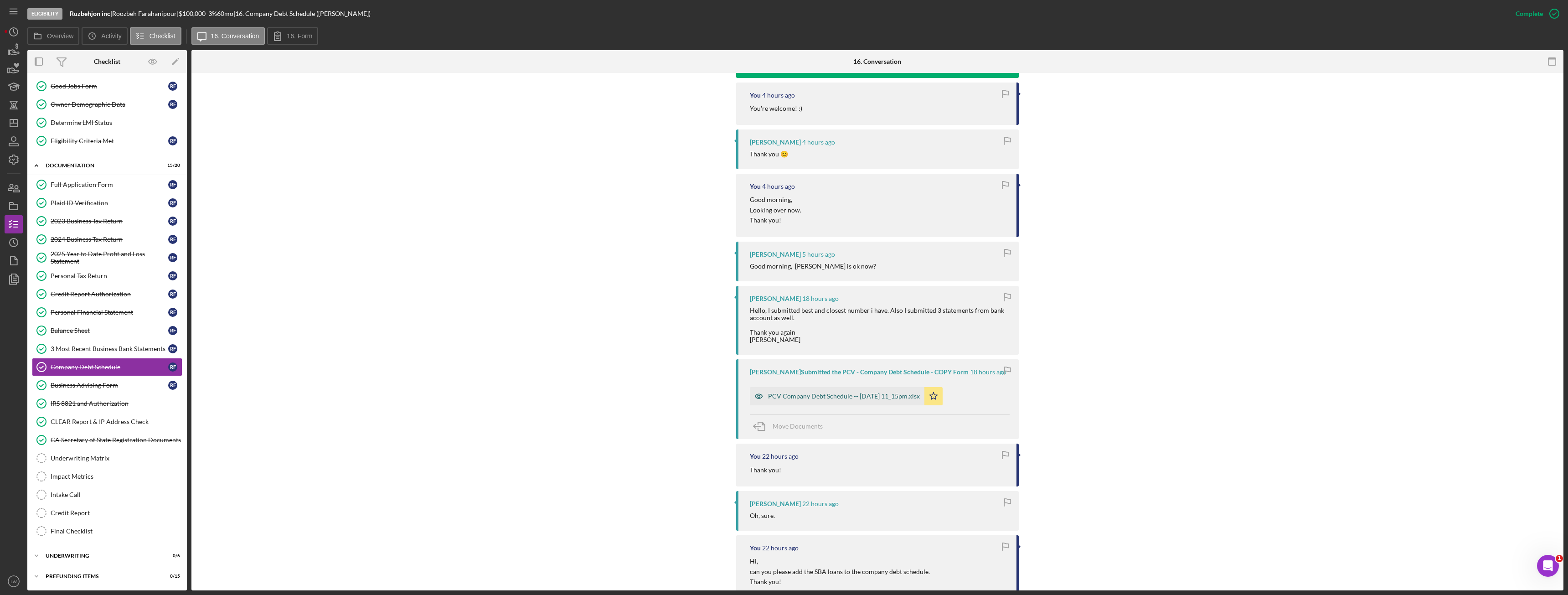
click at [845, 400] on div "PCV Company Debt Schedule -- [DATE] 11_15pm.xlsx" at bounding box center [844, 396] width 152 height 7
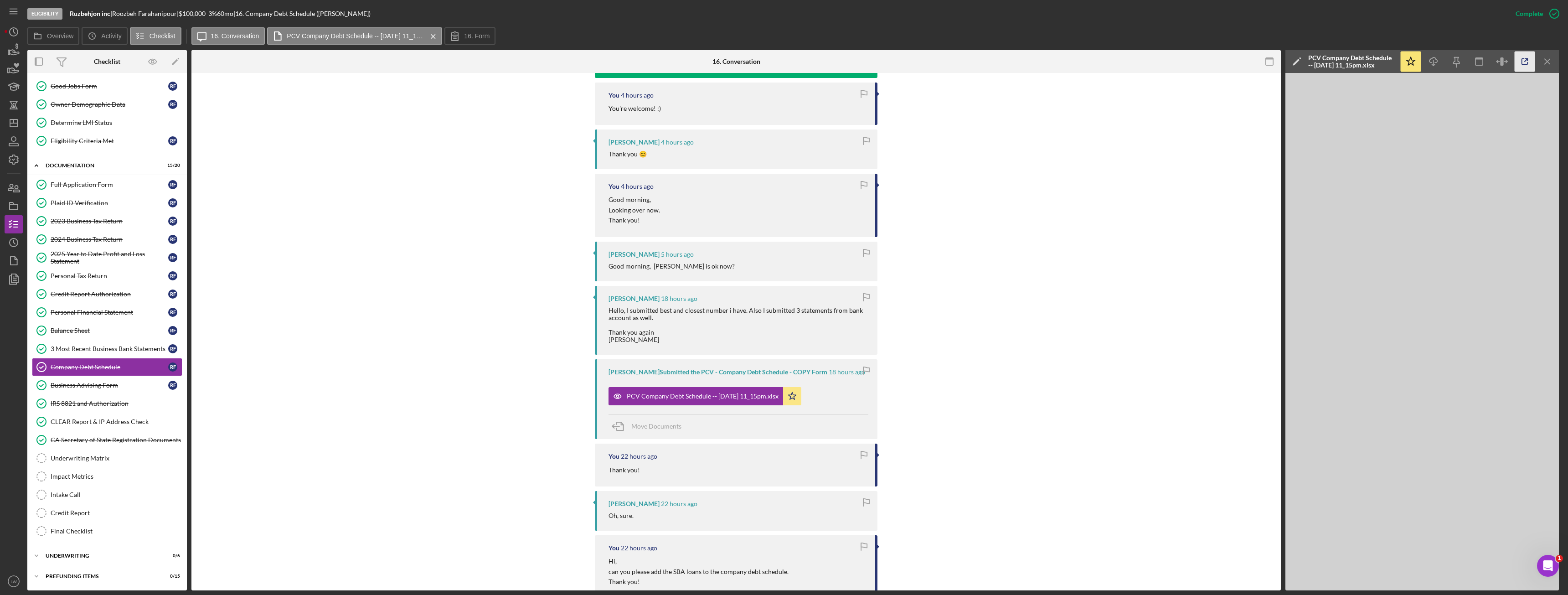
click at [1524, 62] on icon "button" at bounding box center [1525, 62] width 21 height 21
click at [104, 428] on link "CLEAR Report & IP Address Check CLEAR Report & IP Address Check" at bounding box center [107, 422] width 150 height 18
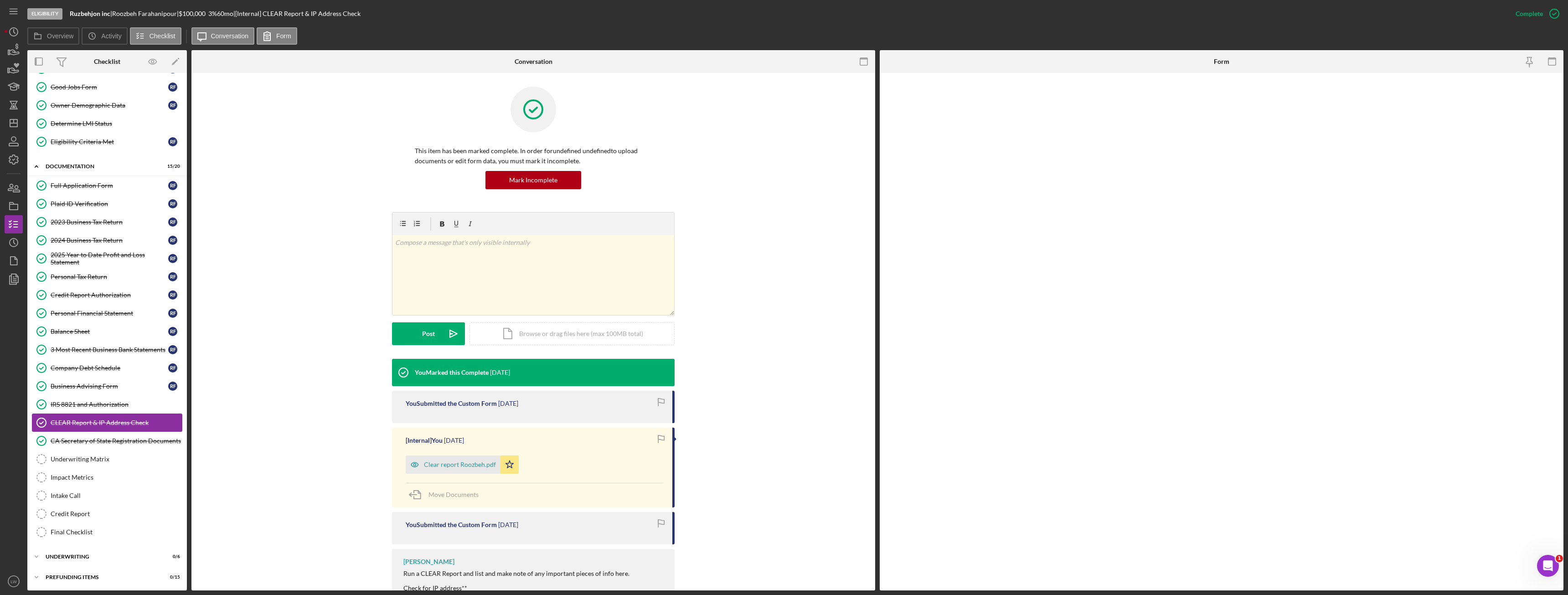
scroll to position [74, 0]
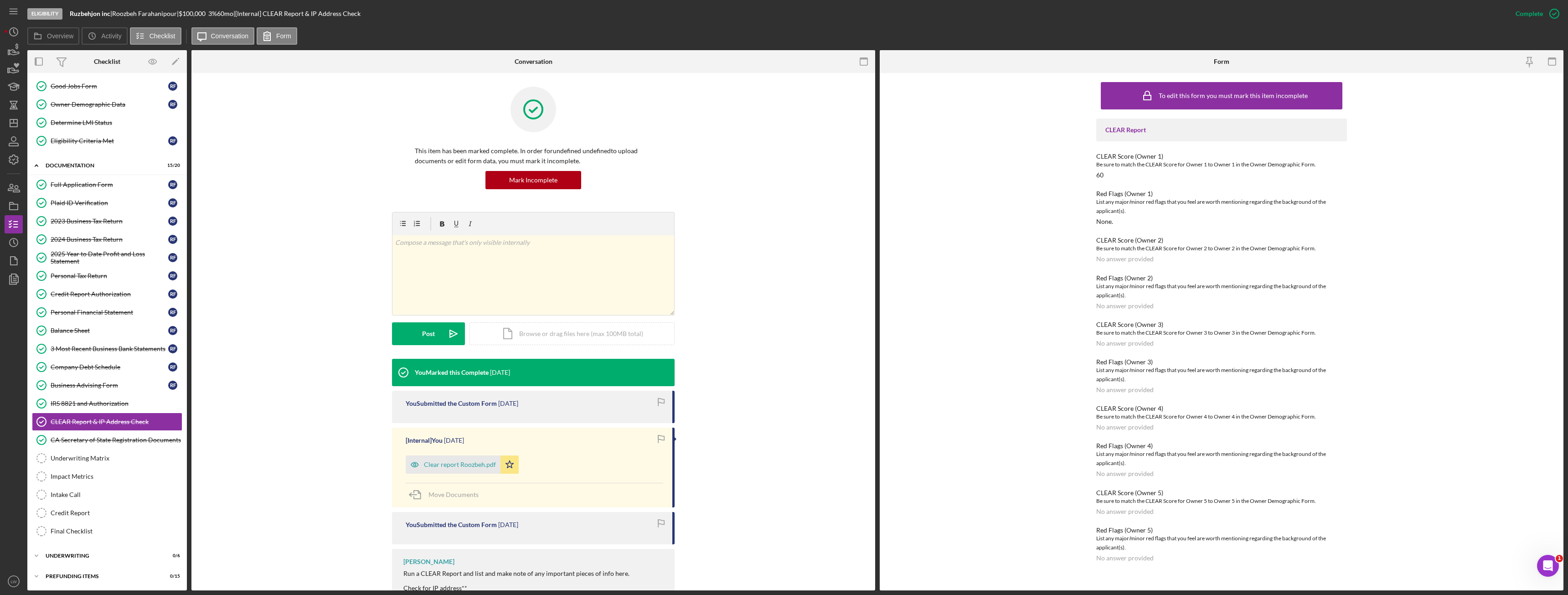
drag, startPoint x: 183, startPoint y: 16, endPoint x: 119, endPoint y: 15, distance: 64.0
click at [119, 15] on div "[PERSON_NAME] |" at bounding box center [145, 13] width 66 height 7
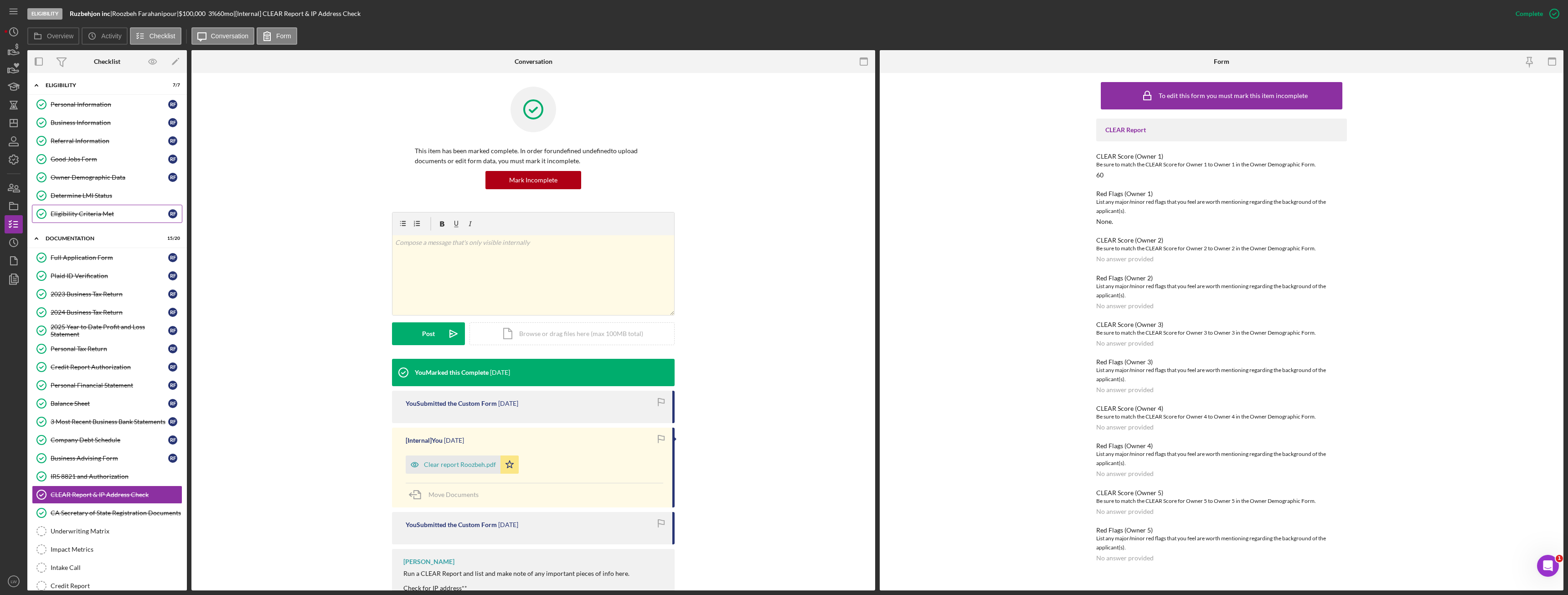
scroll to position [0, 0]
click at [80, 123] on div "Business Information" at bounding box center [109, 124] width 117 height 7
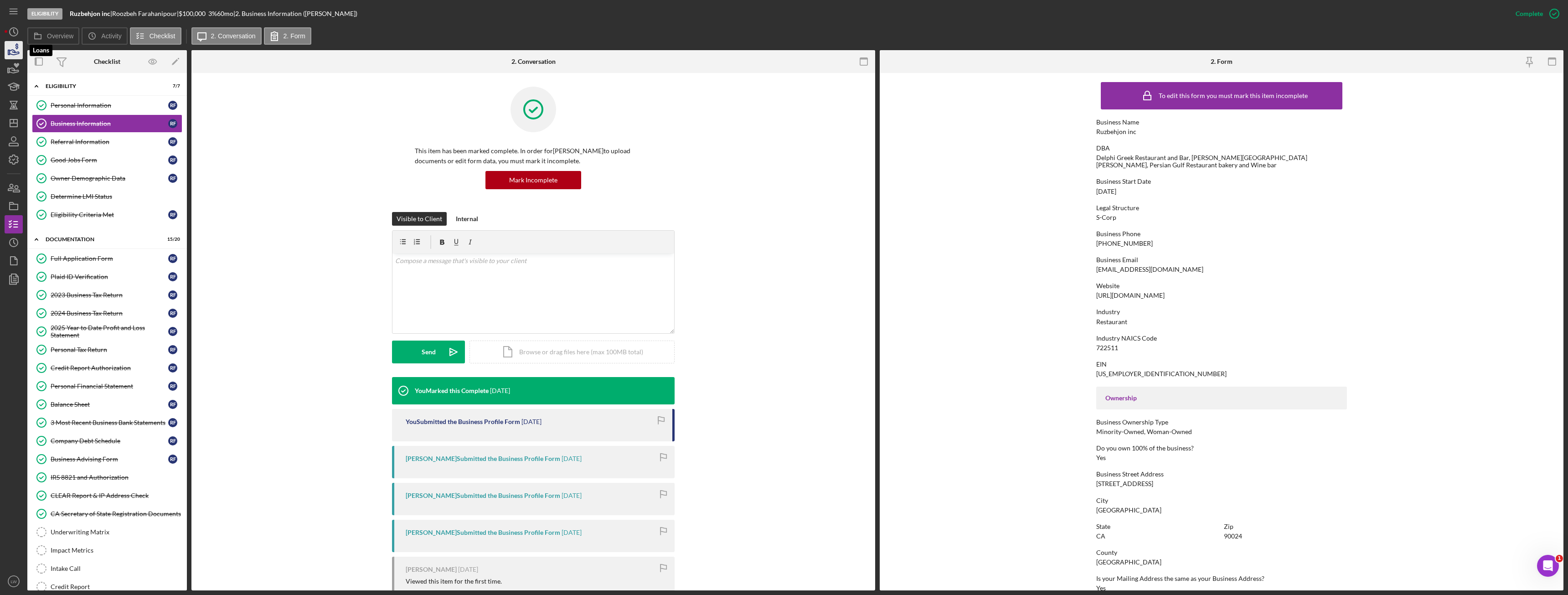
click at [19, 55] on icon "button" at bounding box center [13, 50] width 23 height 23
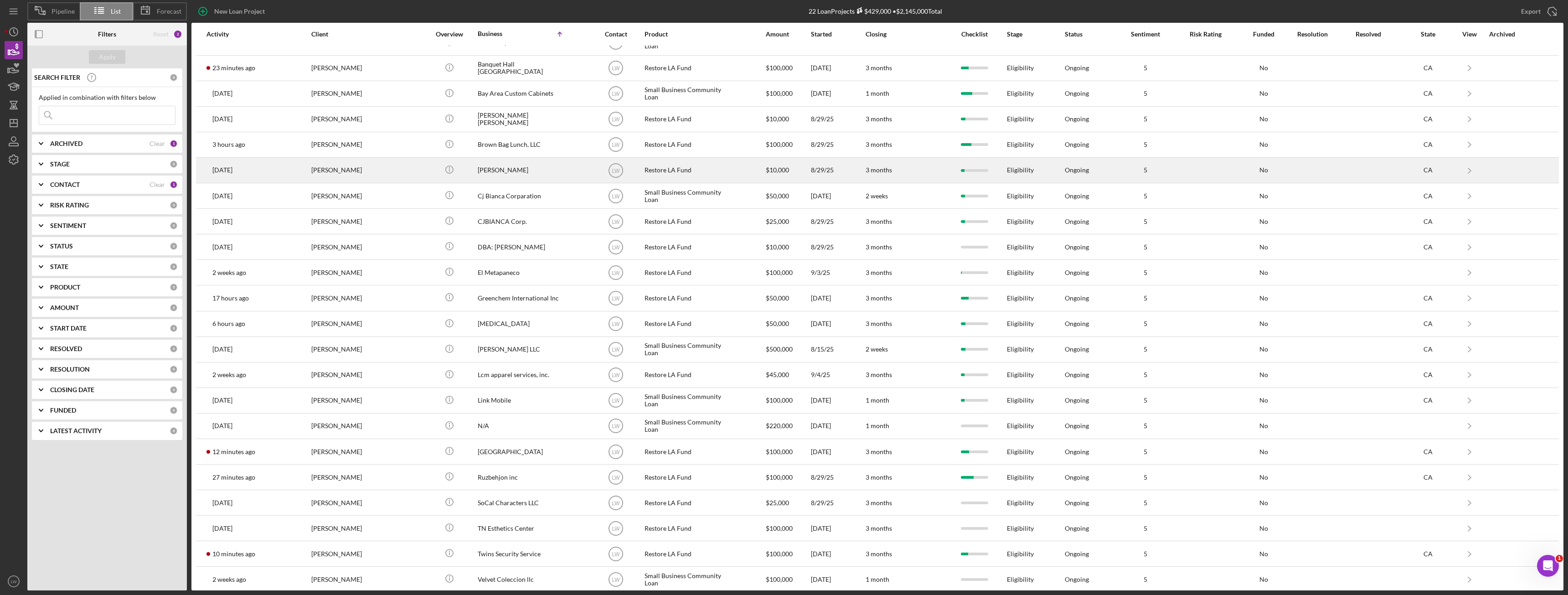
scroll to position [23, 0]
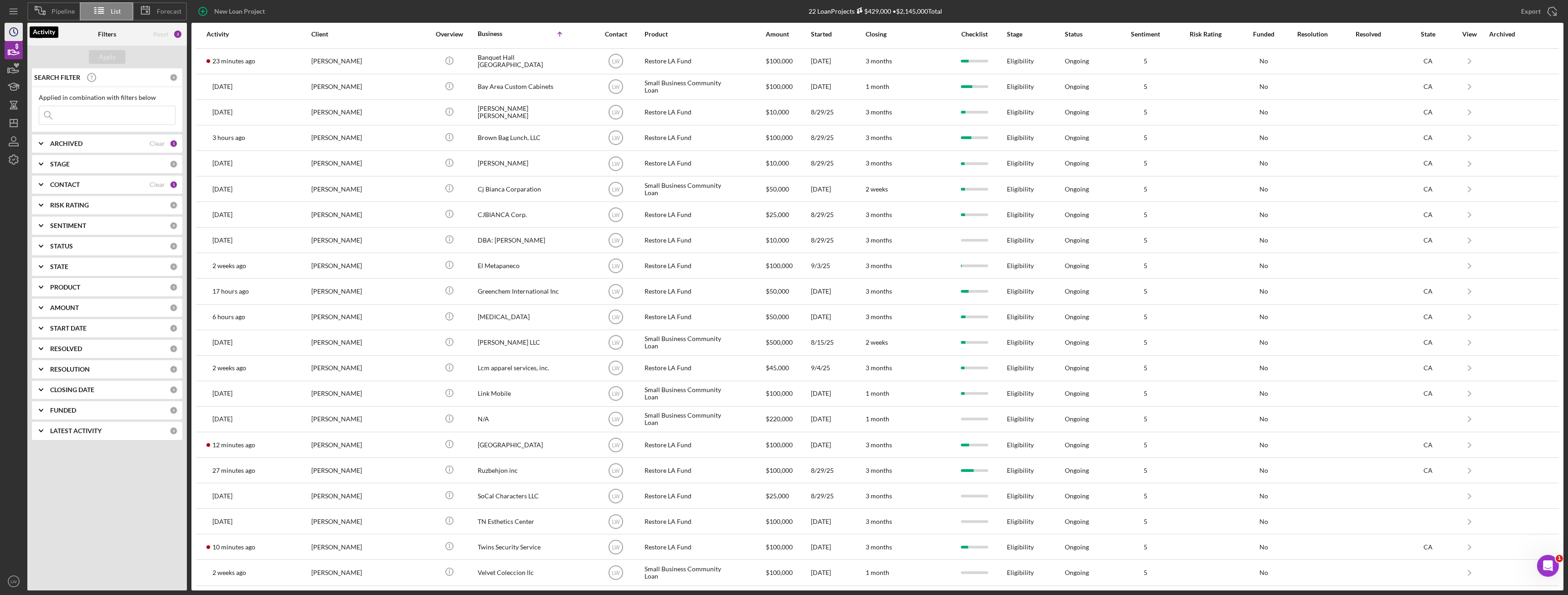
click at [17, 26] on icon "Icon/History" at bounding box center [13, 32] width 23 height 23
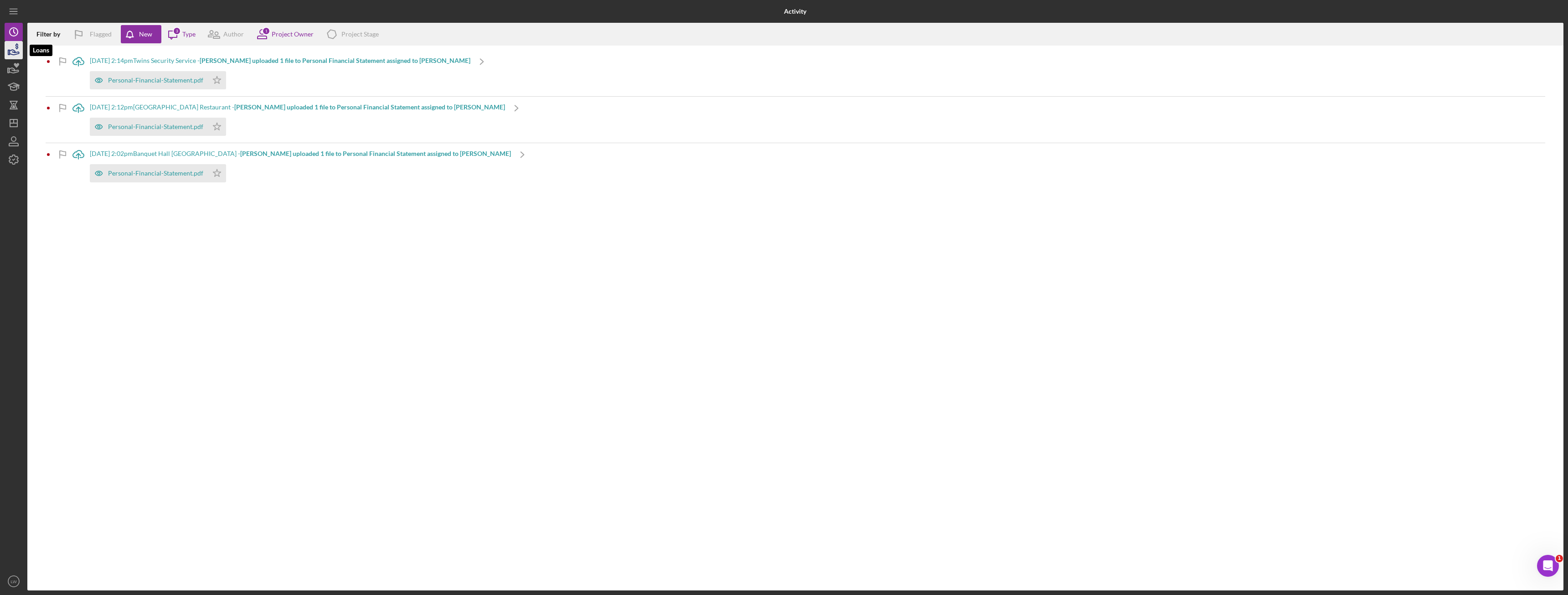
click at [17, 59] on icon "button" at bounding box center [13, 50] width 23 height 23
